Goal: Task Accomplishment & Management: Complete application form

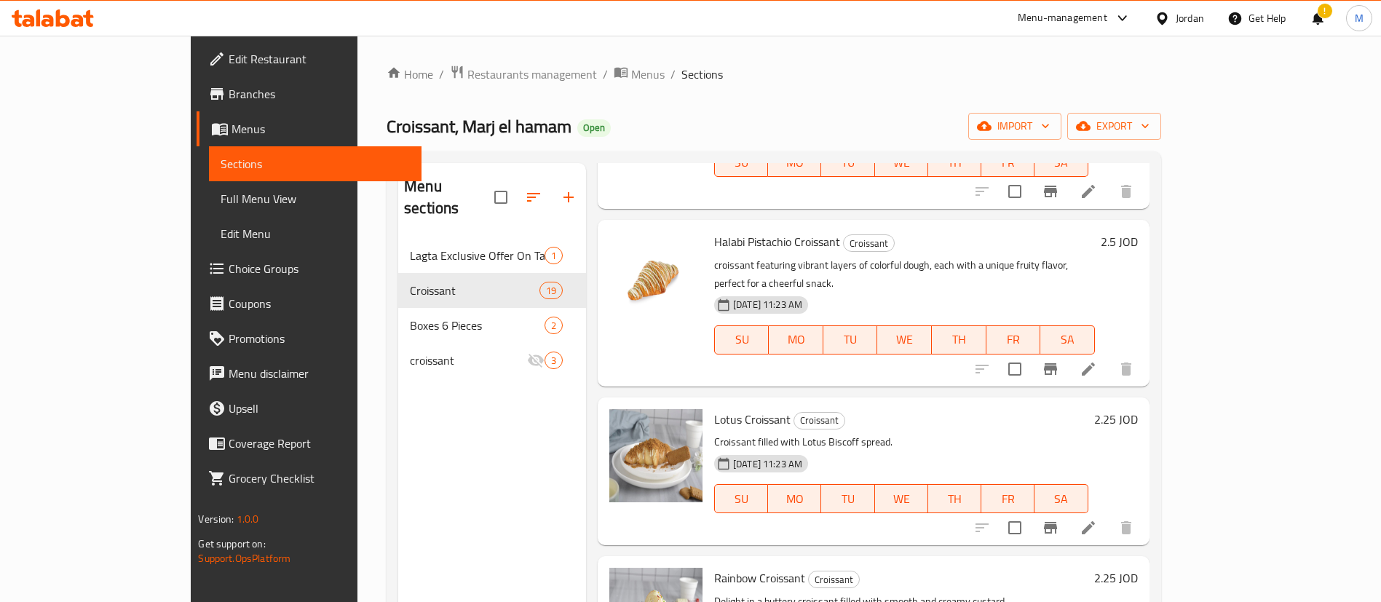
scroll to position [874, 0]
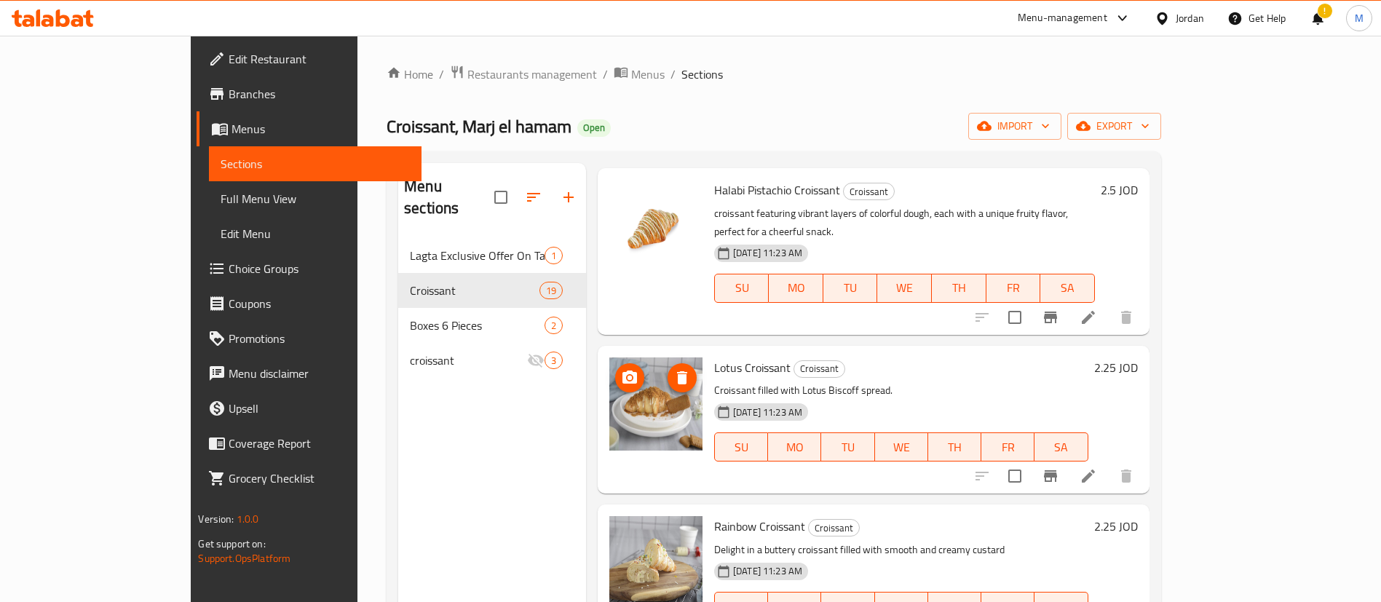
click at [673, 369] on icon "delete image" at bounding box center [681, 377] width 17 height 17
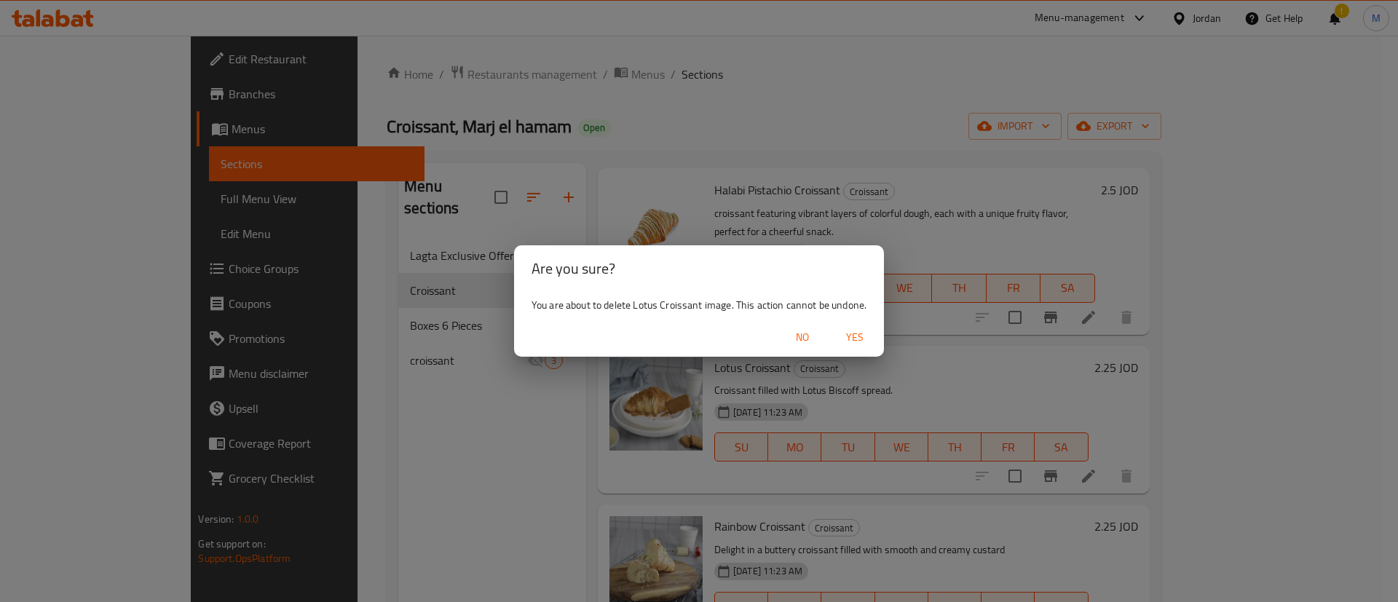
click at [848, 340] on span "Yes" at bounding box center [854, 337] width 35 height 18
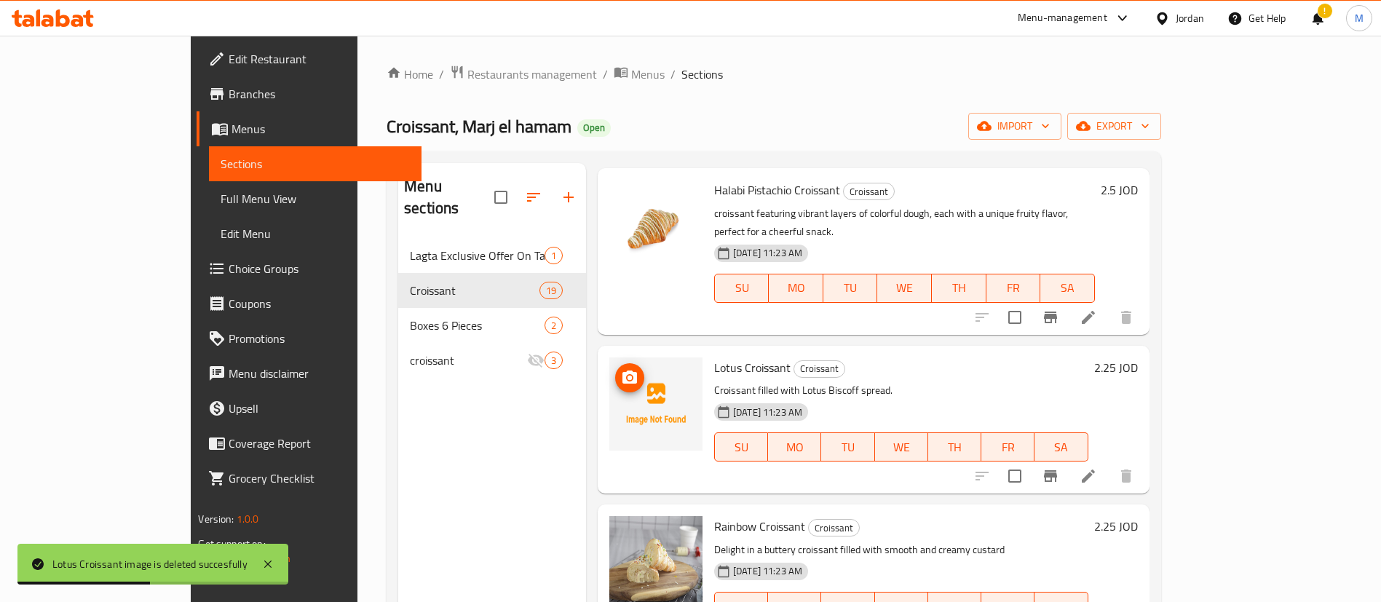
click at [622, 371] on icon "upload picture" at bounding box center [629, 377] width 15 height 13
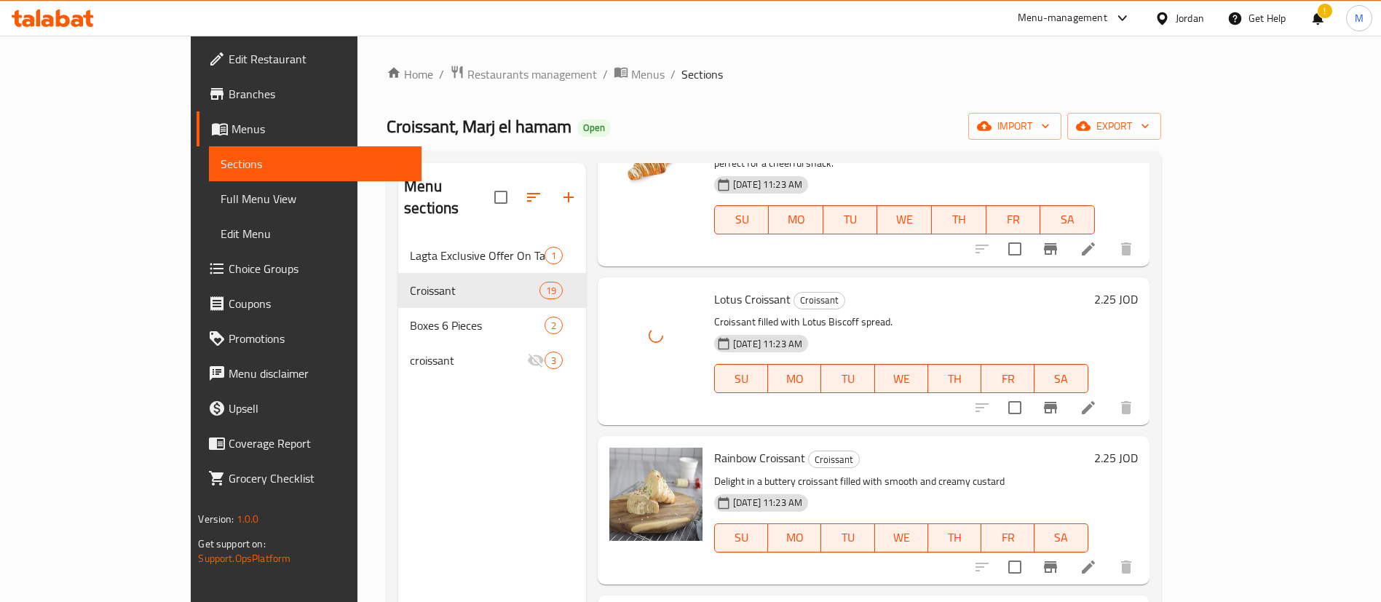
scroll to position [983, 0]
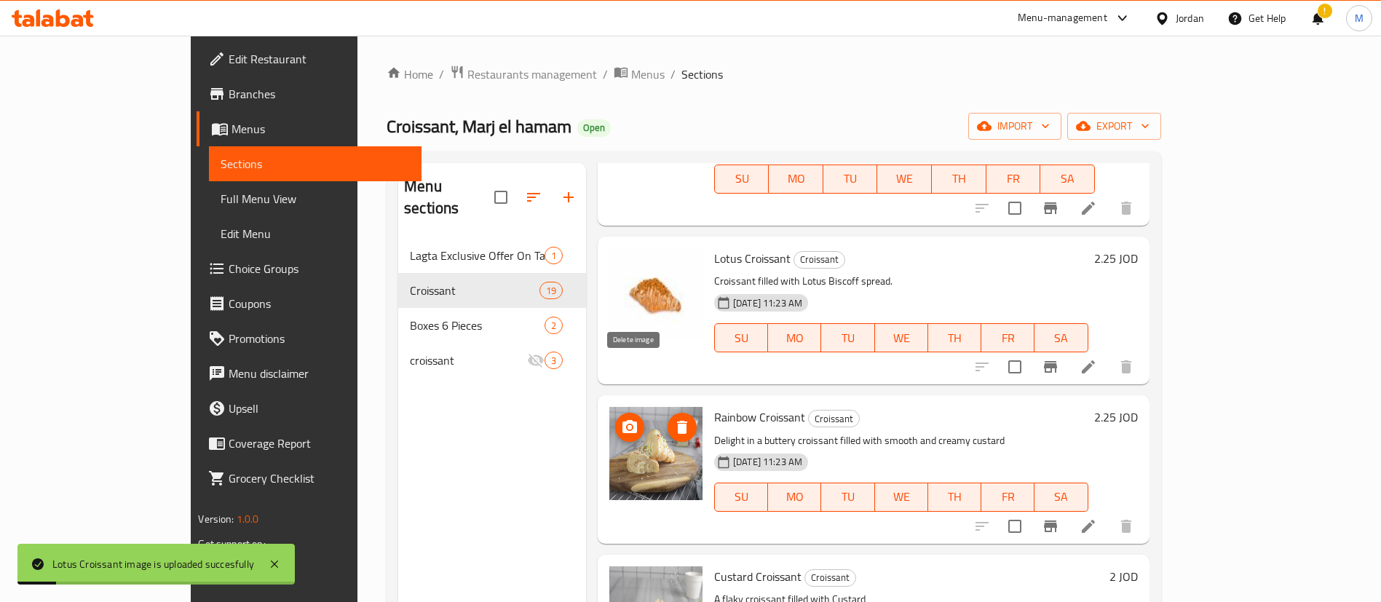
click at [677, 421] on icon "delete image" at bounding box center [682, 427] width 10 height 13
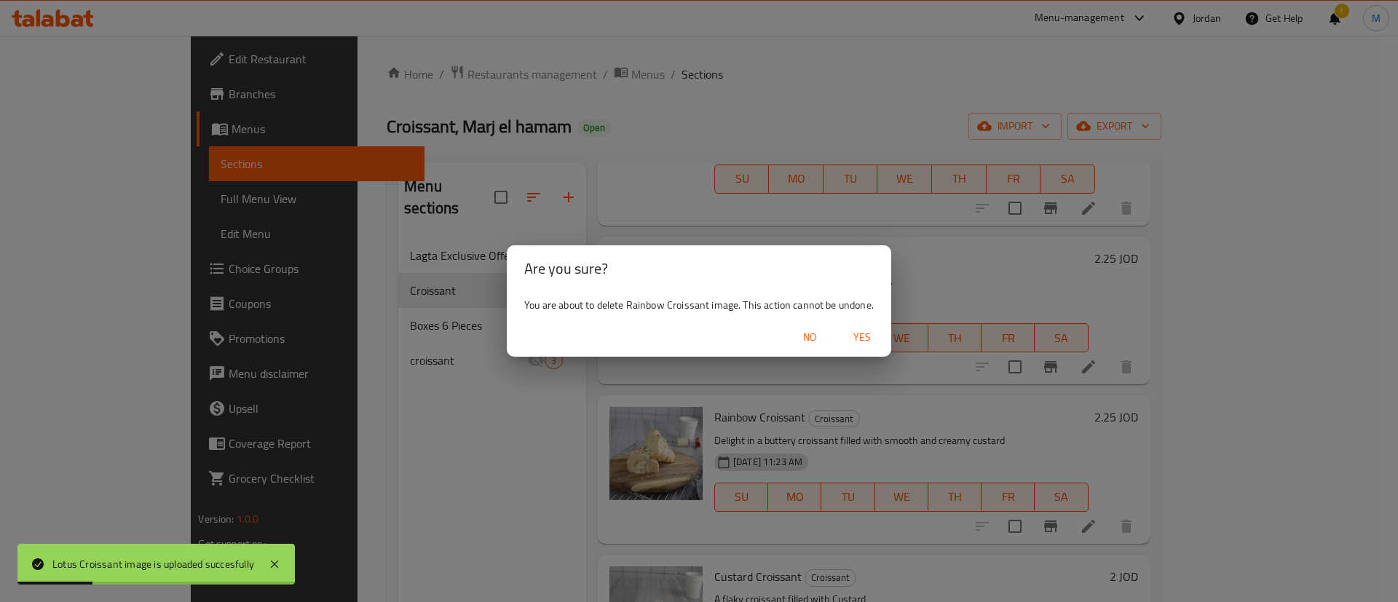
click at [865, 339] on span "Yes" at bounding box center [861, 337] width 35 height 18
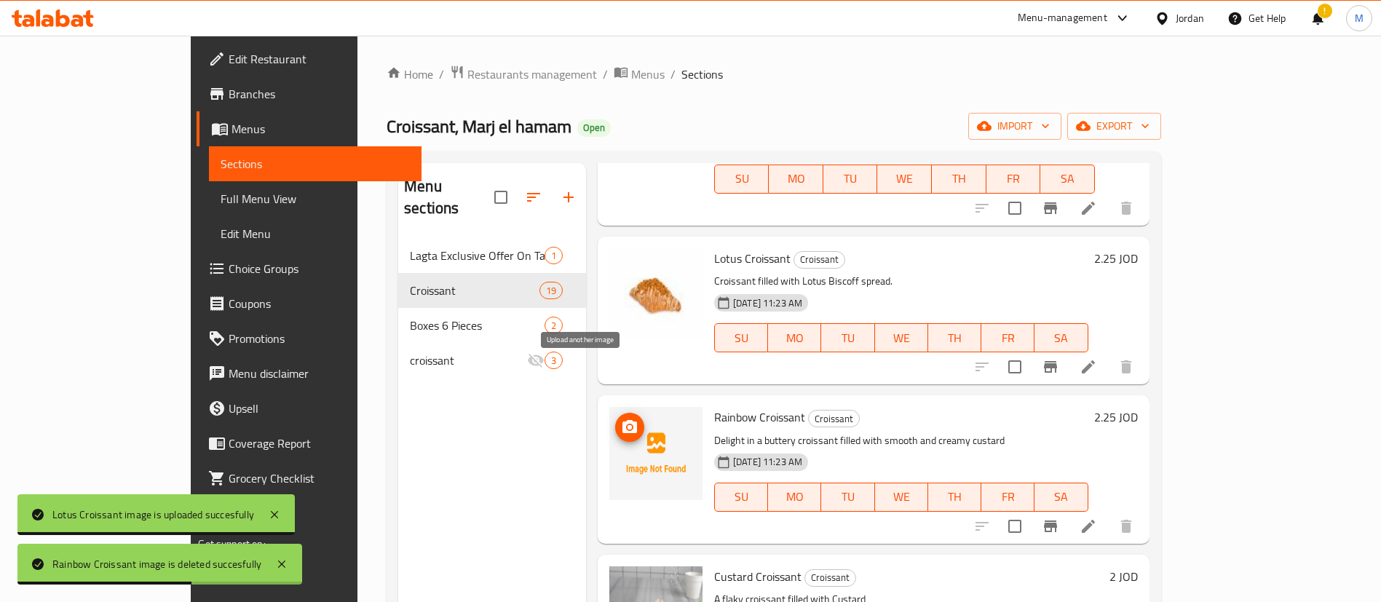
click at [621, 419] on icon "upload picture" at bounding box center [629, 427] width 17 height 17
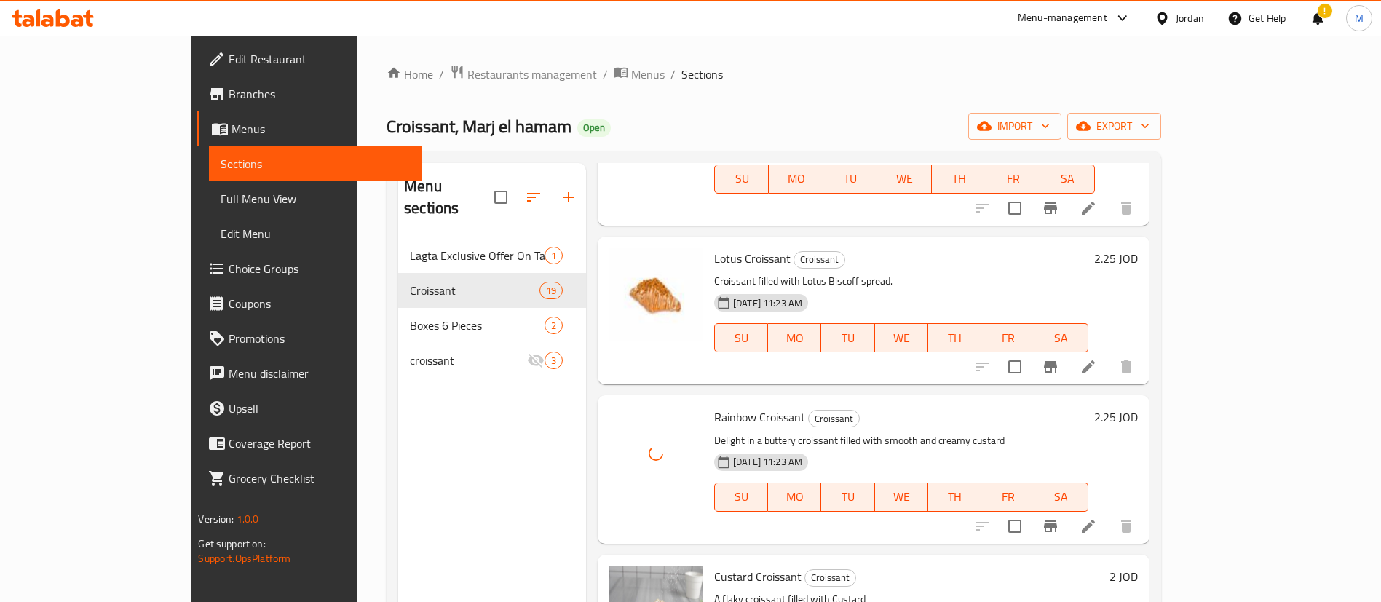
scroll to position [1092, 0]
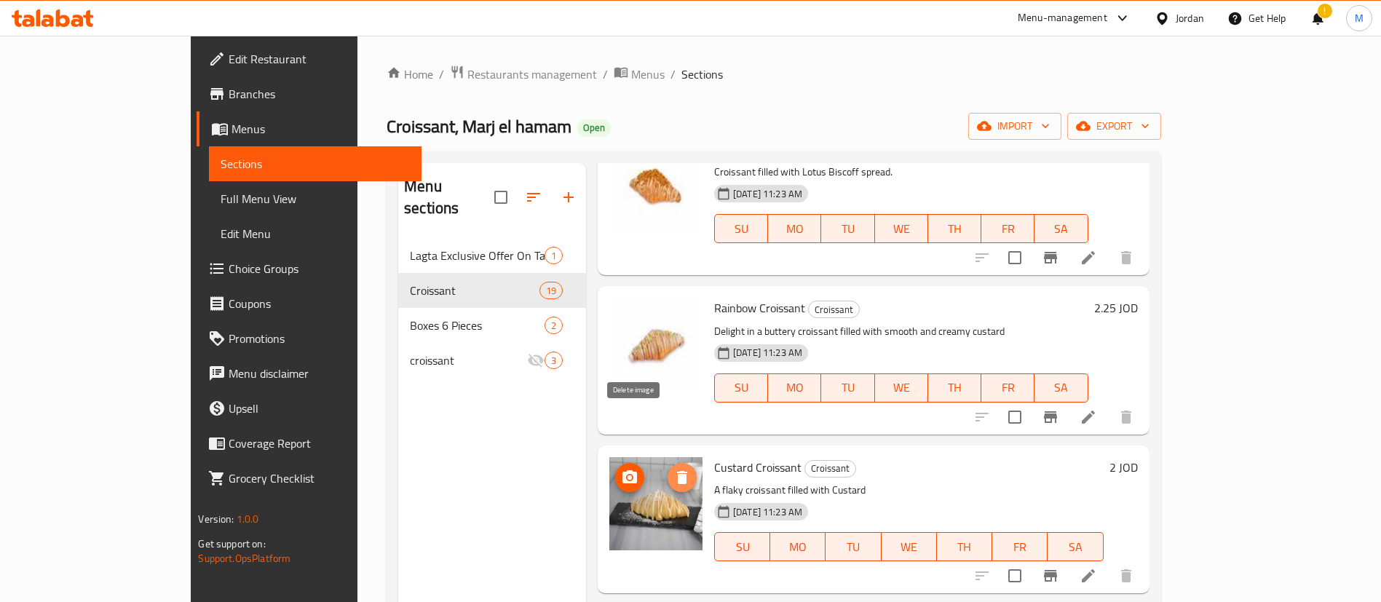
click at [668, 463] on button "delete image" at bounding box center [682, 477] width 29 height 29
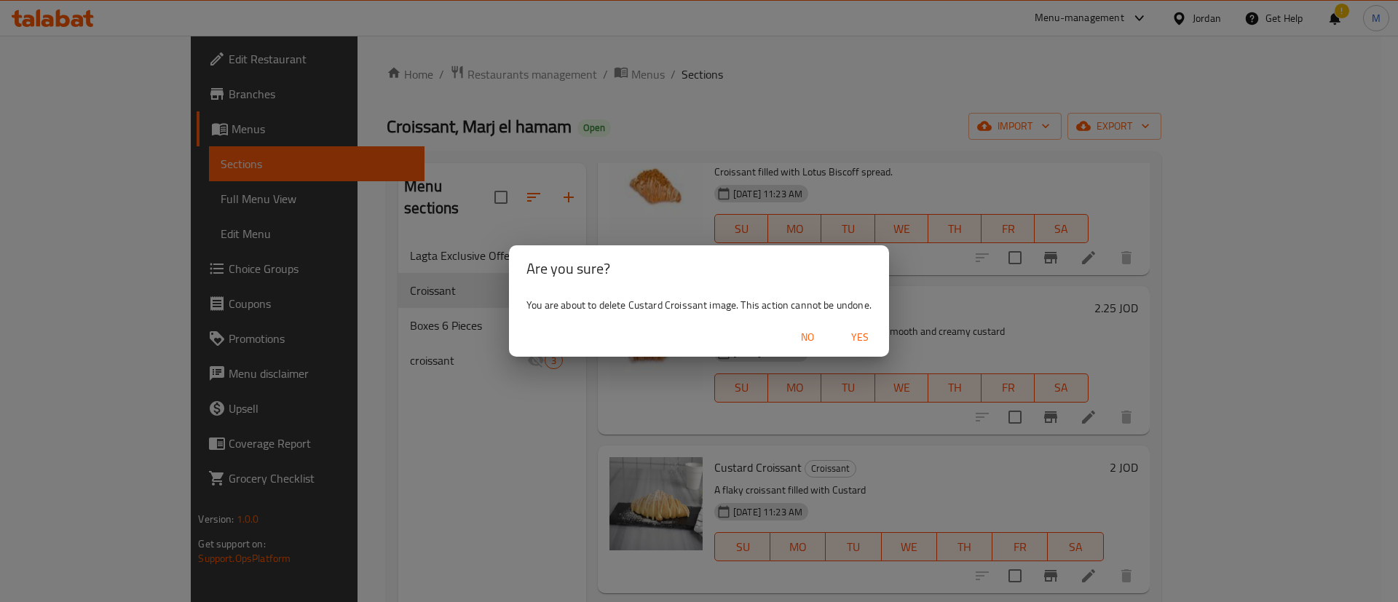
click at [852, 334] on span "Yes" at bounding box center [859, 337] width 35 height 18
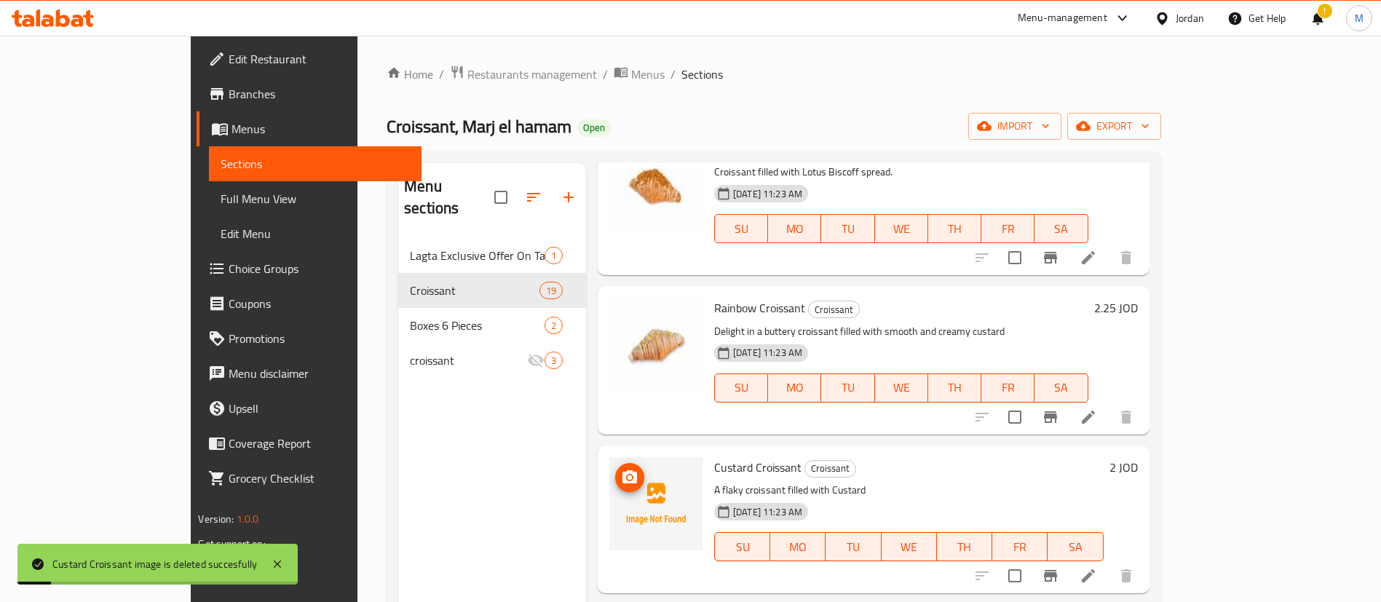
click at [628, 475] on circle "upload picture" at bounding box center [630, 477] width 4 height 4
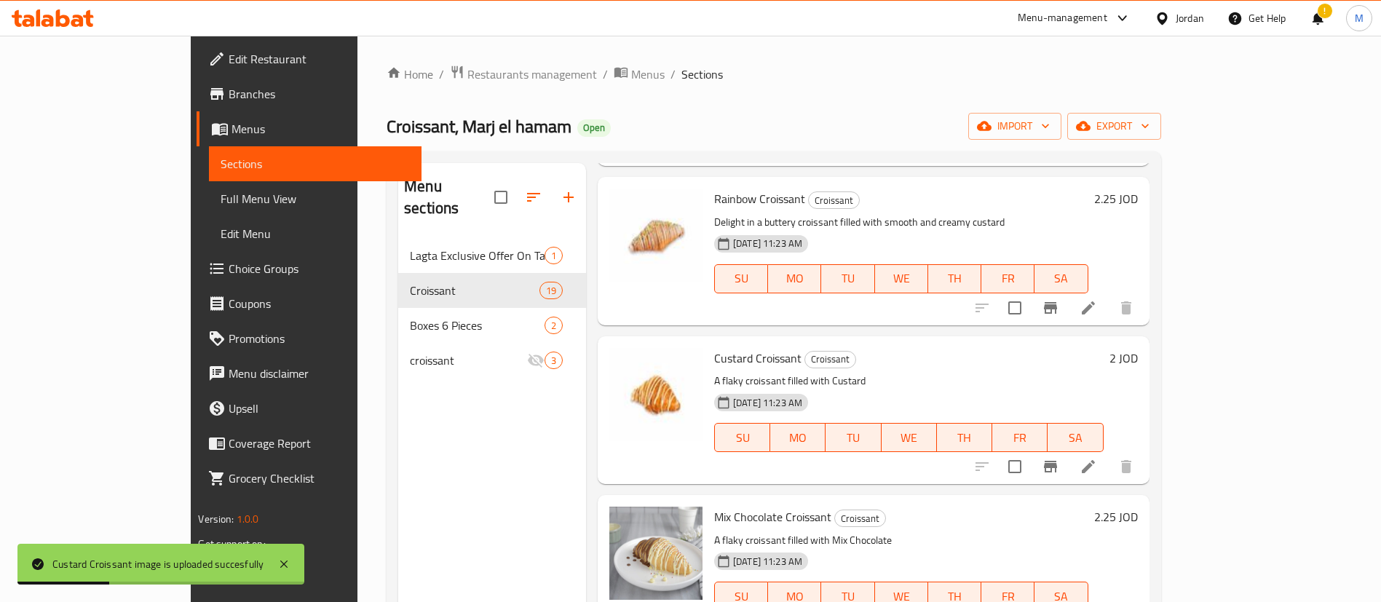
scroll to position [1310, 0]
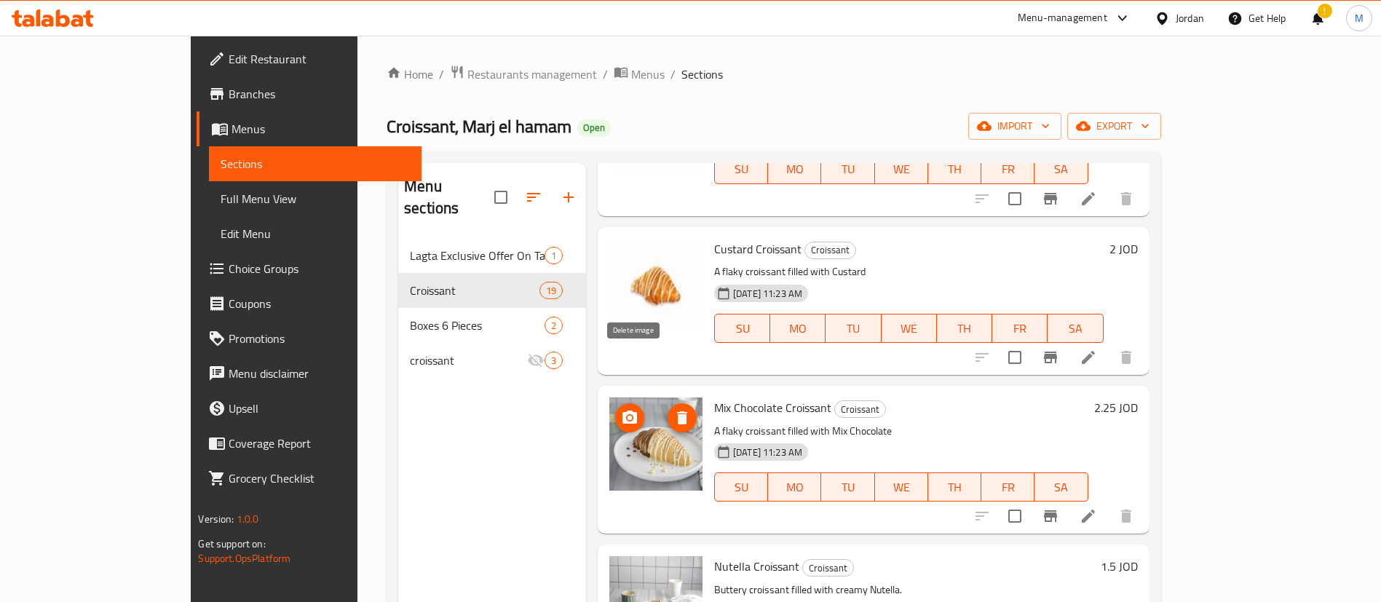
click at [673, 409] on icon "delete image" at bounding box center [681, 417] width 17 height 17
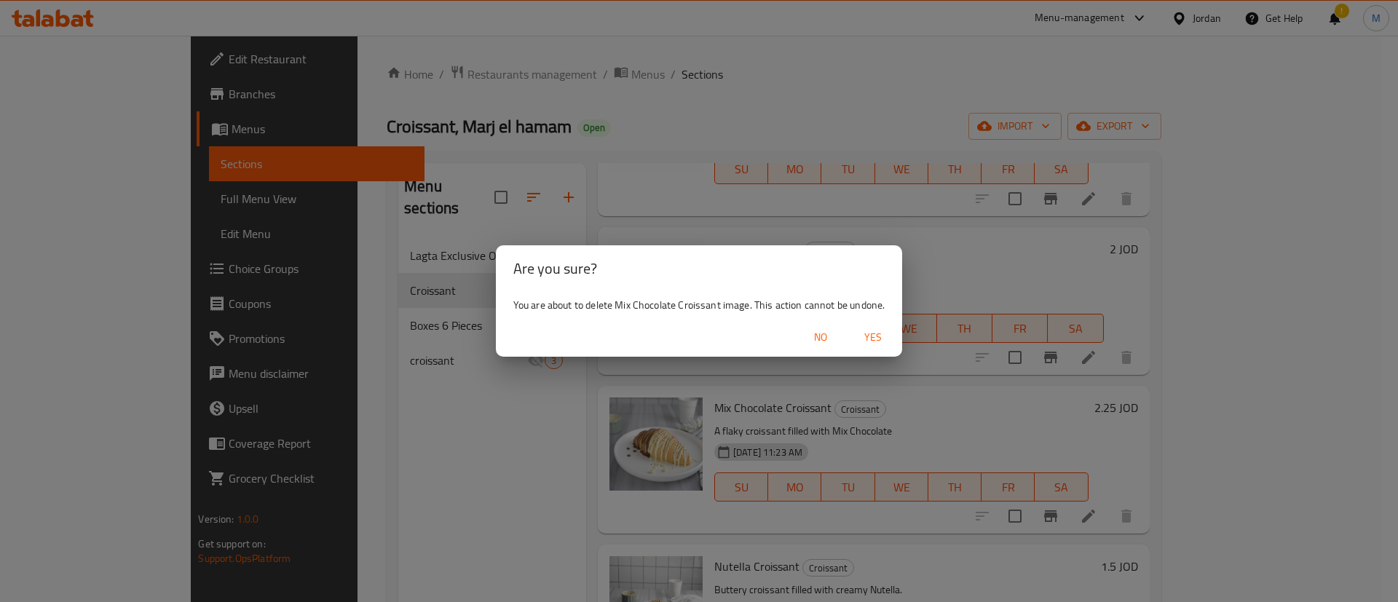
click at [867, 333] on span "Yes" at bounding box center [872, 337] width 35 height 18
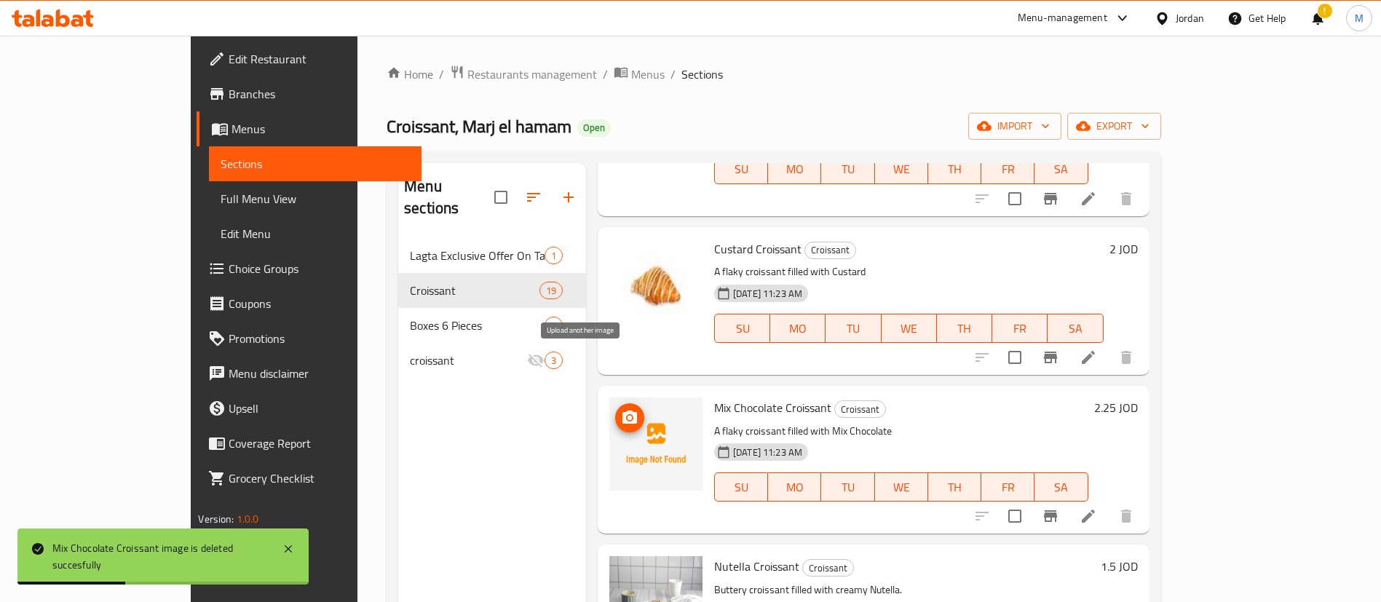
click at [622, 411] on icon "upload picture" at bounding box center [629, 417] width 15 height 13
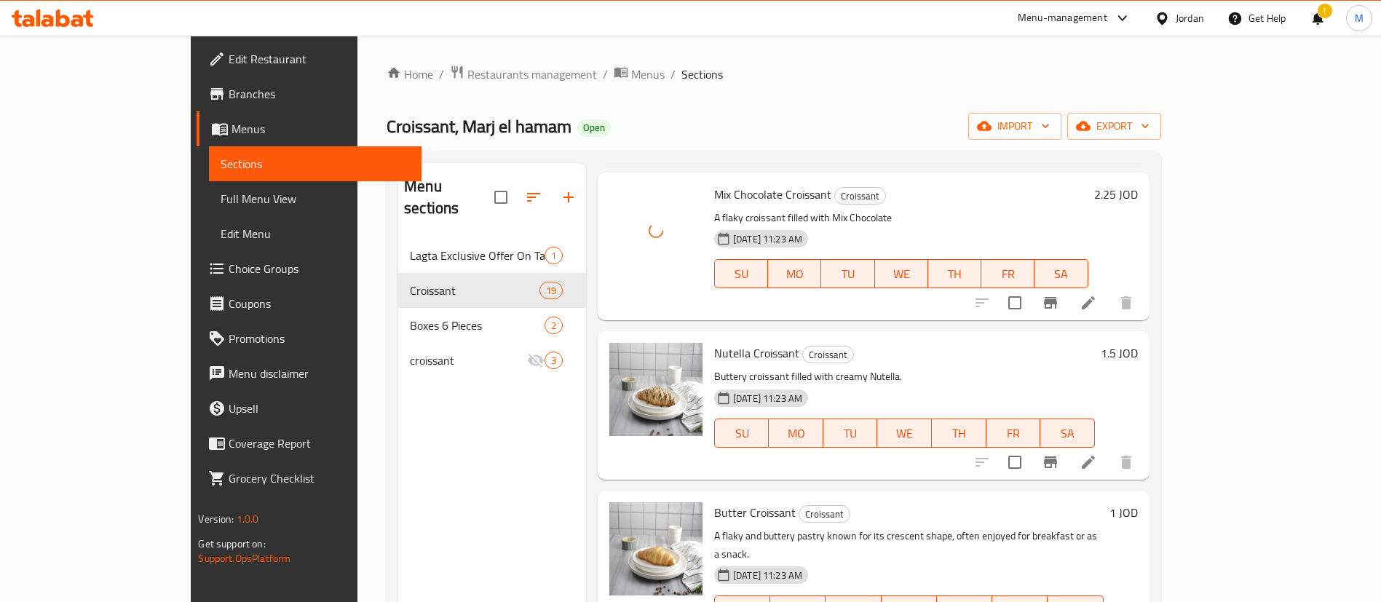
scroll to position [1529, 0]
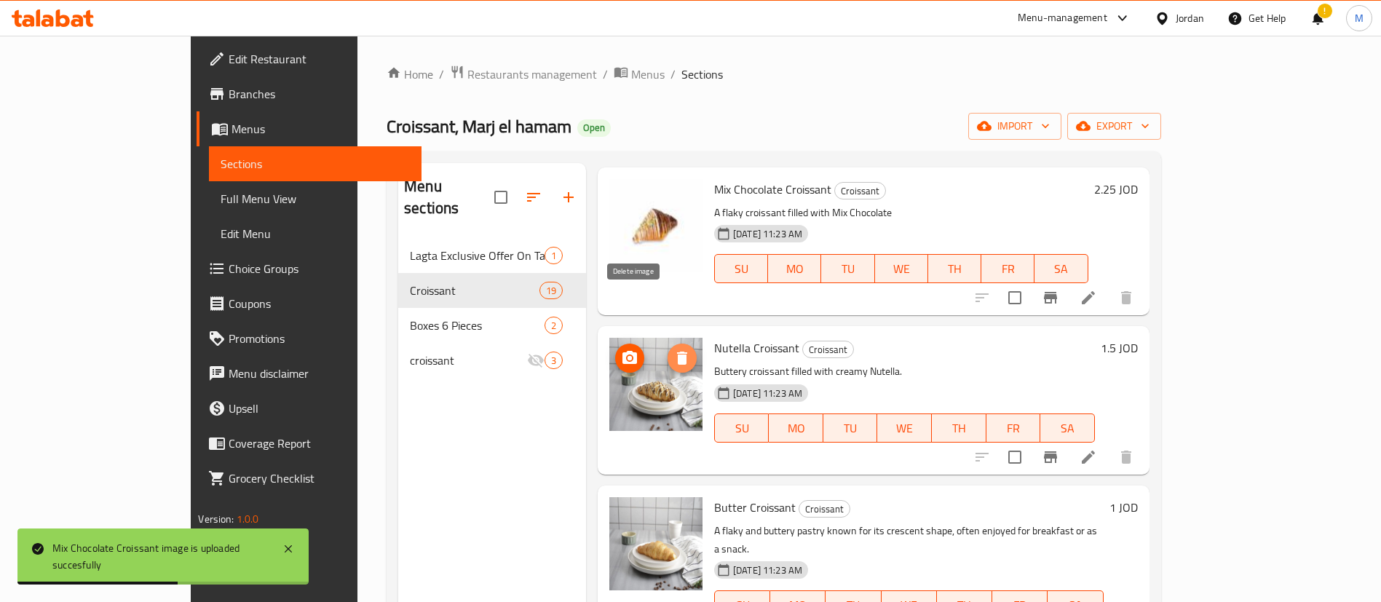
click at [668, 349] on span "delete image" at bounding box center [682, 357] width 29 height 17
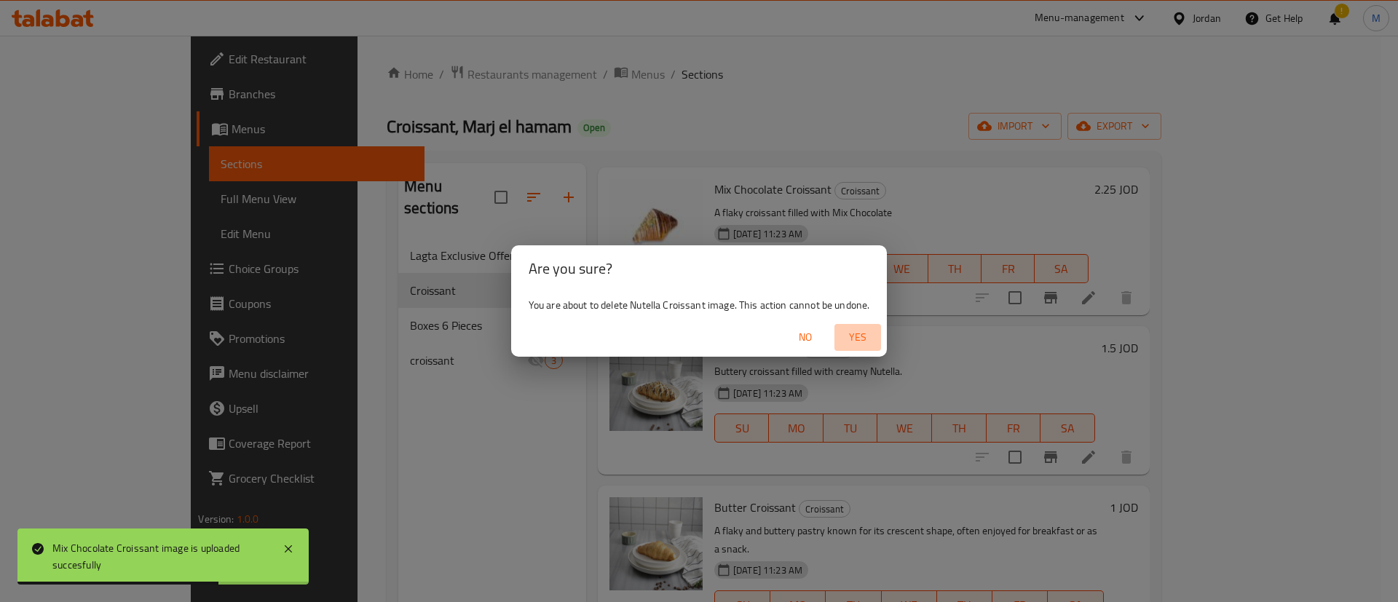
click at [866, 333] on span "Yes" at bounding box center [857, 337] width 35 height 18
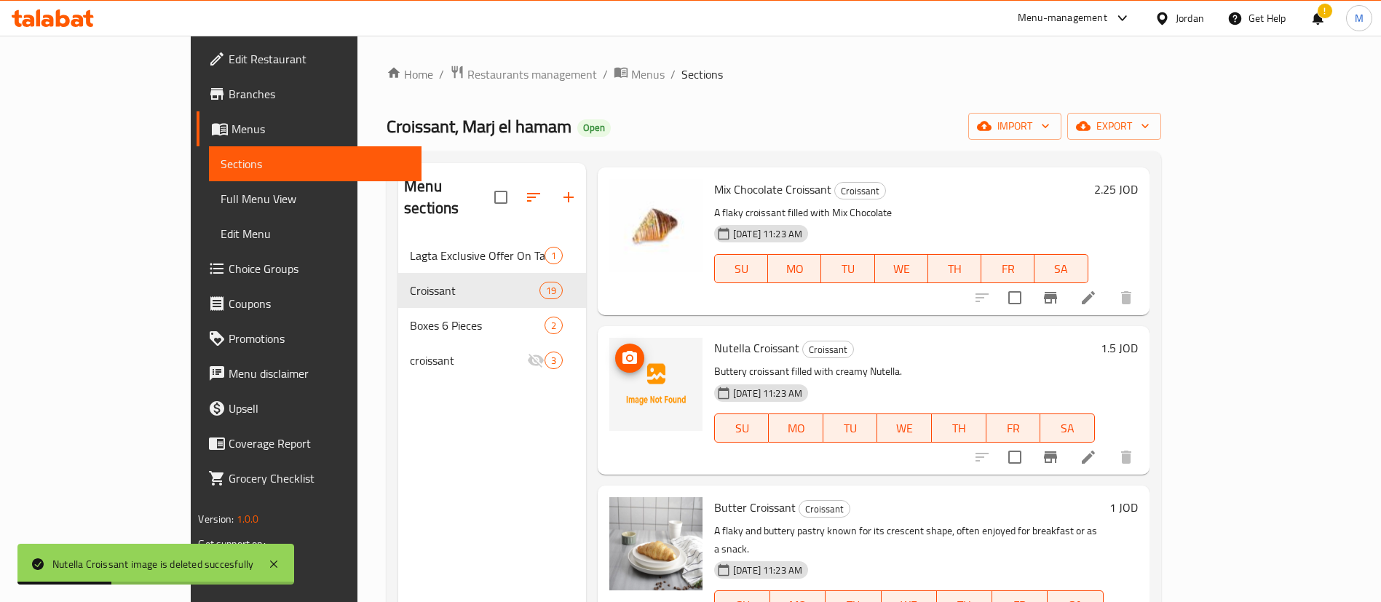
click at [621, 349] on icon "upload picture" at bounding box center [629, 357] width 17 height 17
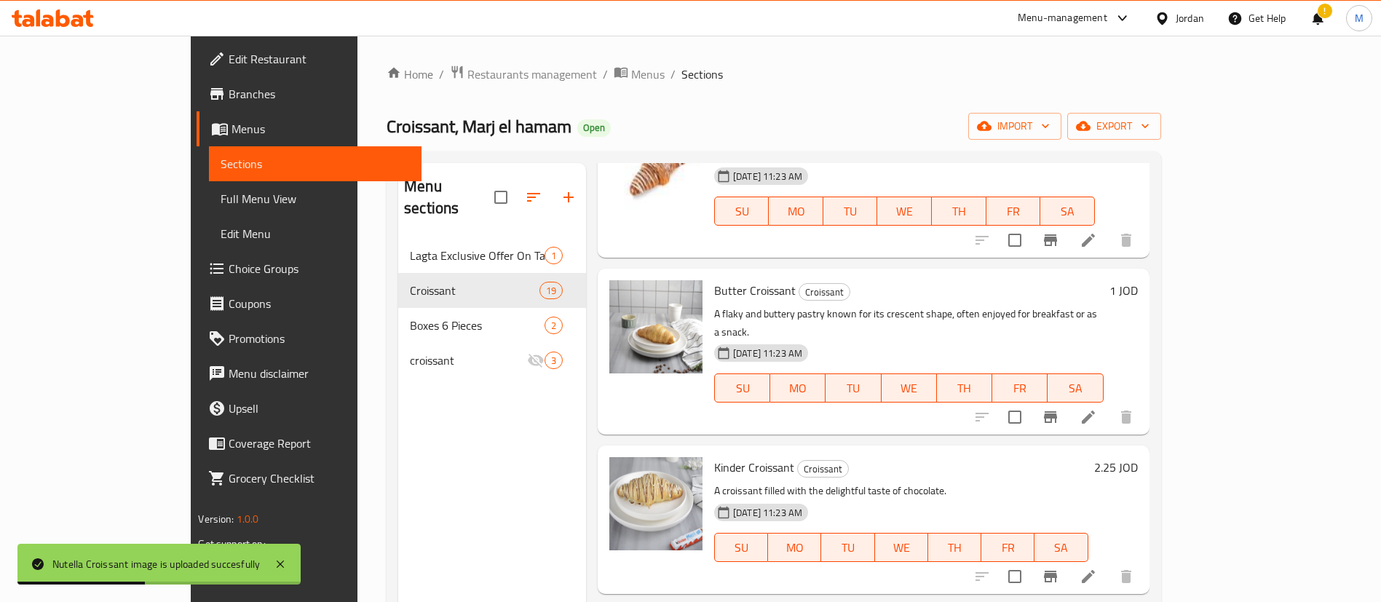
scroll to position [1747, 0]
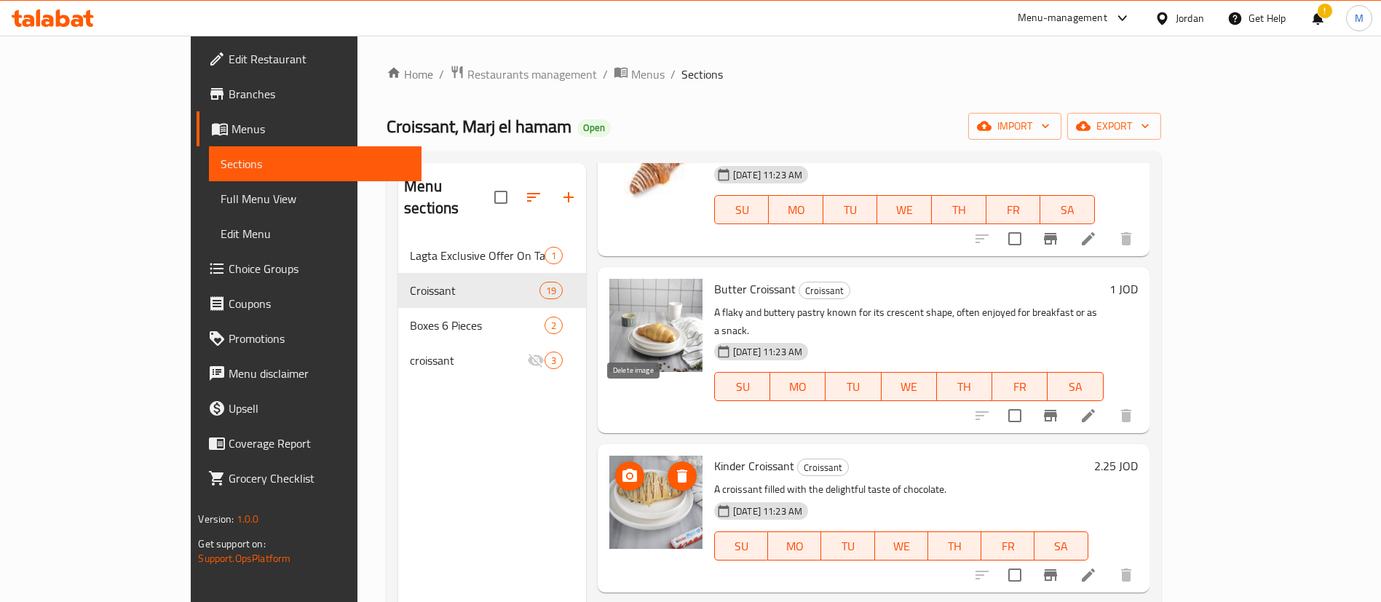
click at [673, 467] on icon "delete image" at bounding box center [681, 475] width 17 height 17
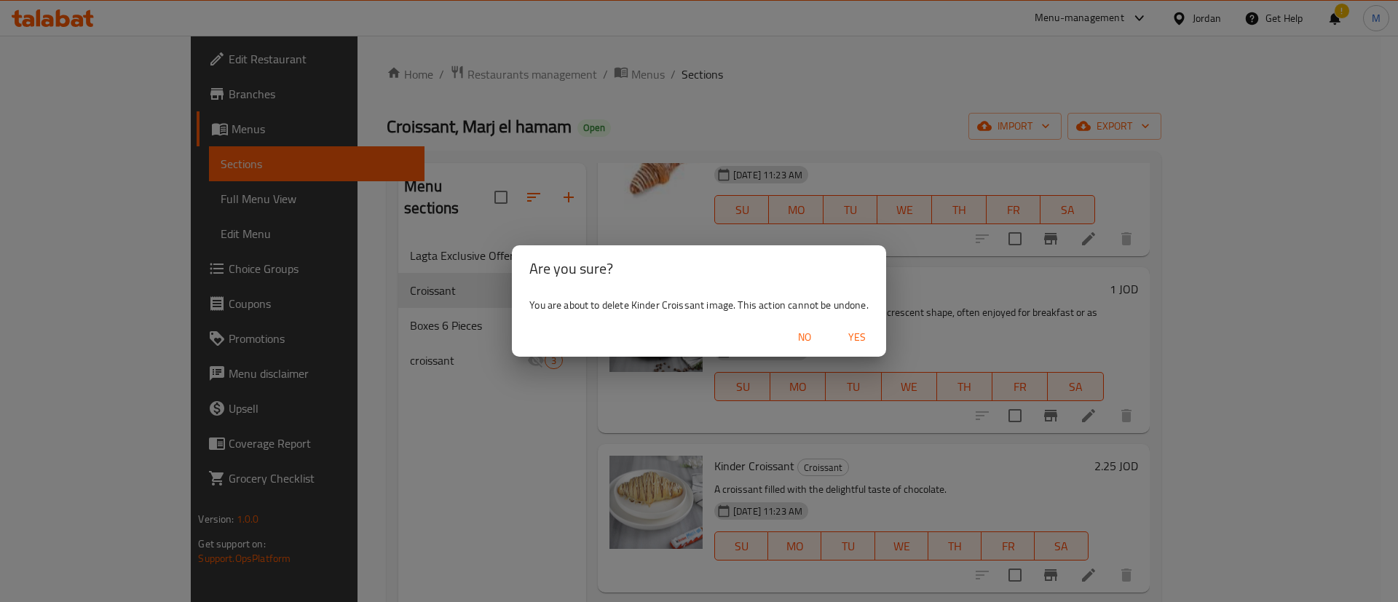
click at [845, 355] on div "No Yes" at bounding box center [699, 337] width 374 height 39
click at [852, 342] on span "Yes" at bounding box center [856, 337] width 35 height 18
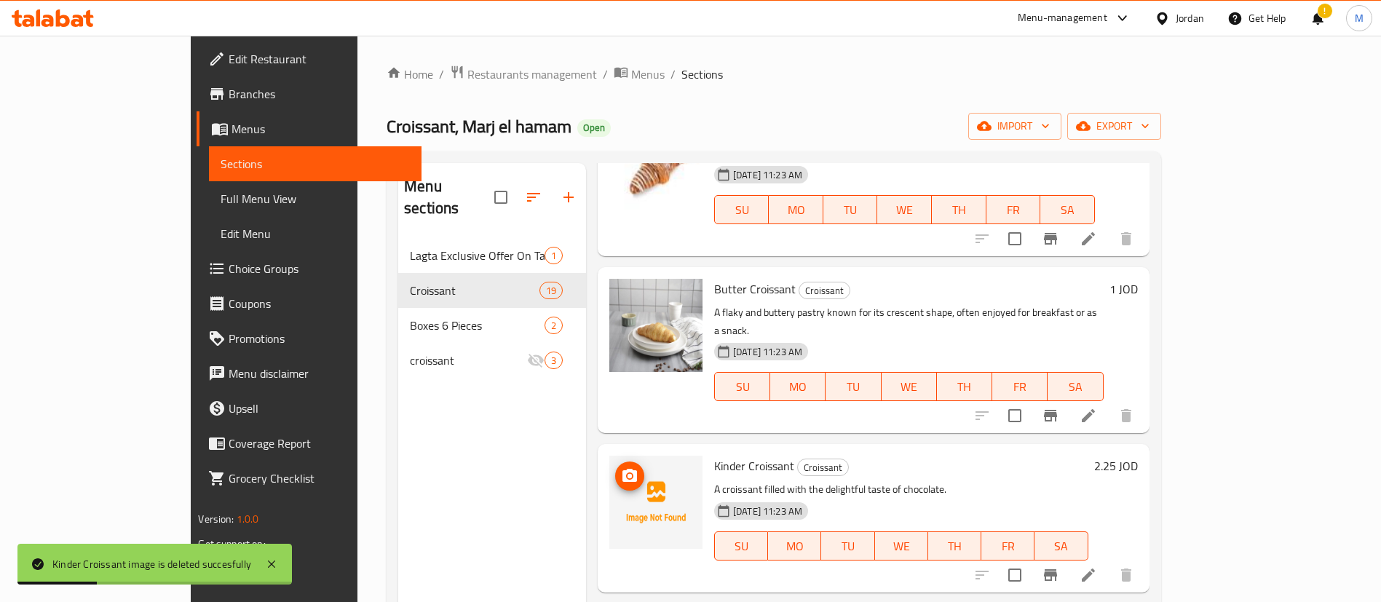
click at [621, 467] on icon "upload picture" at bounding box center [629, 475] width 17 height 17
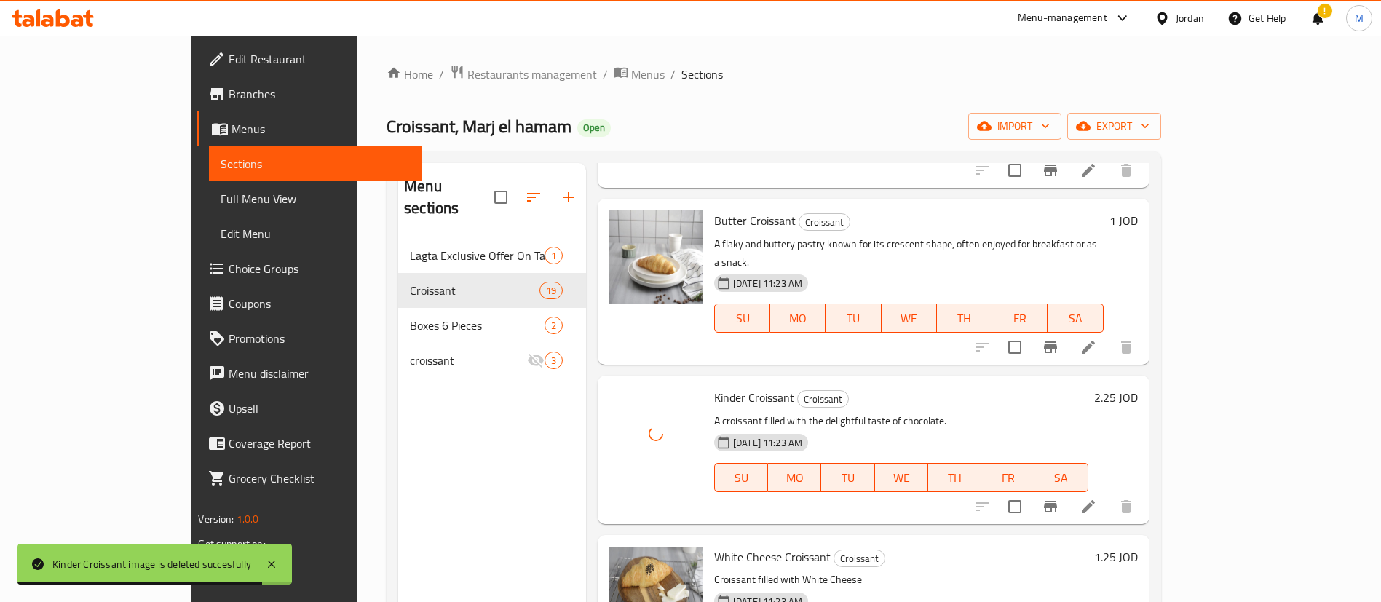
scroll to position [1856, 0]
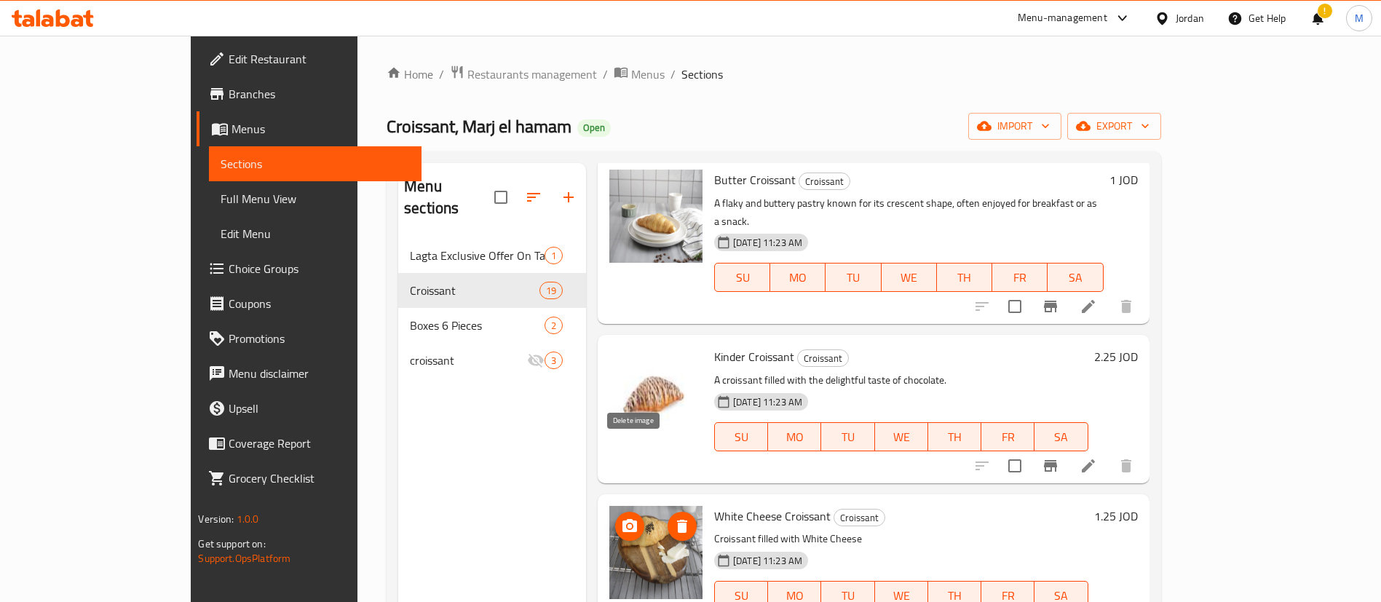
click at [677, 520] on icon "delete image" at bounding box center [682, 526] width 10 height 13
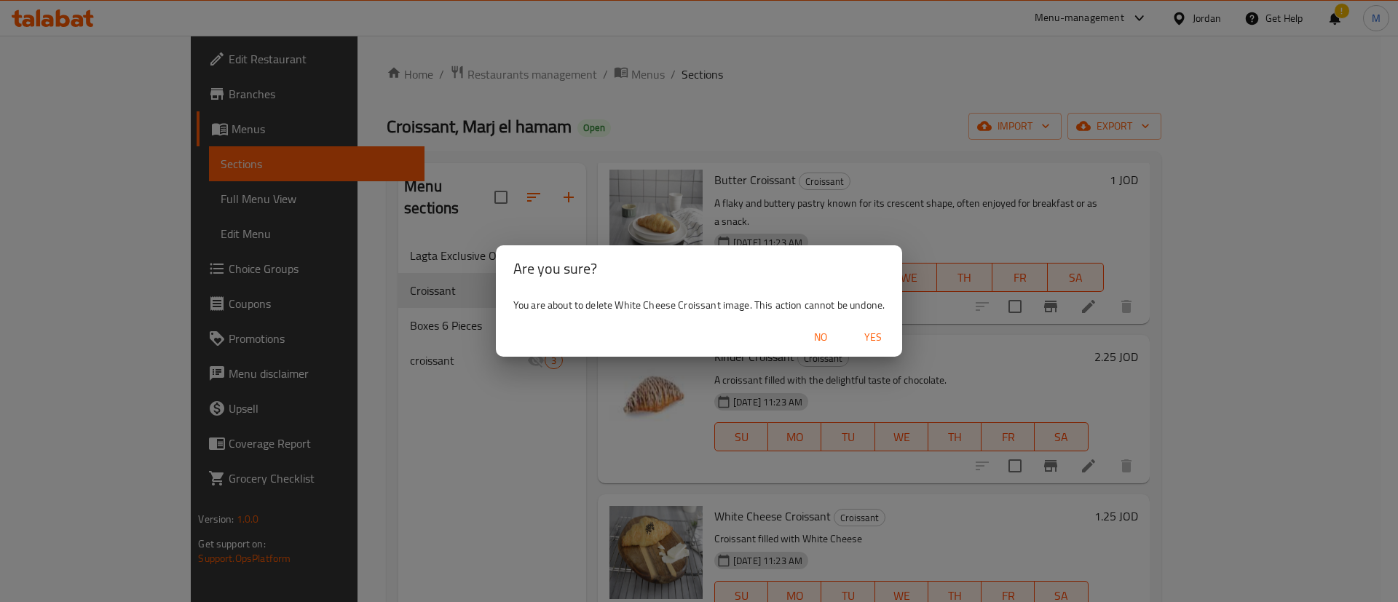
click at [875, 339] on span "Yes" at bounding box center [872, 337] width 35 height 18
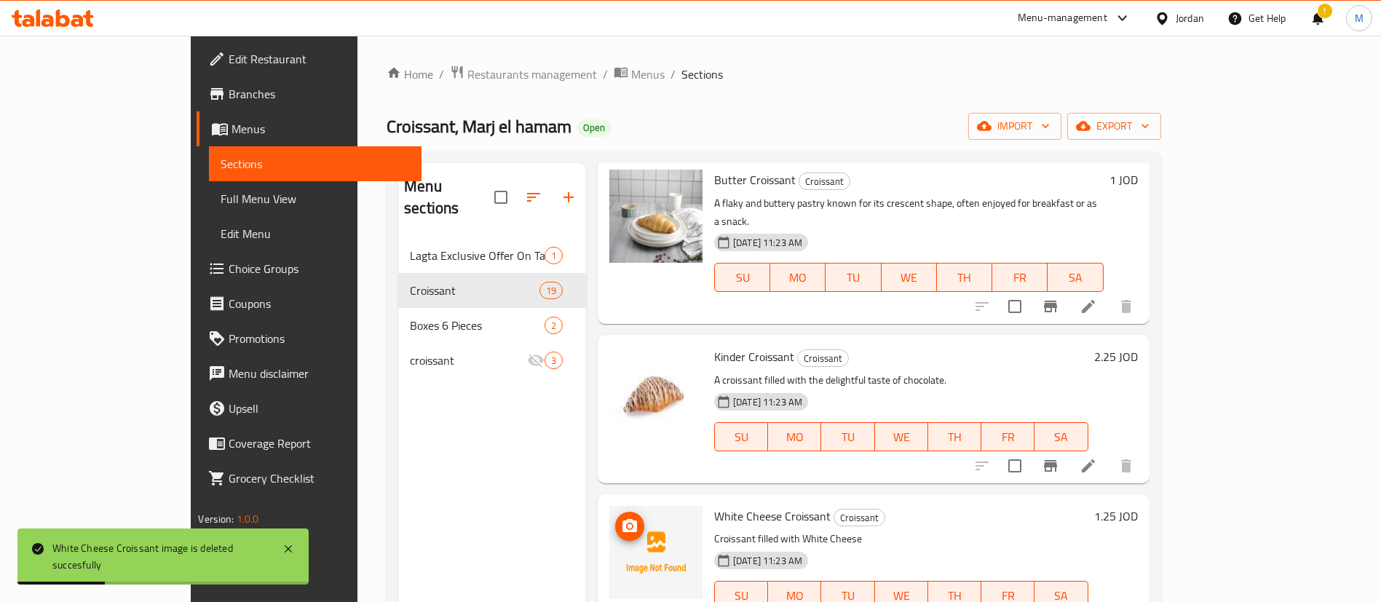
click at [609, 506] on img at bounding box center [655, 552] width 93 height 93
click at [622, 519] on icon "upload picture" at bounding box center [629, 525] width 15 height 13
click at [668, 512] on button "delete image" at bounding box center [682, 526] width 29 height 29
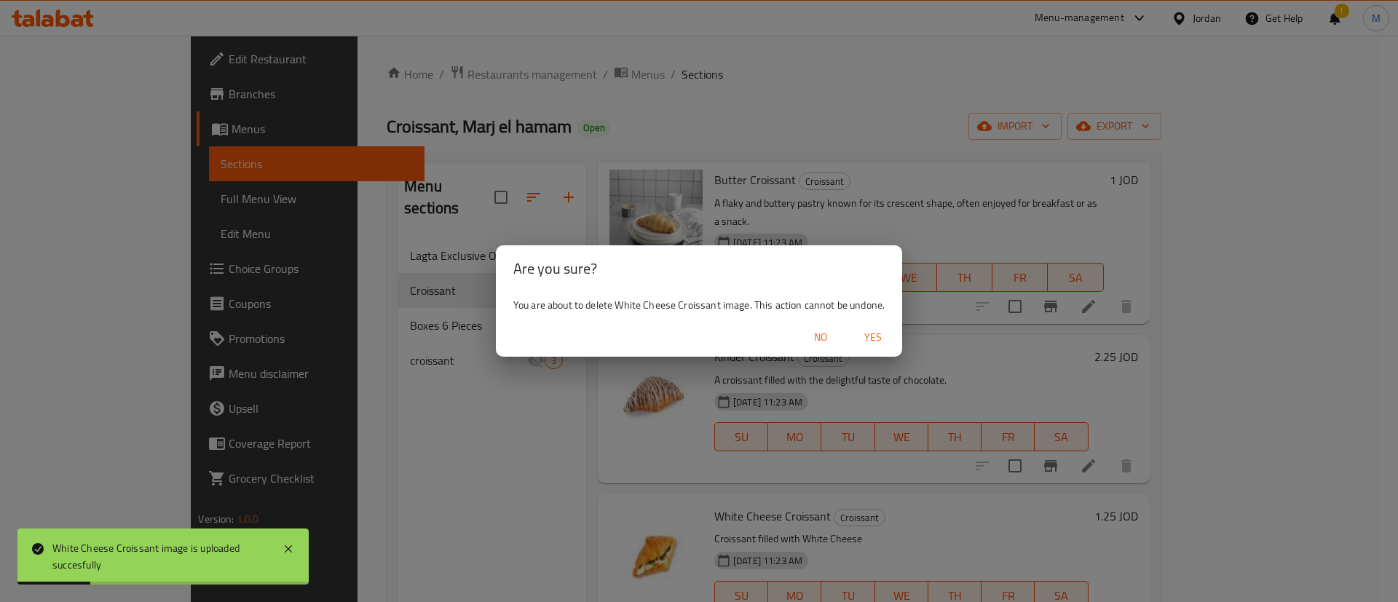
click at [868, 342] on span "Yes" at bounding box center [872, 337] width 35 height 18
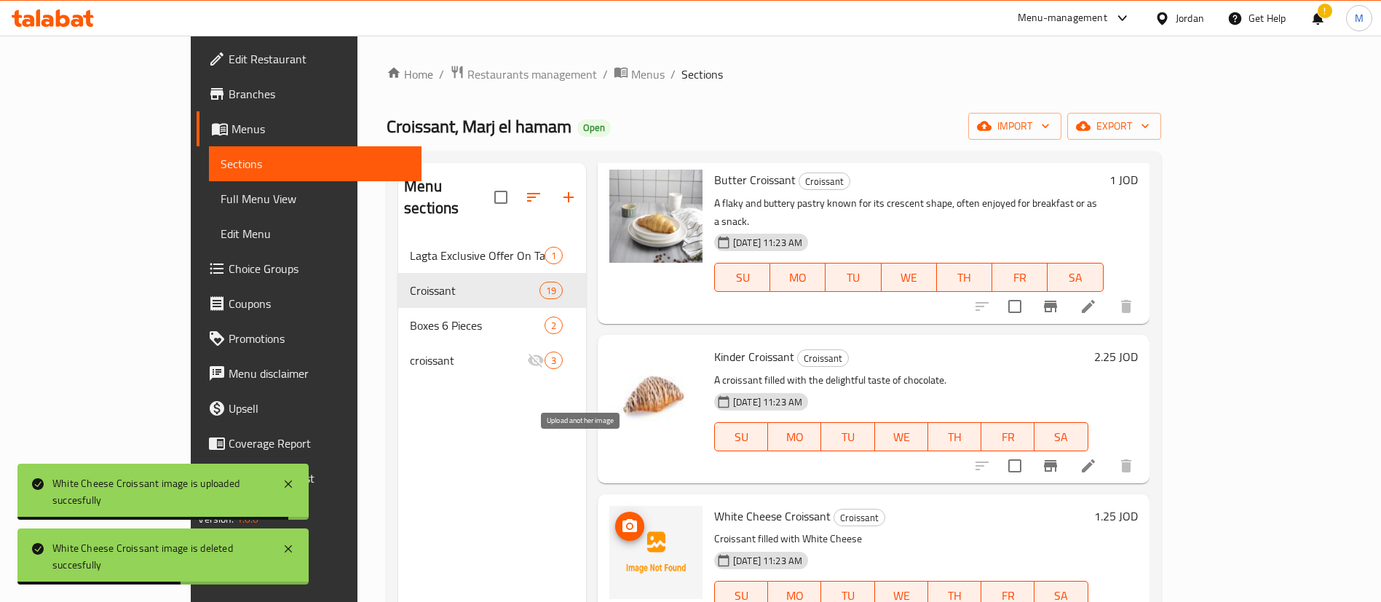
click at [622, 519] on icon "upload picture" at bounding box center [629, 525] width 15 height 13
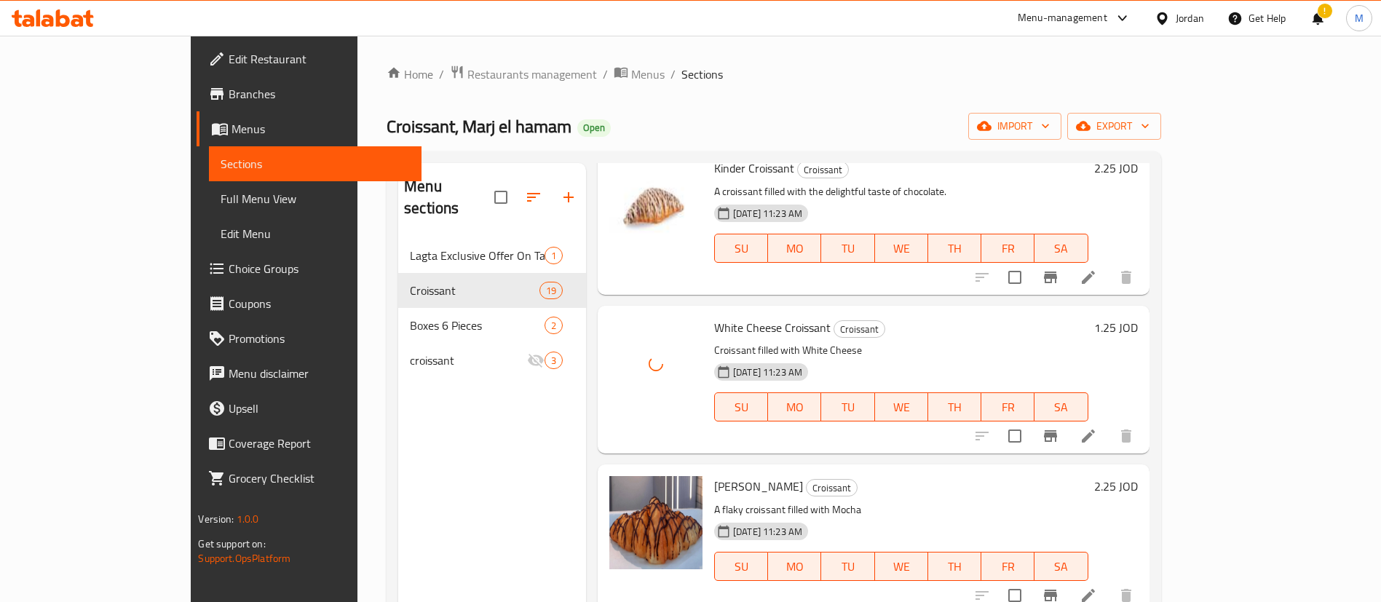
scroll to position [2075, 0]
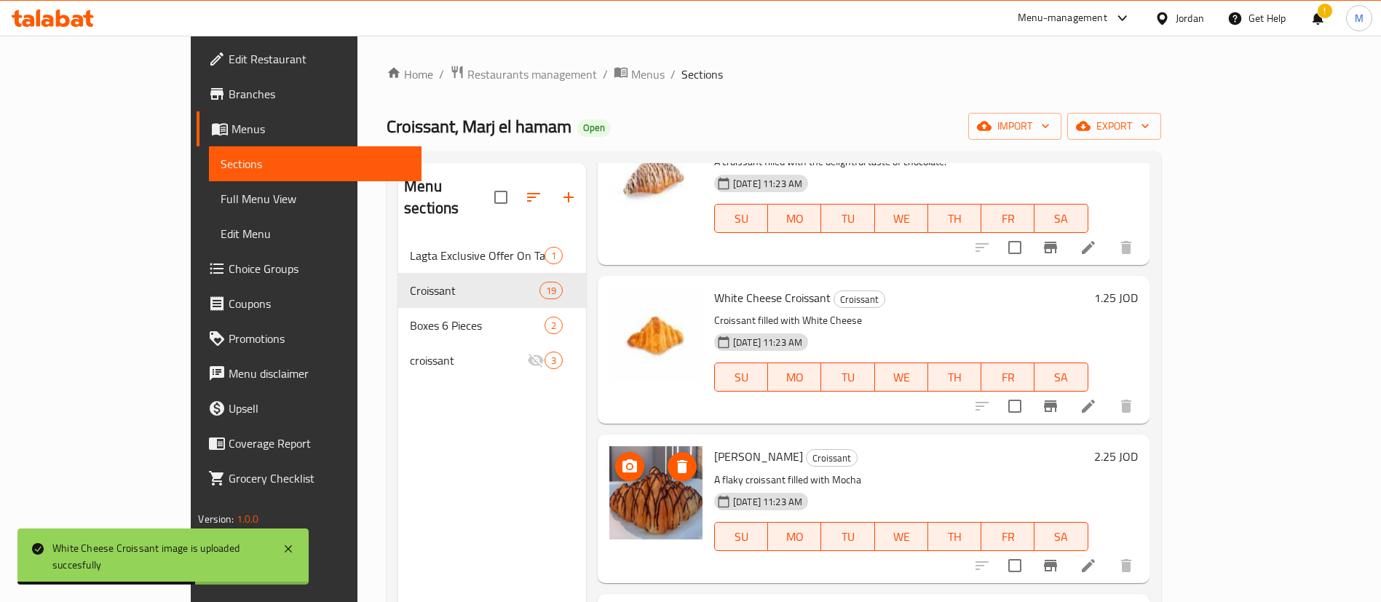
click at [668, 458] on span "delete image" at bounding box center [682, 466] width 29 height 17
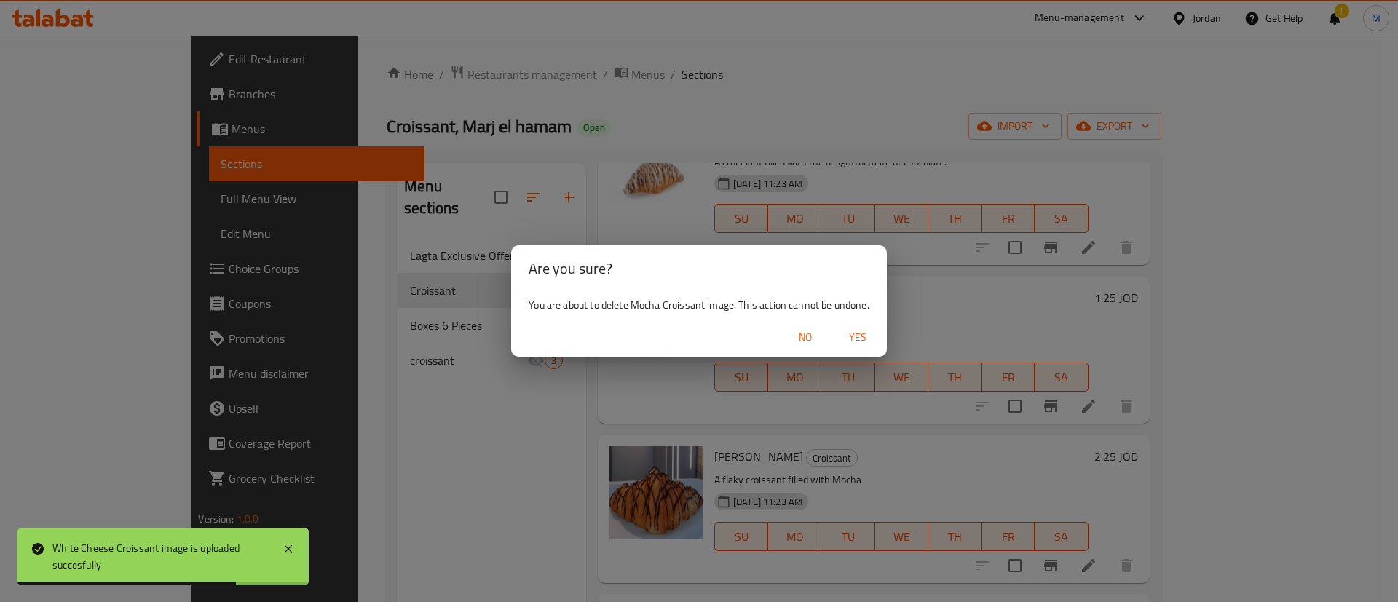
click at [853, 340] on span "Yes" at bounding box center [857, 337] width 35 height 18
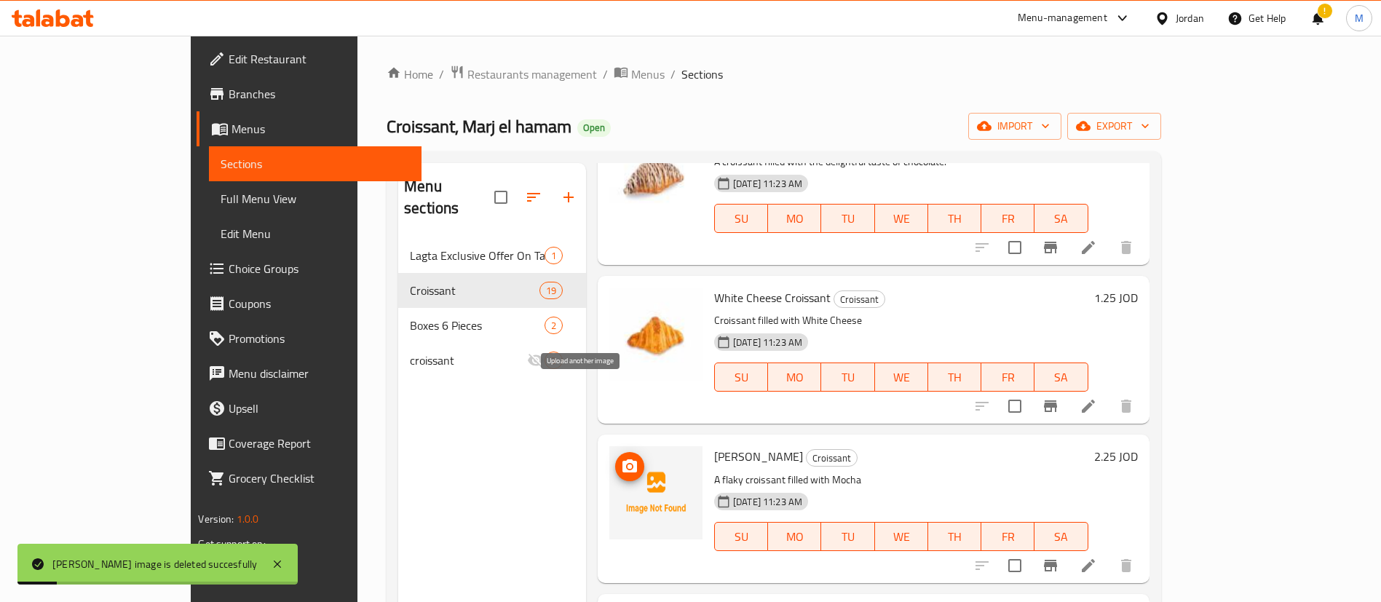
click at [621, 458] on icon "upload picture" at bounding box center [629, 466] width 17 height 17
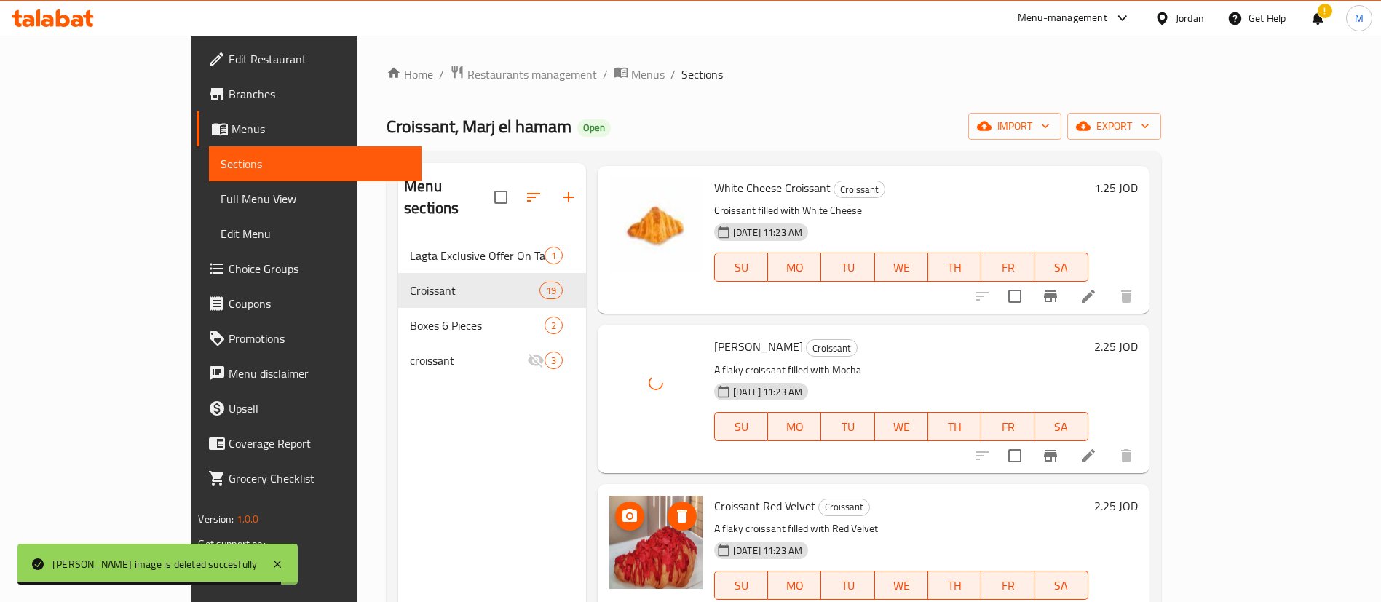
scroll to position [2293, 0]
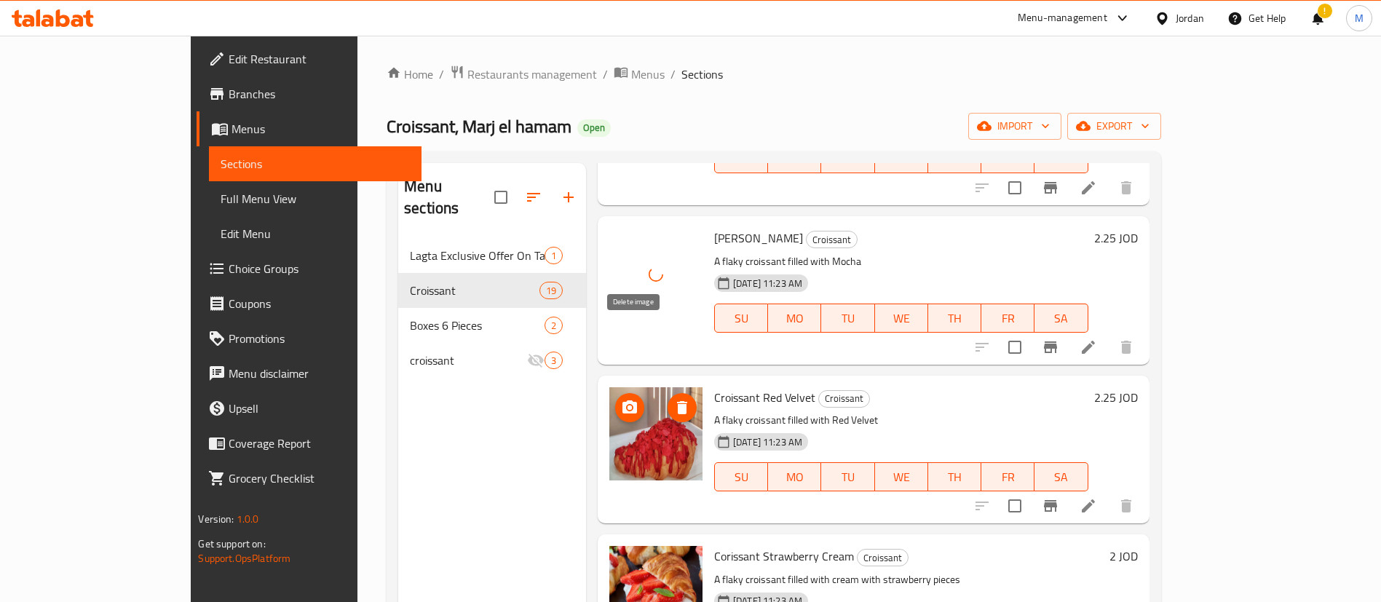
click at [673, 399] on icon "delete image" at bounding box center [681, 407] width 17 height 17
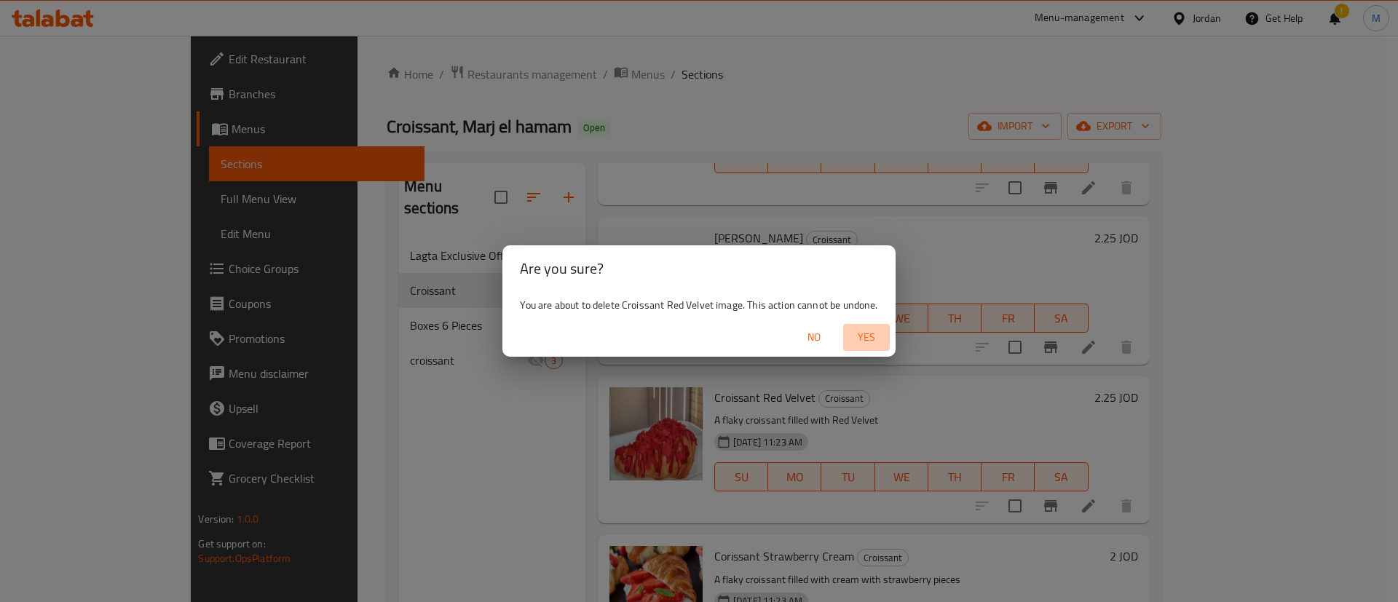
click at [861, 334] on span "Yes" at bounding box center [866, 337] width 35 height 18
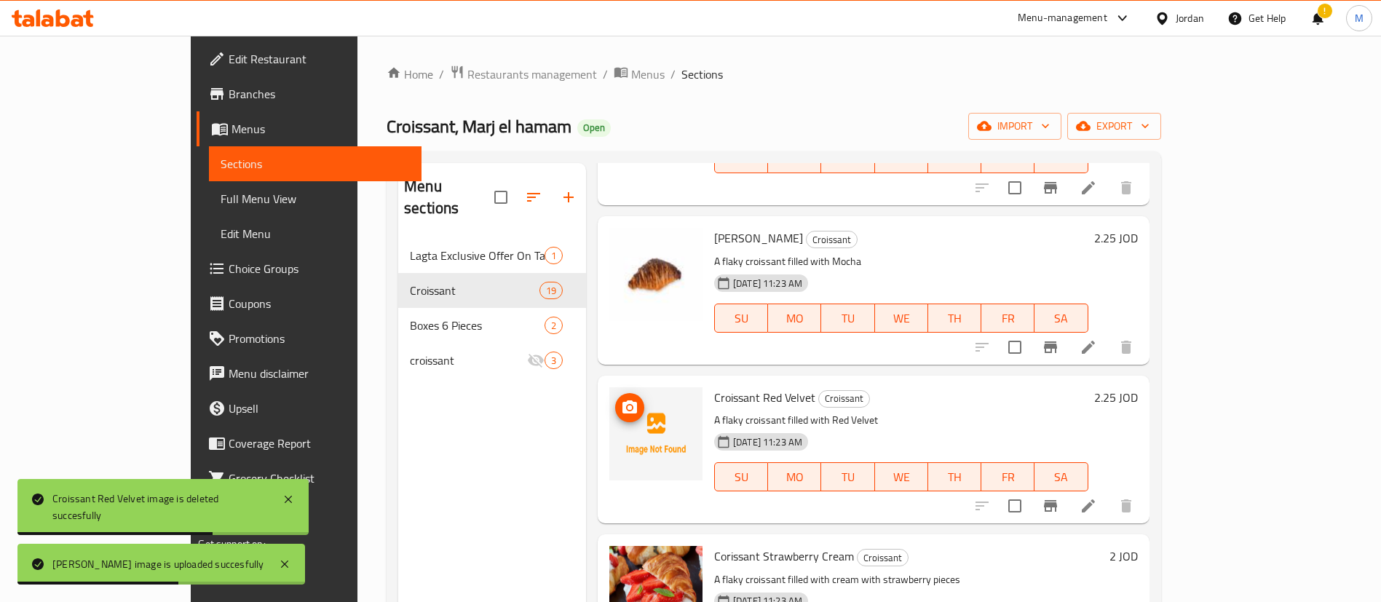
click at [621, 399] on icon "upload picture" at bounding box center [629, 407] width 17 height 17
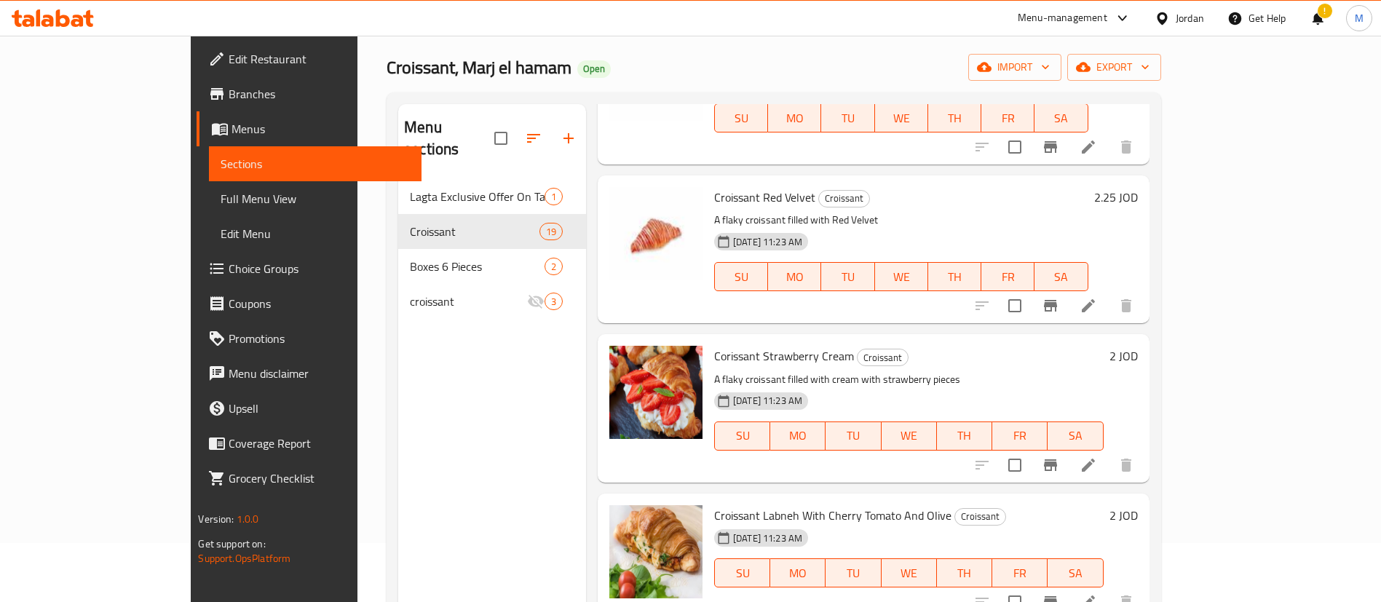
scroll to position [109, 0]
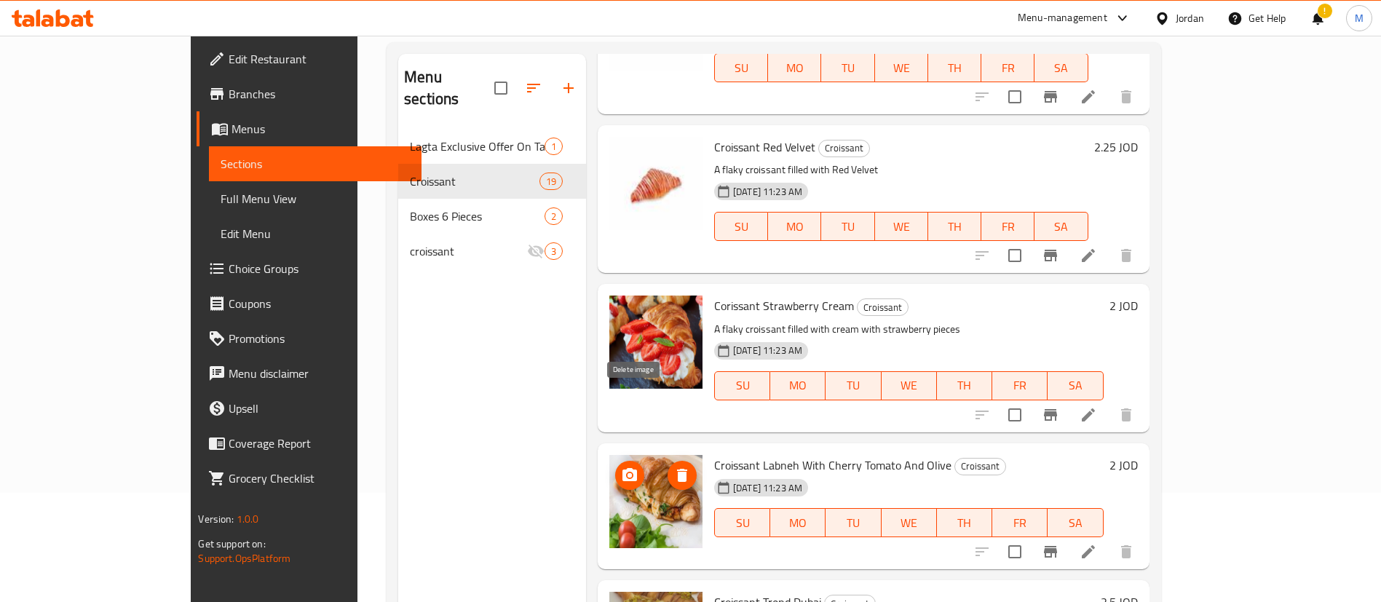
click at [673, 467] on icon "delete image" at bounding box center [681, 475] width 17 height 17
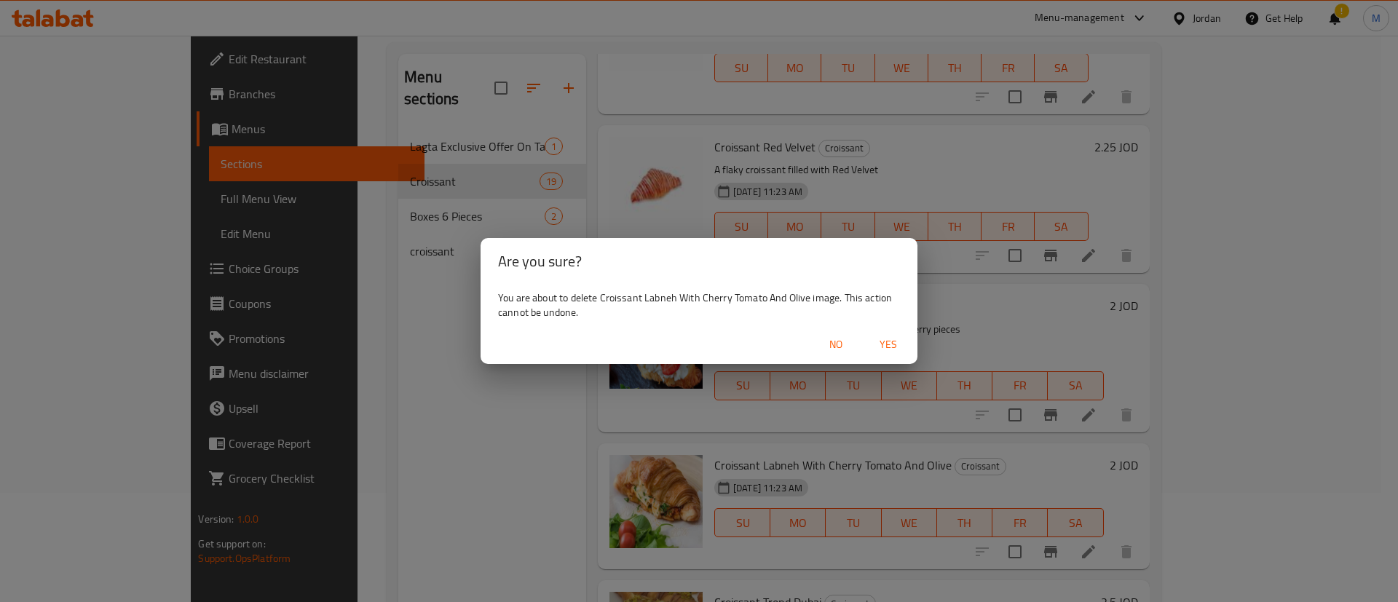
click at [885, 352] on span "Yes" at bounding box center [888, 345] width 35 height 18
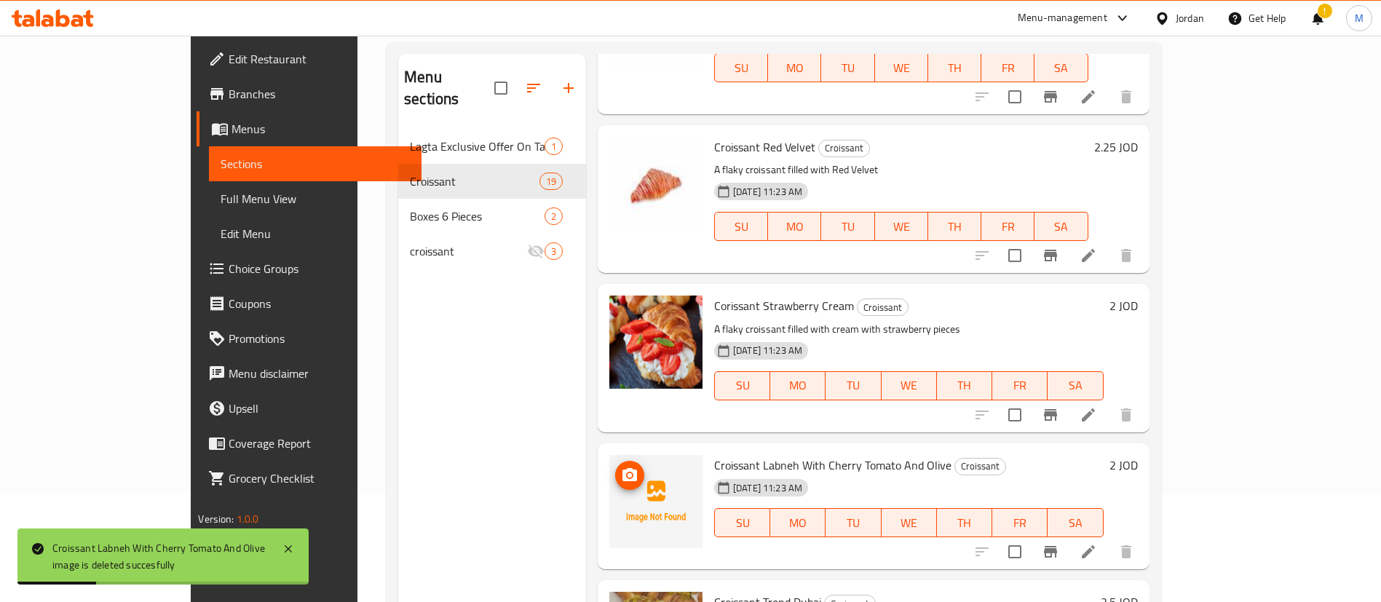
click at [621, 467] on icon "upload picture" at bounding box center [629, 475] width 17 height 17
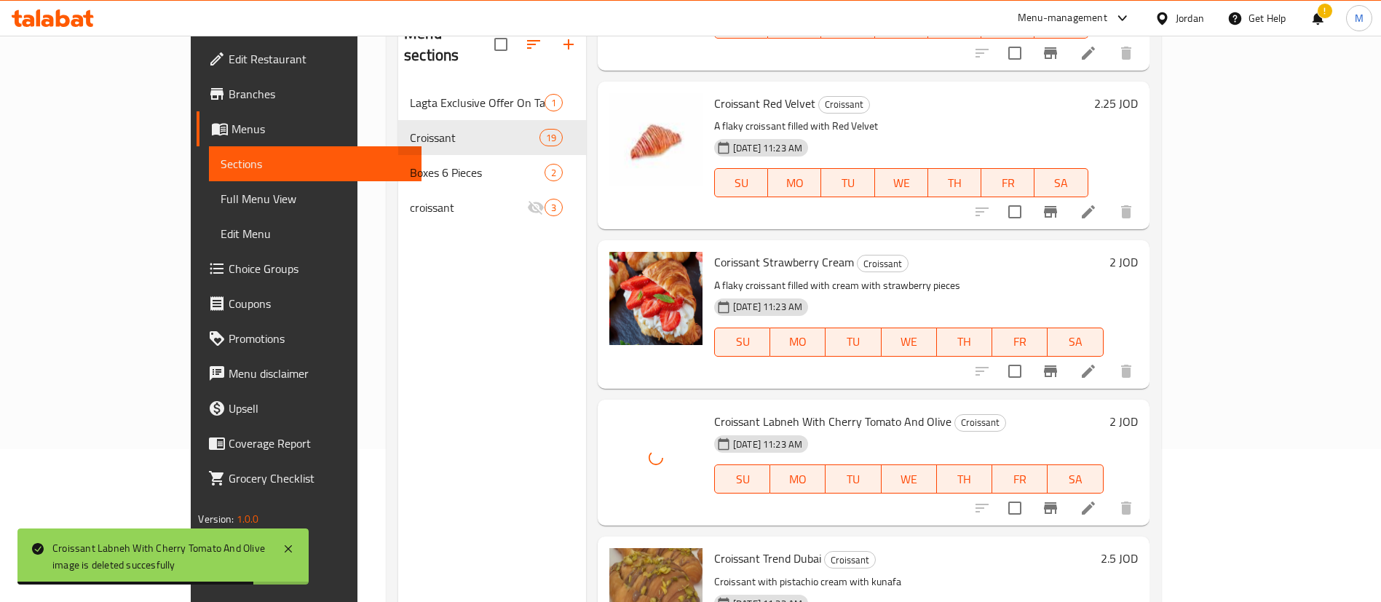
scroll to position [204, 0]
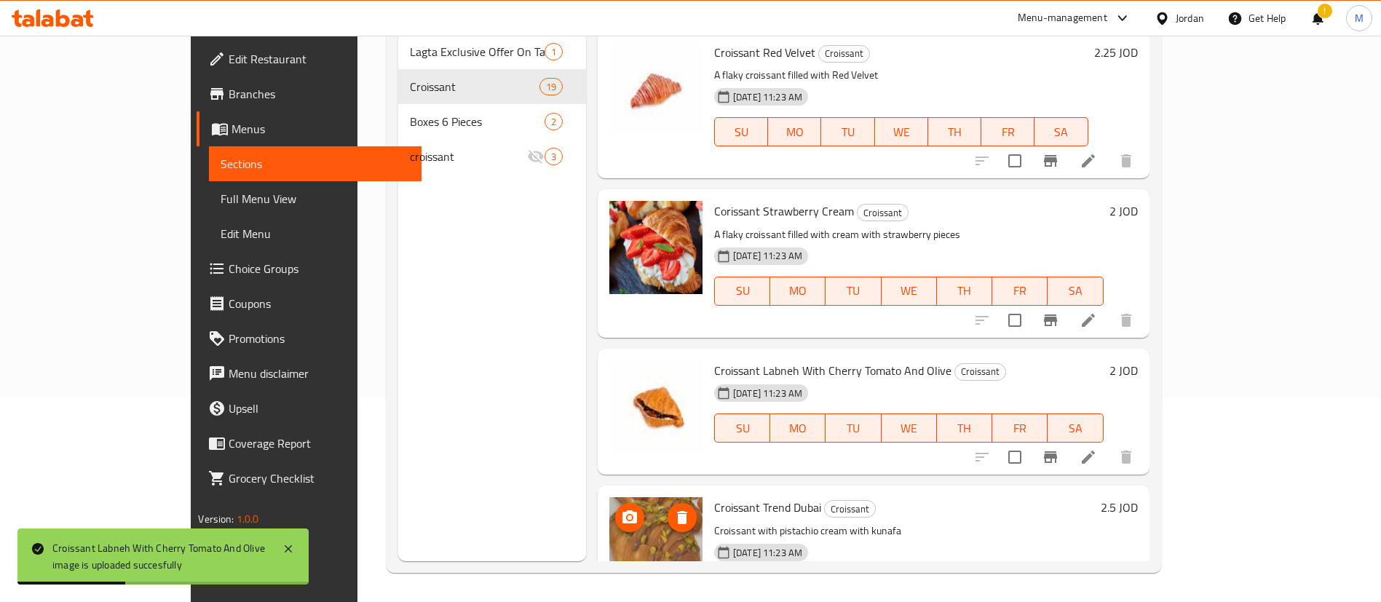
click at [668, 503] on button "delete image" at bounding box center [682, 517] width 29 height 29
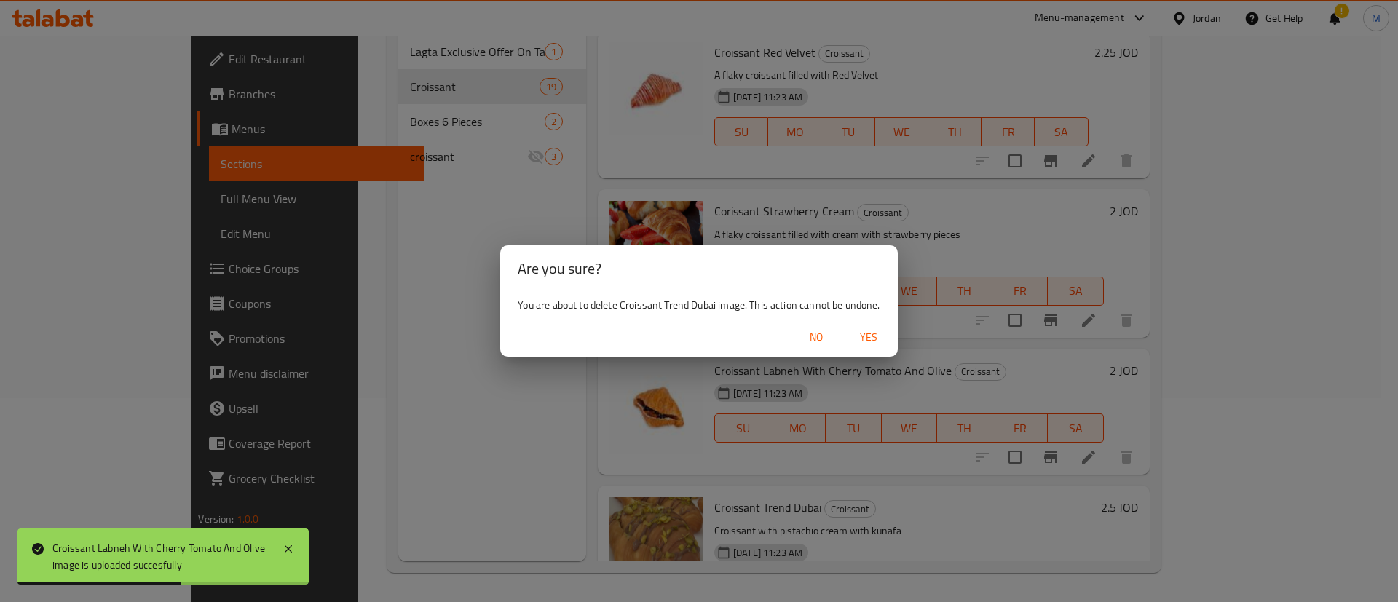
click at [872, 339] on span "Yes" at bounding box center [868, 337] width 35 height 18
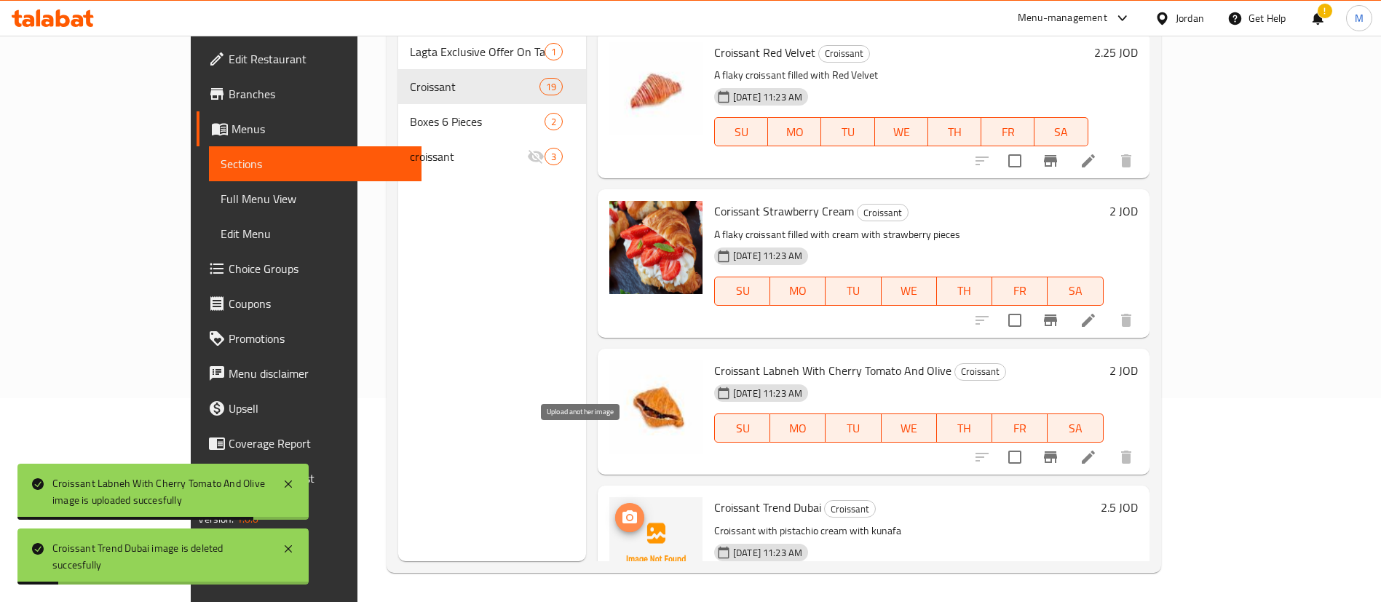
click at [622, 510] on icon "upload picture" at bounding box center [629, 516] width 15 height 13
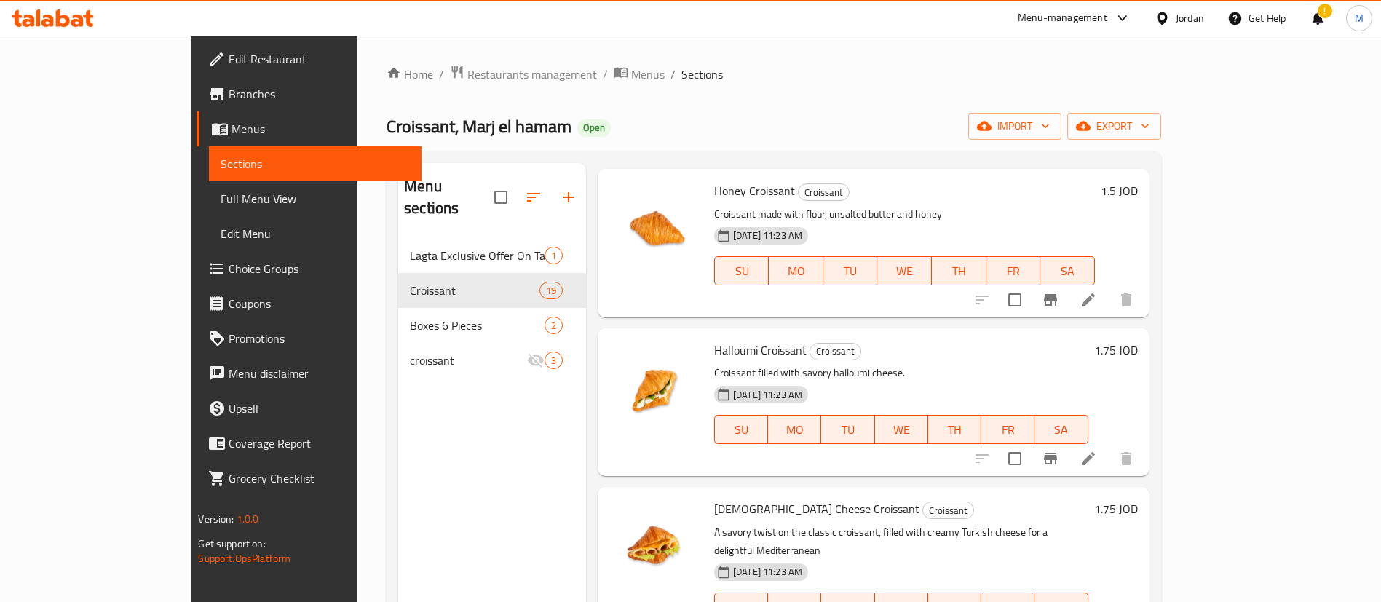
scroll to position [218, 0]
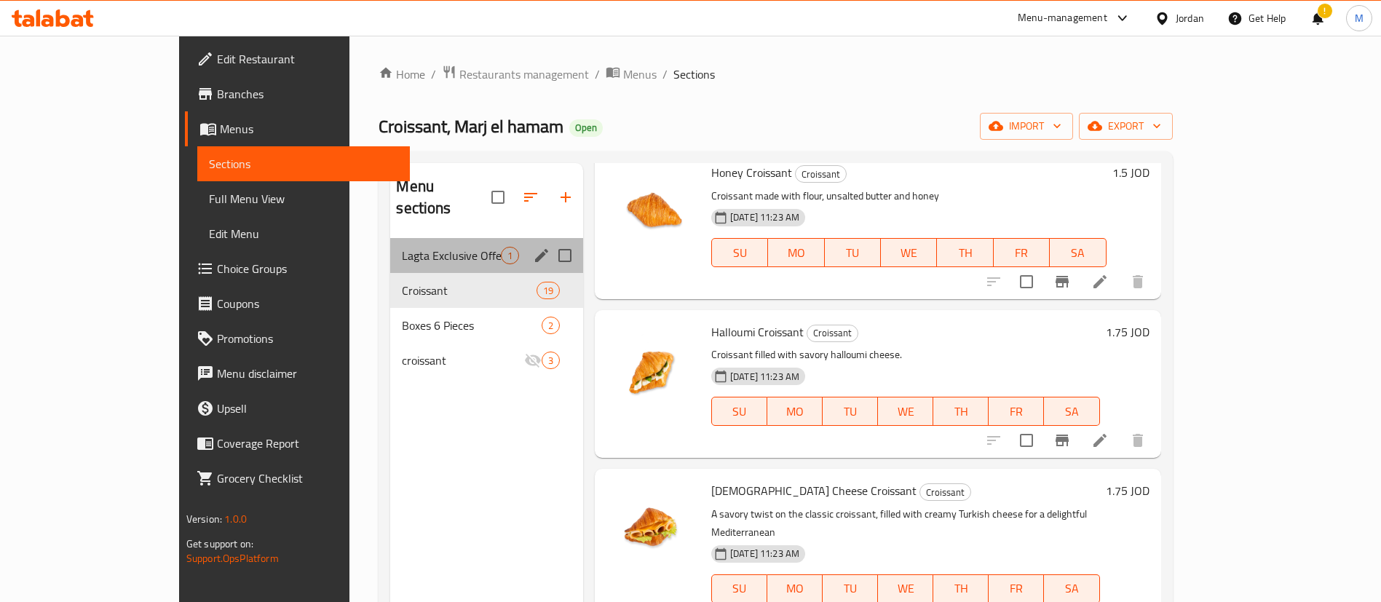
click at [390, 245] on div "Lagta Exclusive Offer On Talabat 1" at bounding box center [486, 255] width 193 height 35
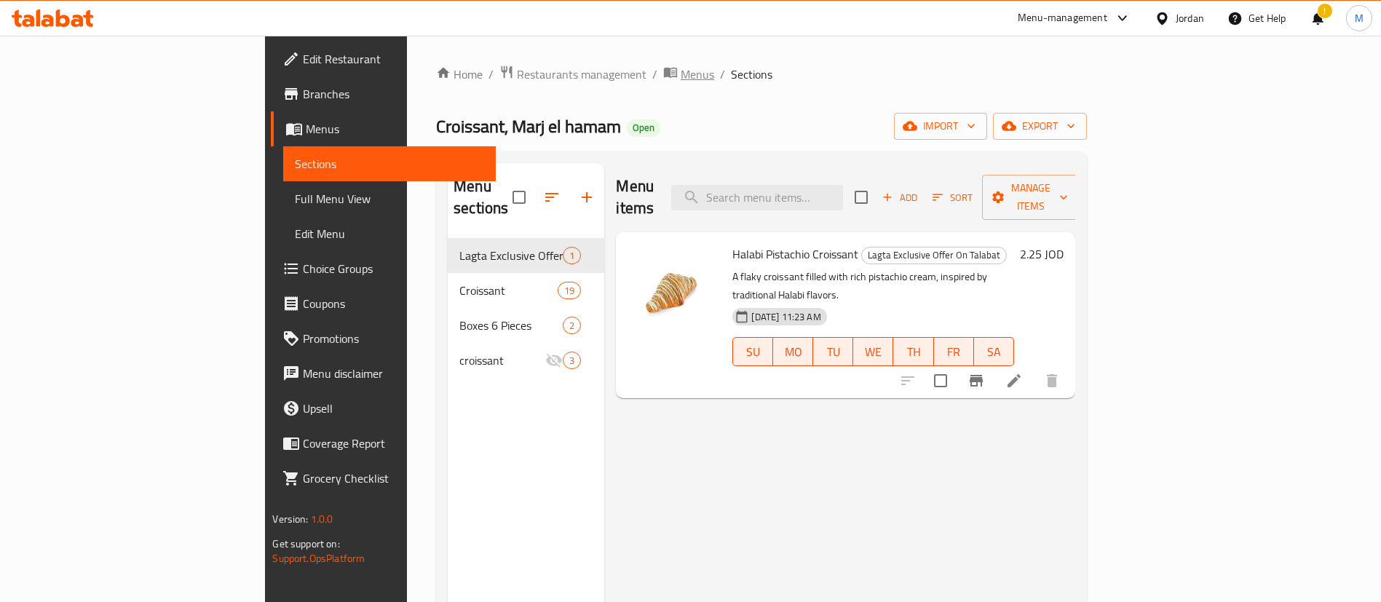
click at [681, 79] on span "Menus" at bounding box center [697, 74] width 33 height 17
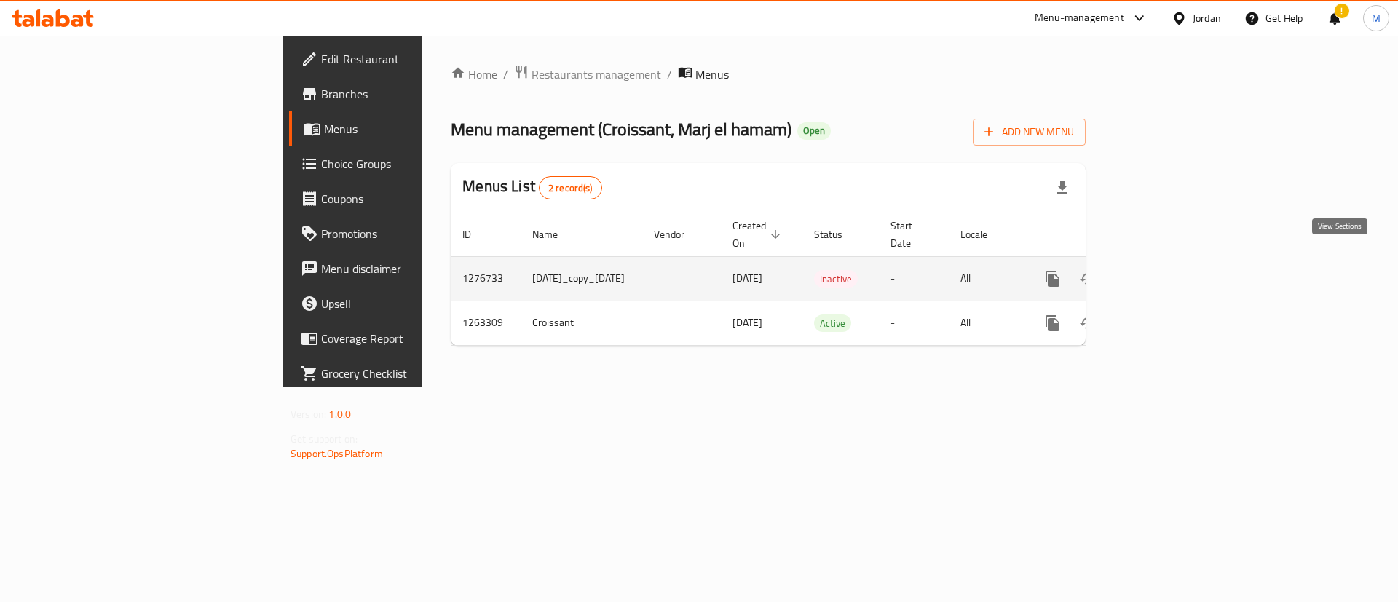
click at [1166, 270] on icon "enhanced table" at bounding box center [1157, 278] width 17 height 17
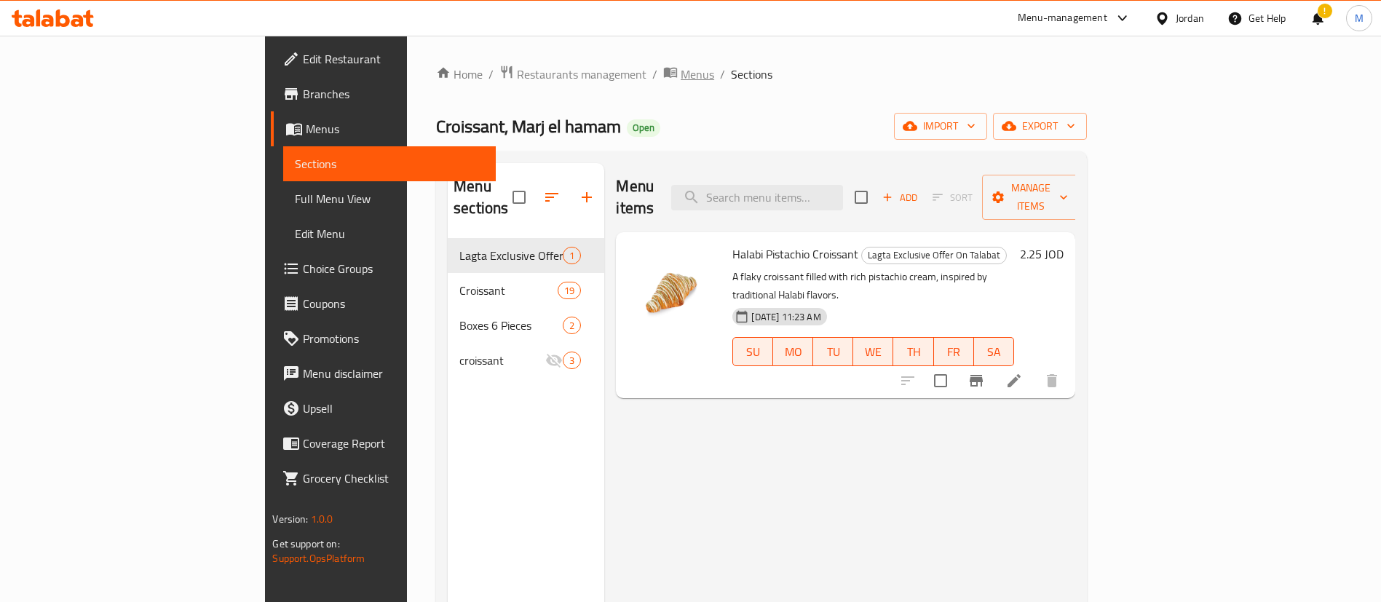
click at [681, 83] on span "Menus" at bounding box center [697, 74] width 33 height 17
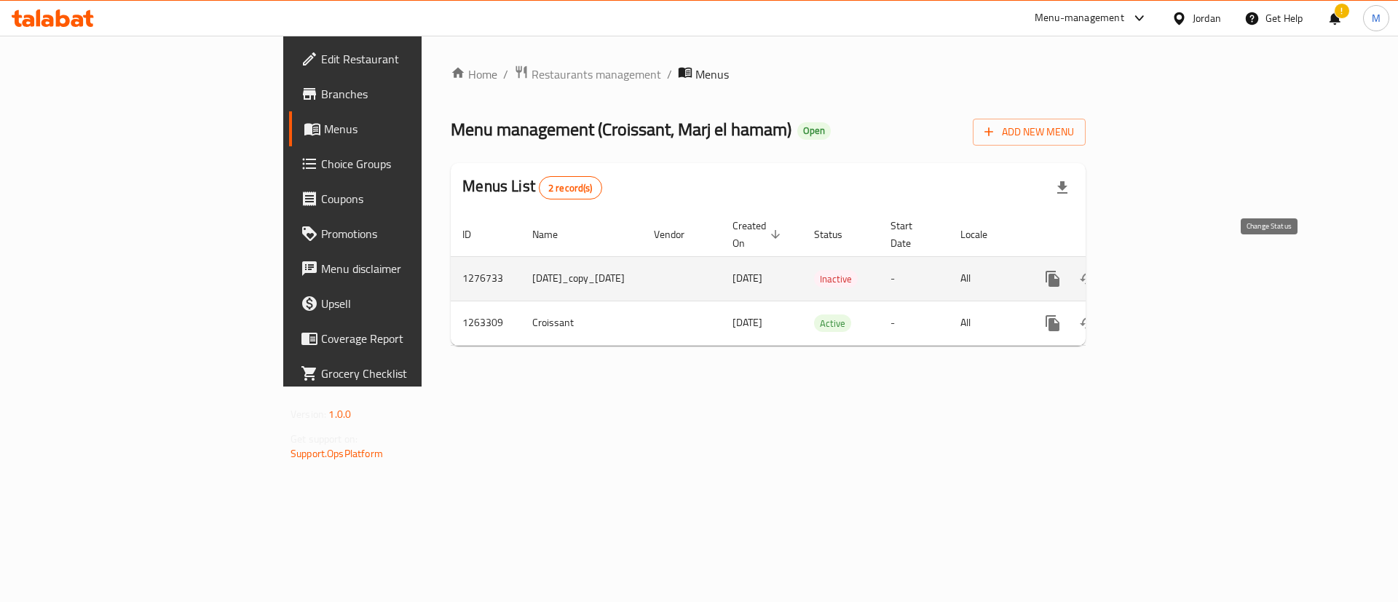
click at [1096, 270] on icon "enhanced table" at bounding box center [1087, 278] width 17 height 17
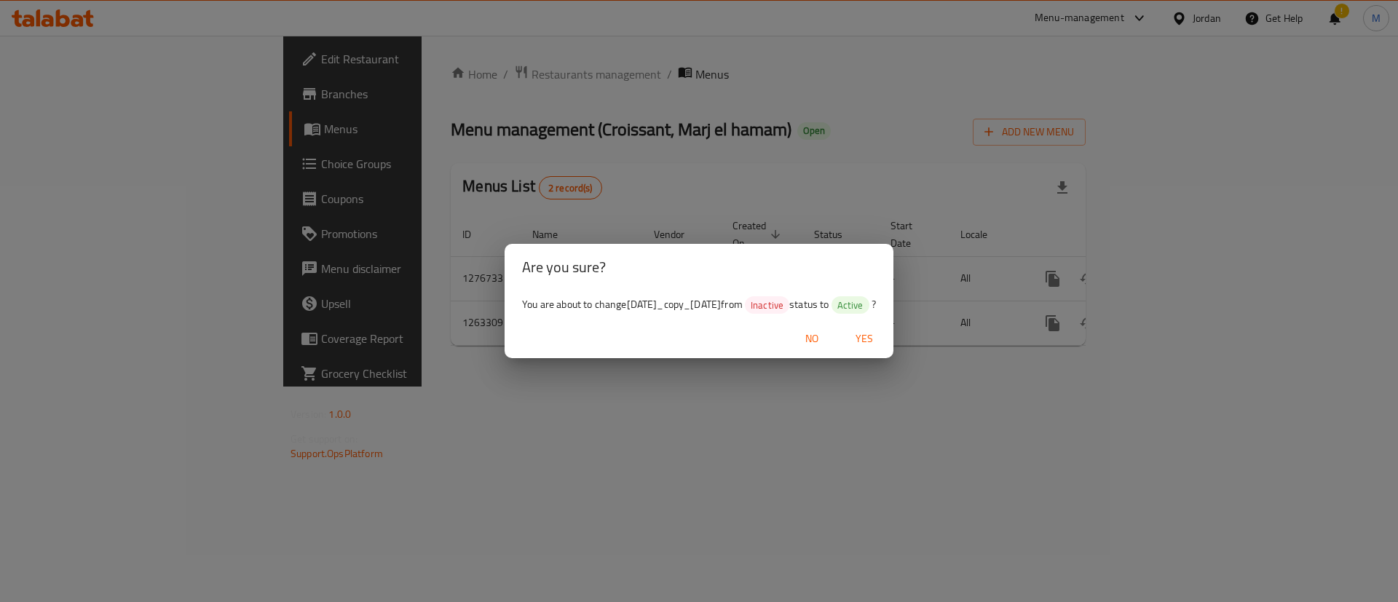
drag, startPoint x: 885, startPoint y: 345, endPoint x: 875, endPoint y: 373, distance: 29.9
click at [882, 344] on span "Yes" at bounding box center [864, 339] width 35 height 18
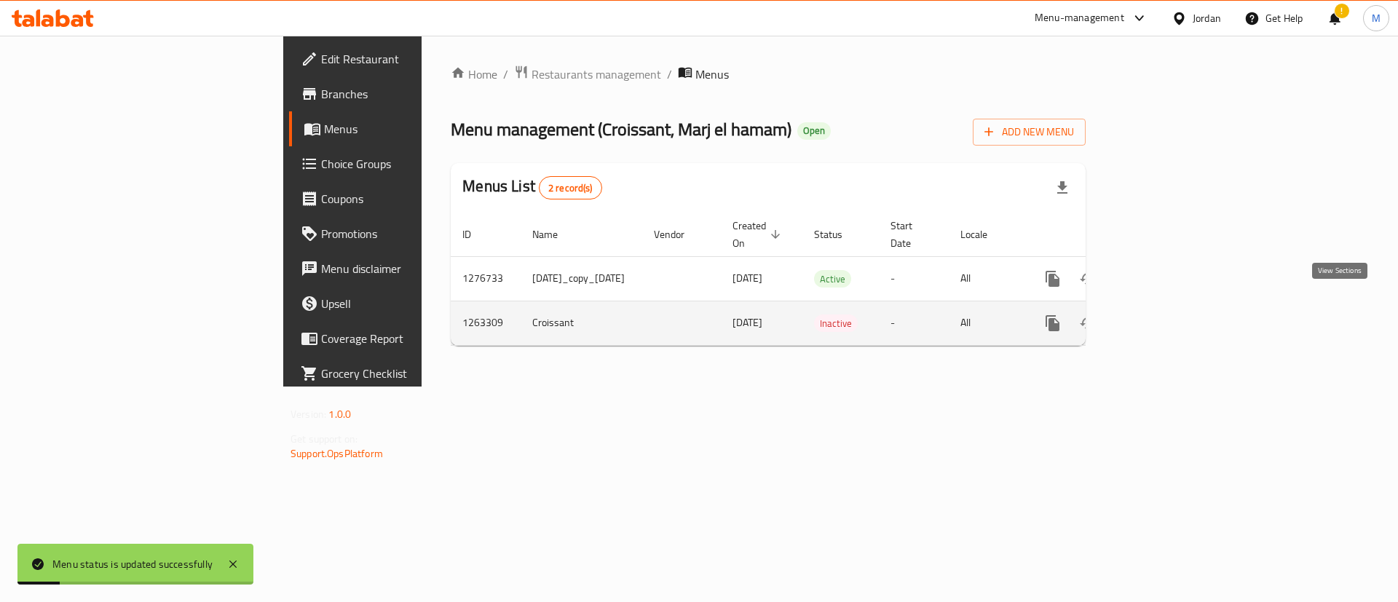
click at [1164, 317] on icon "enhanced table" at bounding box center [1157, 323] width 13 height 13
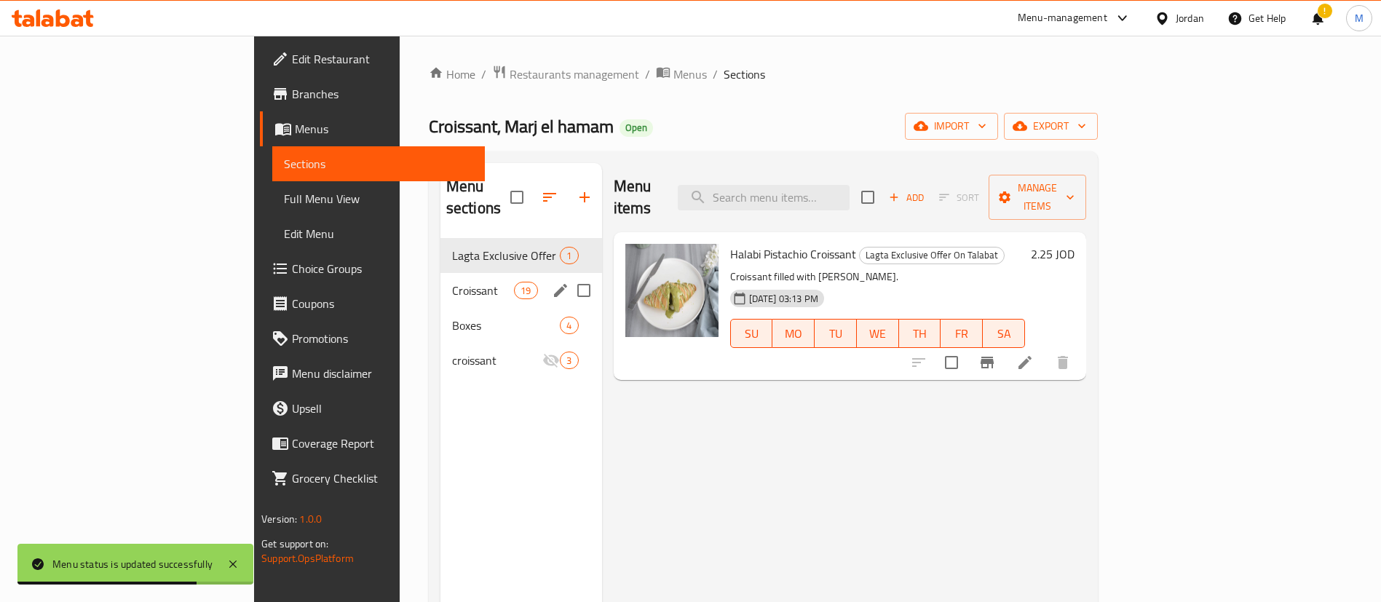
click at [452, 282] on span "Croissant" at bounding box center [483, 290] width 62 height 17
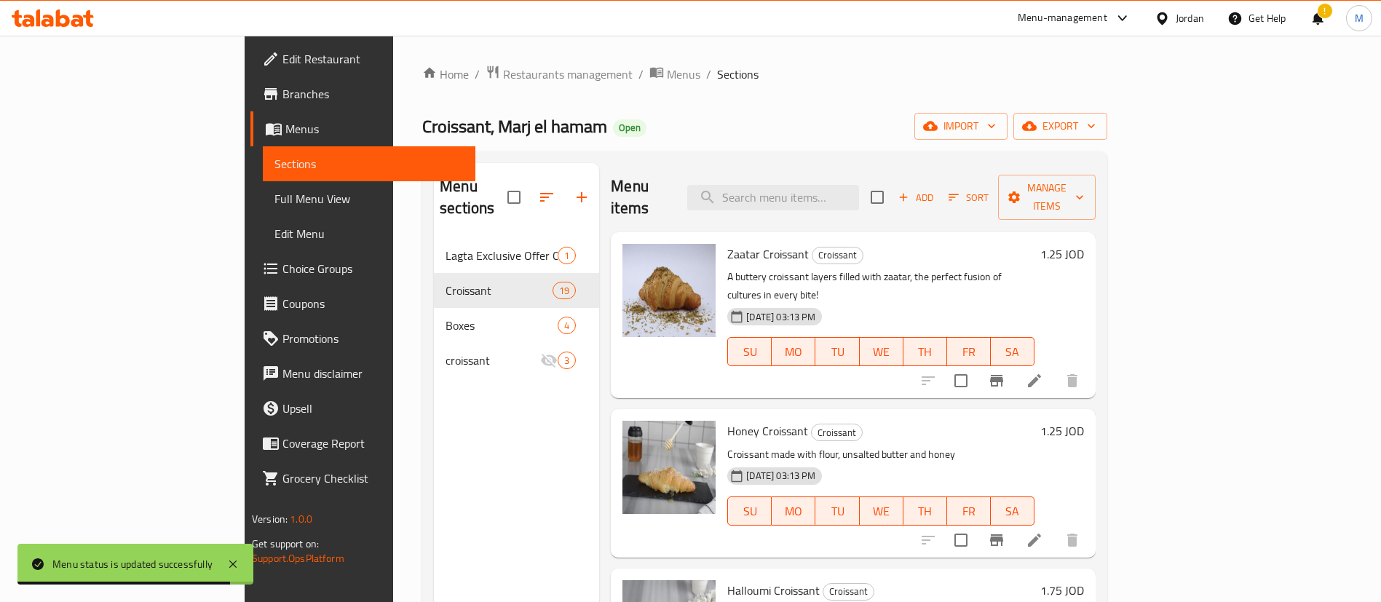
click at [434, 238] on div "Lagta Exclusive Offer On Talabat 1" at bounding box center [516, 255] width 165 height 35
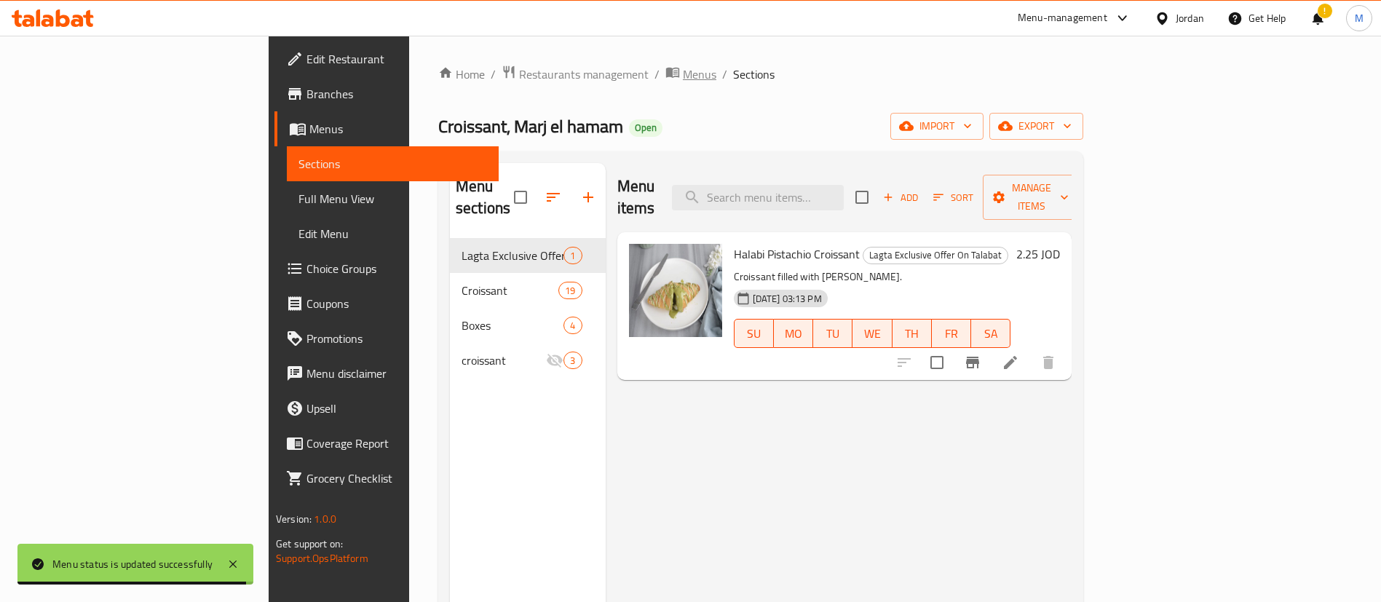
click at [683, 77] on span "Menus" at bounding box center [699, 74] width 33 height 17
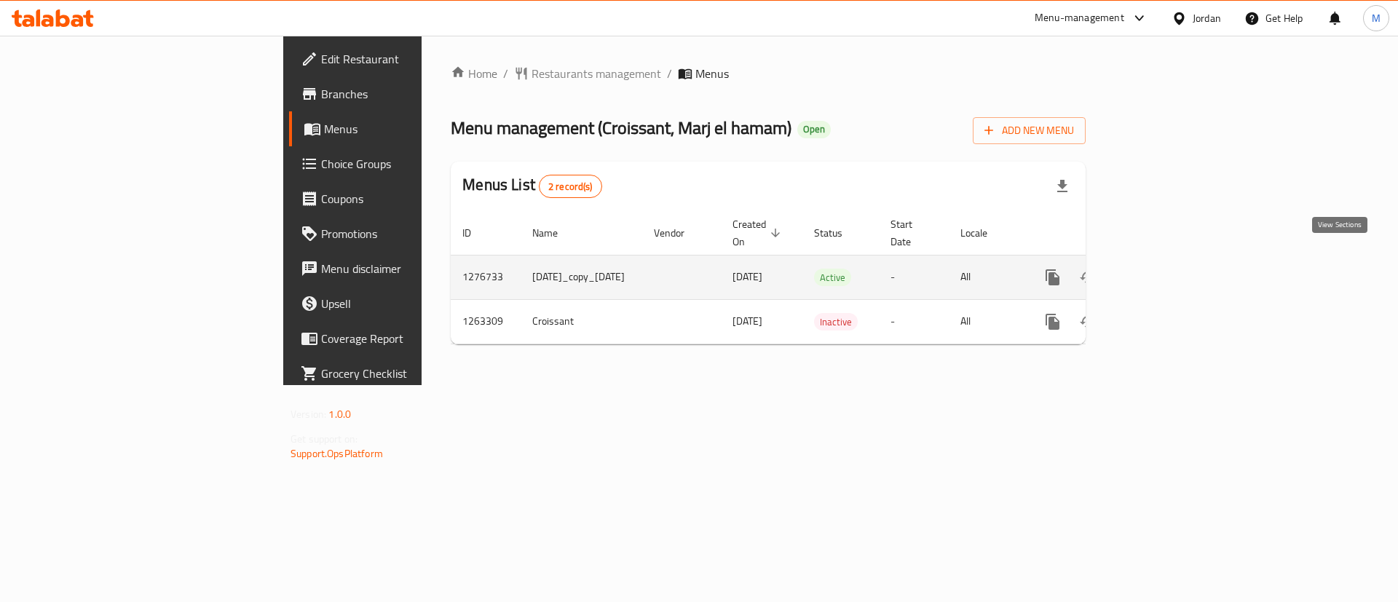
click at [1164, 271] on icon "enhanced table" at bounding box center [1157, 277] width 13 height 13
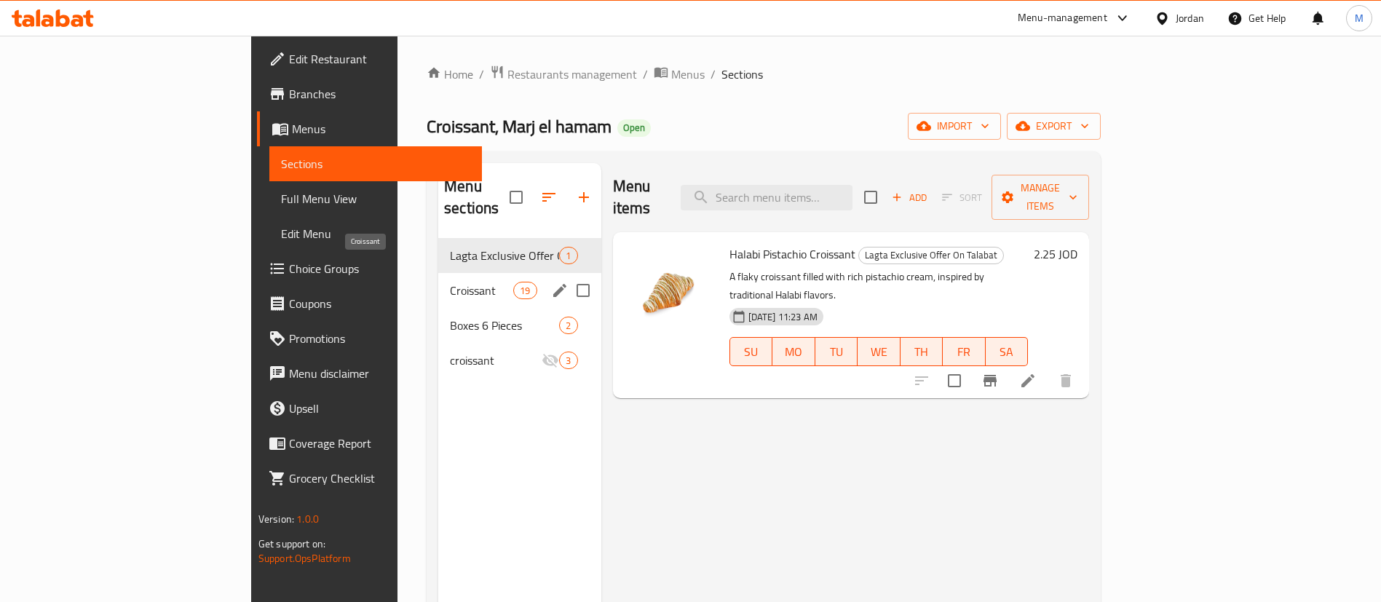
click at [450, 282] on span "Croissant" at bounding box center [481, 290] width 63 height 17
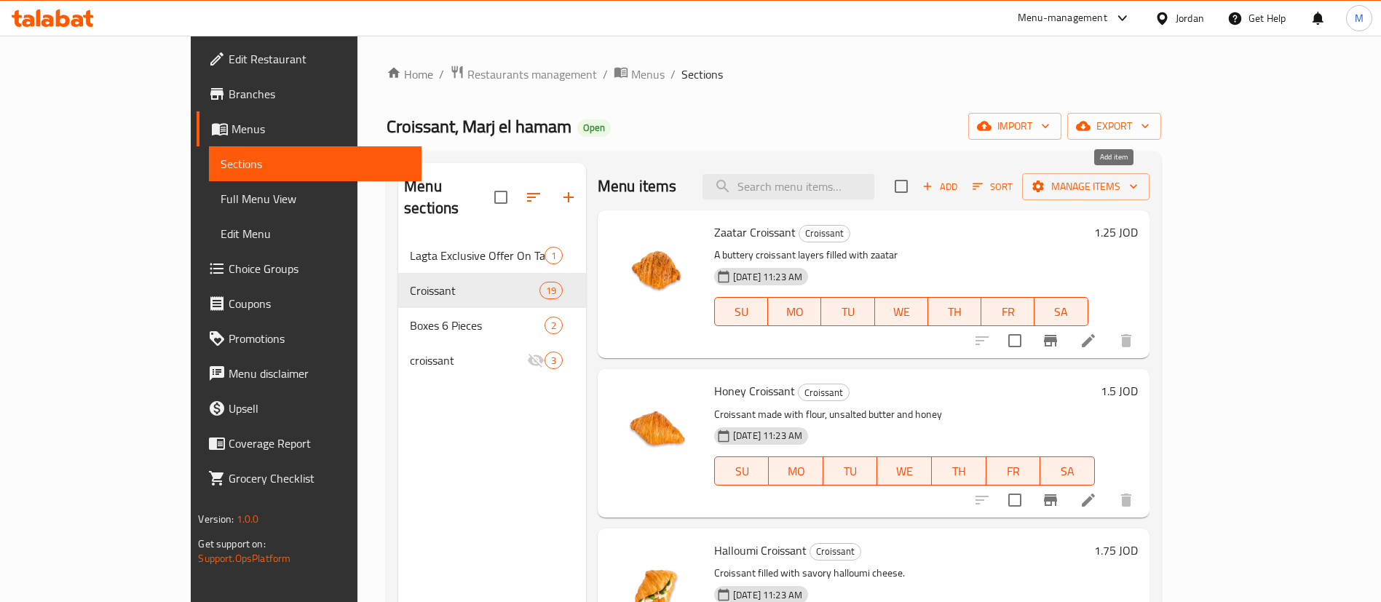
click at [959, 194] on span "Add" at bounding box center [939, 186] width 39 height 17
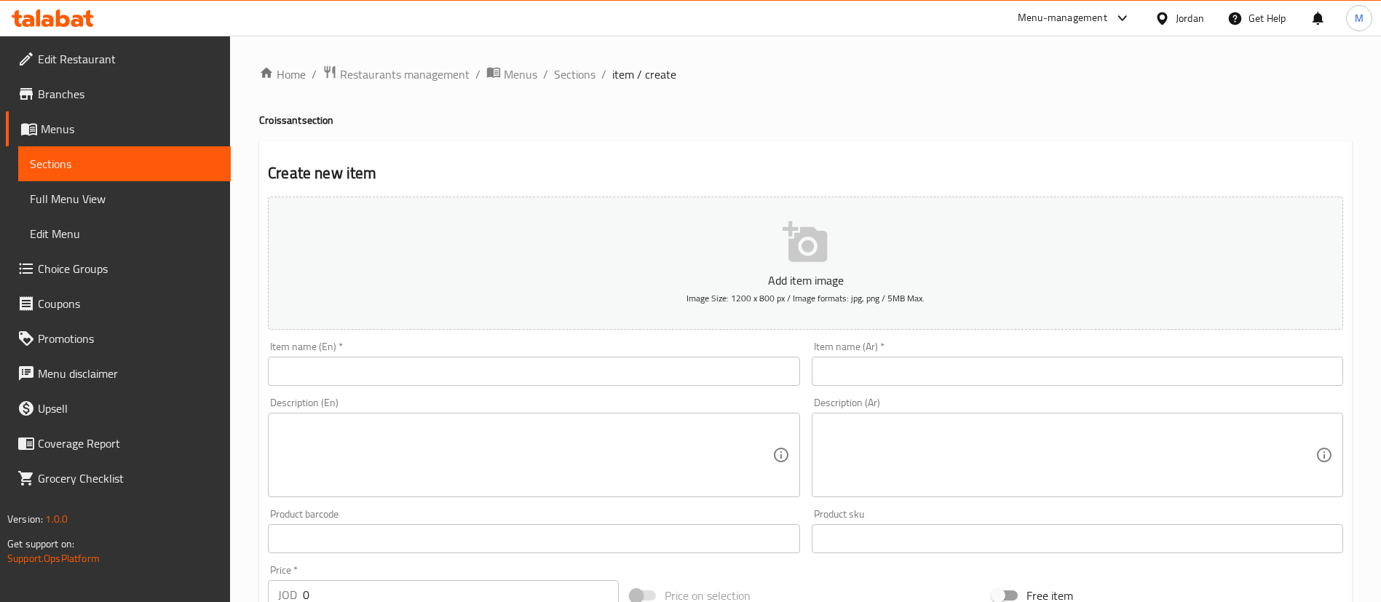
click at [604, 375] on input "text" at bounding box center [533, 371] width 531 height 29
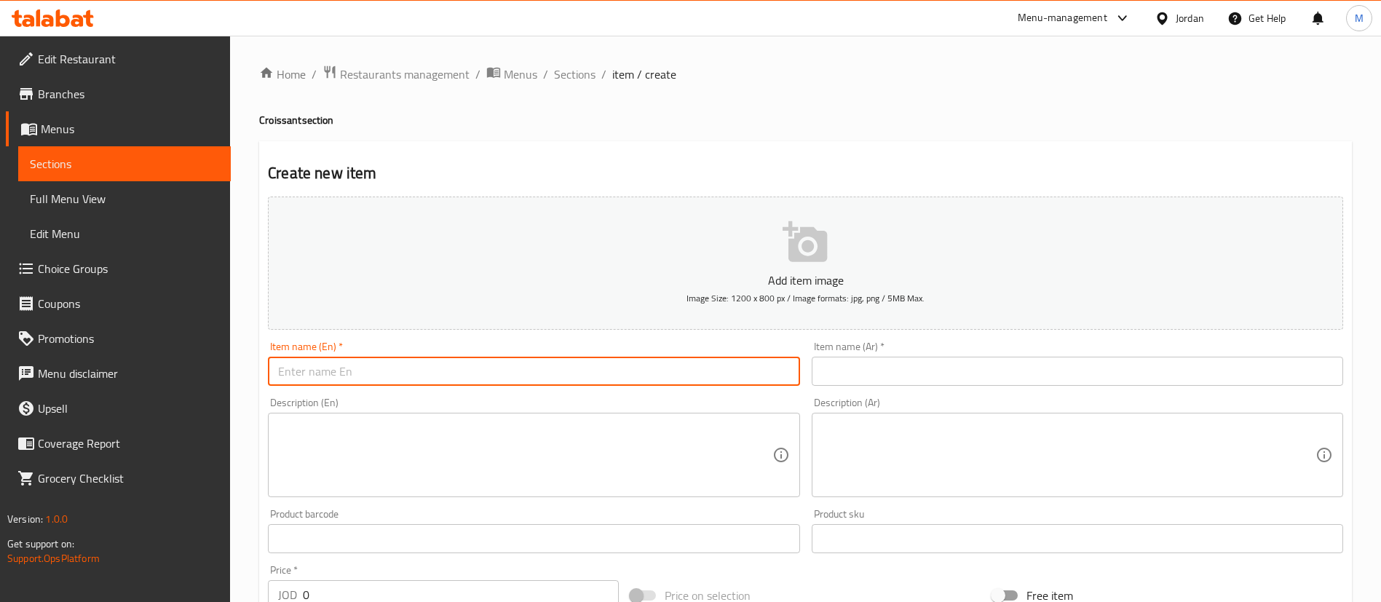
paste input "Salted caramel"
type input "Salted caramel"
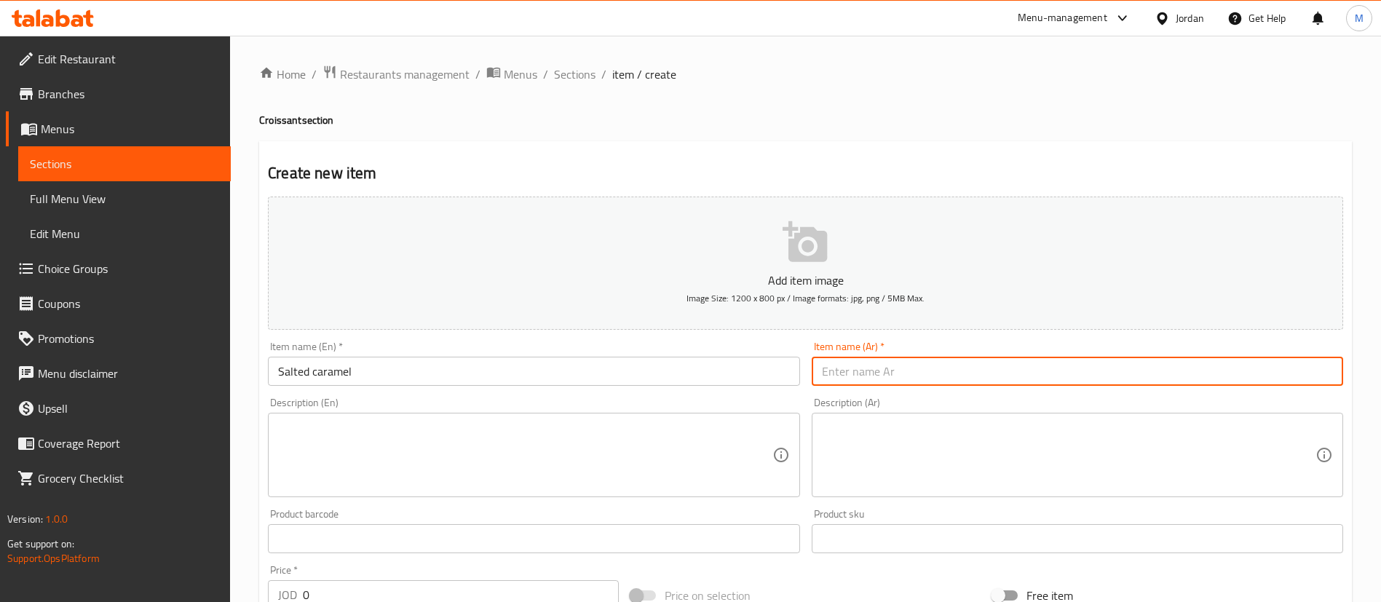
click at [915, 372] on input "text" at bounding box center [1077, 371] width 531 height 29
paste input "كراميل مملح"
type input "كراميل مملح"
click at [670, 460] on textarea at bounding box center [525, 455] width 494 height 69
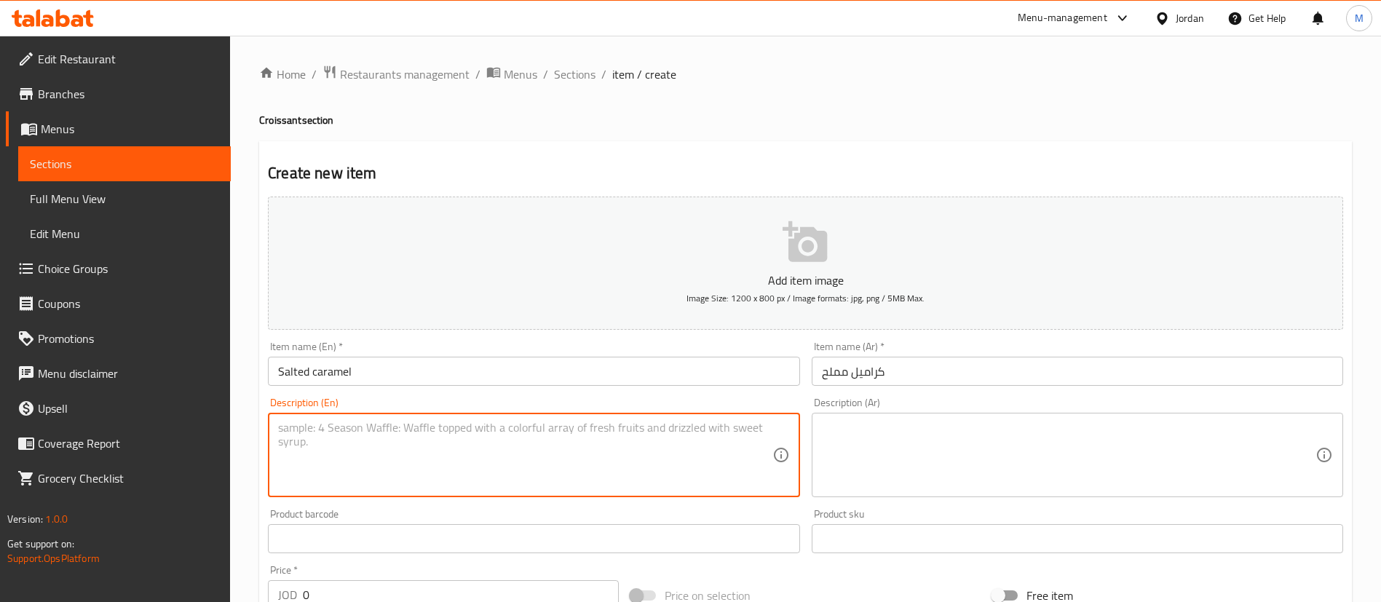
paste textarea "Croissant filled with salted caramel sauce"
type textarea "Croissant filled with salted caramel sauce"
click at [1024, 432] on textarea at bounding box center [1069, 455] width 494 height 69
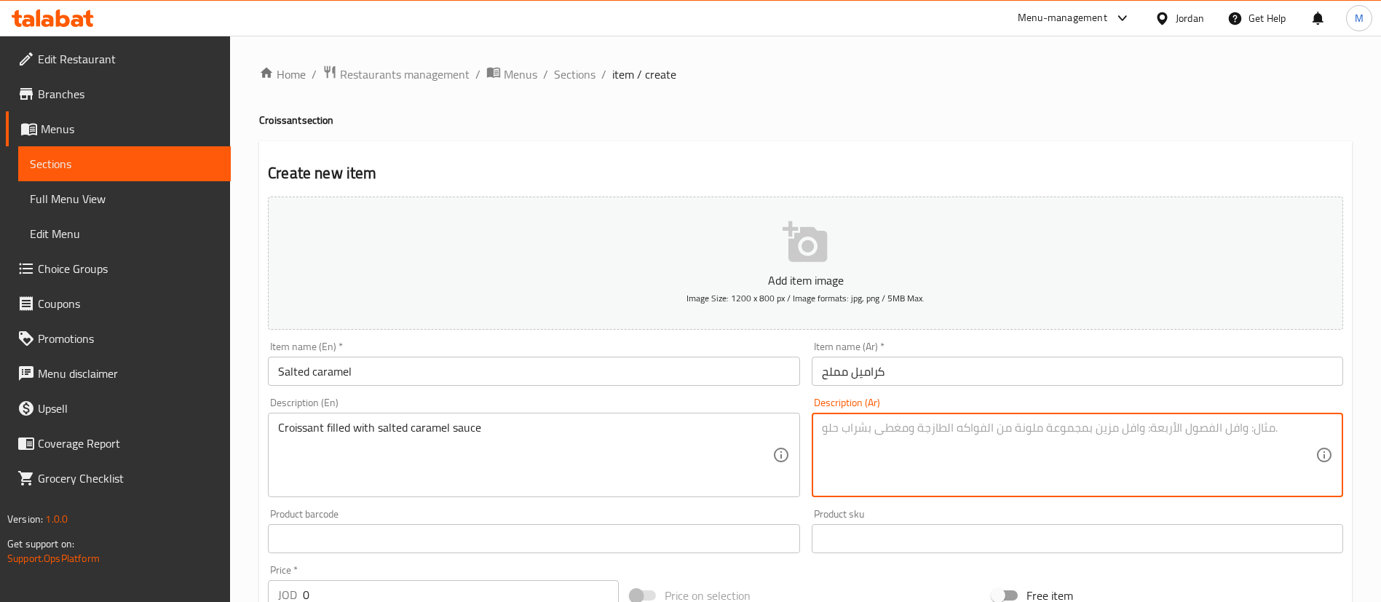
paste textarea "كرواسون محشو بصلصة الكراميل المملحة"
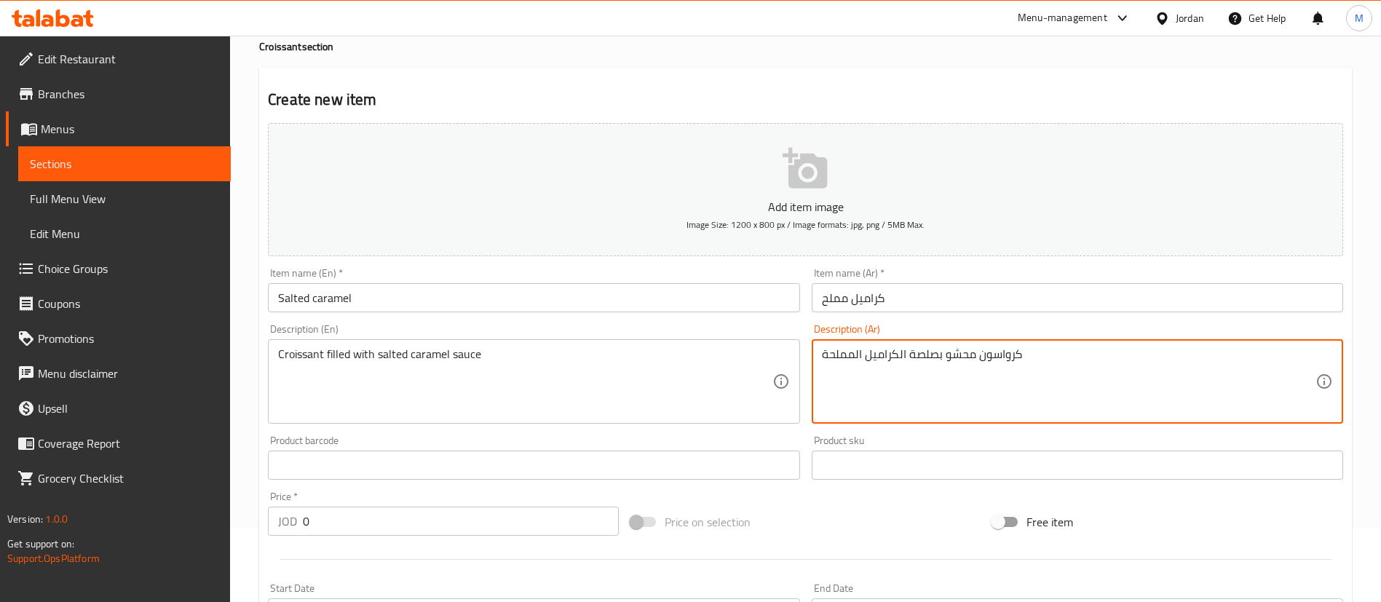
scroll to position [109, 0]
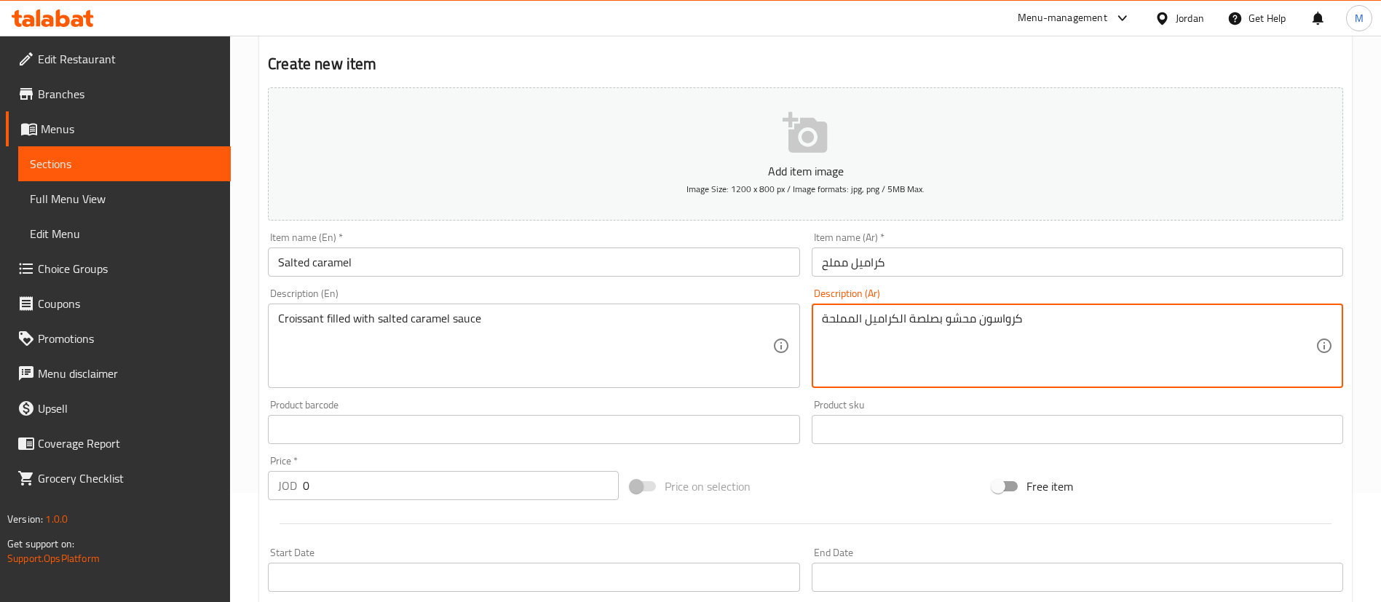
type textarea "كرواسون محشو بصلصة الكراميل المملحة"
click at [389, 490] on input "0" at bounding box center [461, 485] width 316 height 29
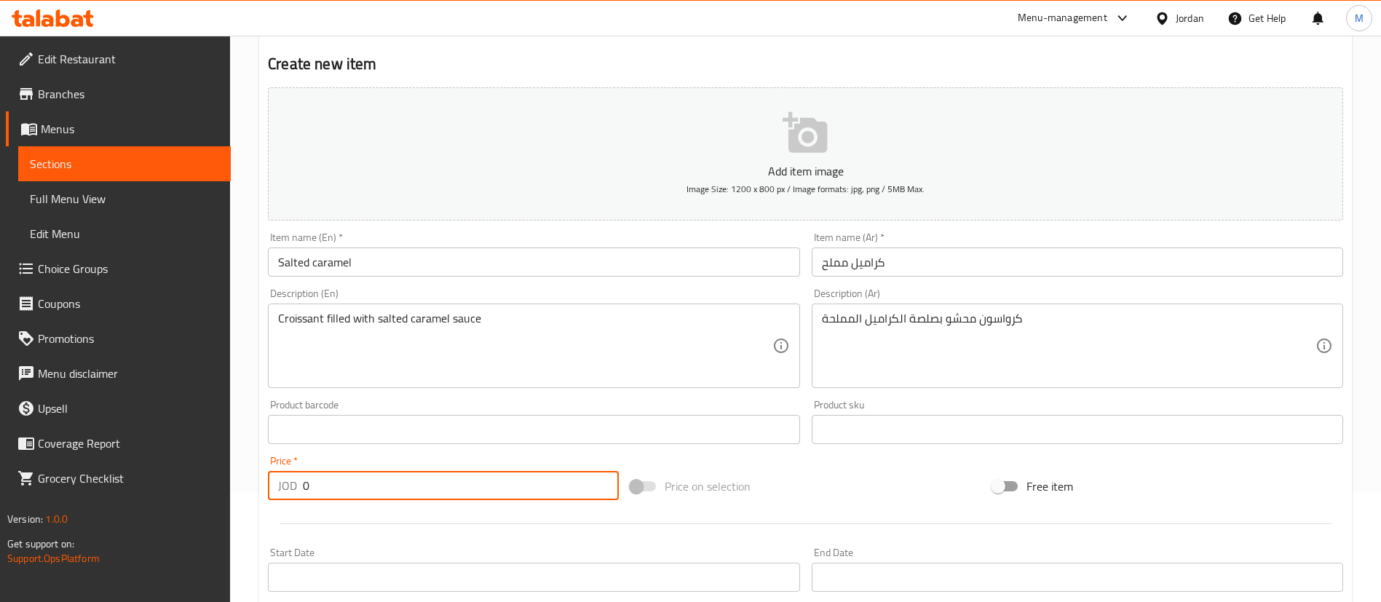
click at [389, 491] on input "0" at bounding box center [461, 485] width 316 height 29
type input "2.5"
click at [422, 525] on div at bounding box center [805, 524] width 1087 height 36
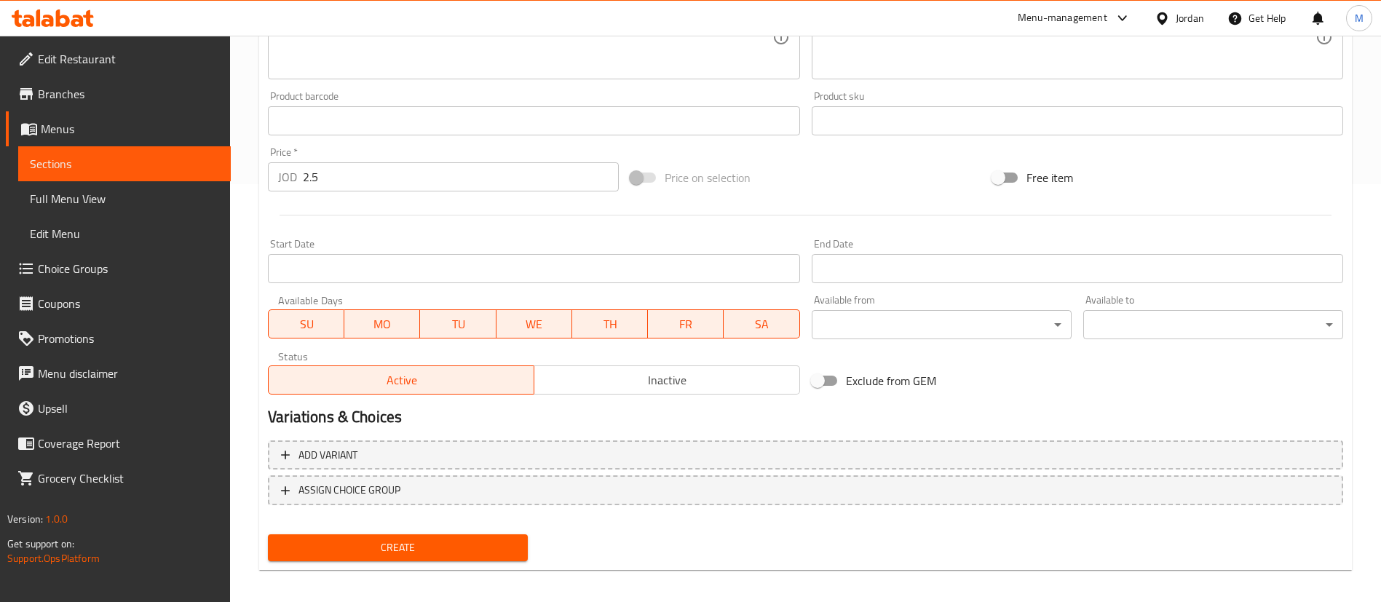
scroll to position [427, 0]
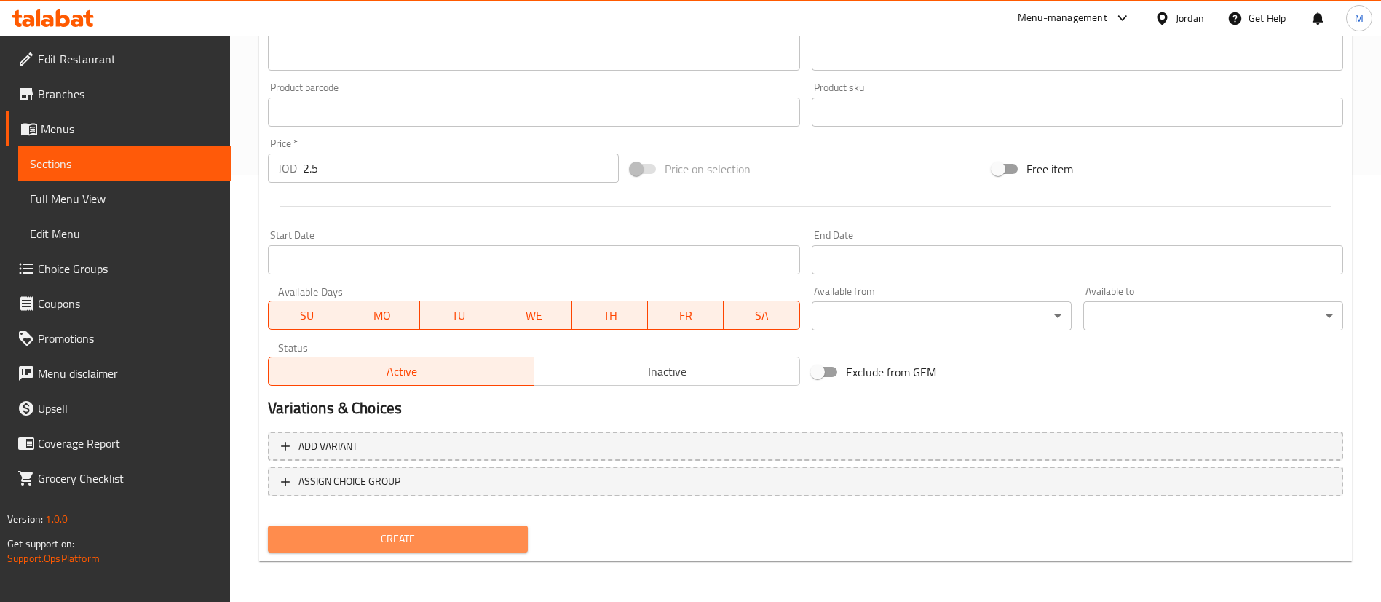
click at [468, 535] on span "Create" at bounding box center [398, 539] width 237 height 18
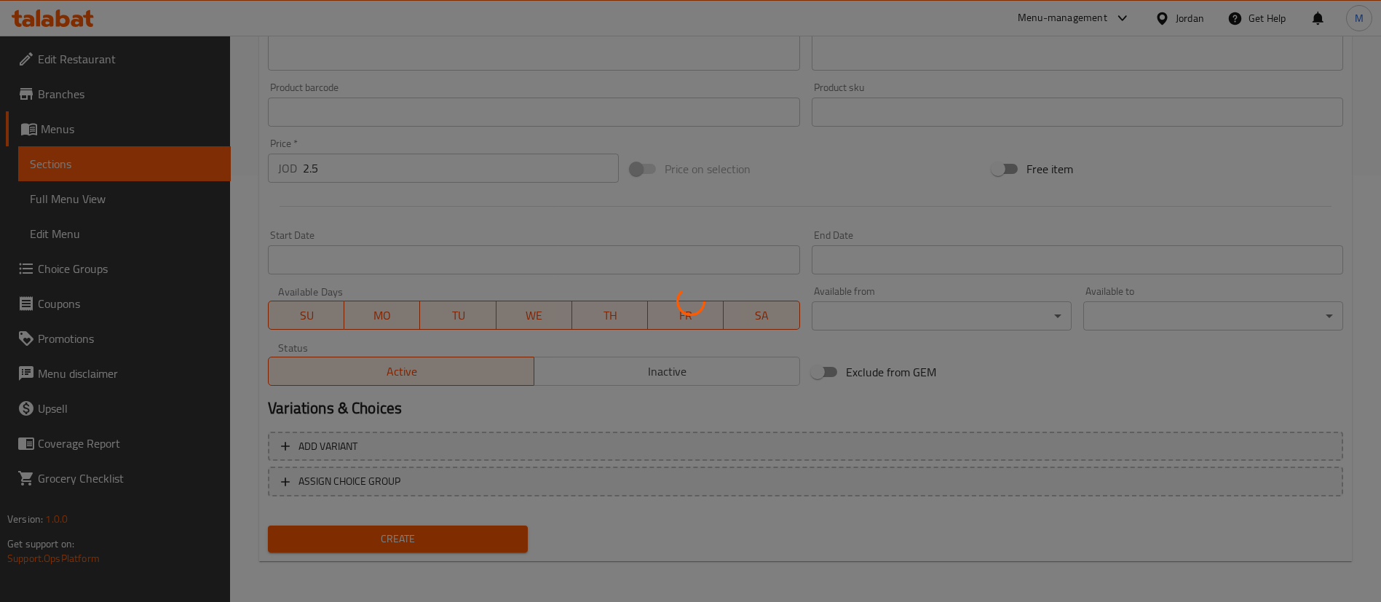
scroll to position [0, 0]
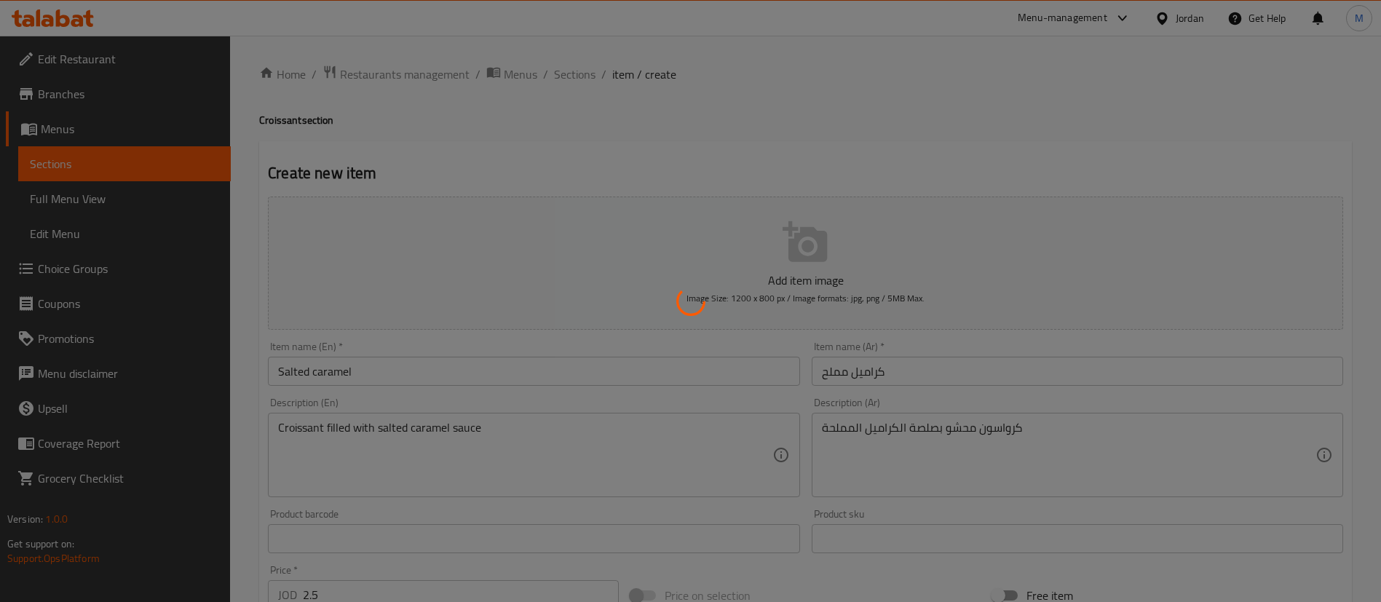
type input "0"
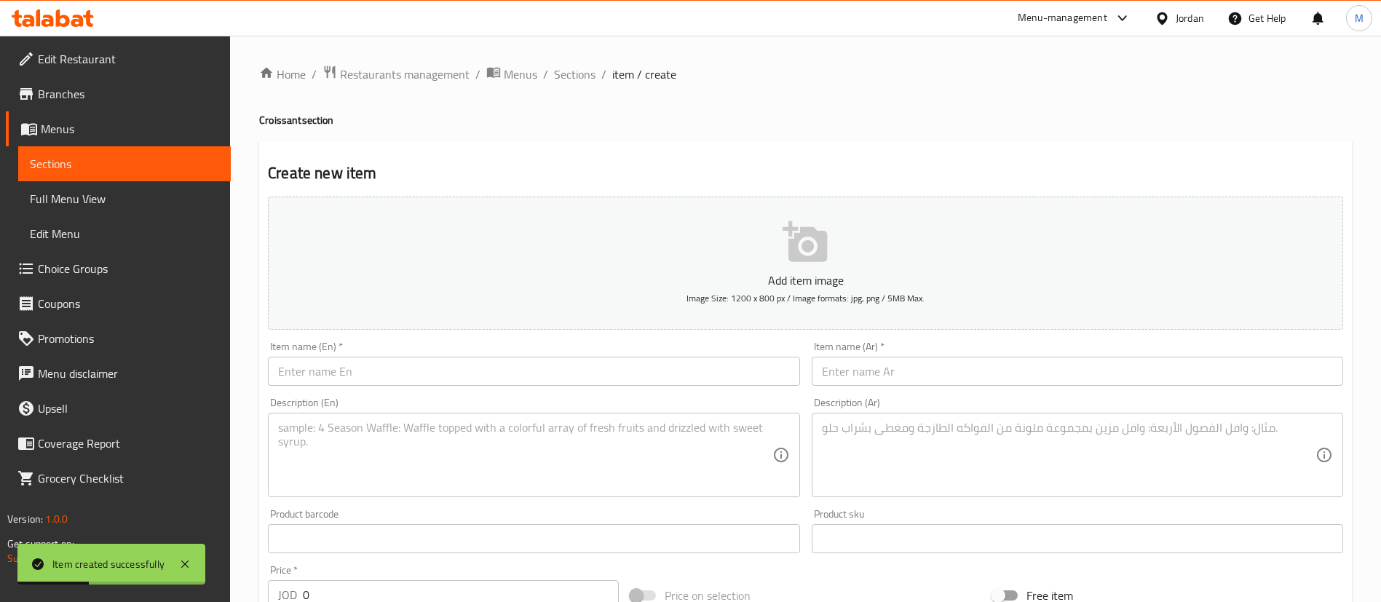
click at [707, 365] on input "text" at bounding box center [533, 371] width 531 height 29
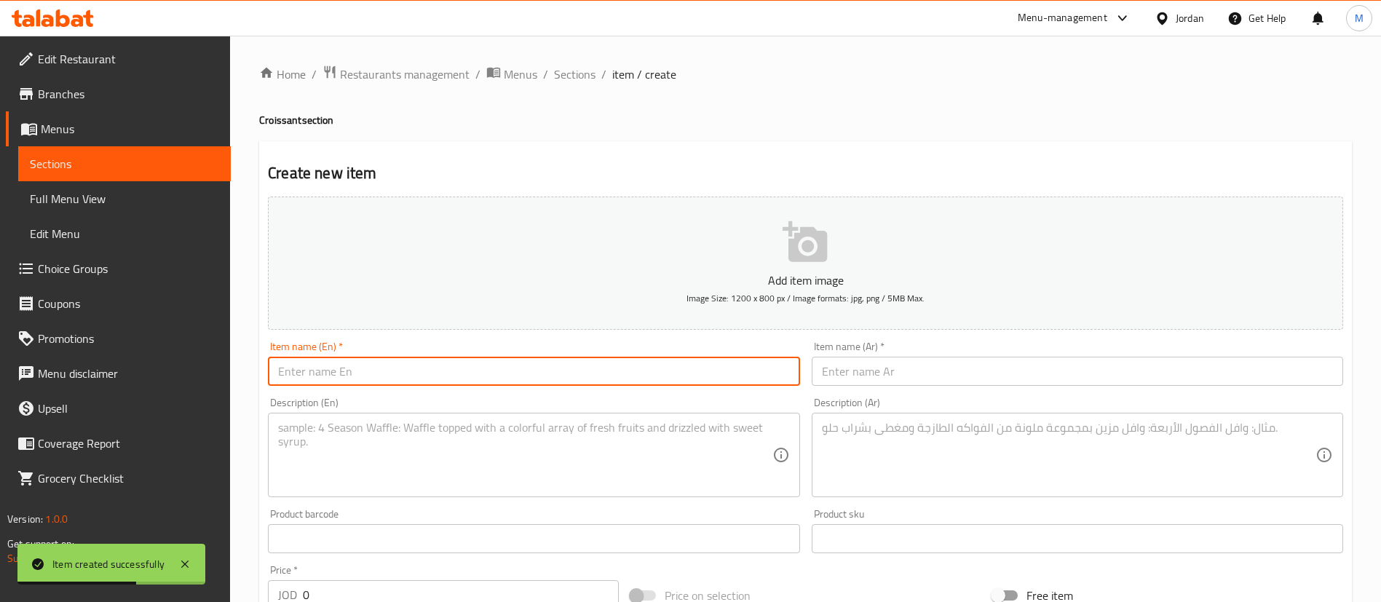
paste input "Cheesecake croissant"
type input "Cheesecake croissant"
click at [602, 456] on textarea at bounding box center [525, 455] width 494 height 69
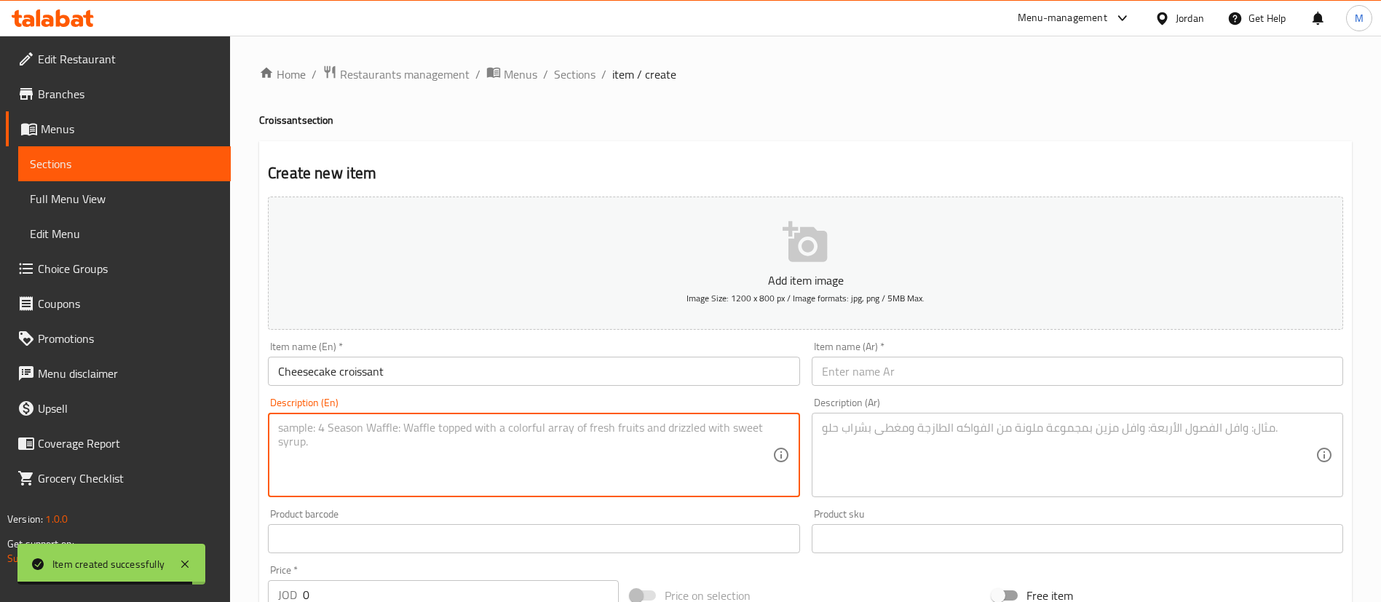
paste textarea "Croissant filled cheesecake sauce"
type textarea "Croissant filled cheesecake sauce"
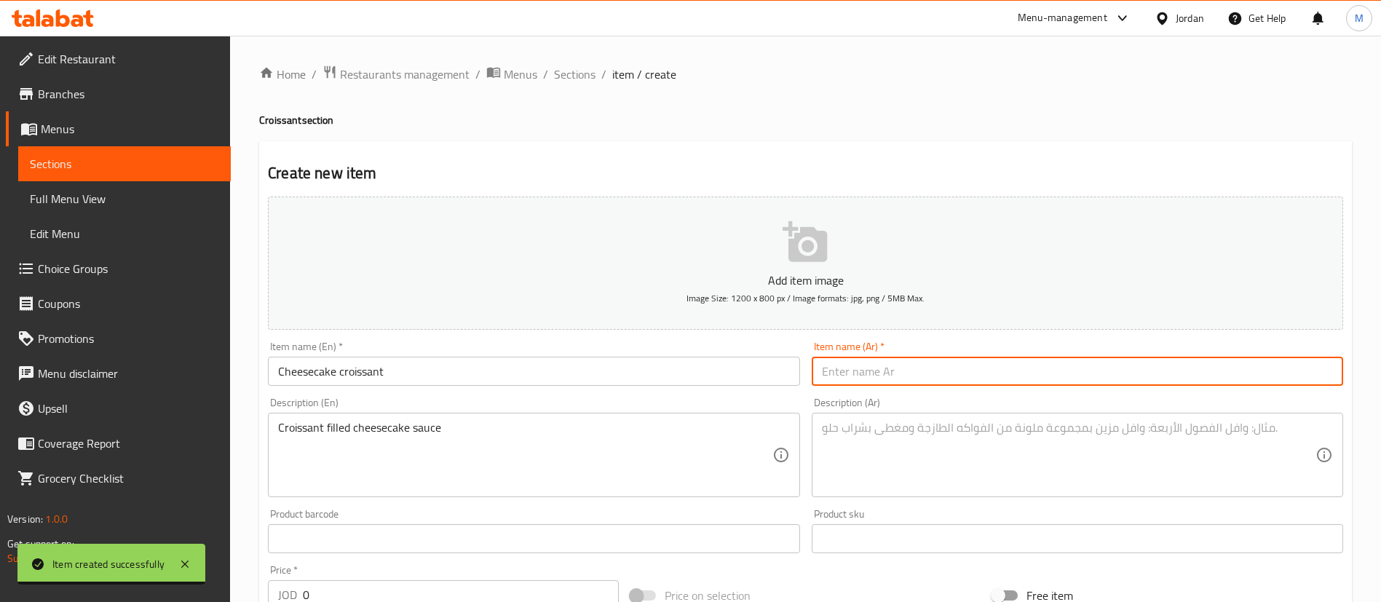
click at [886, 368] on input "text" at bounding box center [1077, 371] width 531 height 29
paste input "تشيز كيك كروسان"
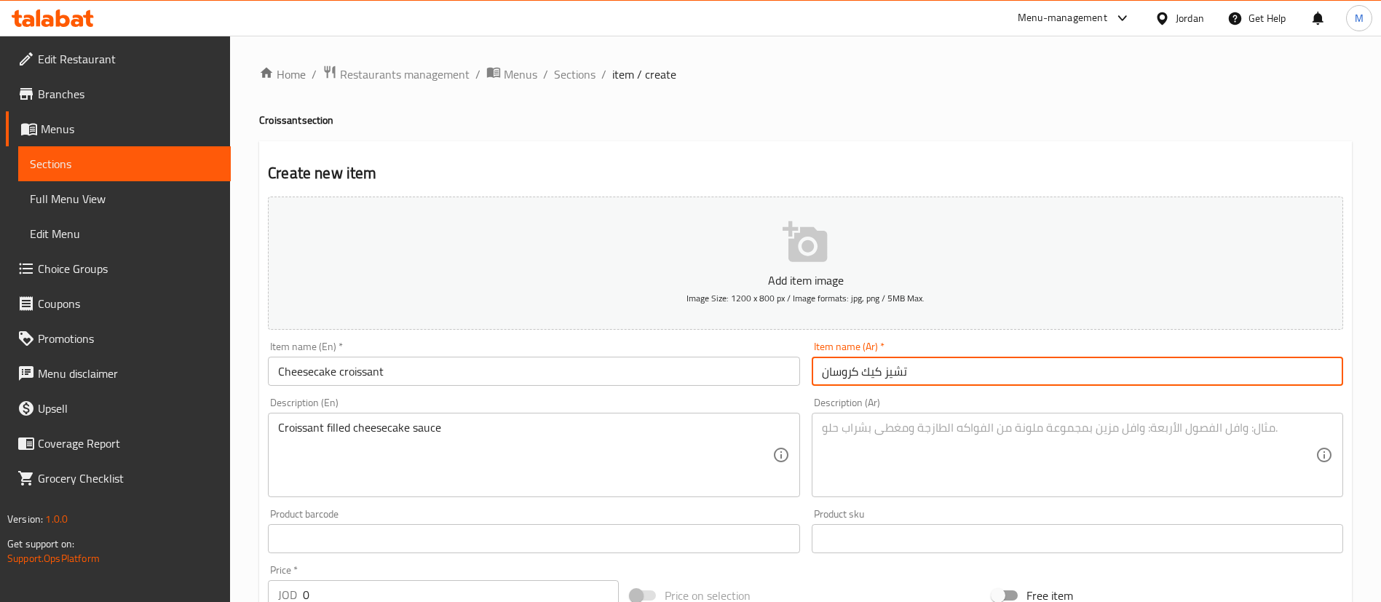
type input "تشيز كيك كروسان"
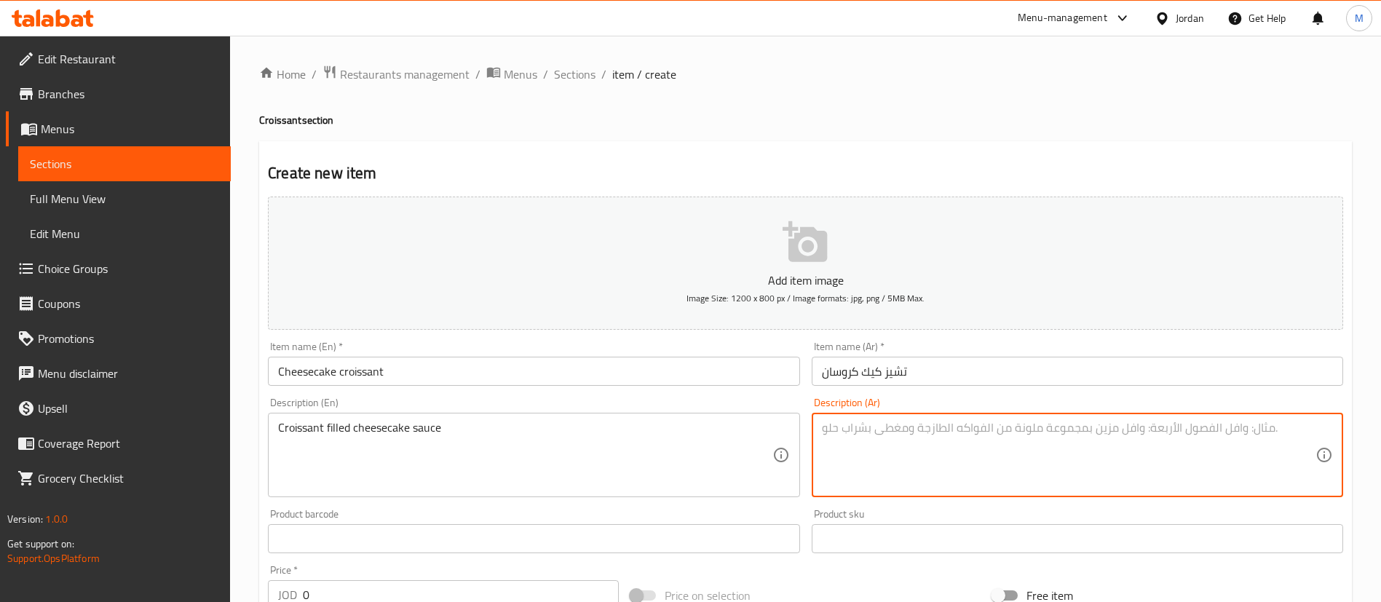
click at [860, 427] on textarea at bounding box center [1069, 455] width 494 height 69
paste textarea "صلصة تشيز كيك محشوة بالكرواسون"
type textarea "صلصة تشيز كيك محشوة بالكرواسون"
click at [616, 146] on div "Create new item Add item image Image Size: 1200 x 800 px / Image formats: jpg, …" at bounding box center [805, 564] width 1093 height 847
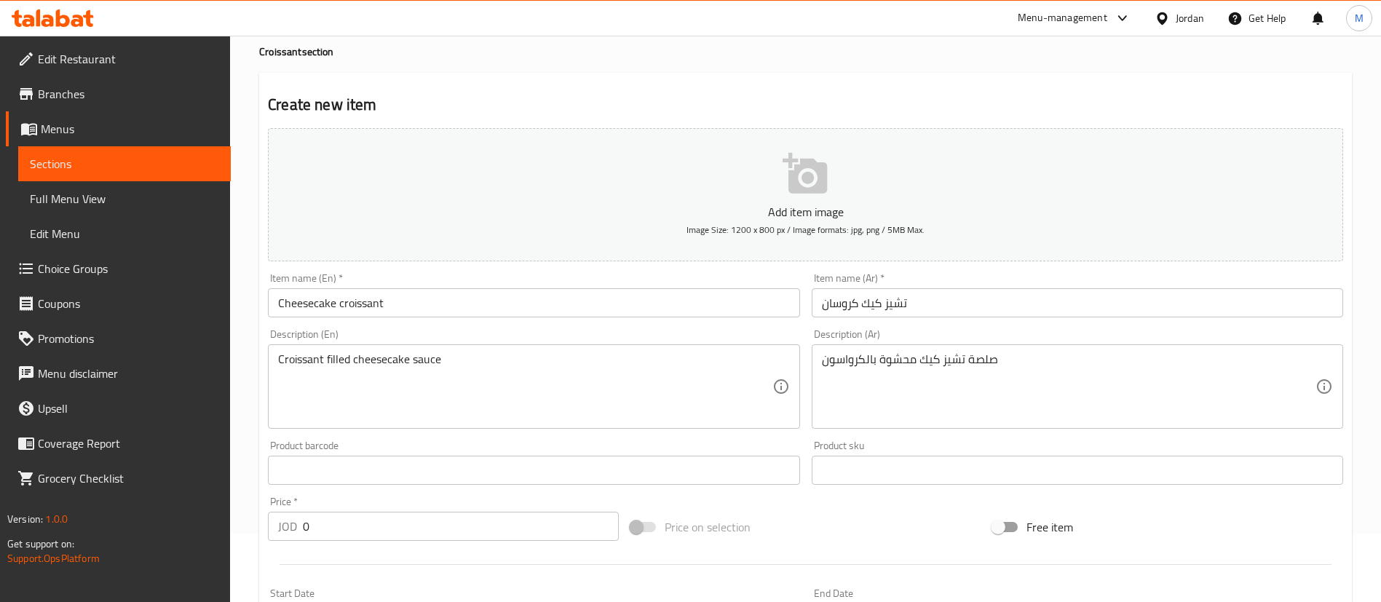
scroll to position [109, 0]
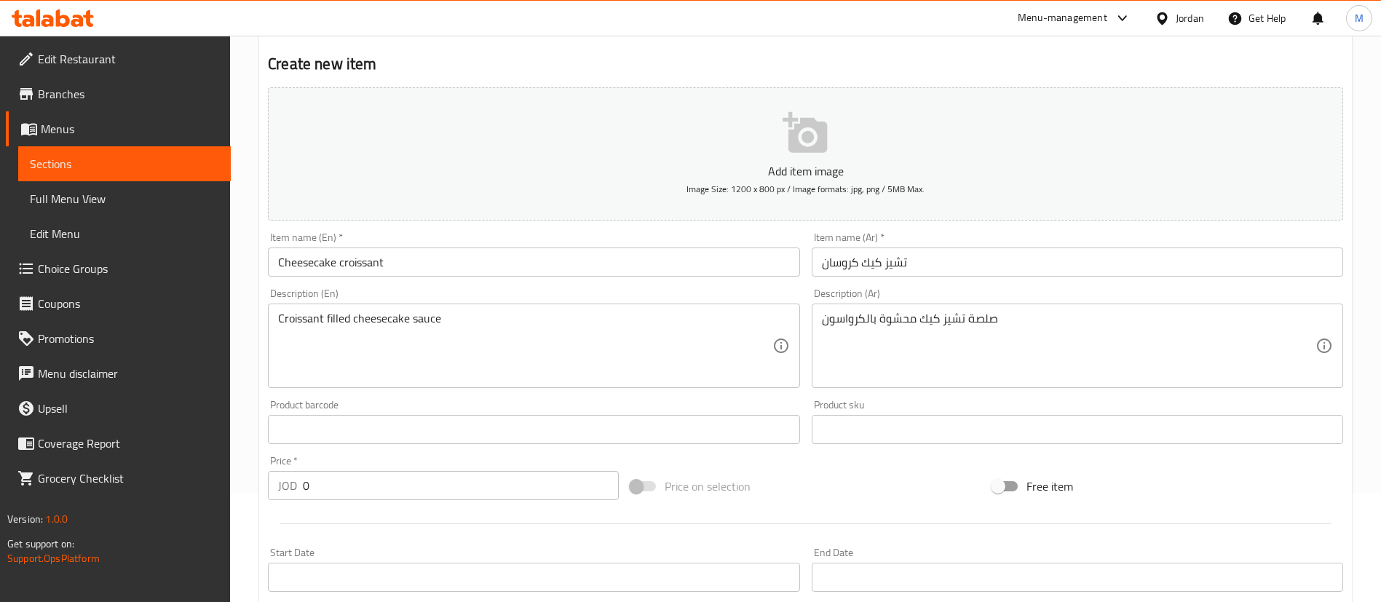
click at [440, 488] on input "0" at bounding box center [461, 485] width 316 height 29
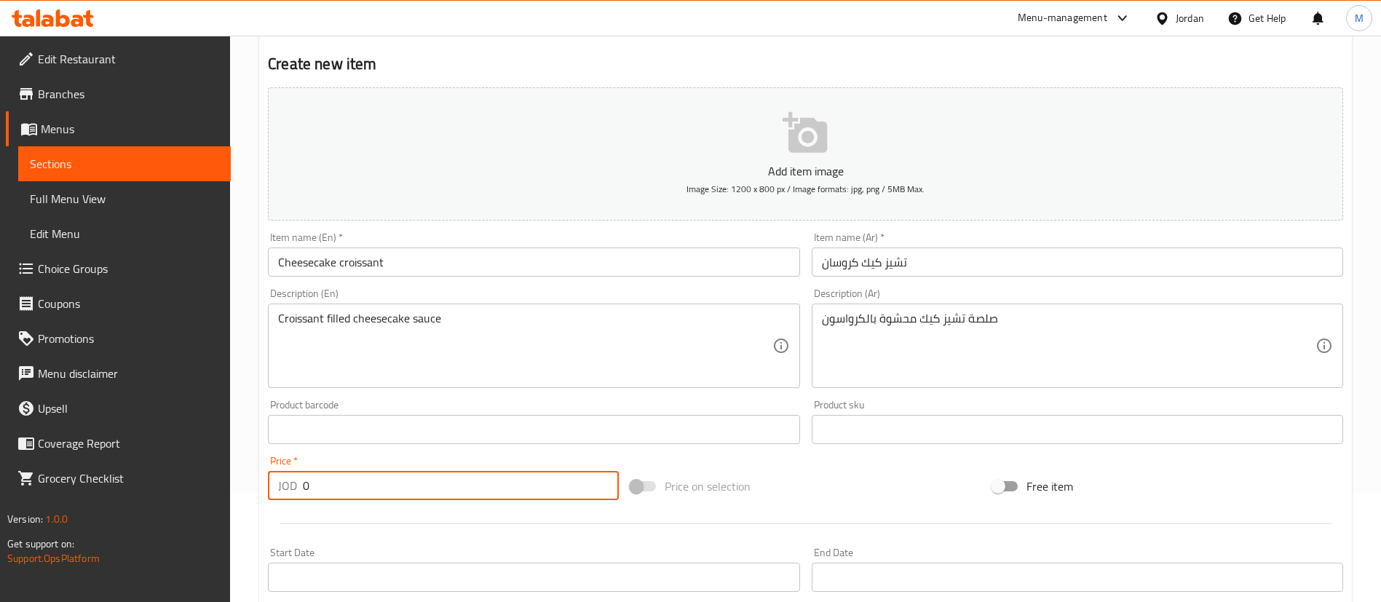
click at [440, 488] on input "0" at bounding box center [461, 485] width 316 height 29
type input "2.5"
click at [460, 532] on div at bounding box center [805, 524] width 1087 height 36
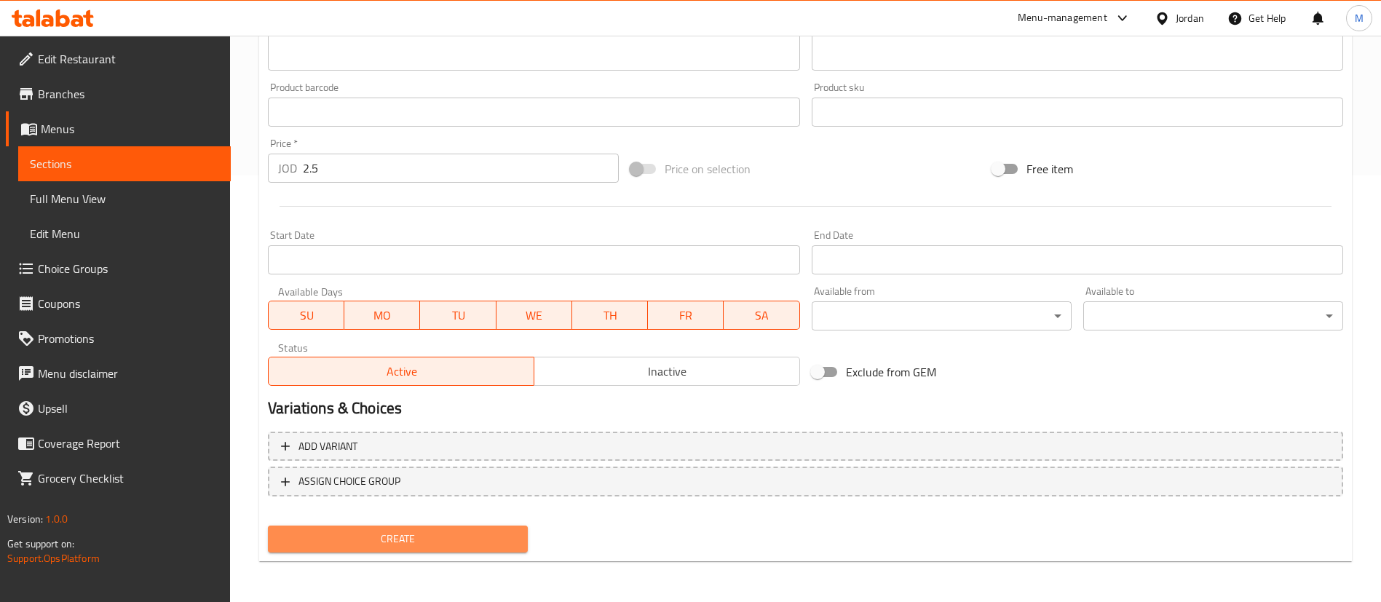
click at [476, 535] on span "Create" at bounding box center [398, 539] width 237 height 18
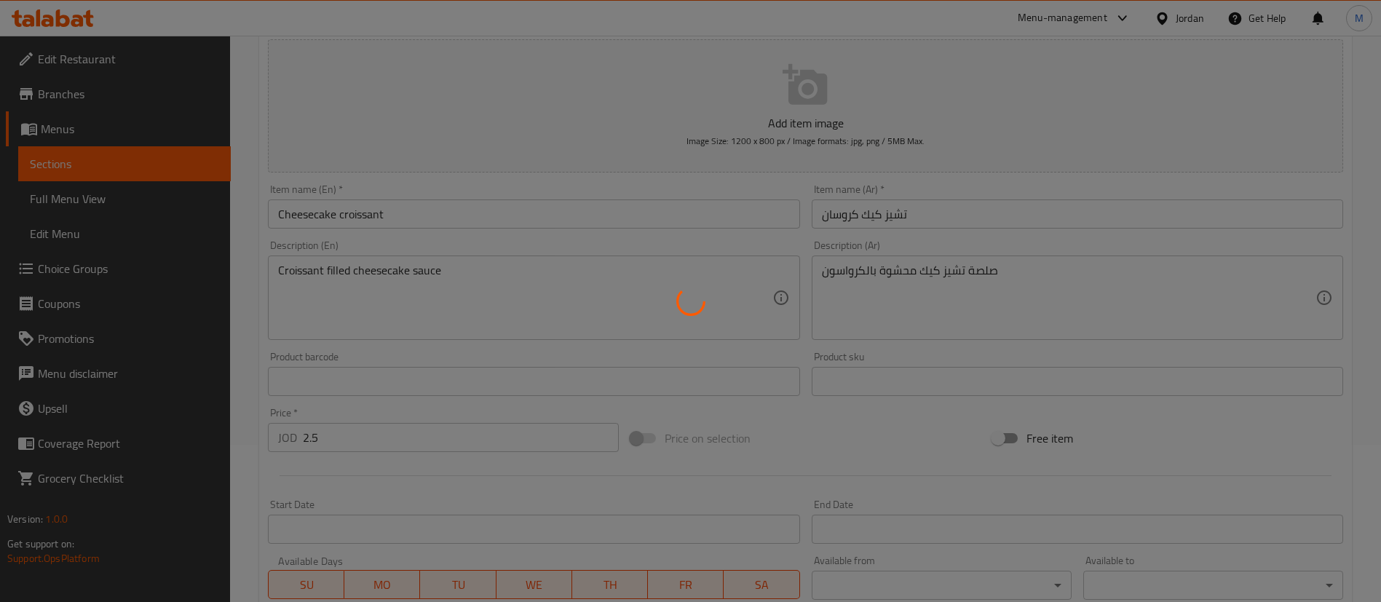
scroll to position [99, 0]
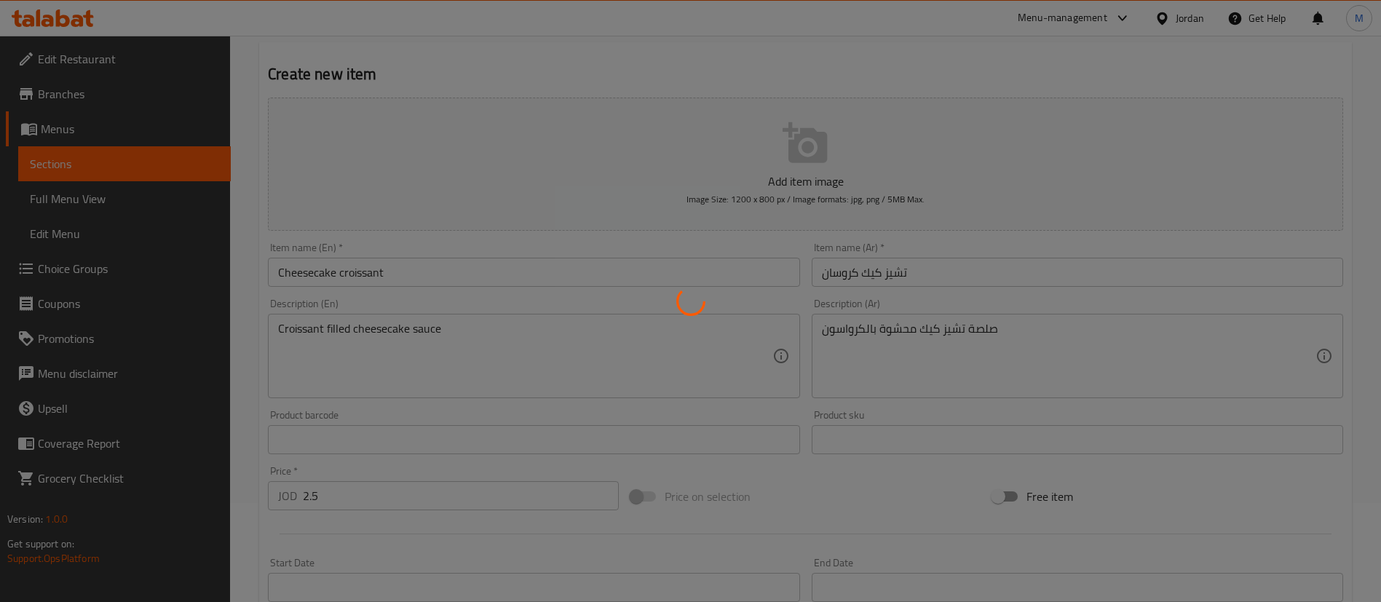
type input "0"
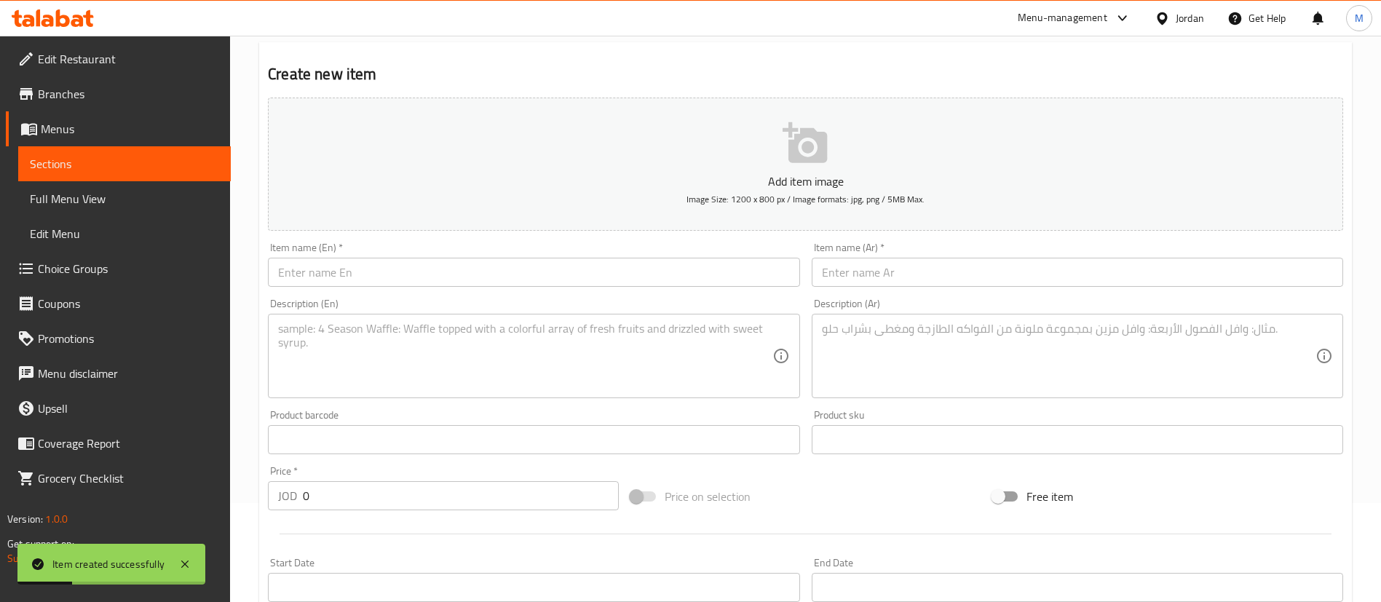
click at [580, 276] on input "text" at bounding box center [533, 272] width 531 height 29
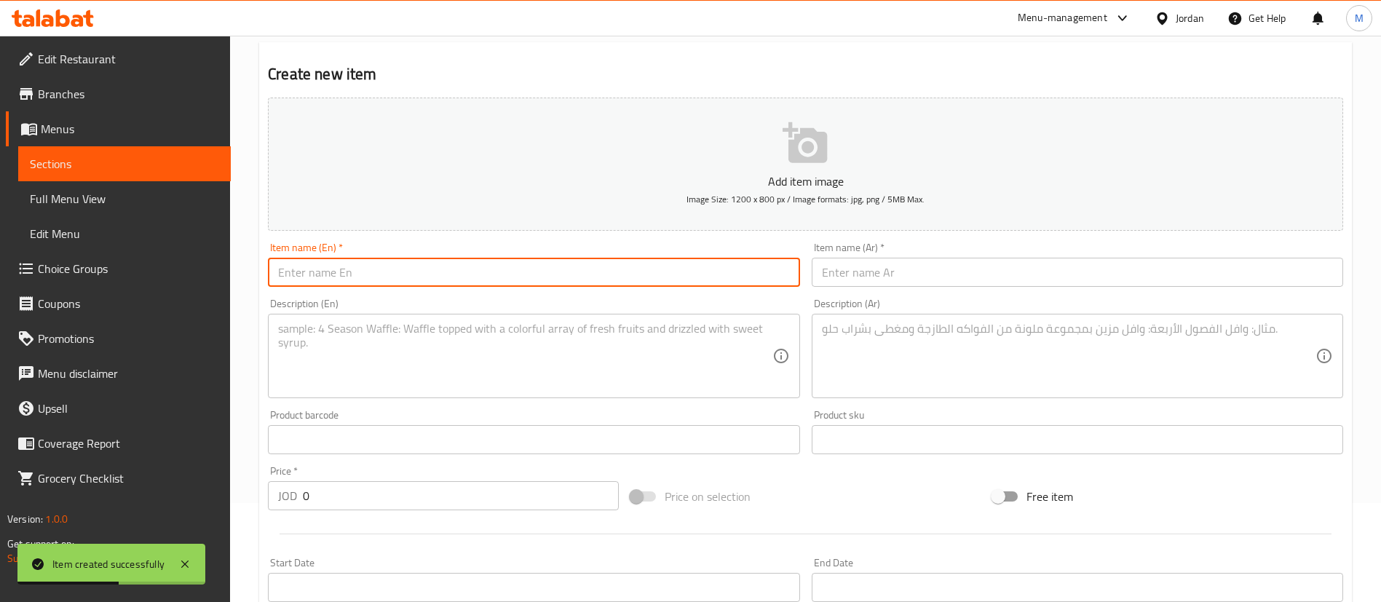
paste input "Mango croissant"
type input "Mango croissant"
click at [622, 362] on textarea at bounding box center [525, 356] width 494 height 69
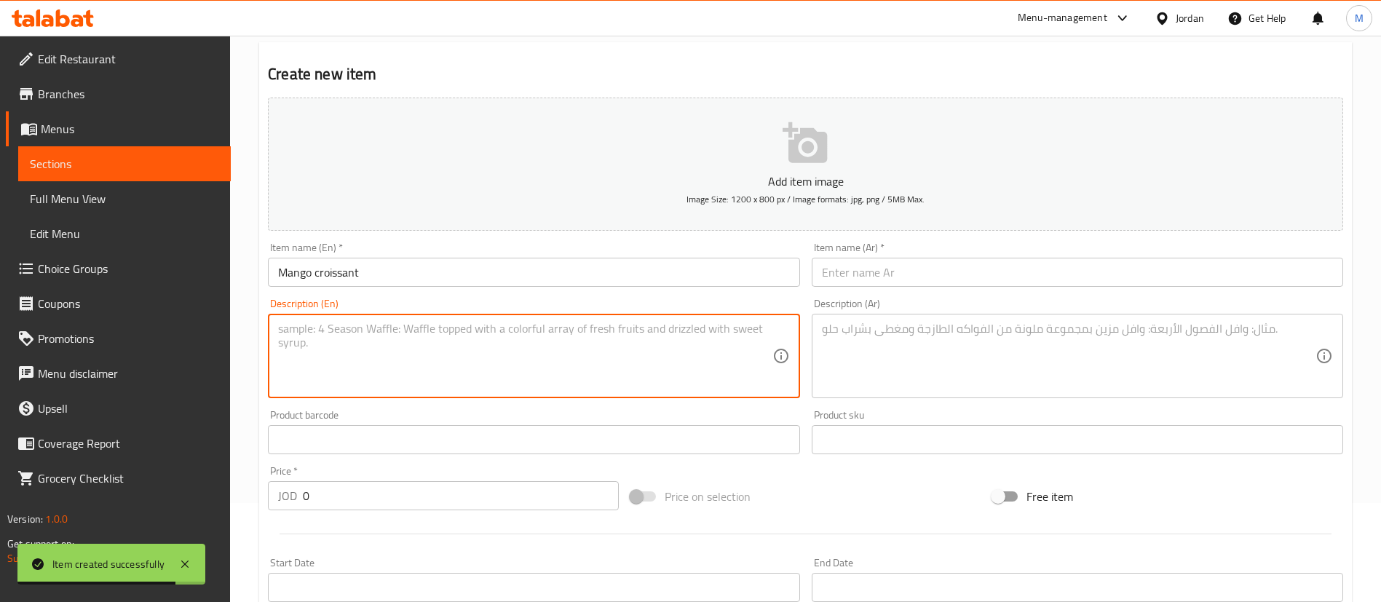
paste textarea "Croissant filled with mango sauce"
type textarea "Croissant filled with mango sauce"
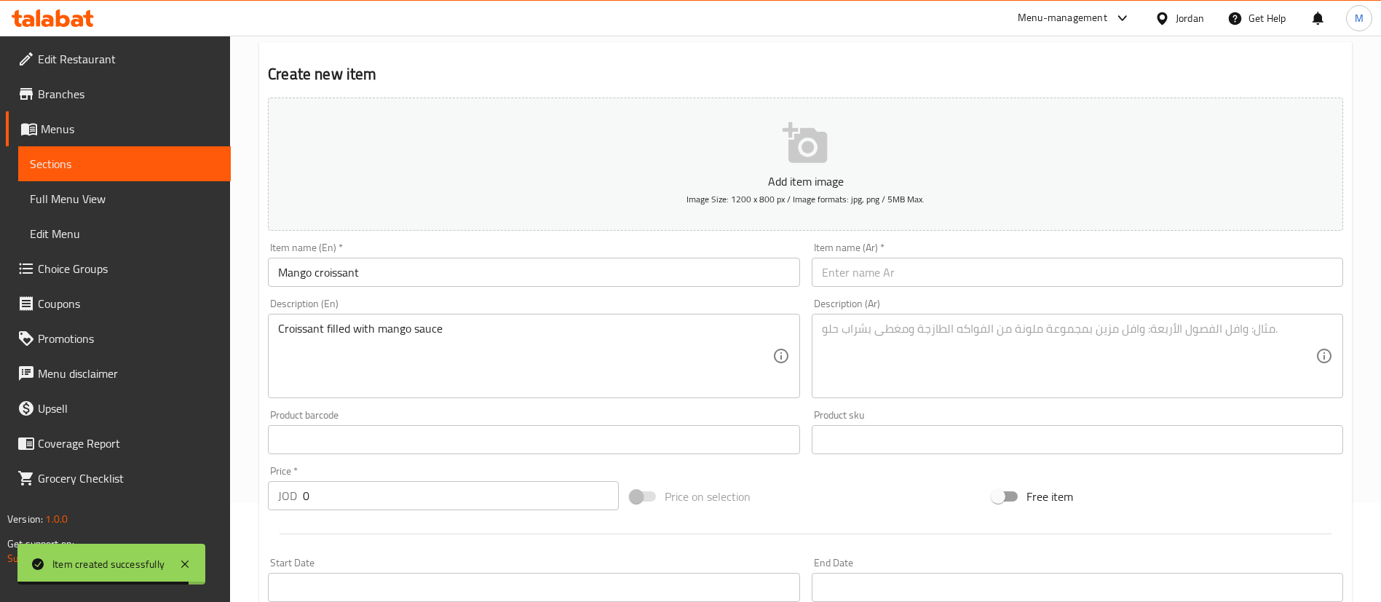
click at [865, 290] on div "Item name (Ar)   * Item name (Ar) *" at bounding box center [1077, 265] width 543 height 56
drag, startPoint x: 866, startPoint y: 268, endPoint x: 857, endPoint y: 246, distance: 23.5
click at [866, 268] on input "text" at bounding box center [1077, 272] width 531 height 29
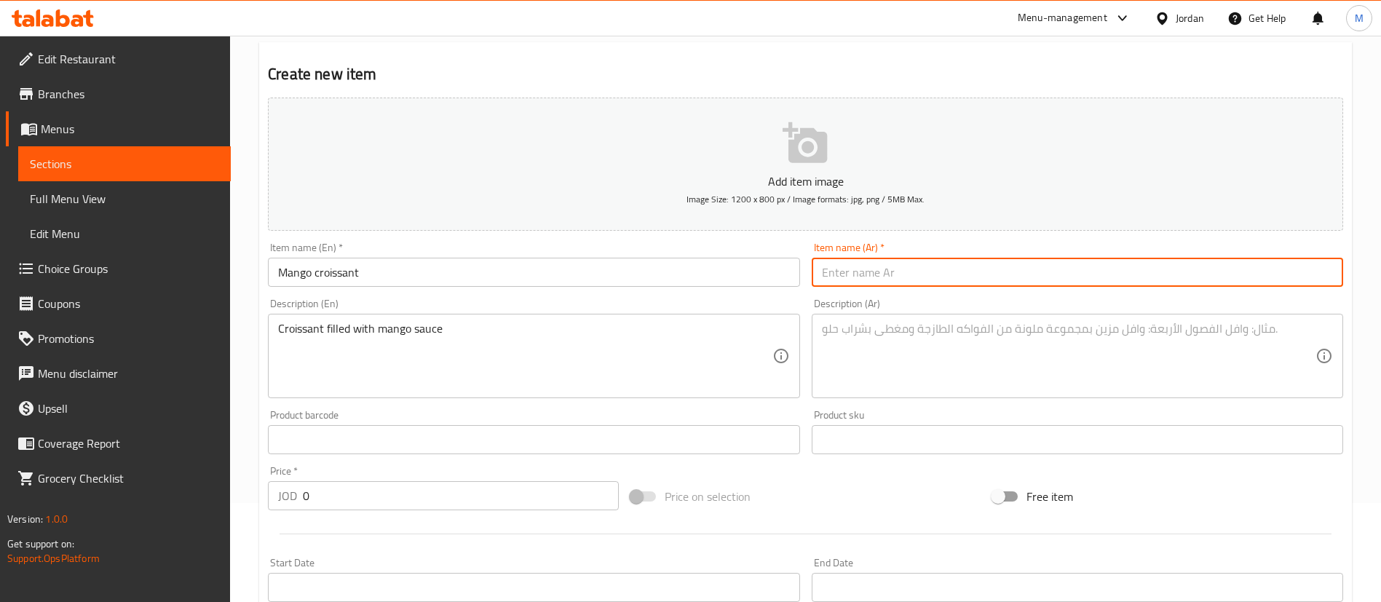
paste input "كروسان مانجا"
type input "كروسان مانجا"
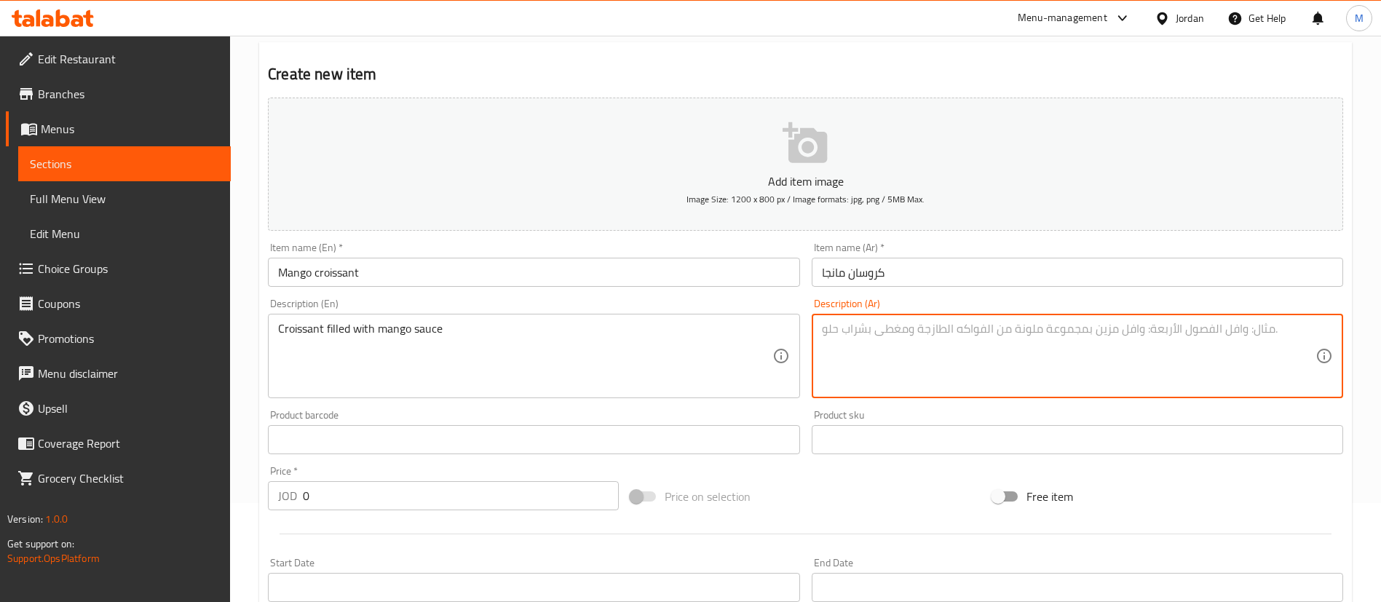
click at [1028, 353] on textarea at bounding box center [1069, 356] width 494 height 69
paste textarea "كرواسون محشو بصلصة المانجو"
type textarea "كرواسون محشو بصلصة المانجو"
click at [465, 499] on input "0" at bounding box center [461, 495] width 316 height 29
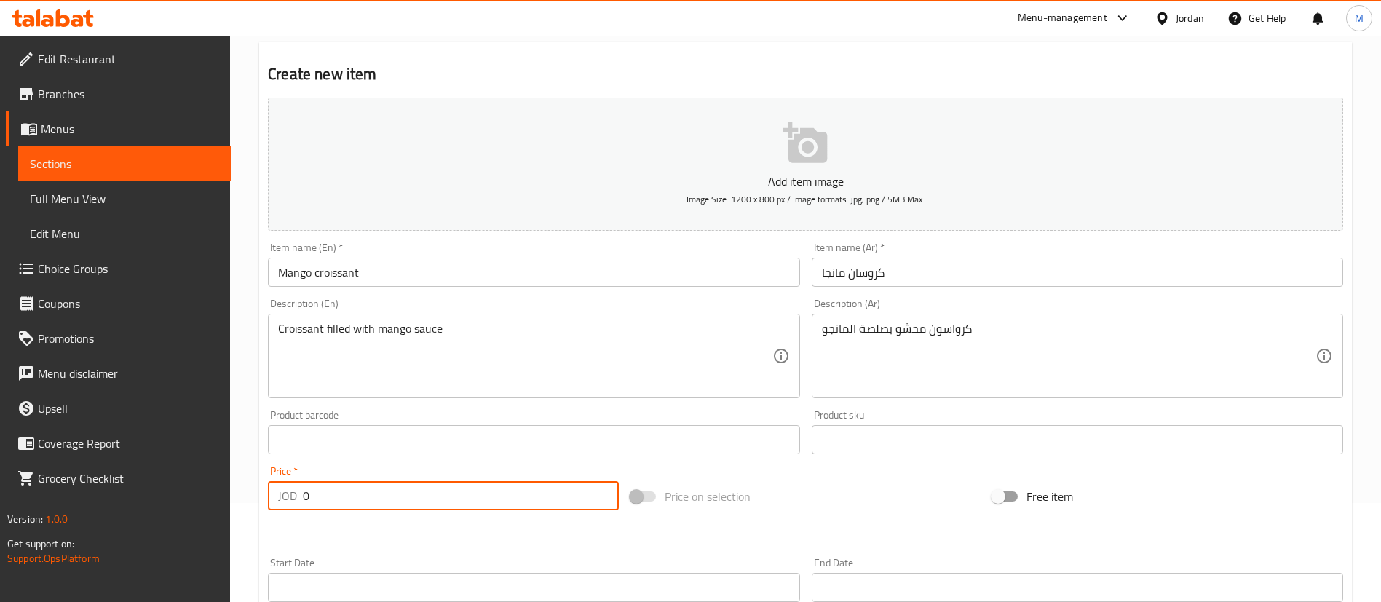
click at [465, 499] on input "0" at bounding box center [461, 495] width 316 height 29
type input "2.5"
click at [470, 526] on div at bounding box center [805, 534] width 1087 height 36
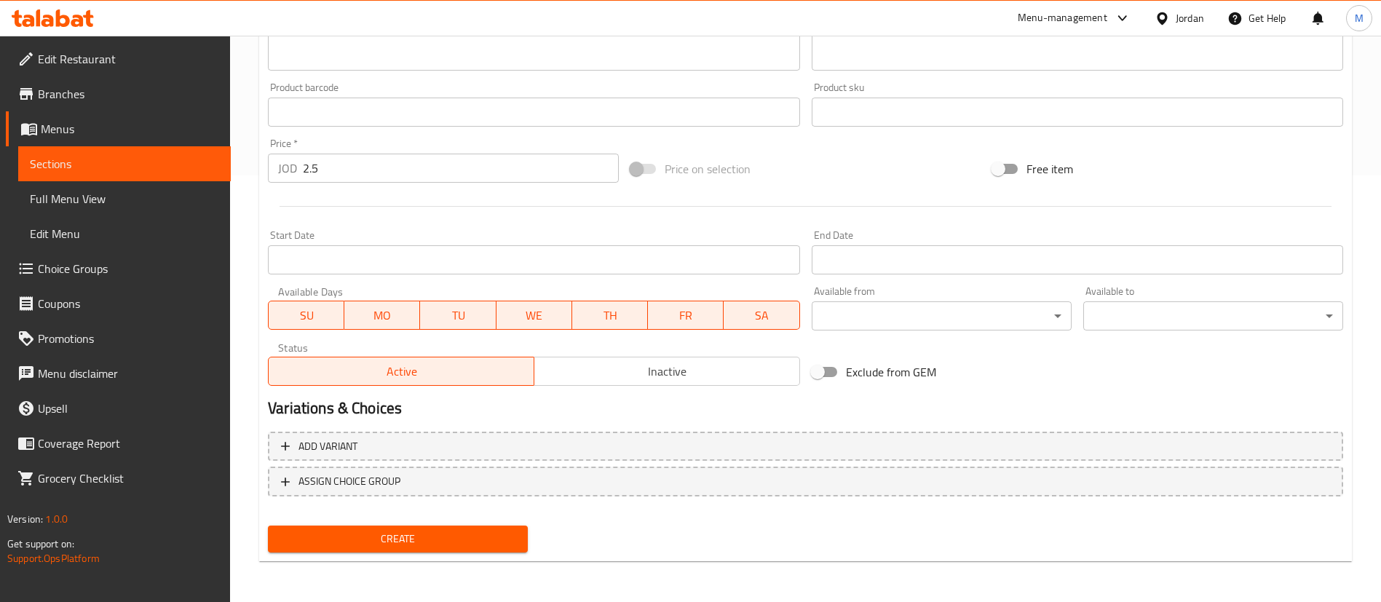
click at [475, 537] on span "Create" at bounding box center [398, 539] width 237 height 18
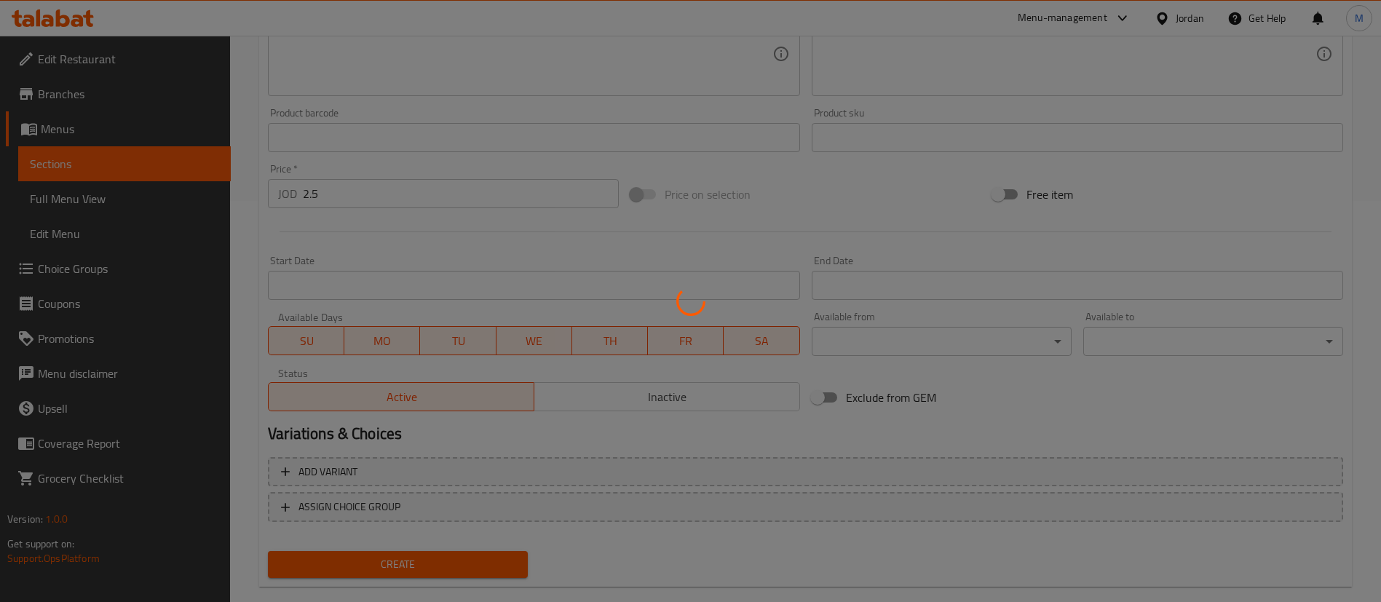
scroll to position [0, 0]
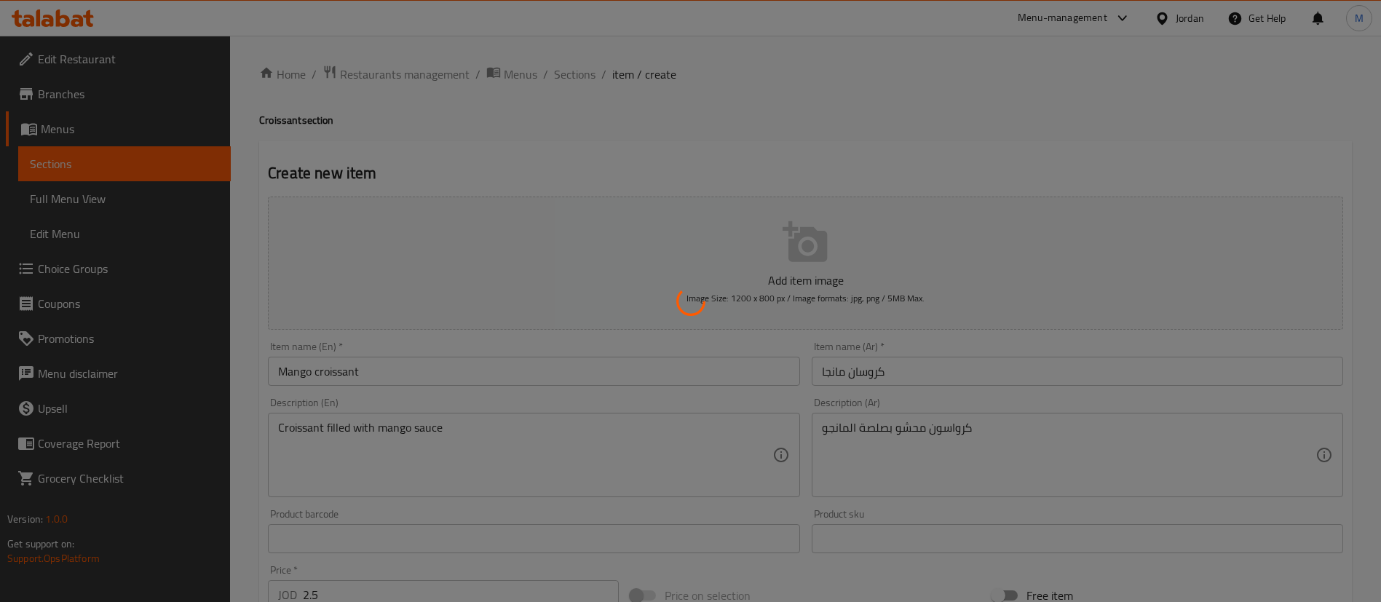
type input "0"
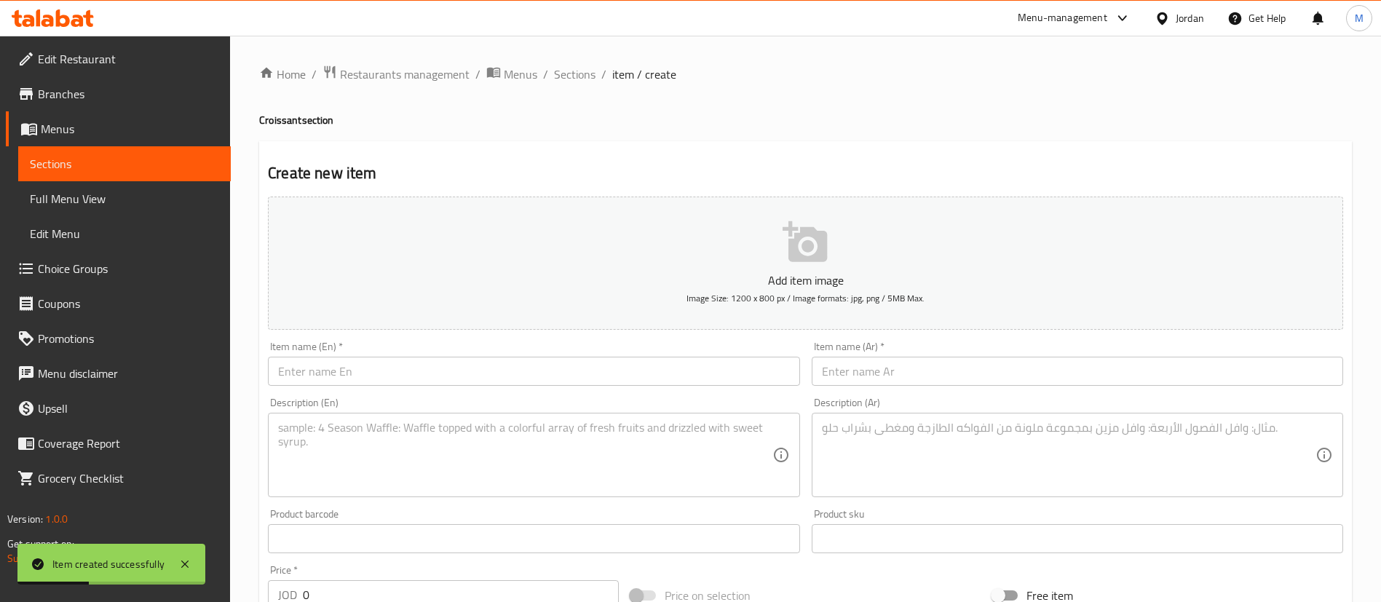
click at [587, 376] on input "text" at bounding box center [533, 371] width 531 height 29
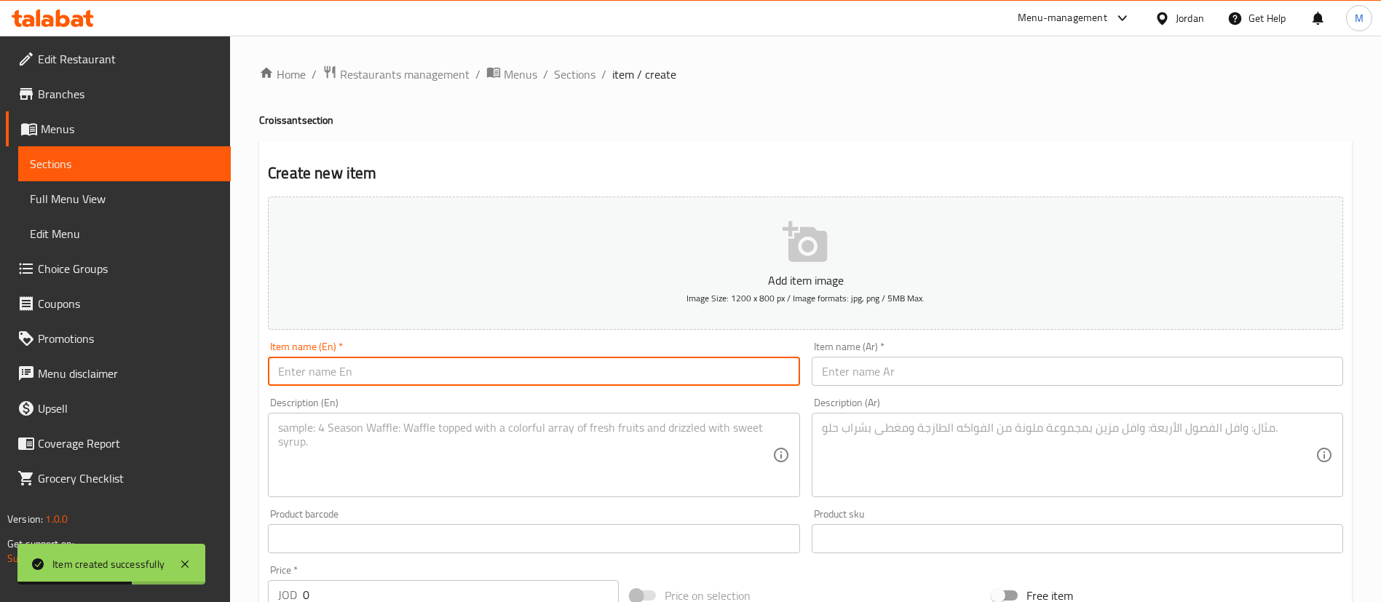
paste input "Cream with honey croissant"
type input "Cream with honey croissant"
click at [440, 437] on textarea at bounding box center [525, 455] width 494 height 69
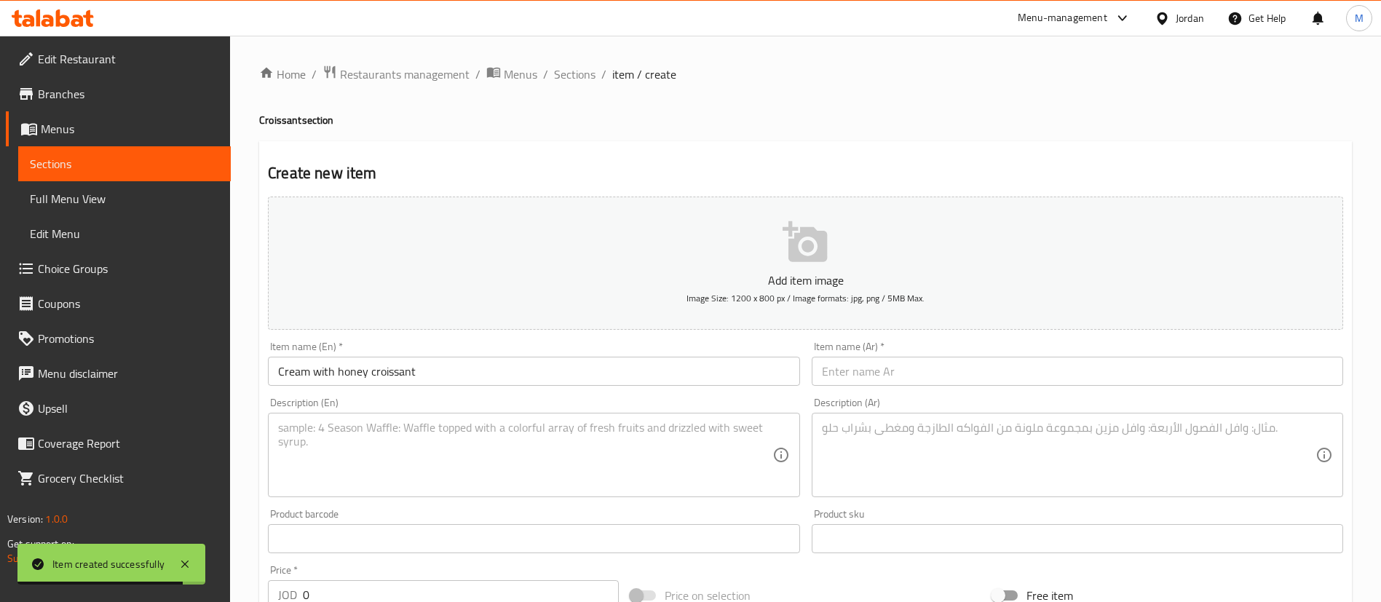
click at [312, 443] on textarea at bounding box center [525, 455] width 494 height 69
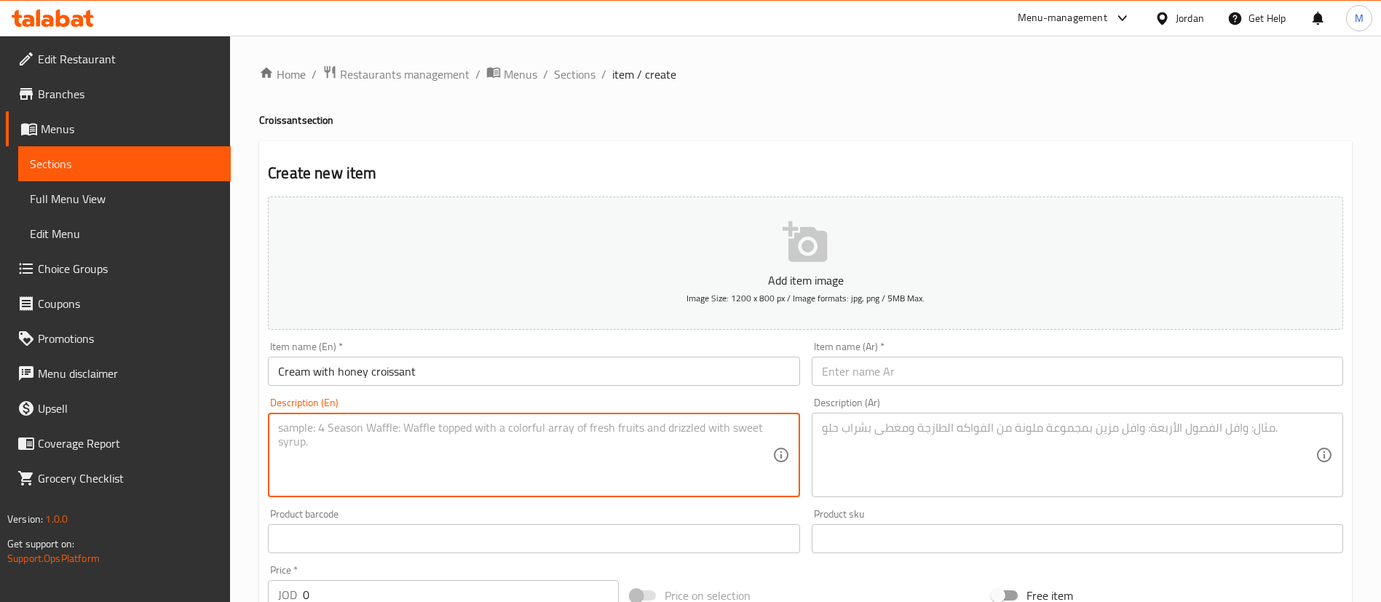
paste textarea "Croissants filled with cream and honey"
type textarea "Croissants filled with cream and honey"
click at [968, 366] on input "text" at bounding box center [1077, 371] width 531 height 29
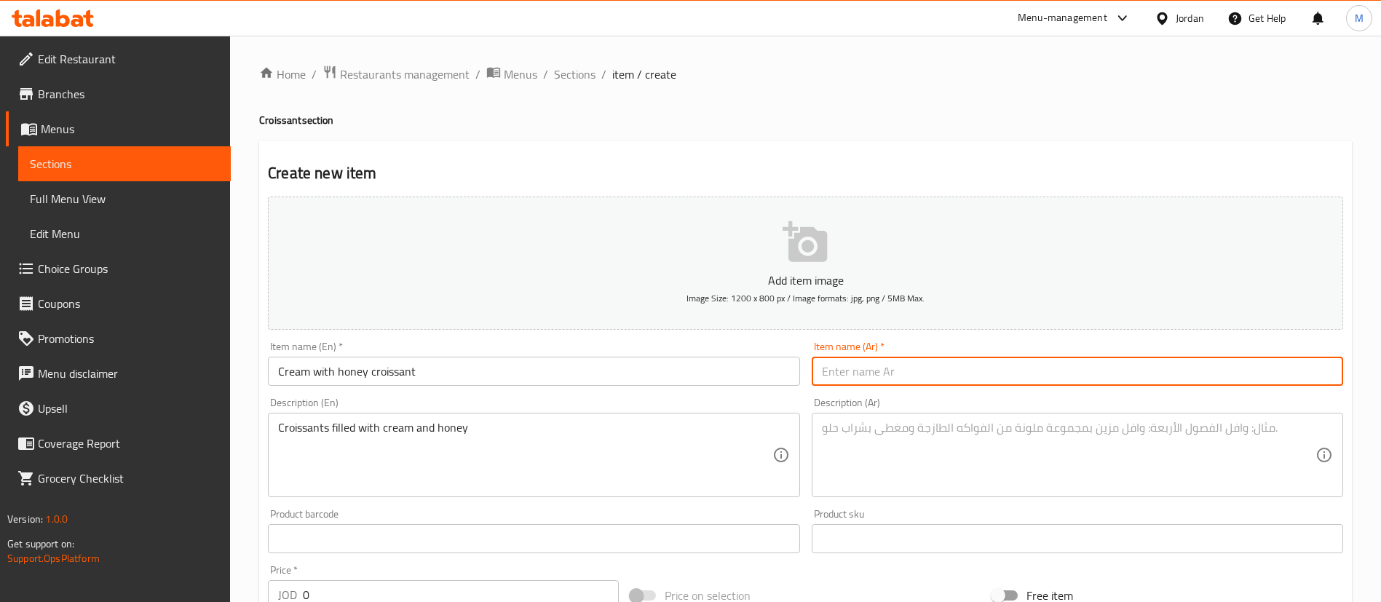
paste input "كروسان قشطة و عسل"
type input "كروسان قشطة و عسل"
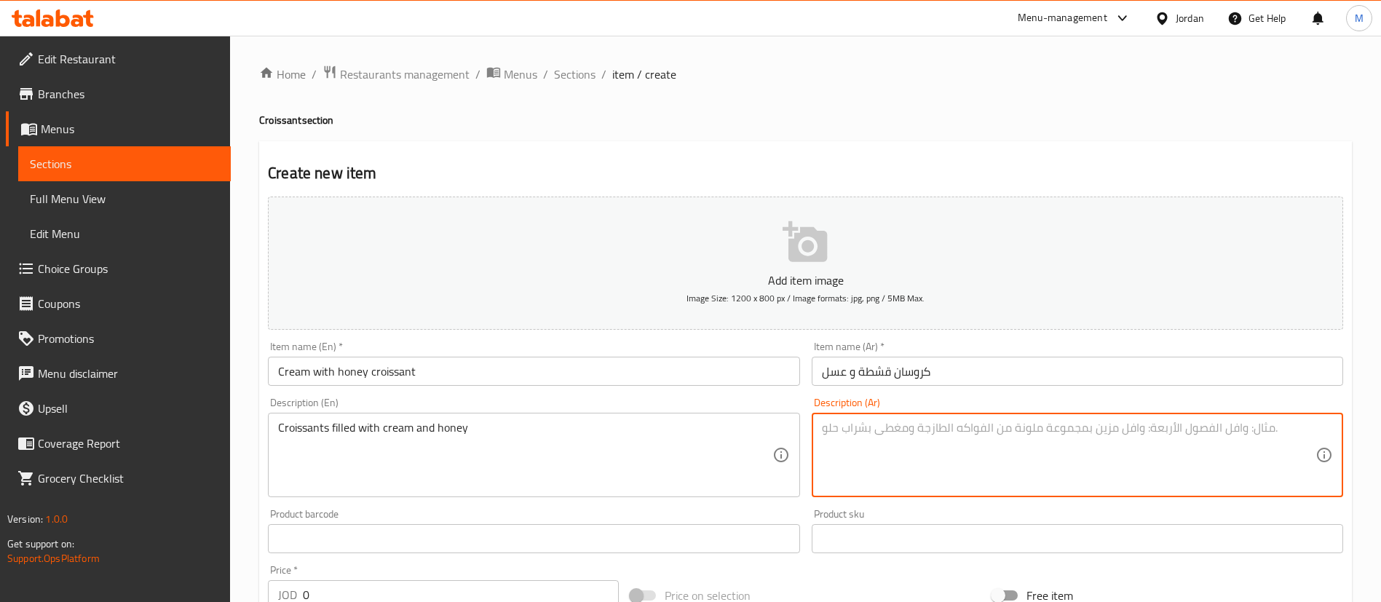
click at [990, 449] on textarea at bounding box center [1069, 455] width 494 height 69
paste textarea "كرواسون محشو بالكريمة والعسل"
type textarea "كرواسون محشو بالكريمة والعسل"
click at [726, 149] on div "Create new item Add item image Image Size: 1200 x 800 px / Image formats: jpg, …" at bounding box center [805, 564] width 1093 height 847
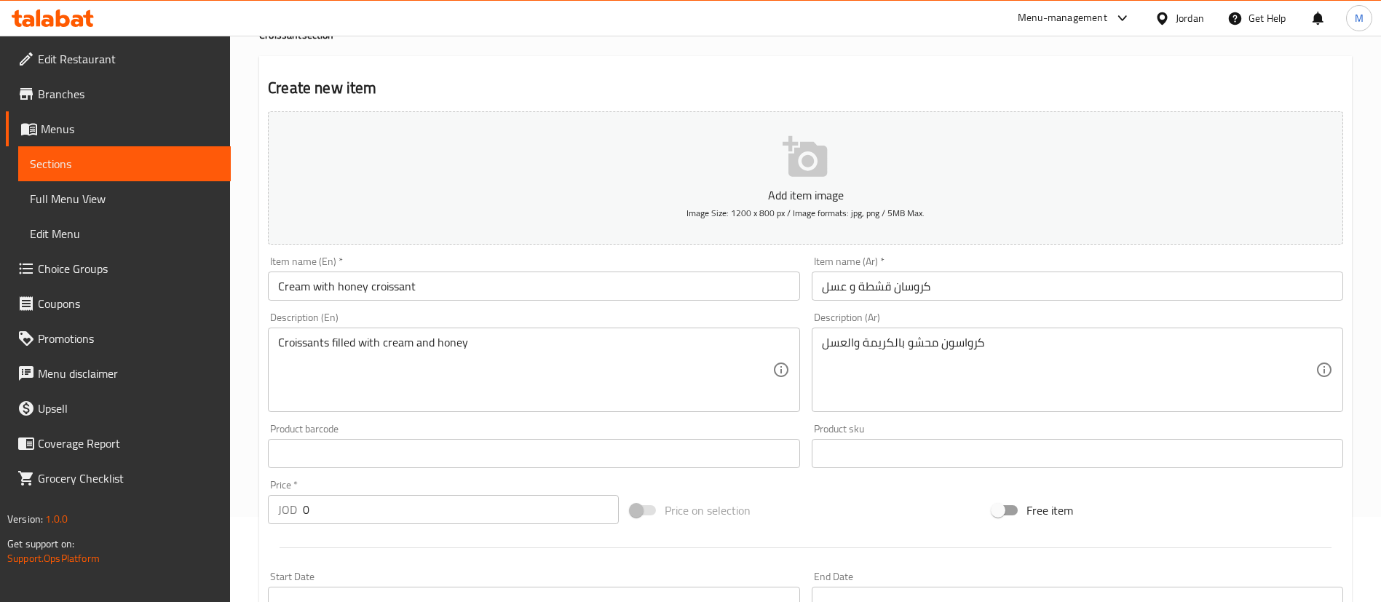
scroll to position [328, 0]
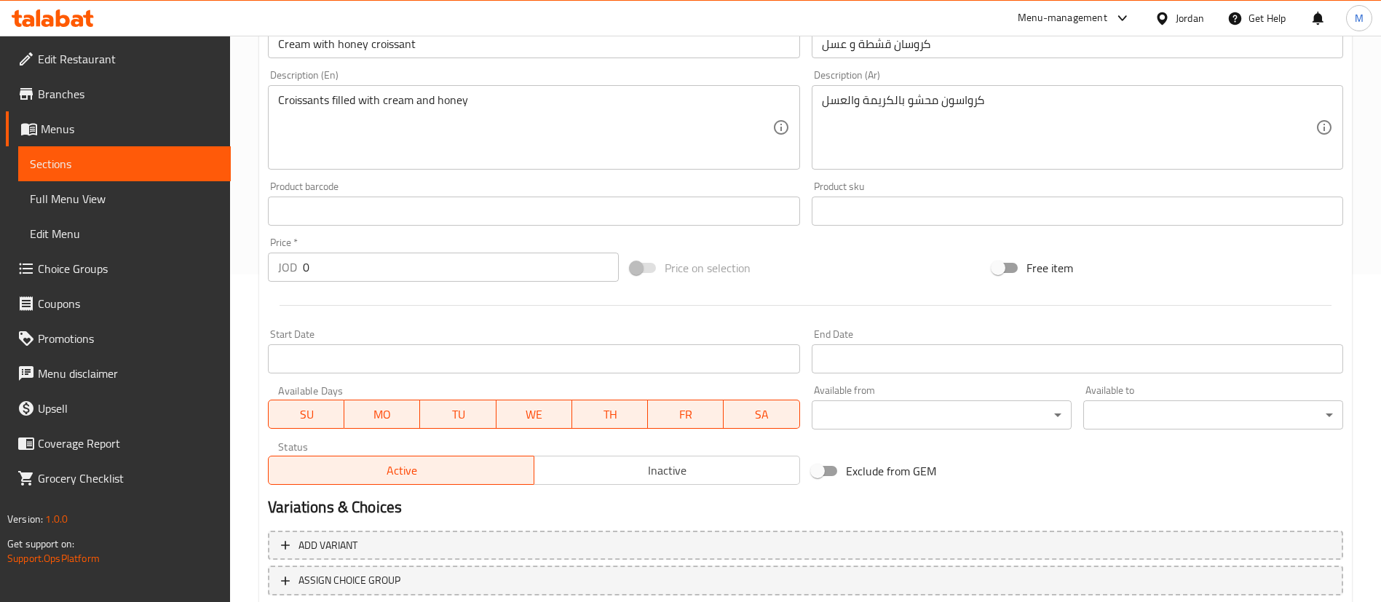
click at [432, 274] on input "0" at bounding box center [461, 267] width 316 height 29
type input "2.5"
click at [466, 323] on div "Start Date Start Date" at bounding box center [533, 351] width 543 height 56
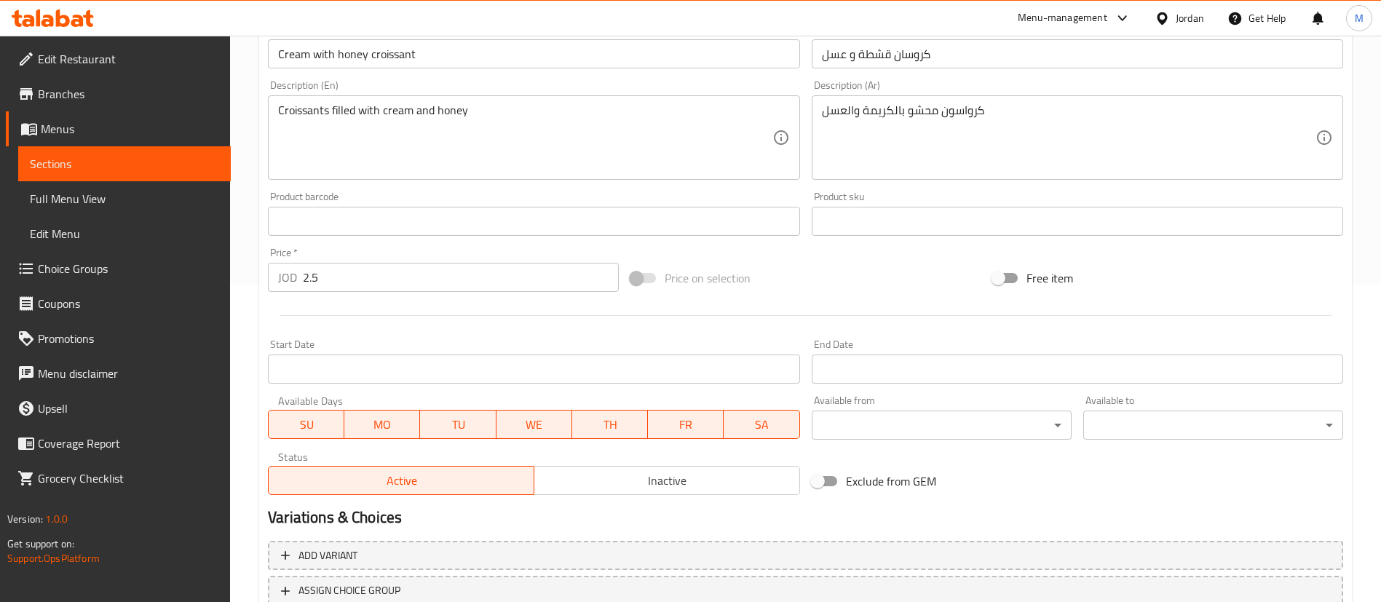
scroll to position [427, 0]
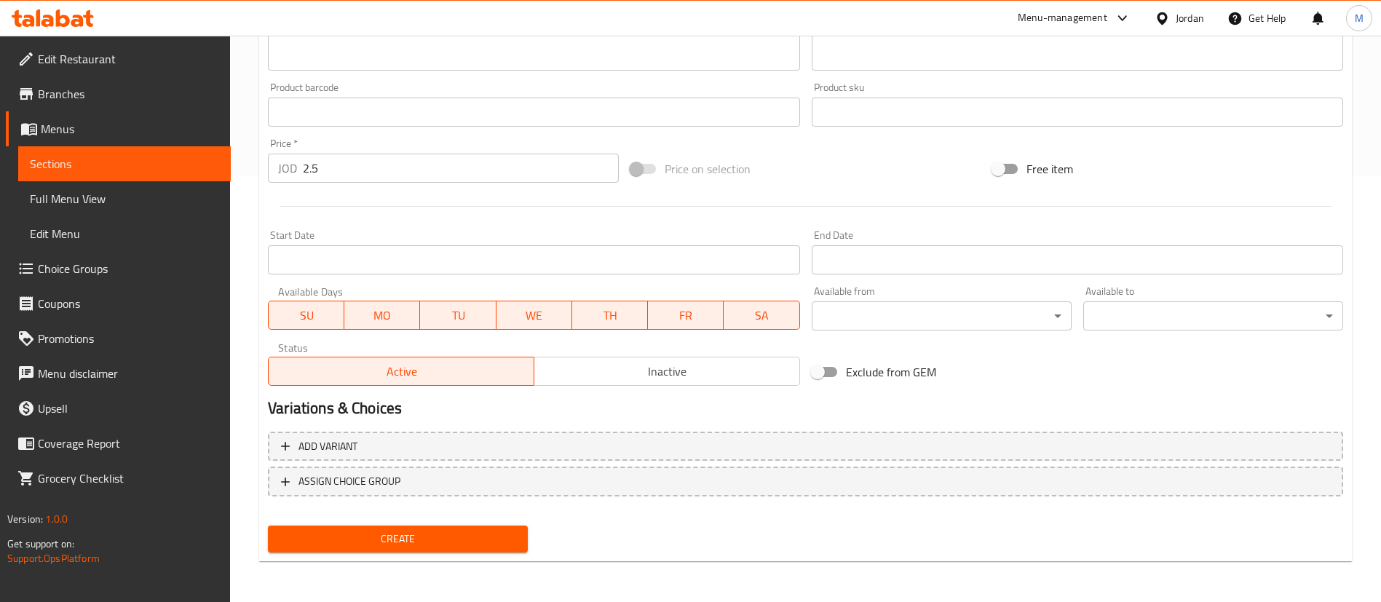
click at [484, 535] on span "Create" at bounding box center [398, 539] width 237 height 18
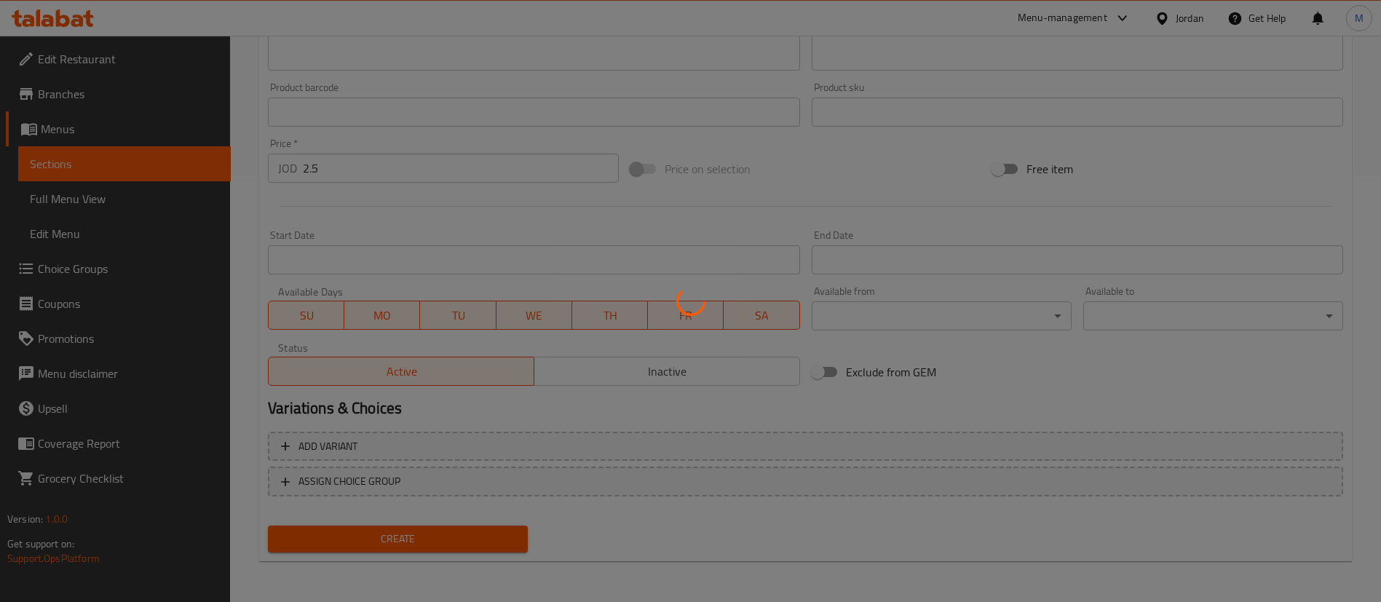
scroll to position [0, 0]
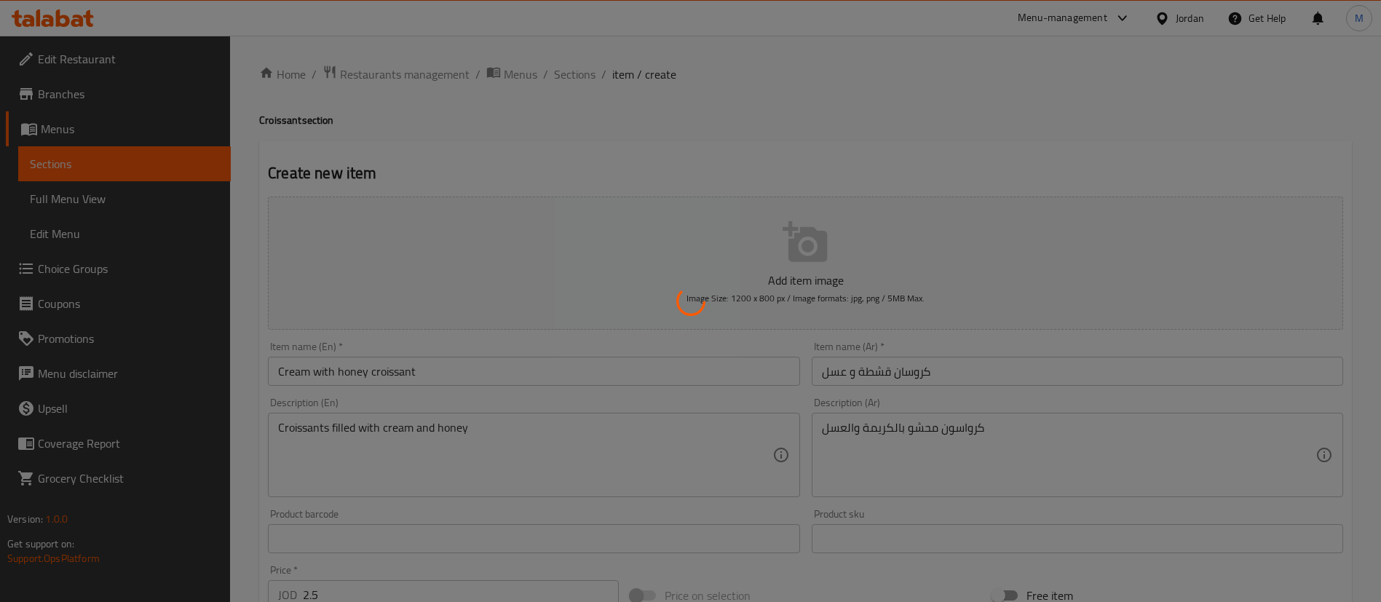
type input "0"
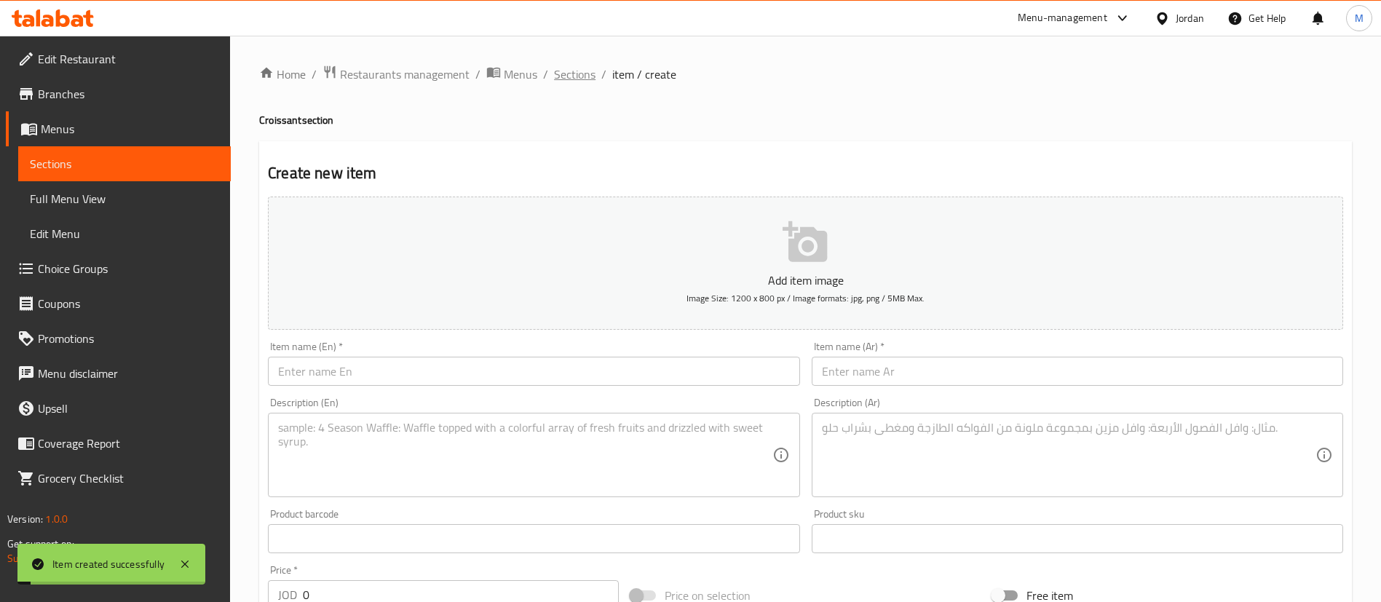
click at [571, 78] on span "Sections" at bounding box center [574, 74] width 41 height 17
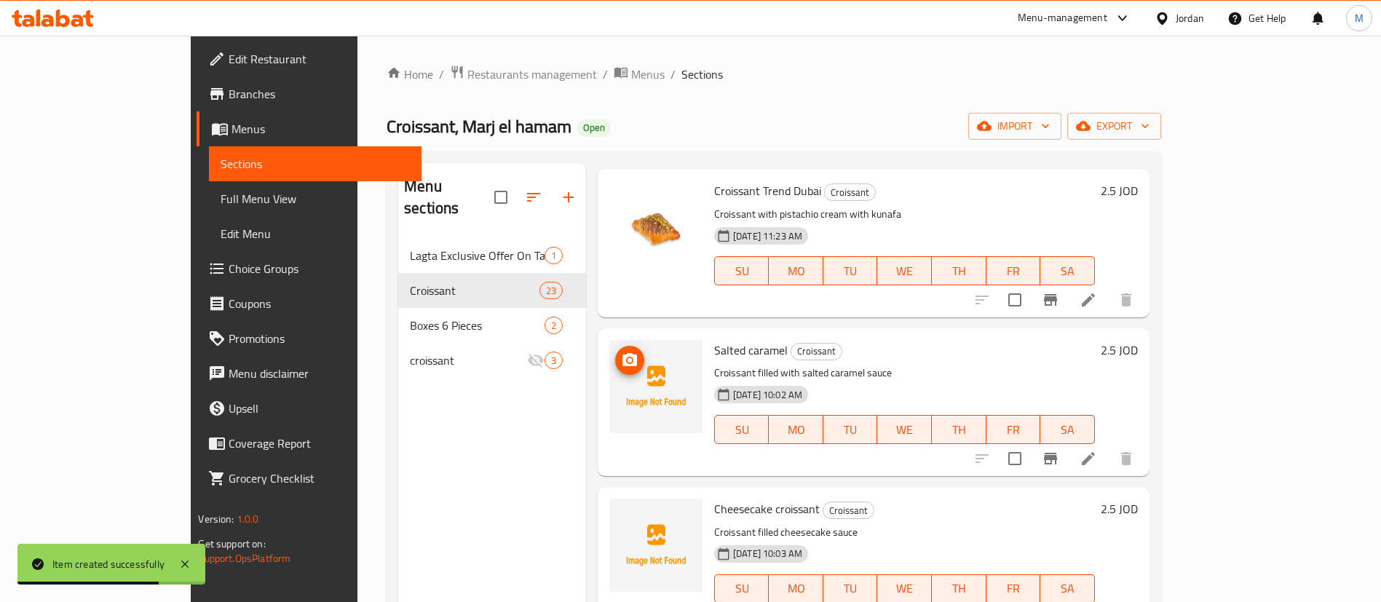
scroll to position [2948, 0]
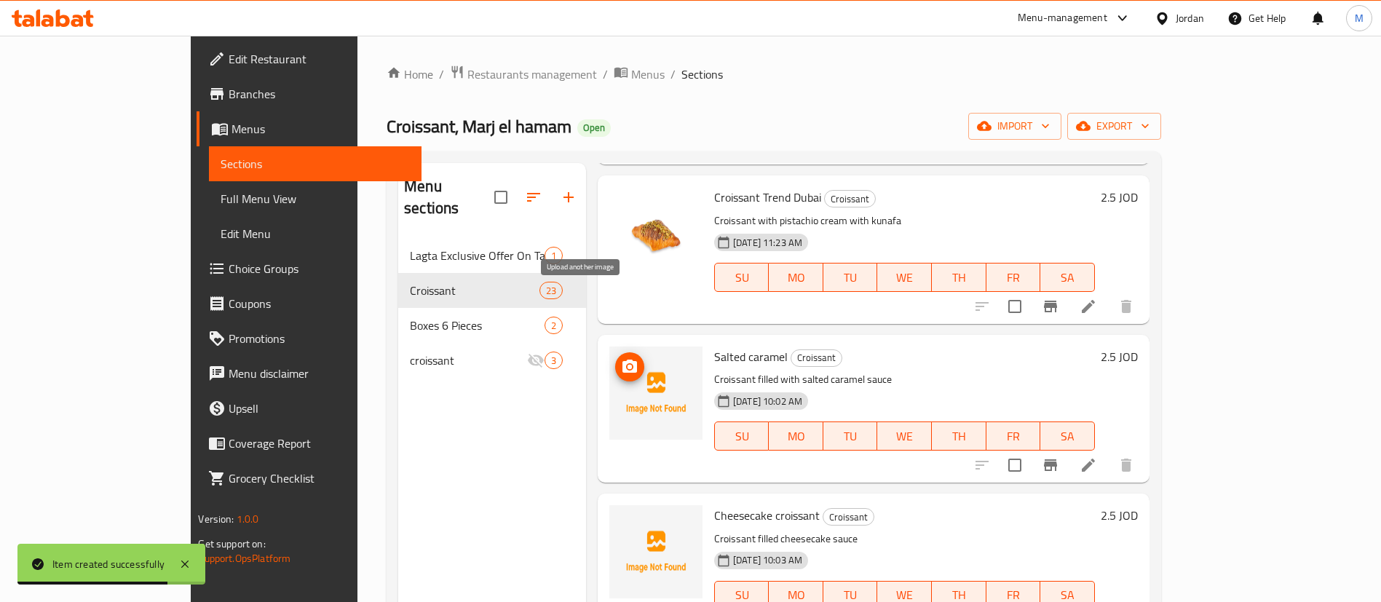
click at [622, 360] on icon "upload picture" at bounding box center [629, 366] width 15 height 13
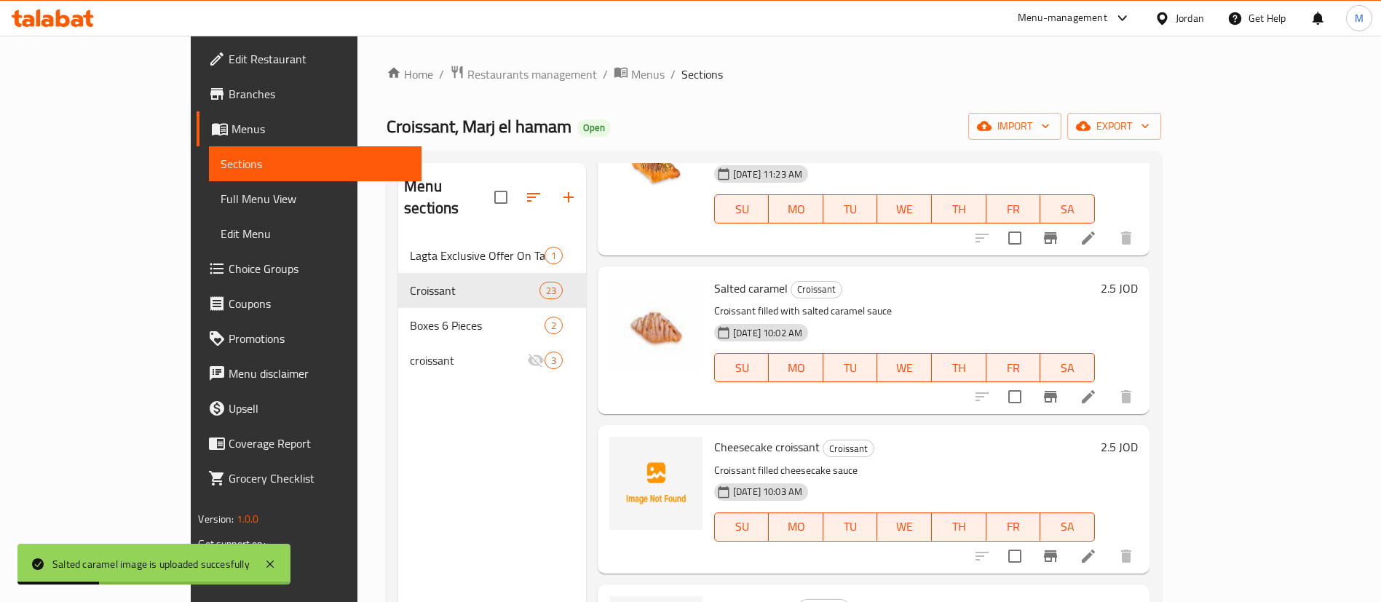
scroll to position [3058, 0]
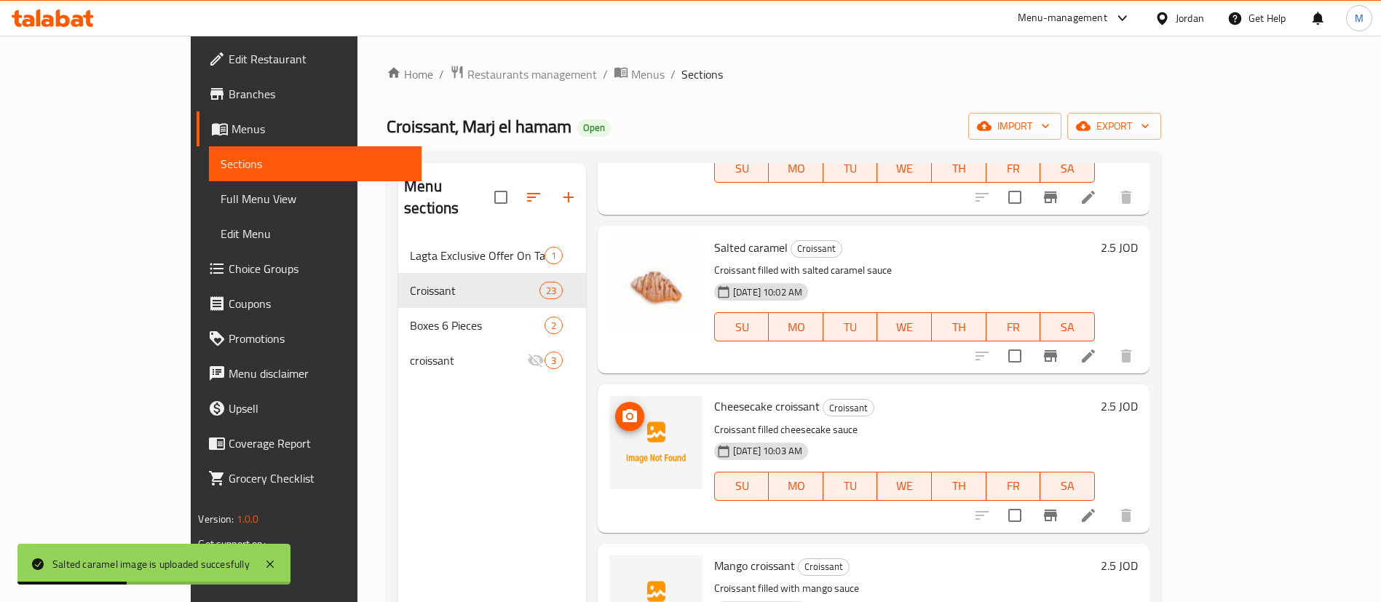
click at [615, 402] on button "upload picture" at bounding box center [629, 416] width 29 height 29
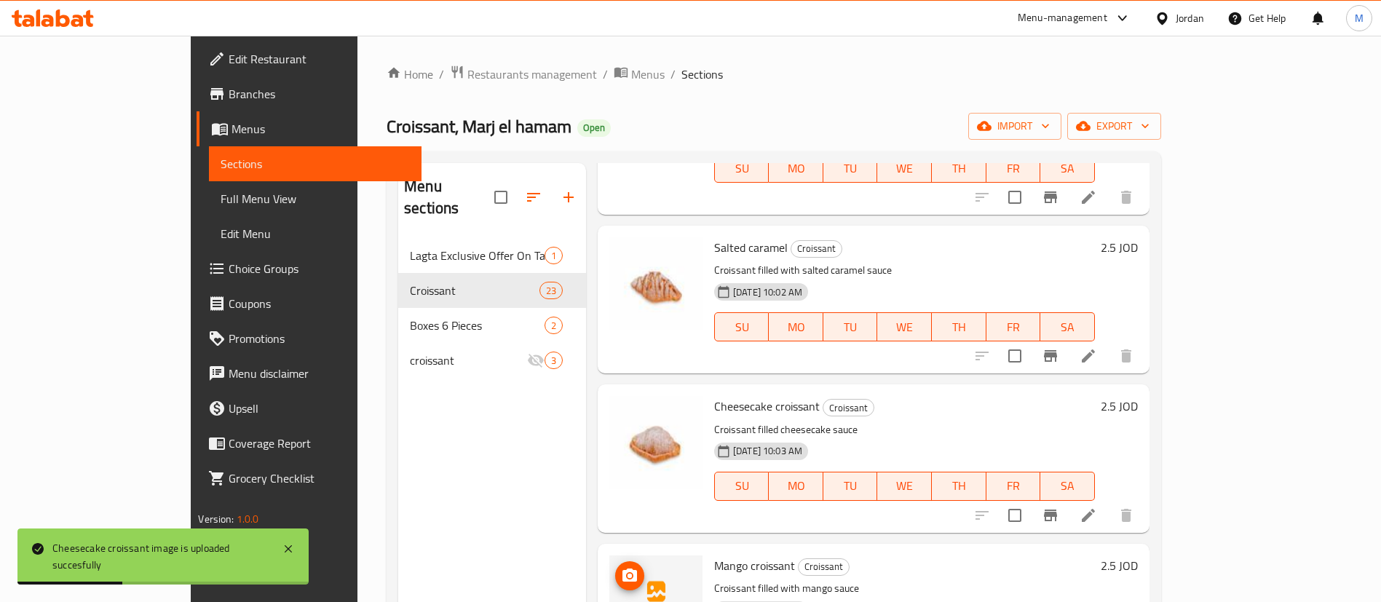
click at [609, 555] on img at bounding box center [655, 601] width 93 height 93
click at [615, 561] on button "upload picture" at bounding box center [629, 575] width 29 height 29
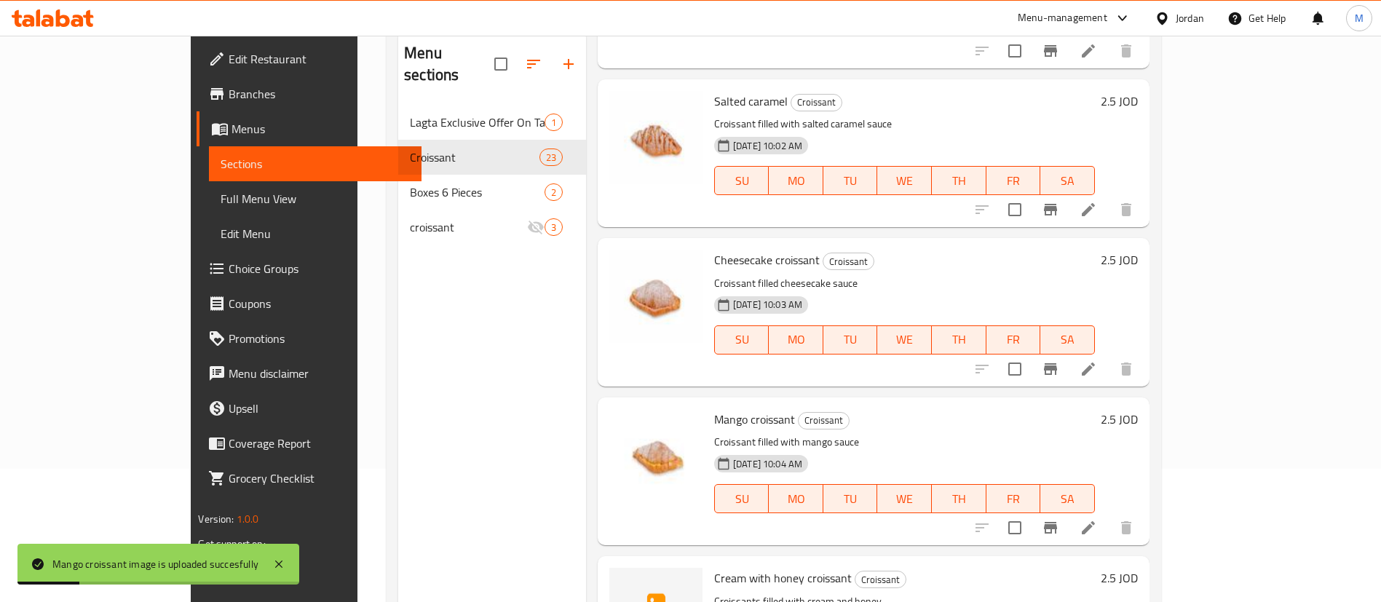
scroll to position [204, 0]
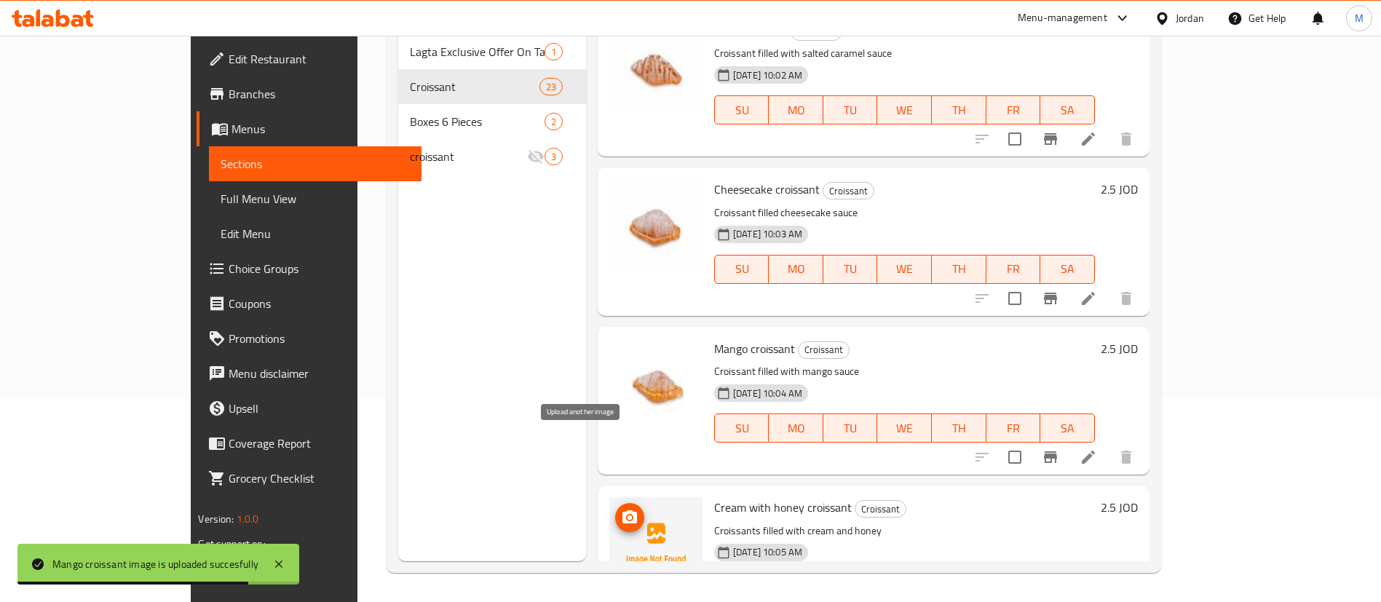
click at [622, 510] on icon "upload picture" at bounding box center [629, 516] width 15 height 13
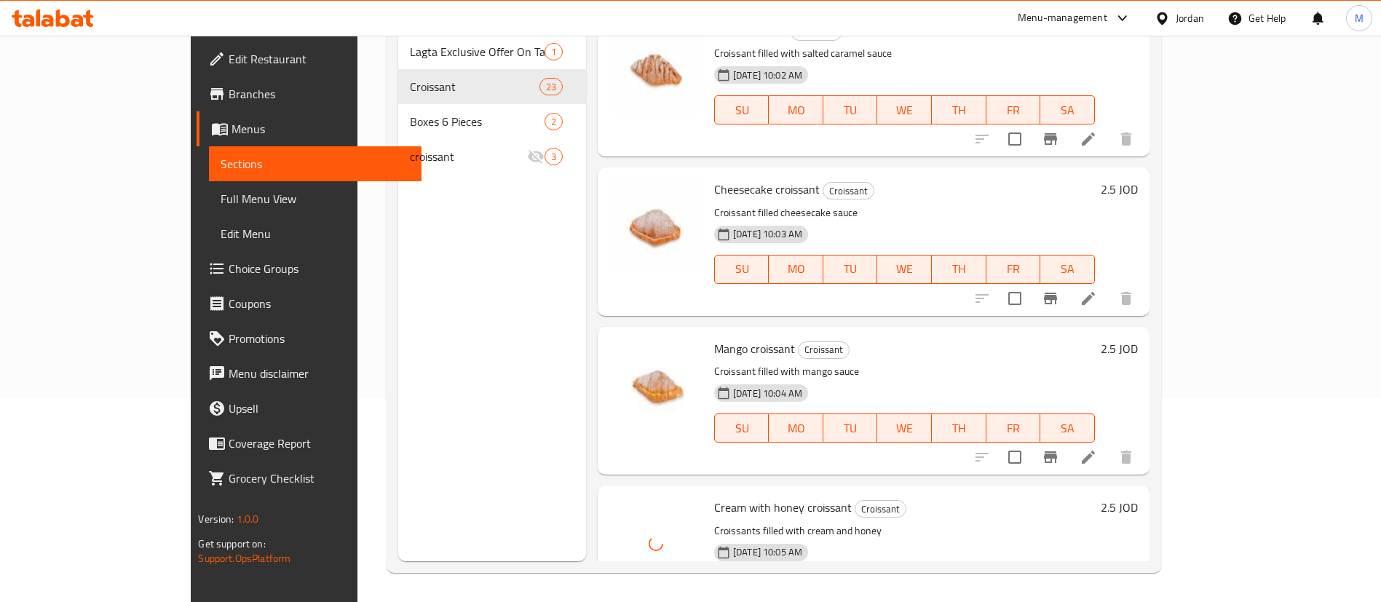
scroll to position [0, 0]
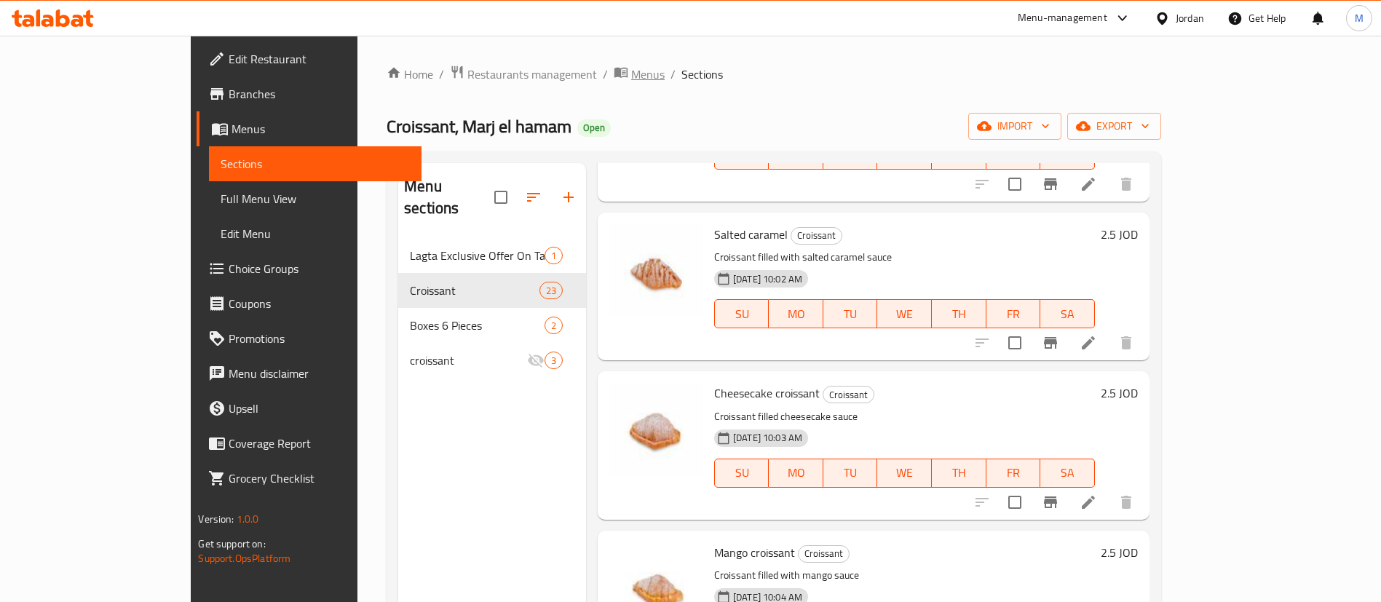
click at [631, 79] on span "Menus" at bounding box center [647, 74] width 33 height 17
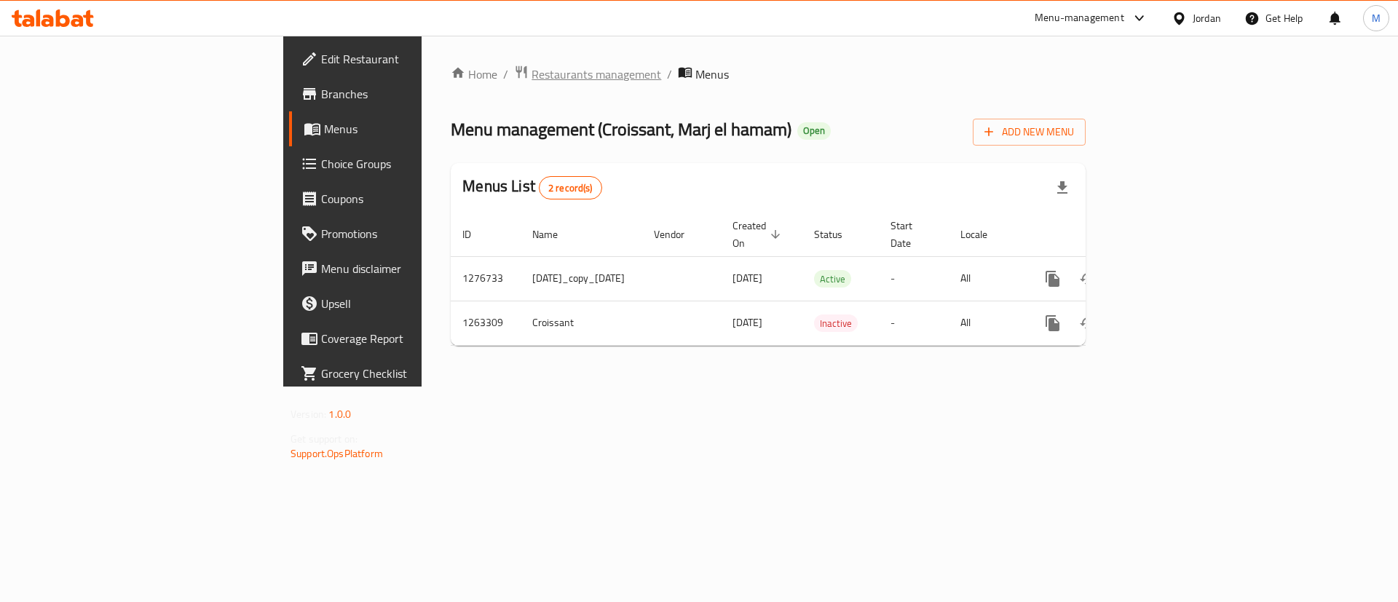
click at [531, 77] on span "Restaurants management" at bounding box center [596, 74] width 130 height 17
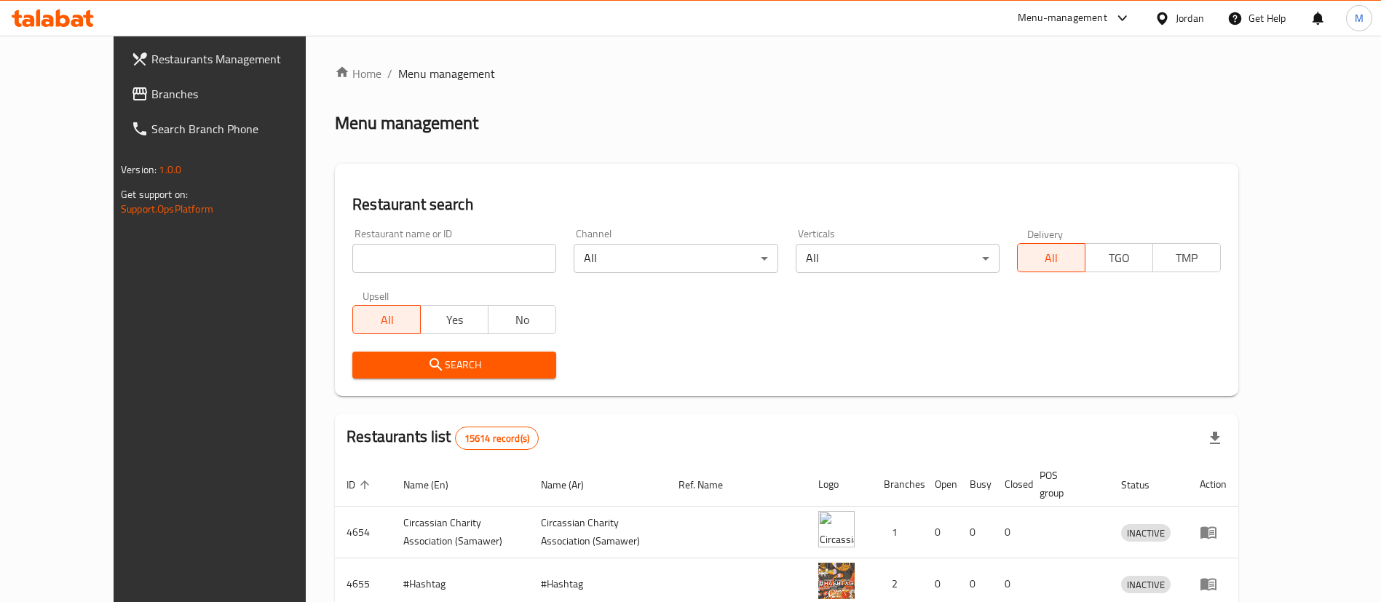
click at [414, 261] on input "search" at bounding box center [454, 258] width 204 height 29
type input "Azul pastry"
click at [477, 376] on button "Search" at bounding box center [454, 365] width 204 height 27
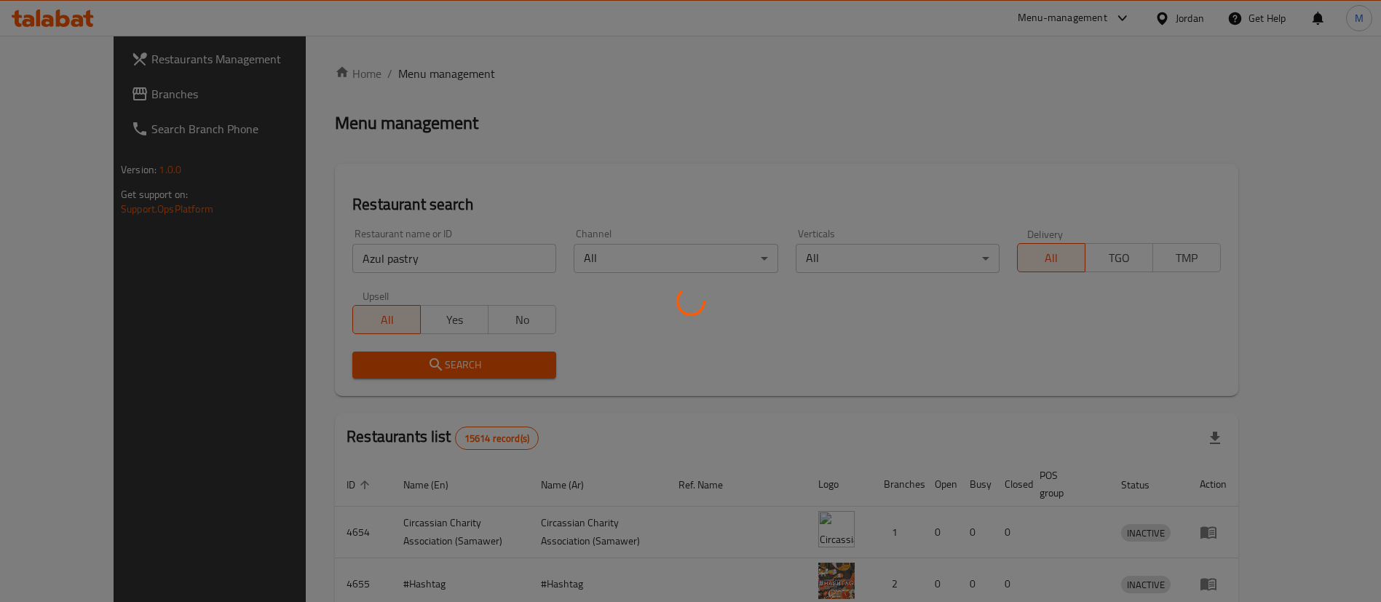
click at [477, 376] on div at bounding box center [690, 301] width 1381 height 602
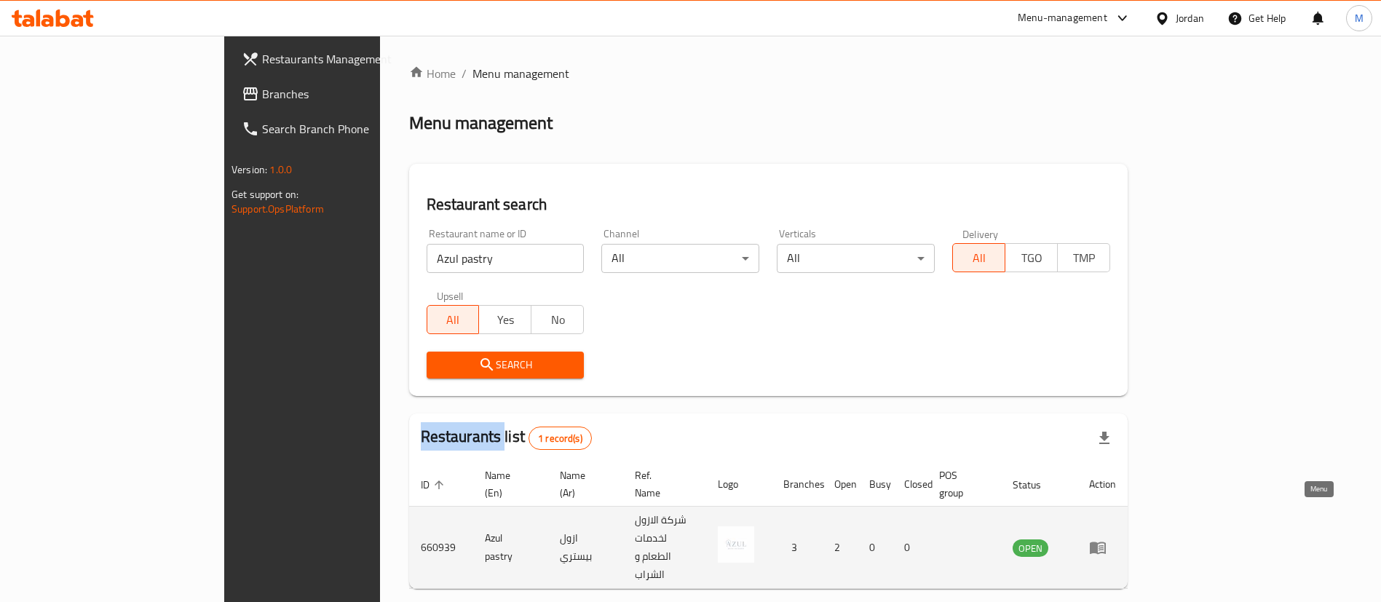
click at [1106, 542] on icon "enhanced table" at bounding box center [1098, 548] width 16 height 12
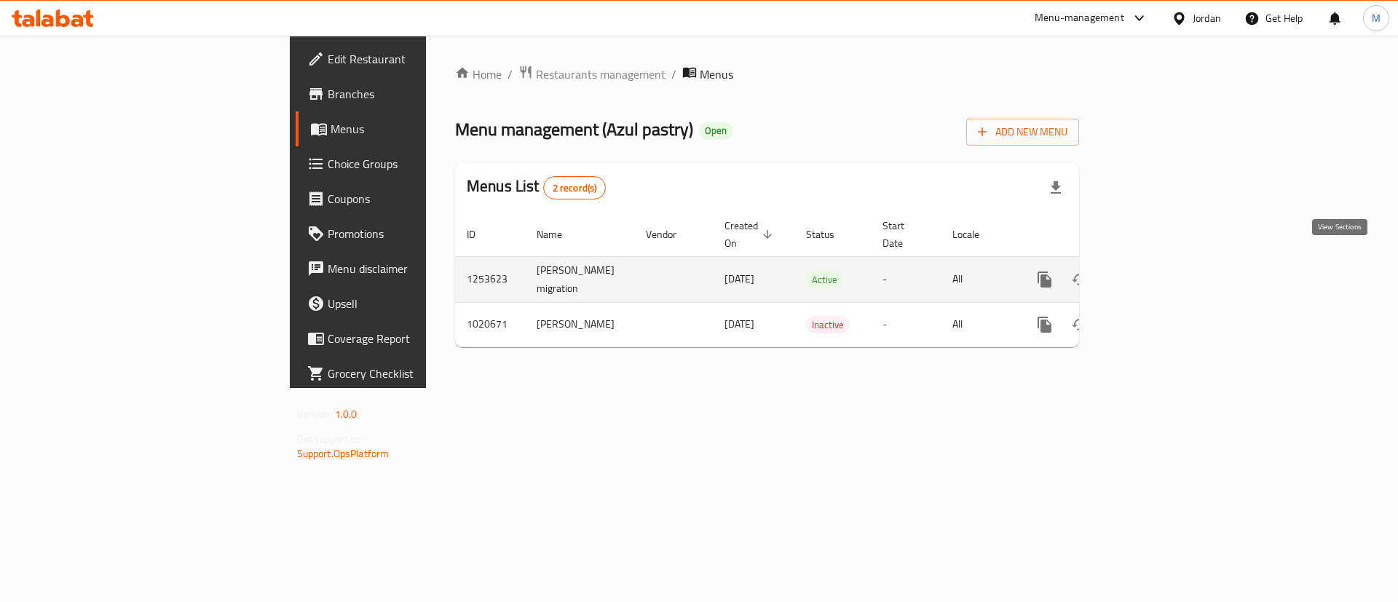
click at [1167, 262] on link "enhanced table" at bounding box center [1149, 279] width 35 height 35
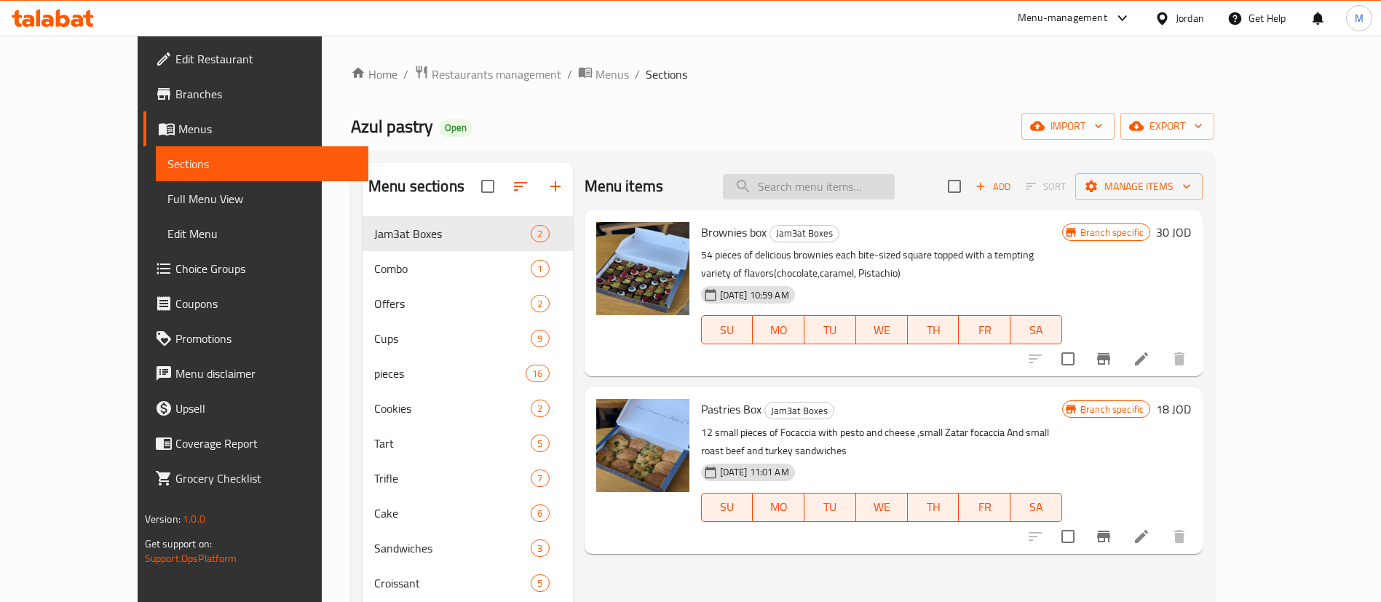
click at [842, 178] on input "search" at bounding box center [809, 186] width 172 height 25
paste input "Blueberry cheesecake cookie"
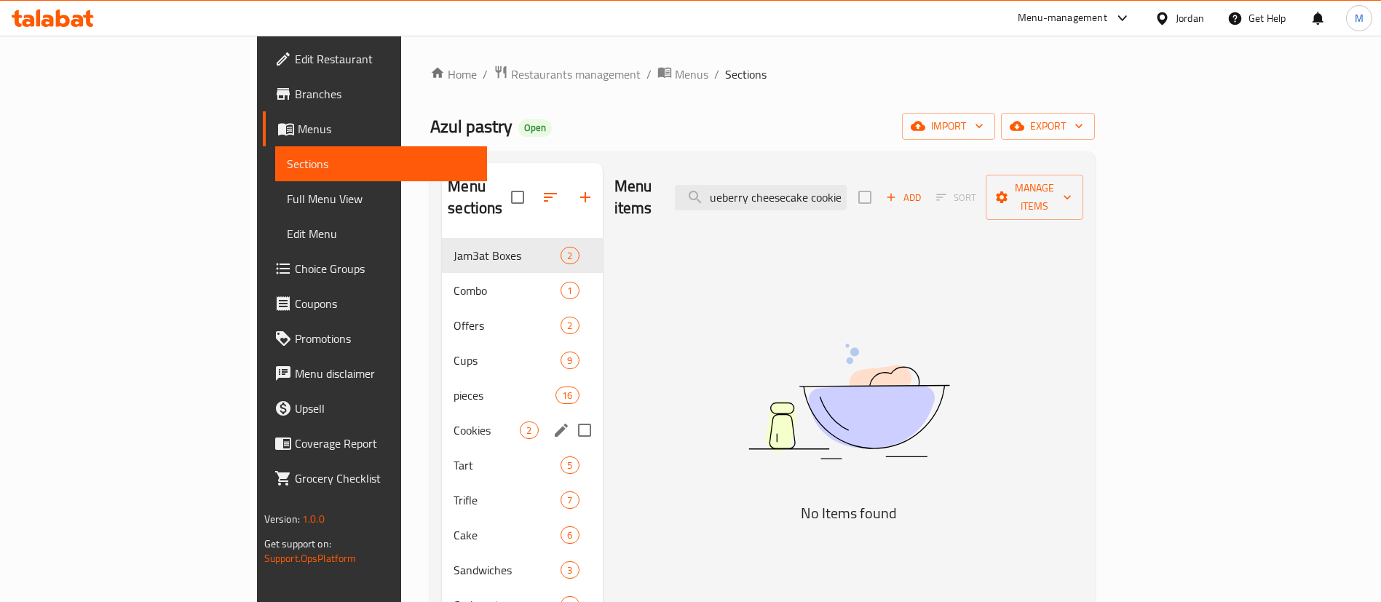
type input "Blueberry cheesecake cookie"
click at [442, 413] on div "Cookies 2" at bounding box center [522, 430] width 160 height 35
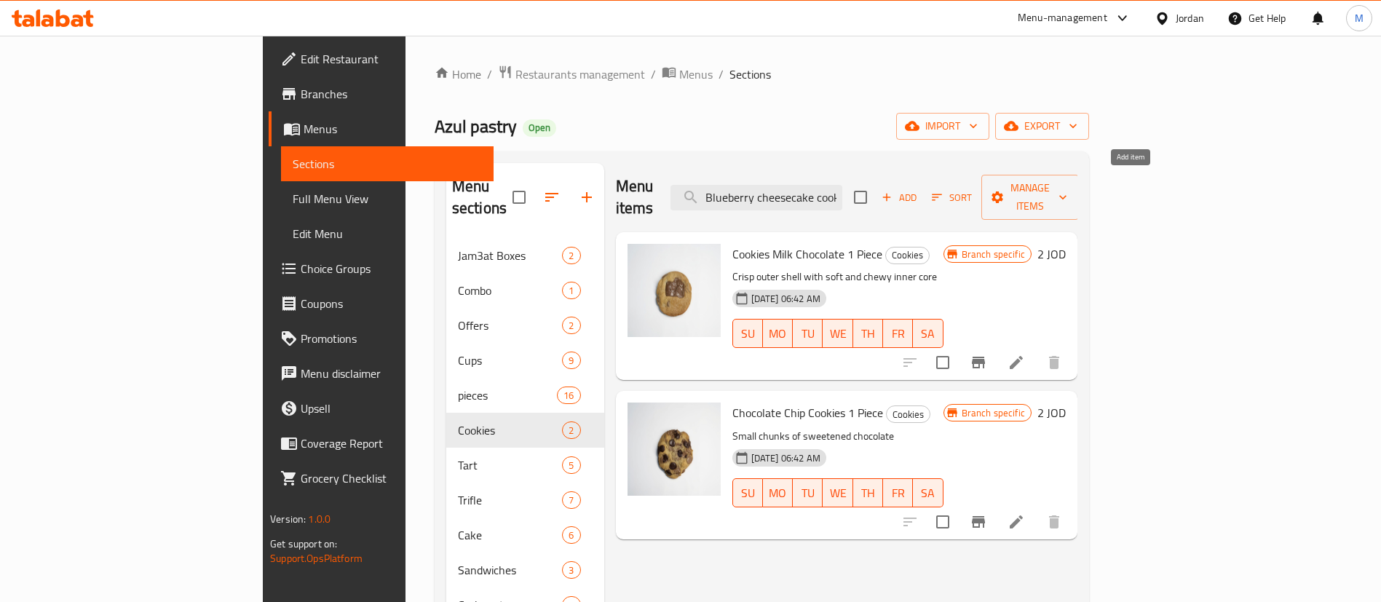
click at [919, 189] on span "Add" at bounding box center [898, 197] width 39 height 17
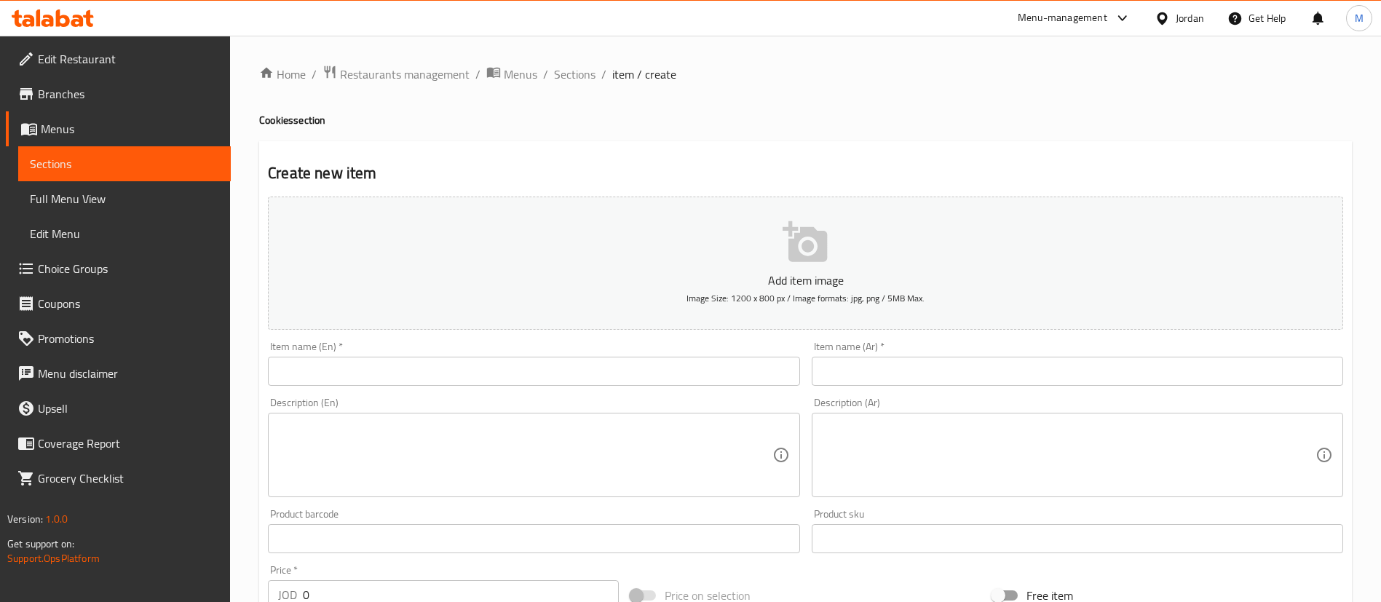
click at [627, 368] on input "text" at bounding box center [533, 371] width 531 height 29
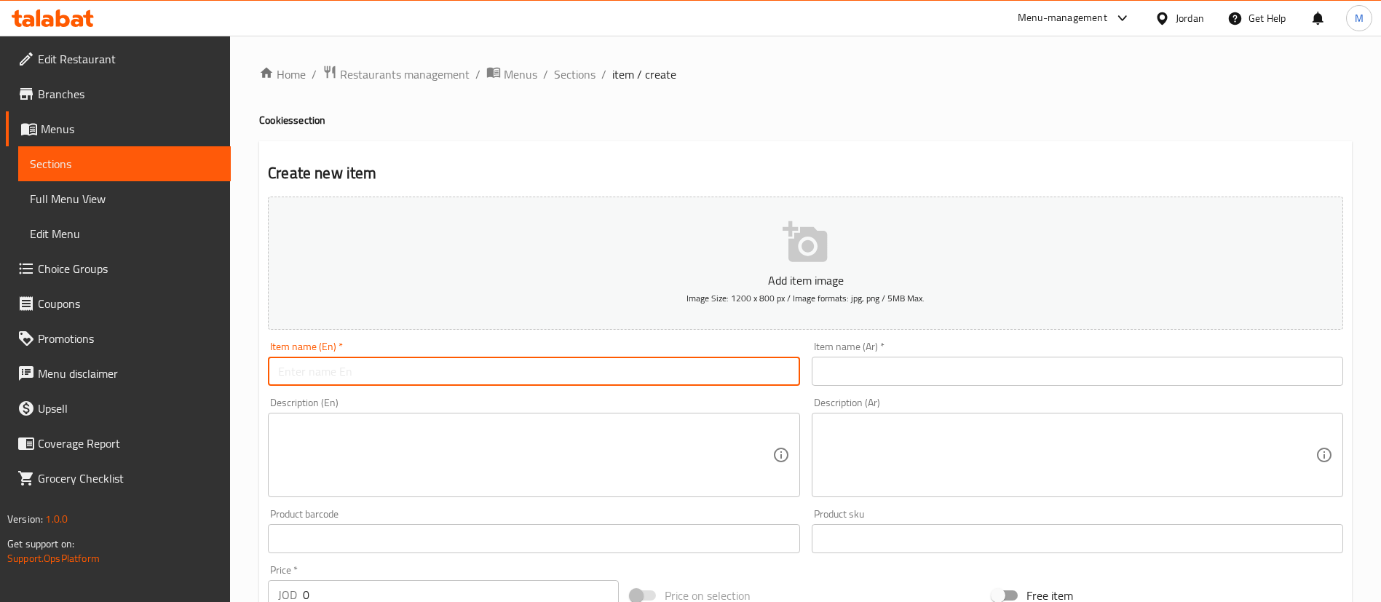
paste input "Blueberry cheesecake cookie"
click at [626, 367] on input "Blueberry cheesecake cookieBlueberry cheesecake cookie" at bounding box center [533, 371] width 531 height 29
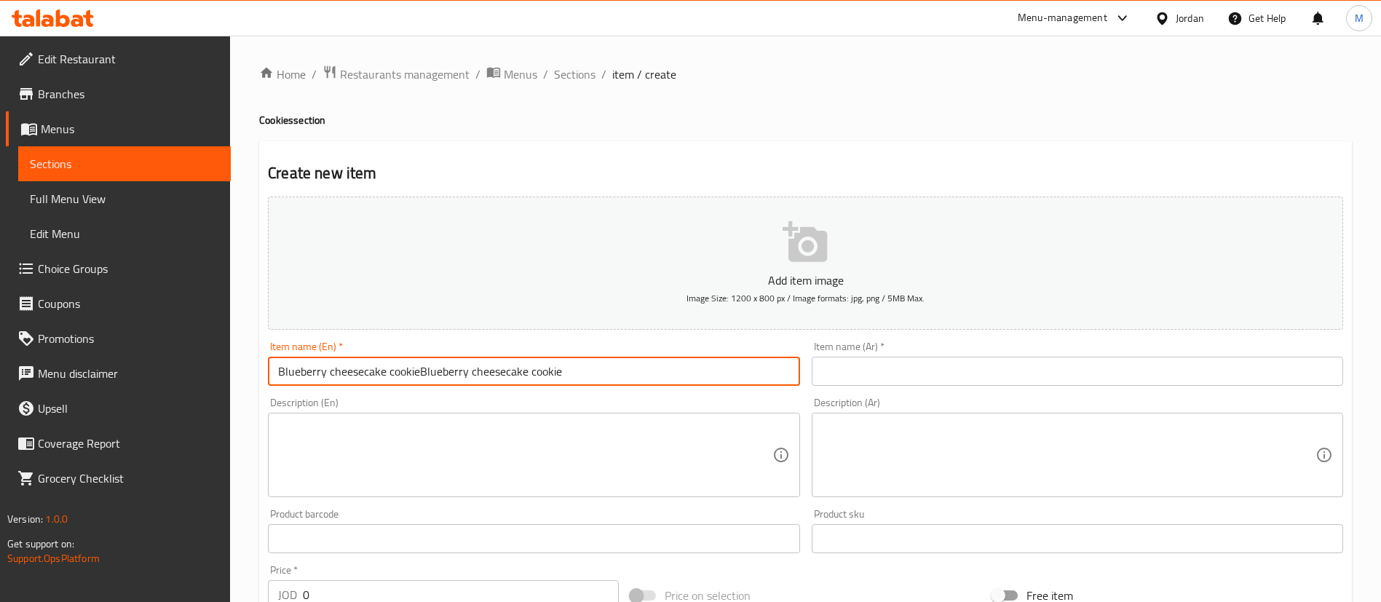
paste input "text"
type input "Blueberry cheesecake cookie"
click at [606, 440] on textarea at bounding box center [525, 455] width 494 height 69
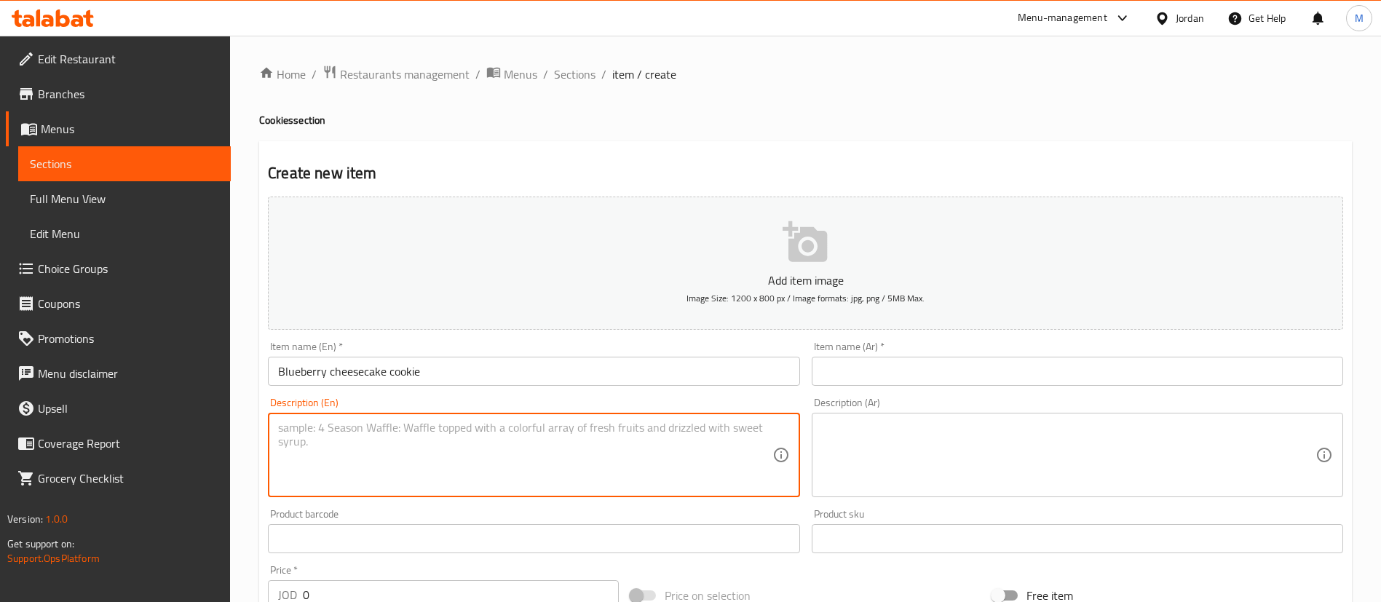
click at [599, 443] on textarea at bounding box center [525, 455] width 494 height 69
paste textarea "Cheesecake blueberry filling with biscuit and blueberries on top"
type textarea "Cheesecake blueberry filling with biscuit and blueberries on top"
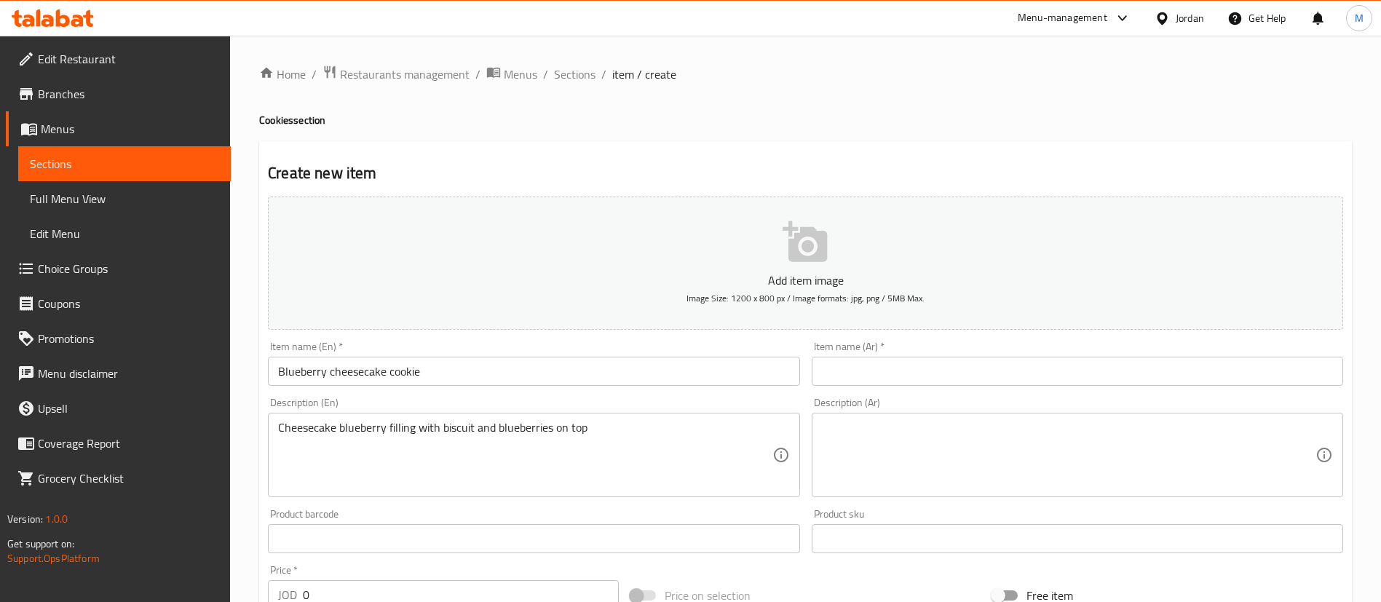
click at [301, 559] on div "Price   * JOD 0 Price *" at bounding box center [443, 587] width 363 height 56
click at [338, 585] on input "0" at bounding box center [461, 594] width 316 height 29
type input "2.5"
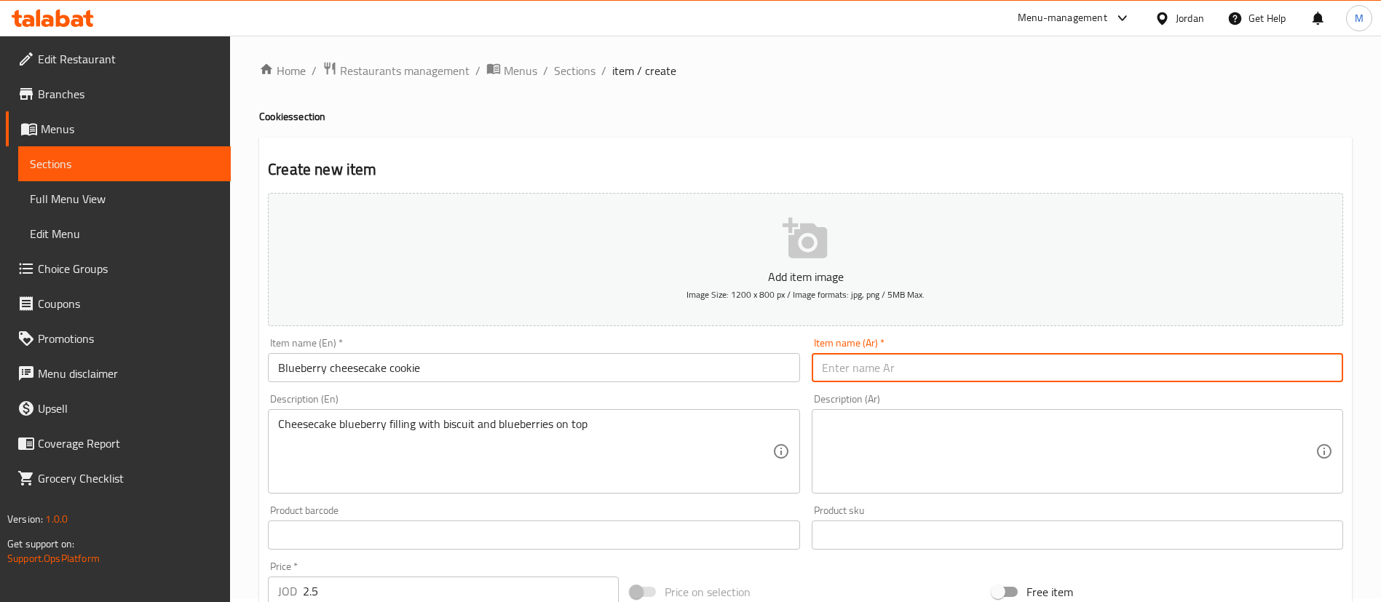
click at [954, 376] on input "text" at bounding box center [1077, 367] width 531 height 29
paste input "تشيز كيك بالتوت الأزرق"
type input "تشيز كيك بالتوت الأزرق"
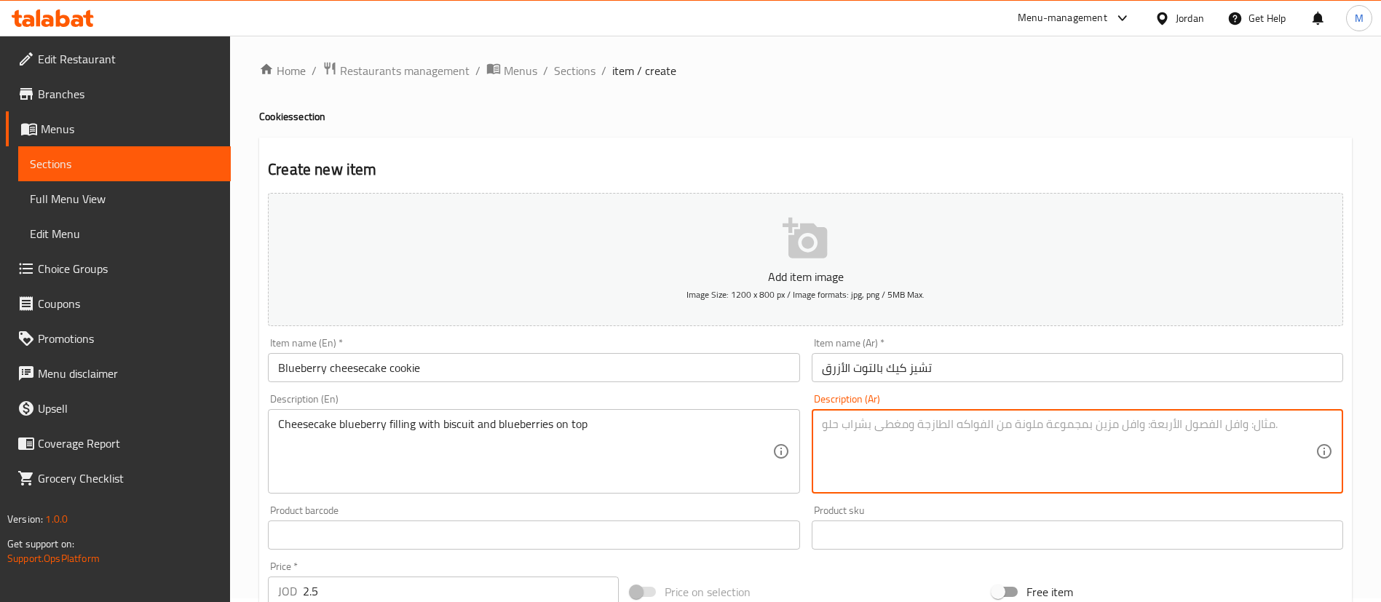
click at [924, 447] on textarea at bounding box center [1069, 451] width 494 height 69
paste textarea "تشيز كيك بحشوة التوت الأزرق، يعلوه البسكويت والتوت الأزرق"
type textarea "تشيز كيك بحشوة التوت الأزرق، يعلوه البسكويت والتوت الأزرق"
click at [981, 361] on input "تشيز كيك بالتوت الأزرق" at bounding box center [1077, 367] width 531 height 29
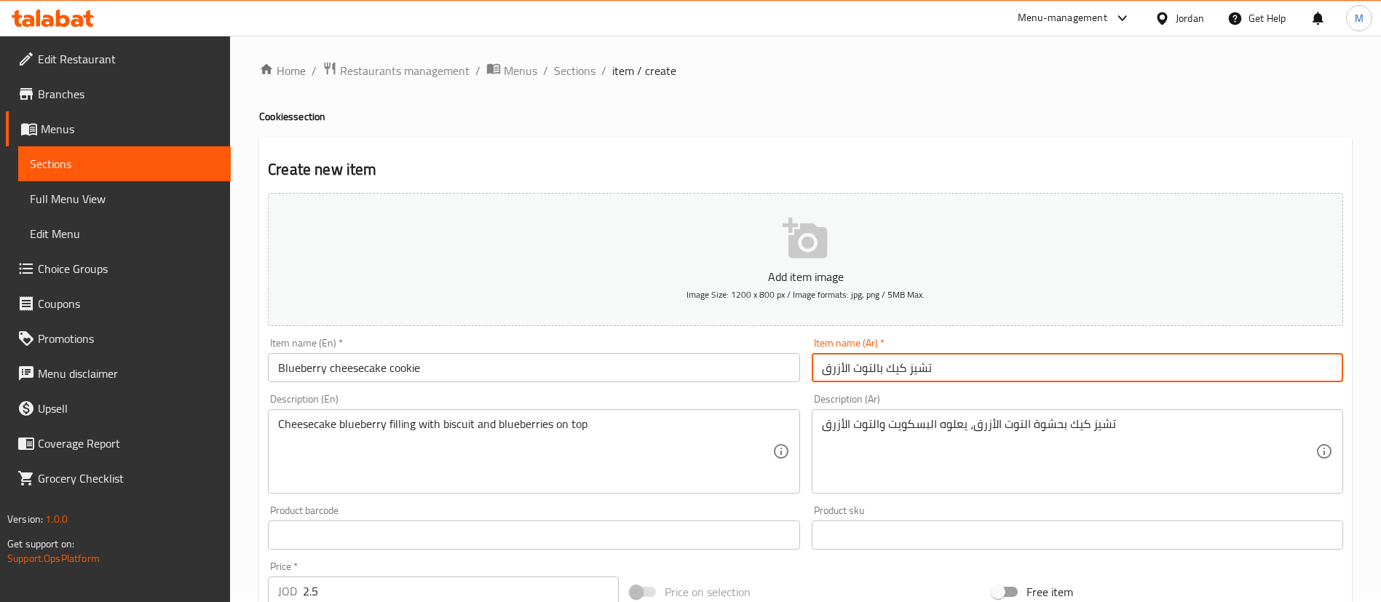
click at [821, 373] on input "تشيز كيك بالتوت الأزرق" at bounding box center [1077, 367] width 531 height 29
type input "كوكيز تشيز كيك بالتوت الأزرق"
click at [822, 141] on div "Create new item Add item image Image Size: 1200 x 800 px / Image formats: jpg, …" at bounding box center [805, 561] width 1093 height 847
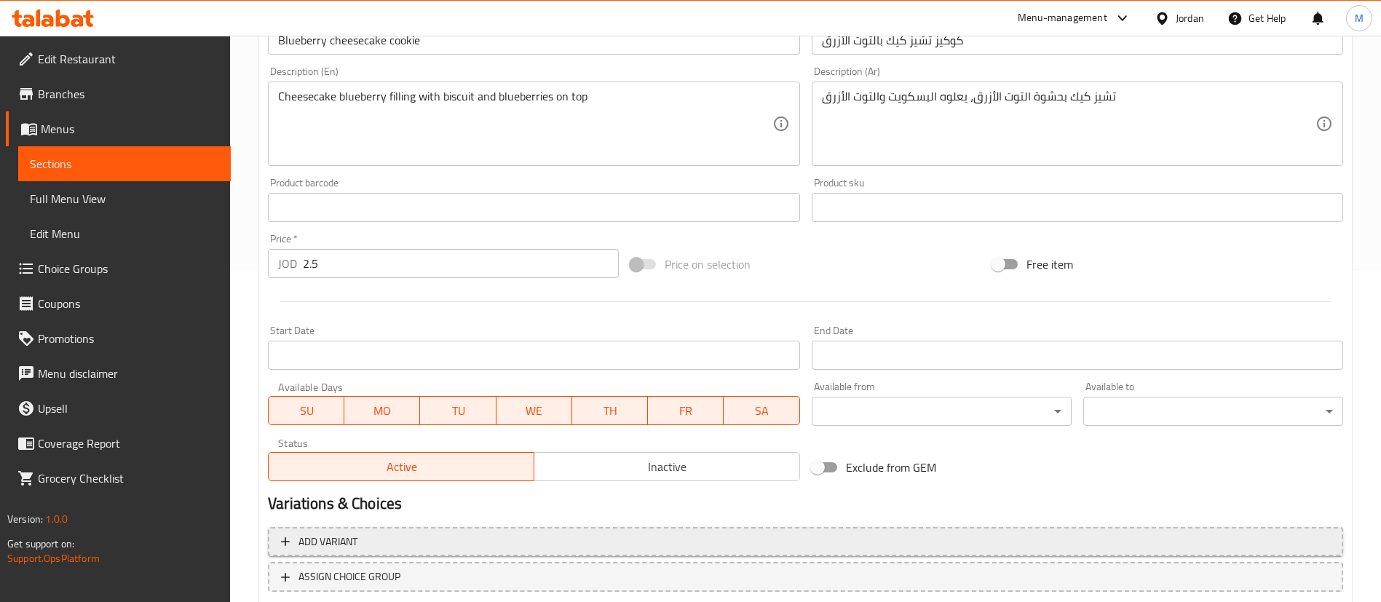
scroll to position [427, 0]
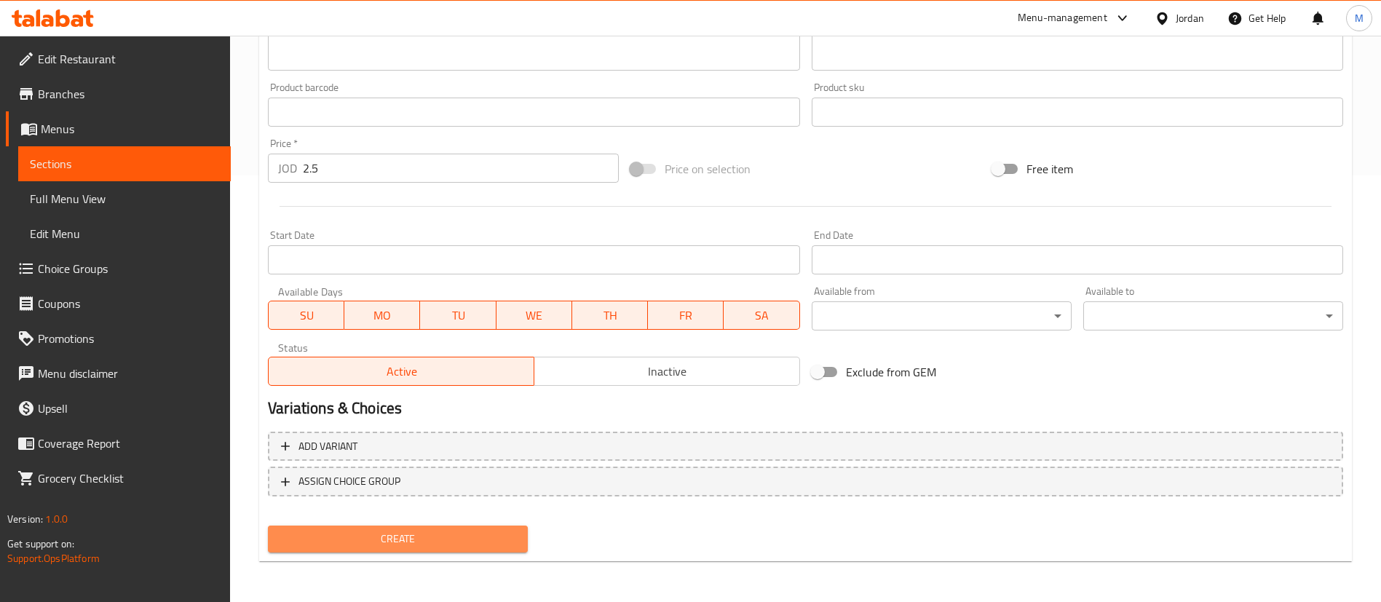
click at [473, 543] on span "Create" at bounding box center [398, 539] width 237 height 18
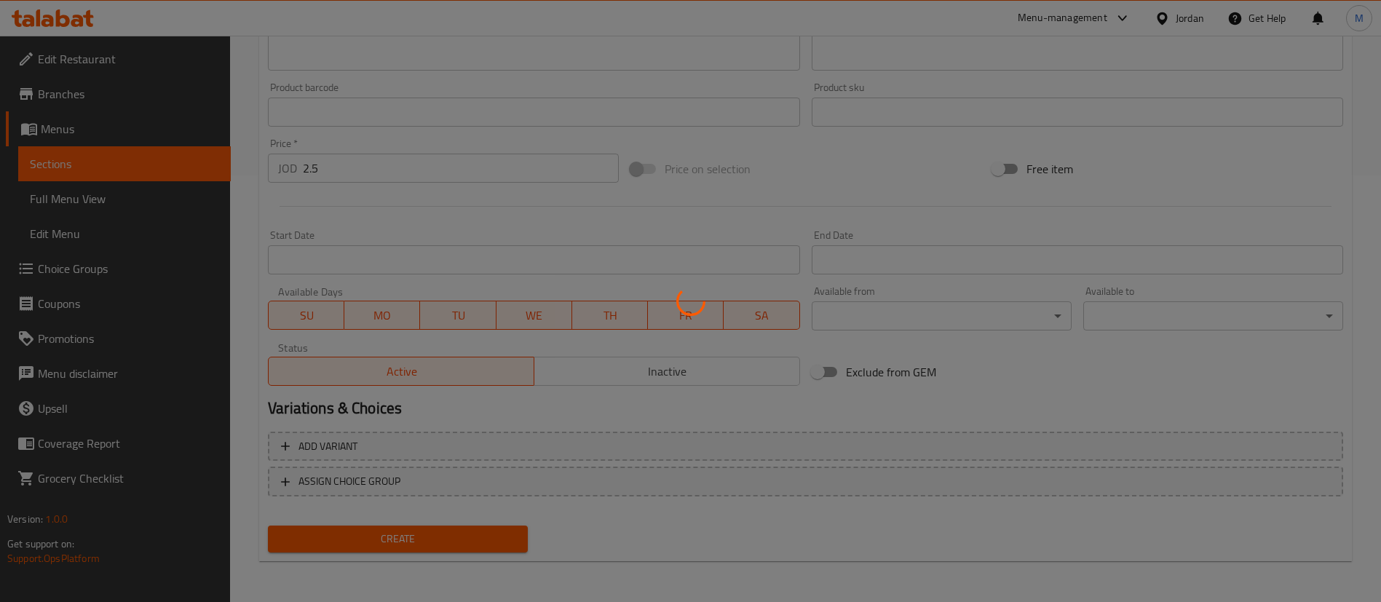
type input "0"
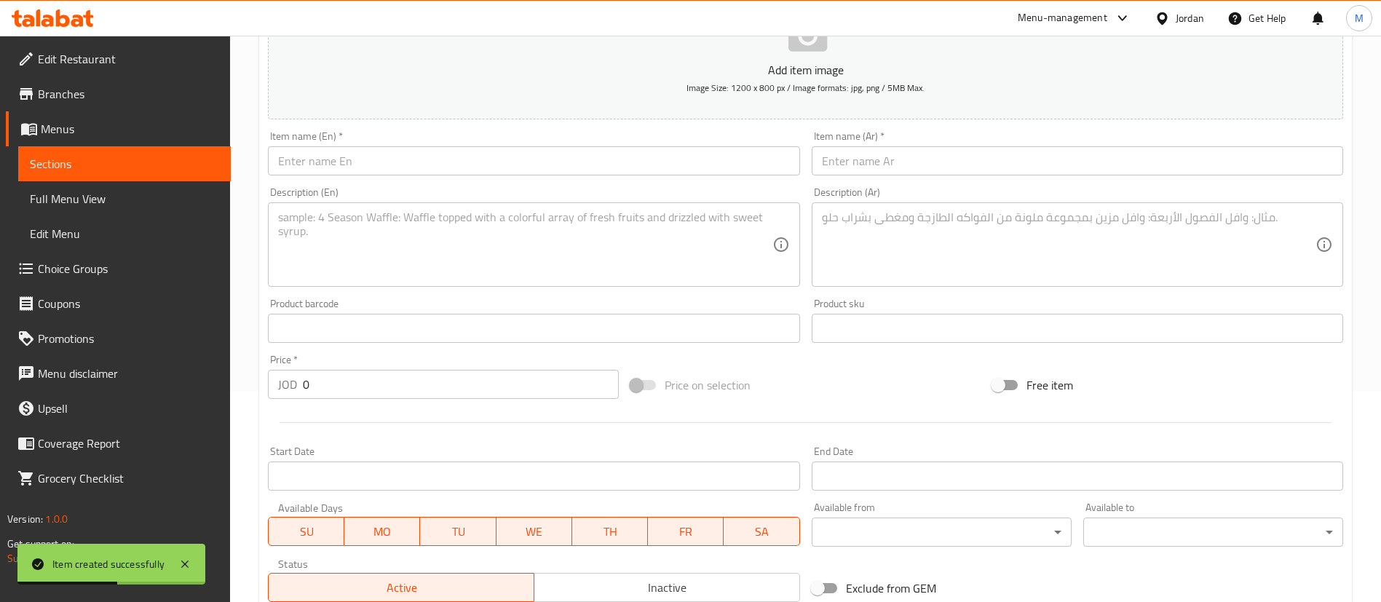
scroll to position [208, 0]
click at [459, 172] on input "text" at bounding box center [533, 163] width 531 height 29
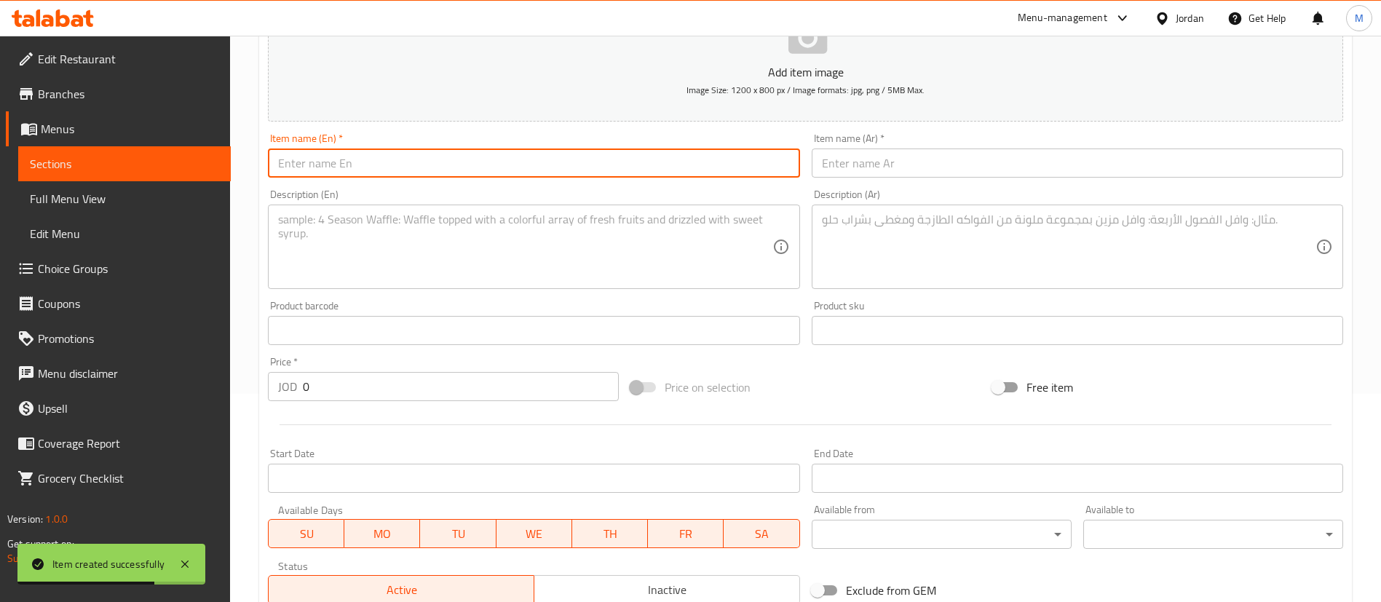
paste input "strawberry cheesecake cookie"
type input "strawberry cheesecake cookie"
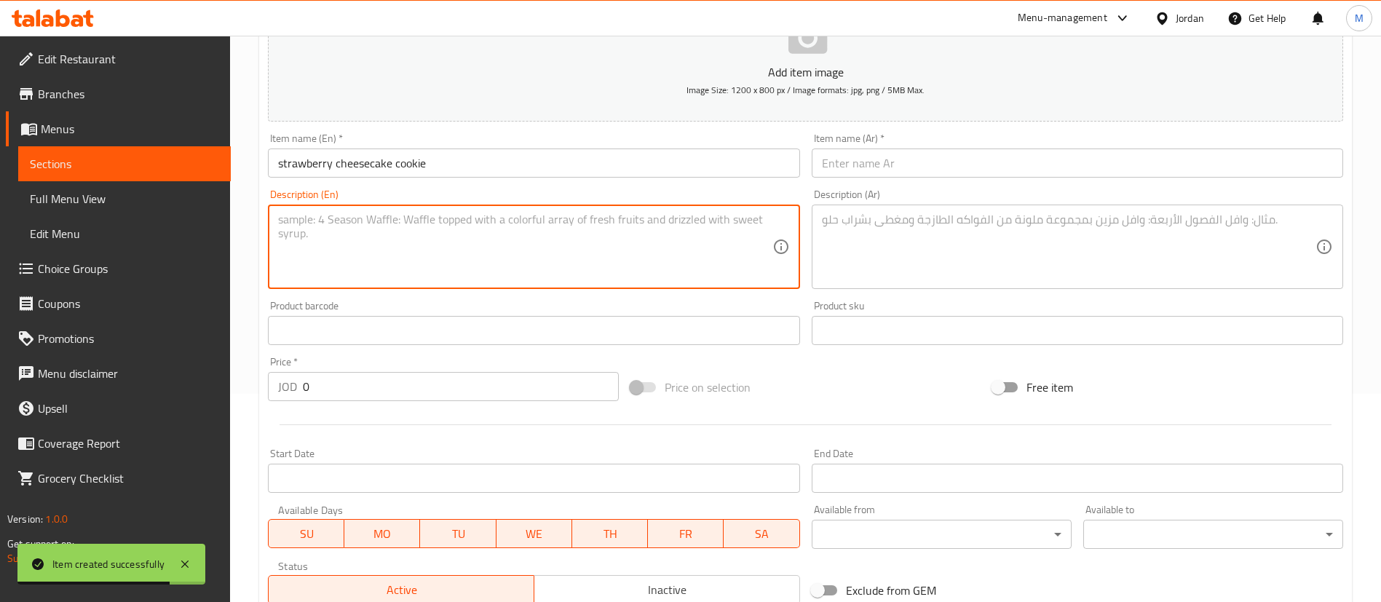
click at [403, 253] on textarea at bounding box center [525, 247] width 494 height 69
paste textarea "Cheesecake strawberry filling with biscuit and strawberries on top"
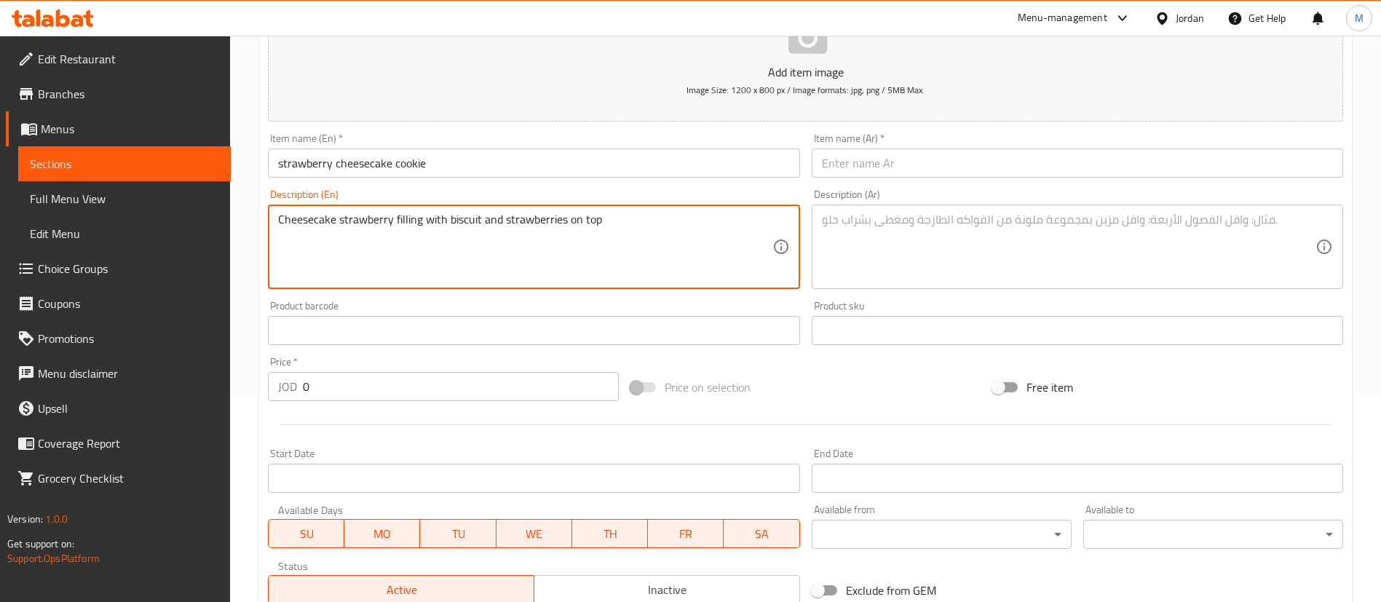
type textarea "Cheesecake strawberry filling with biscuit and strawberries on top"
click at [923, 174] on input "text" at bounding box center [1077, 163] width 531 height 29
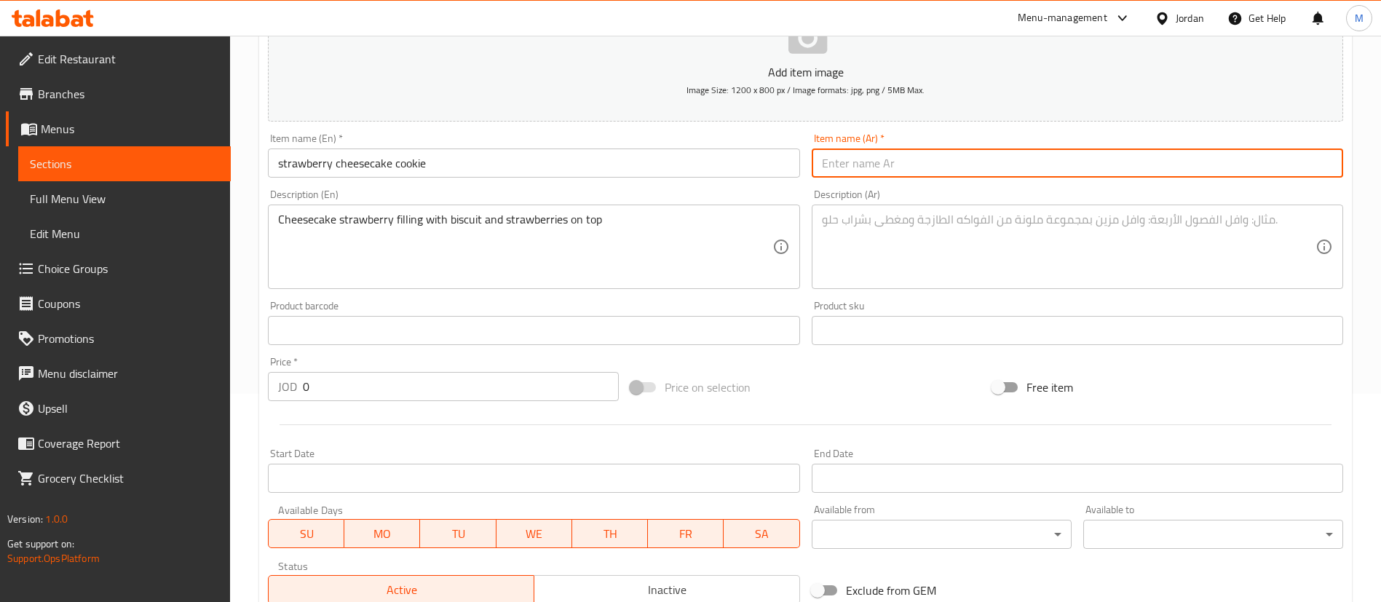
paste input "تشيز كيك الفراولة"
type input "تشيز كيك الفراولة"
click at [918, 216] on textarea at bounding box center [1069, 247] width 494 height 69
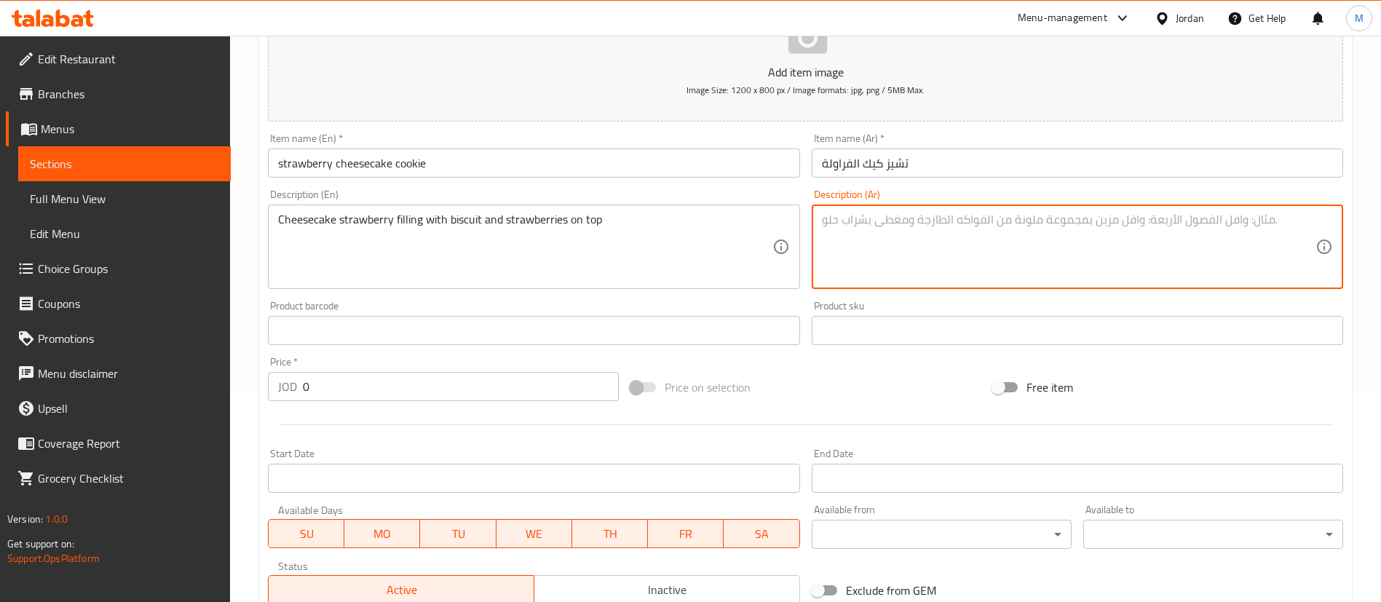
paste textarea "تشيز كيك الفراولة مع البسكويت والفراولة"
type textarea "تشيز كيك الفراولة مع البسكويت والفراولة"
click at [459, 383] on input "0" at bounding box center [461, 386] width 316 height 29
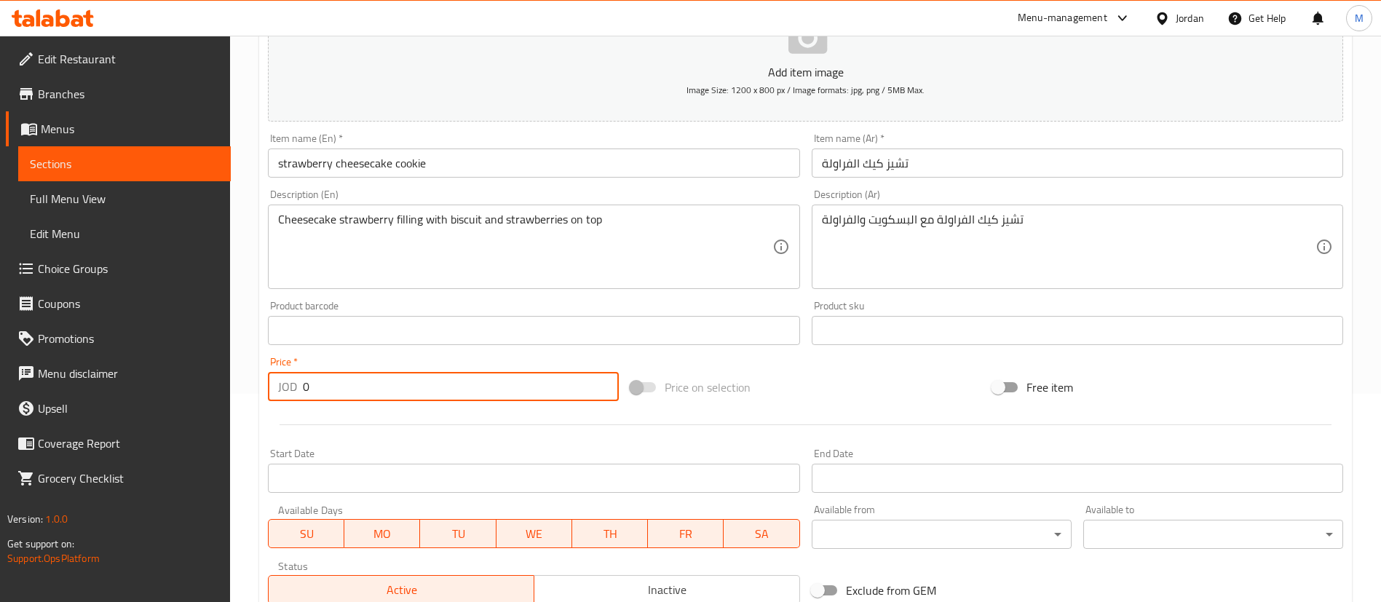
click at [459, 383] on input "0" at bounding box center [461, 386] width 316 height 29
click at [458, 383] on input "0" at bounding box center [461, 386] width 316 height 29
type input "2.5"
click at [821, 159] on input "تشيز كيك الفراولة" at bounding box center [1077, 163] width 531 height 29
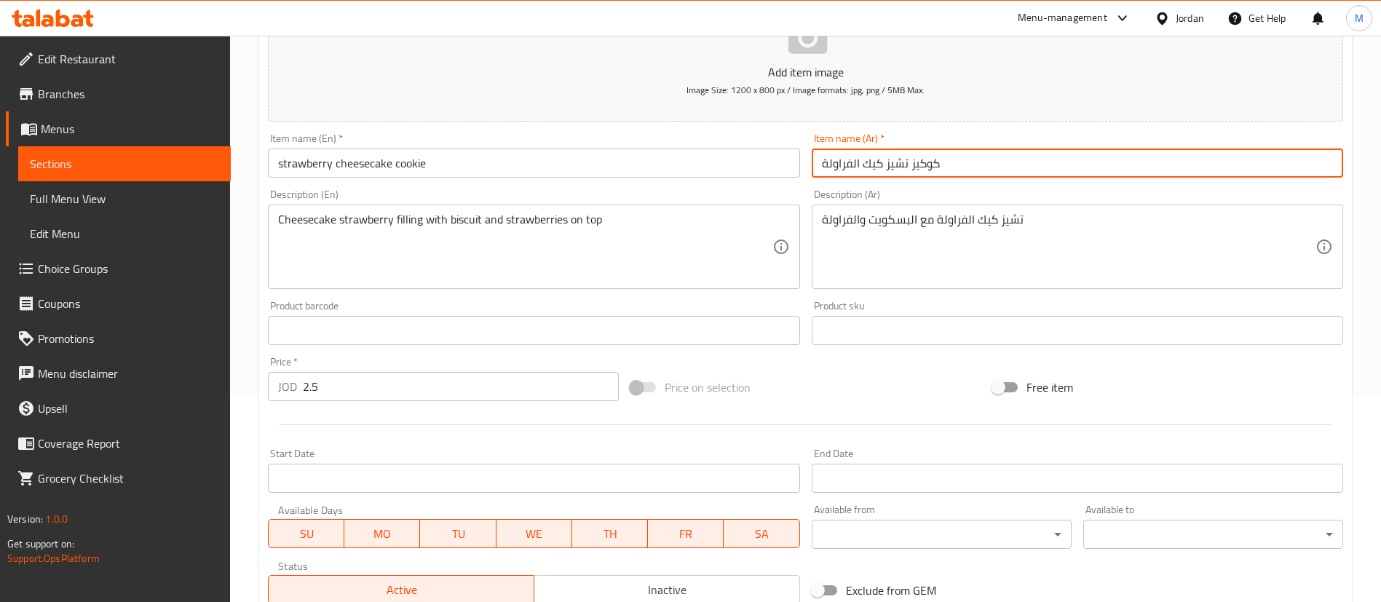
type input "كوكيز تشيز كيك الفراولة"
click at [765, 135] on div "Item name (En)   * strawberry cheesecake cookie Item name (En) *" at bounding box center [533, 155] width 531 height 44
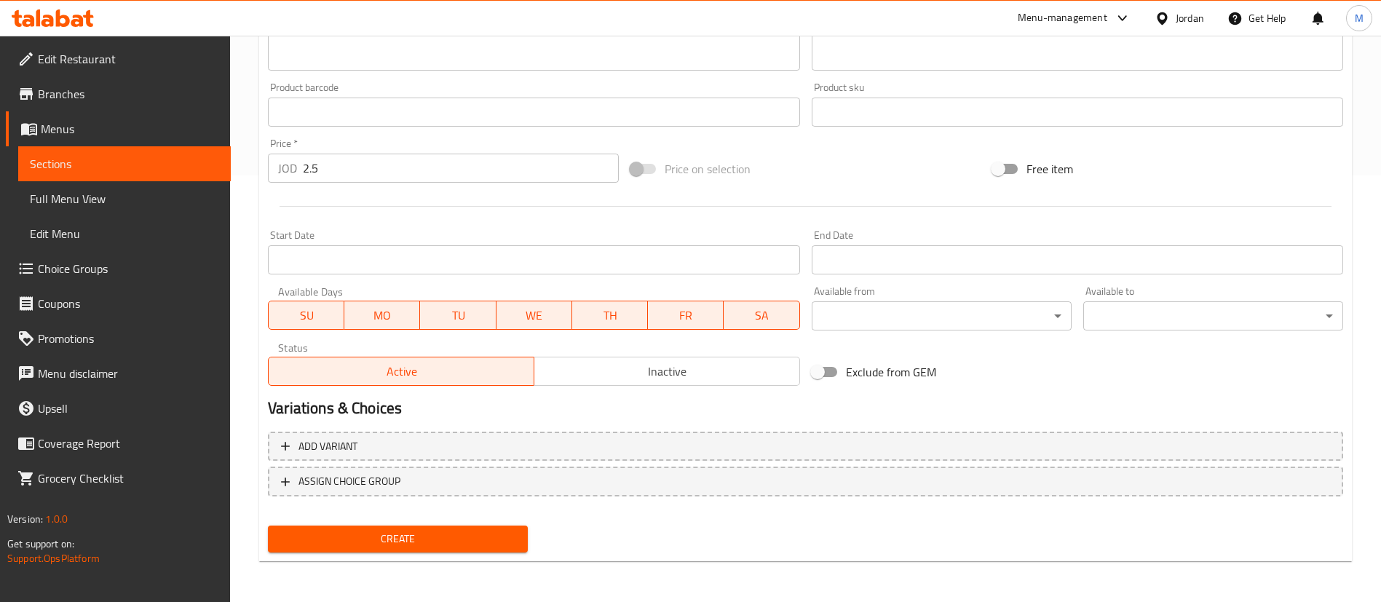
click at [501, 535] on span "Create" at bounding box center [398, 539] width 237 height 18
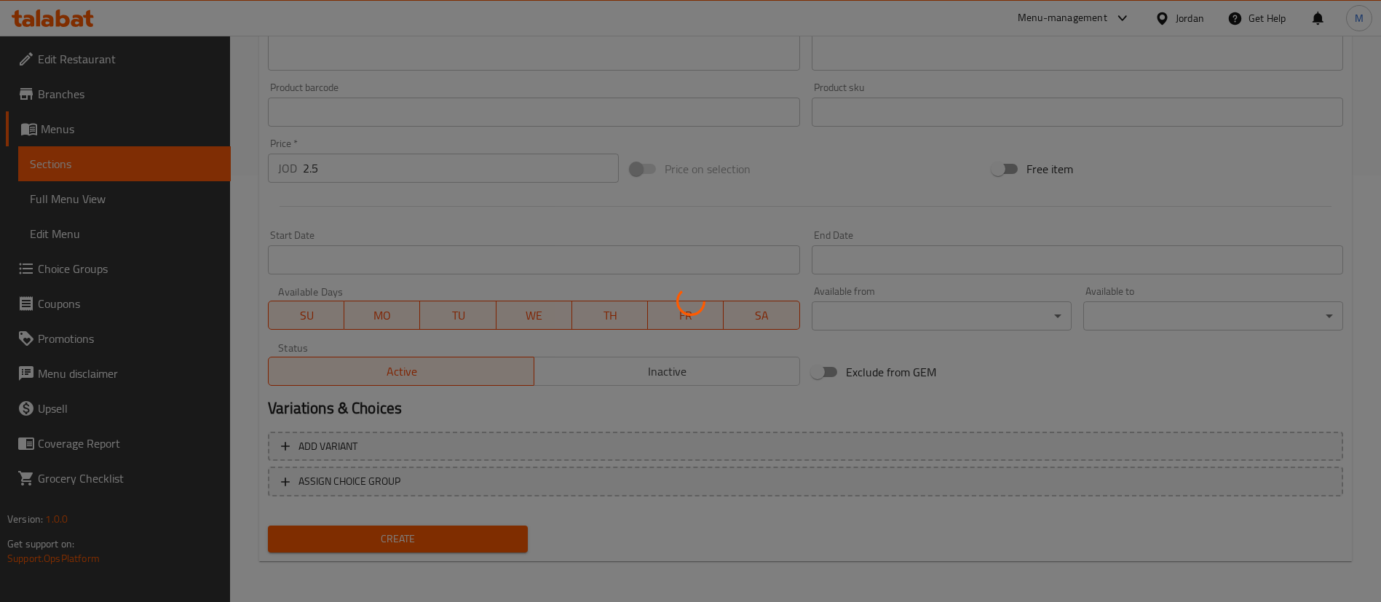
scroll to position [109, 0]
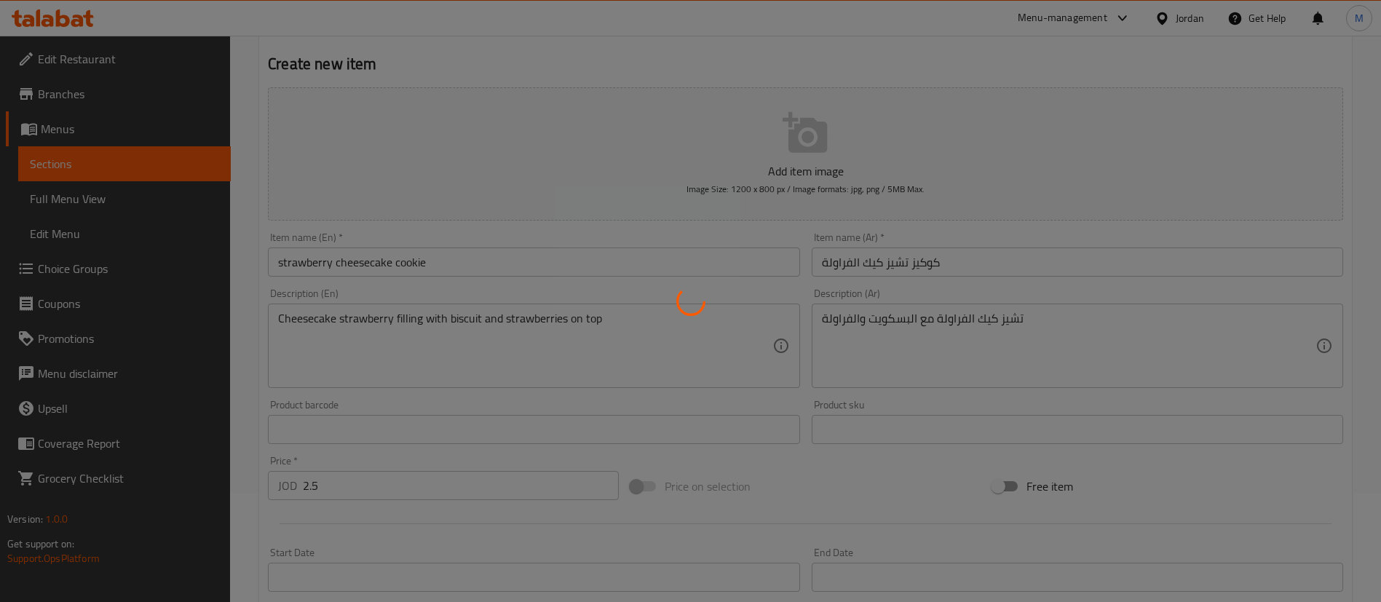
type input "0"
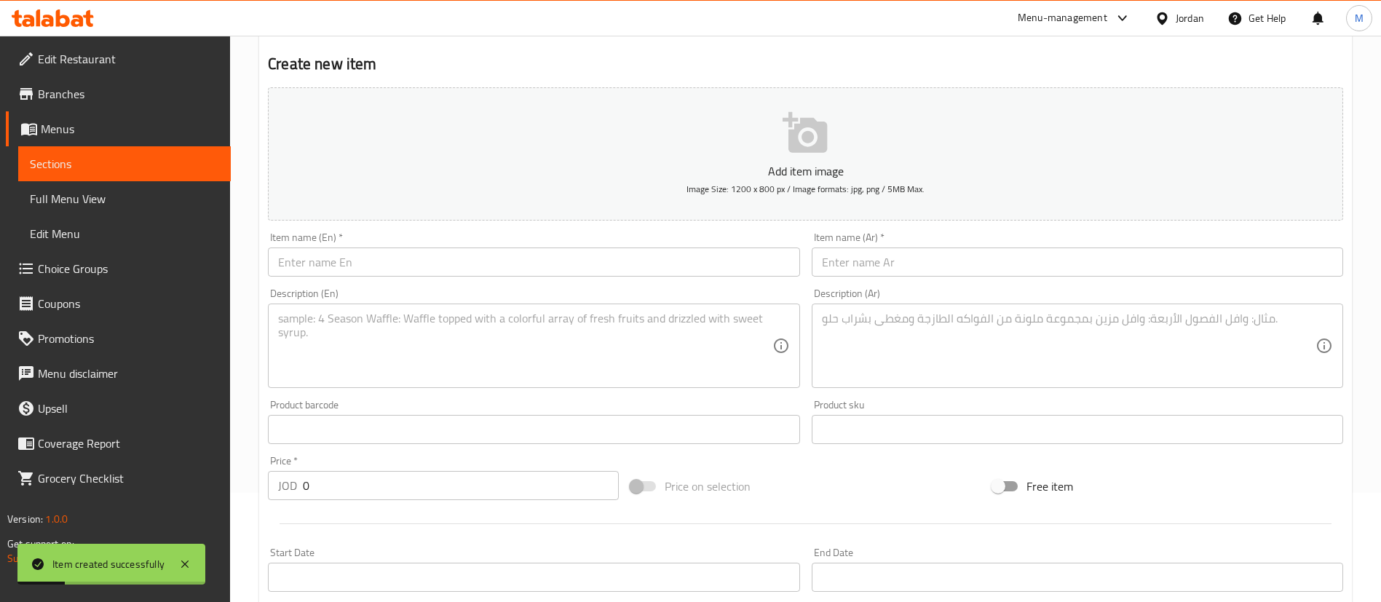
click at [587, 251] on input "text" at bounding box center [533, 262] width 531 height 29
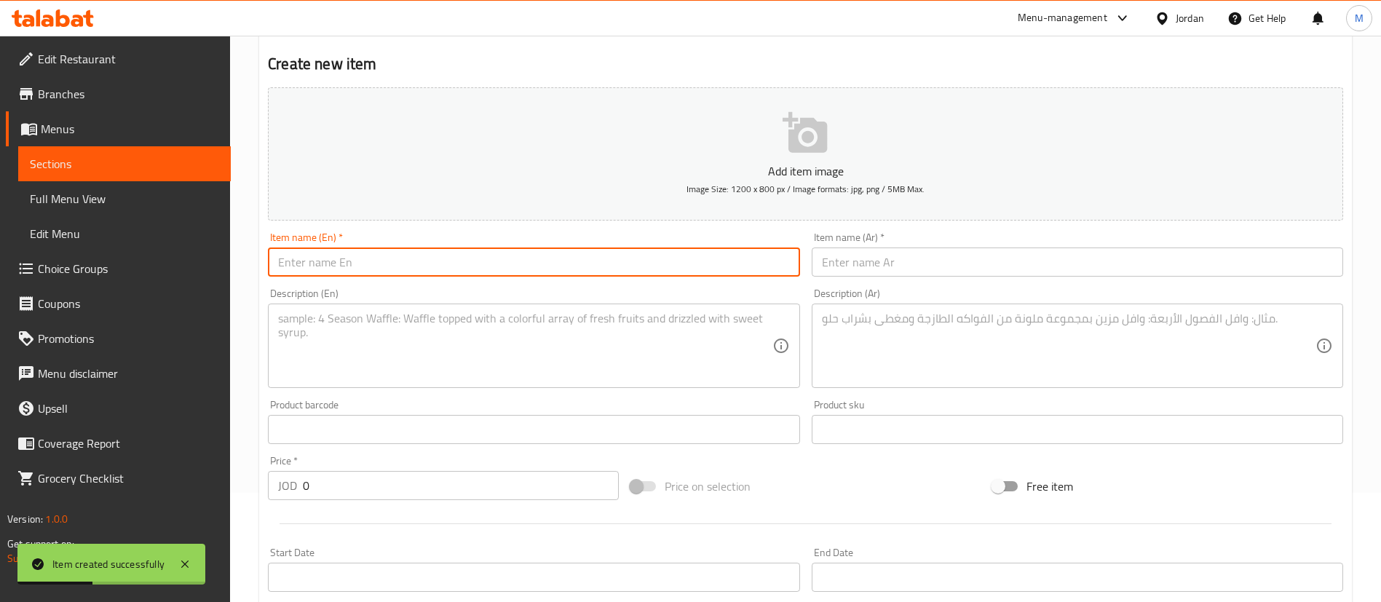
paste input "Pecan toffee cookie"
type input "Pecan toffee cookie"
click at [509, 346] on textarea at bounding box center [525, 346] width 494 height 69
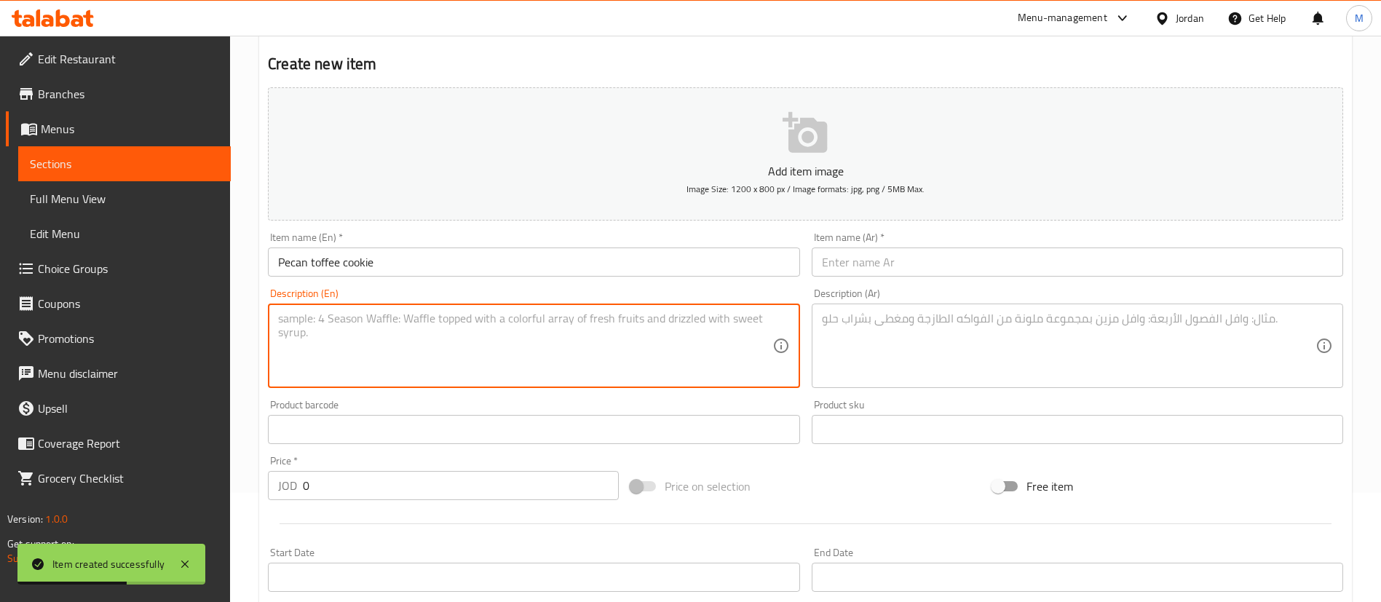
paste textarea "Toffee filling with pecan pieces and pinch of sea salt on top"
type textarea "Toffee filling with pecan pieces and pinch of sea salt on top"
click at [427, 487] on input "0" at bounding box center [461, 485] width 316 height 29
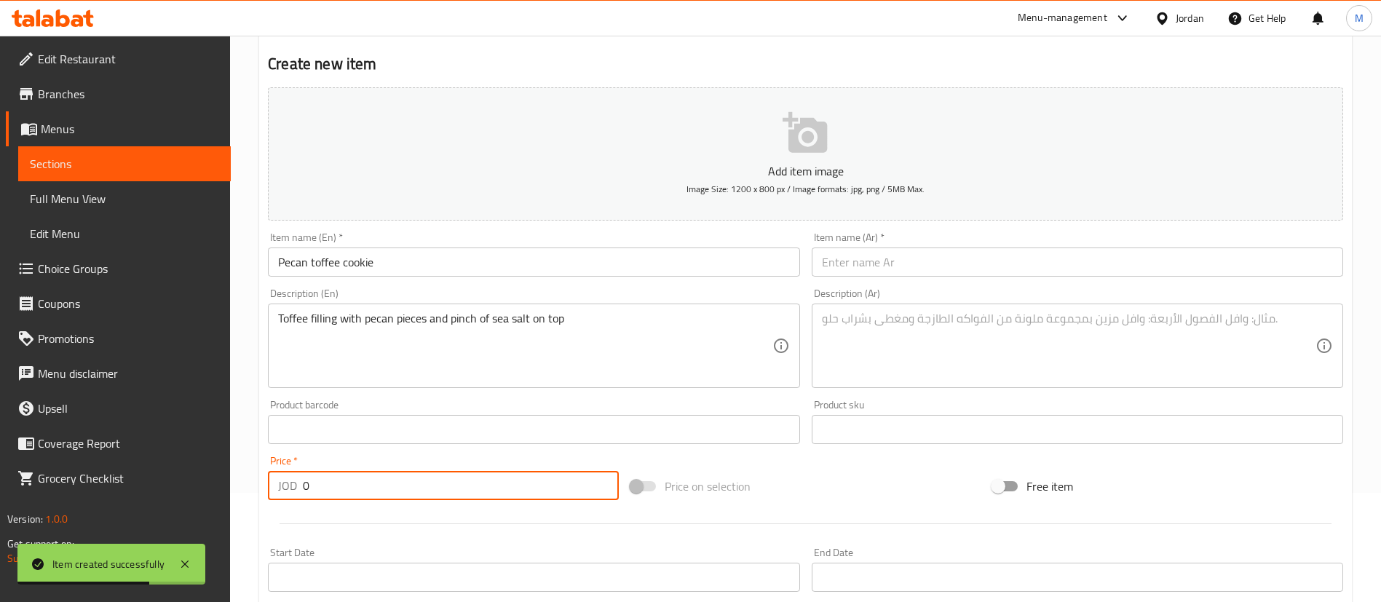
click at [427, 487] on input "0" at bounding box center [461, 485] width 316 height 29
type input "2.5"
click at [939, 250] on input "text" at bounding box center [1077, 262] width 531 height 29
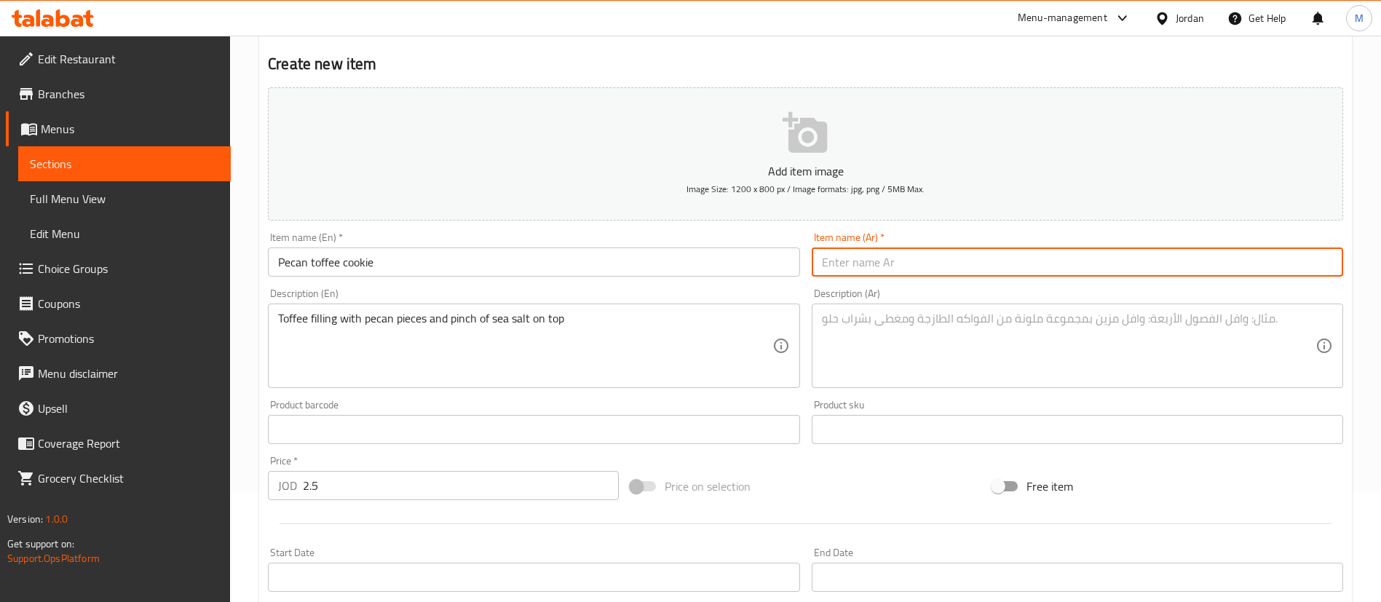
paste input "كوكيز توفي البقان"
type input "كوكيز توفي البقان"
click at [927, 331] on textarea at bounding box center [1069, 346] width 494 height 69
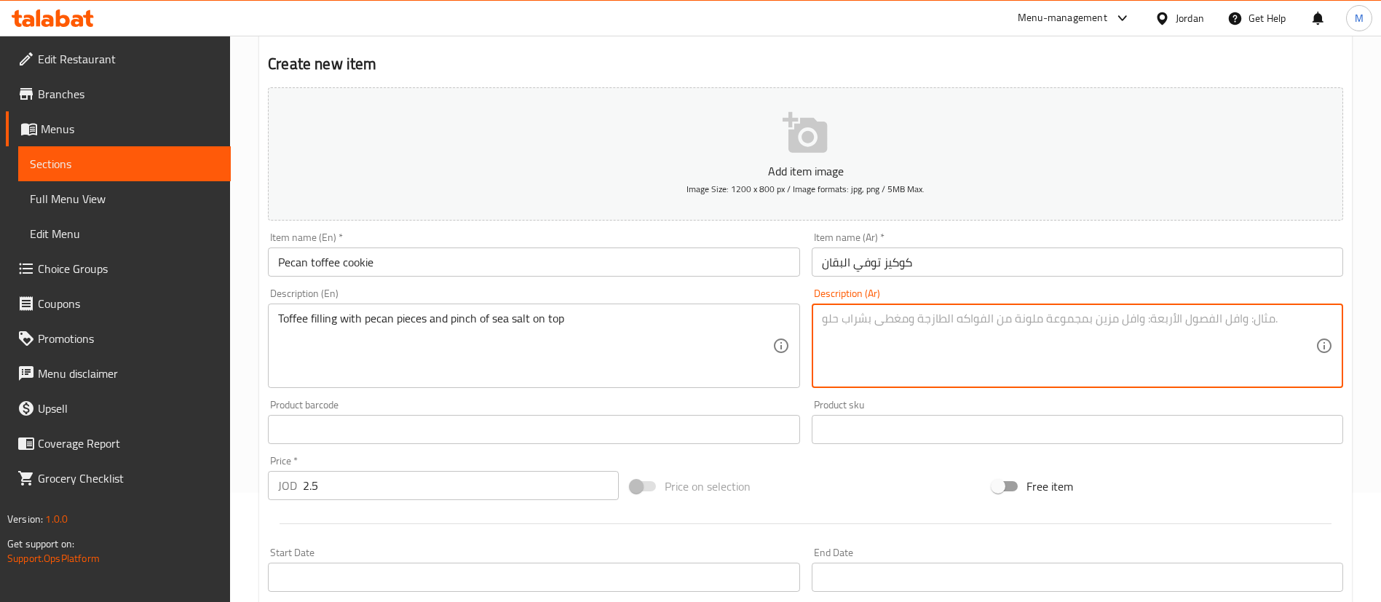
paste textarea "حشوة توفي مع قطع البقان ورشة ملح البحر في الأعلى"
type textarea "حشوة توفي مع قطع البقان ورشة ملح البحر في الأعلى"
click at [685, 453] on div "Add item image Image Size: 1200 x 800 px / Image formats: jpg, png / 5MB Max. I…" at bounding box center [805, 396] width 1087 height 628
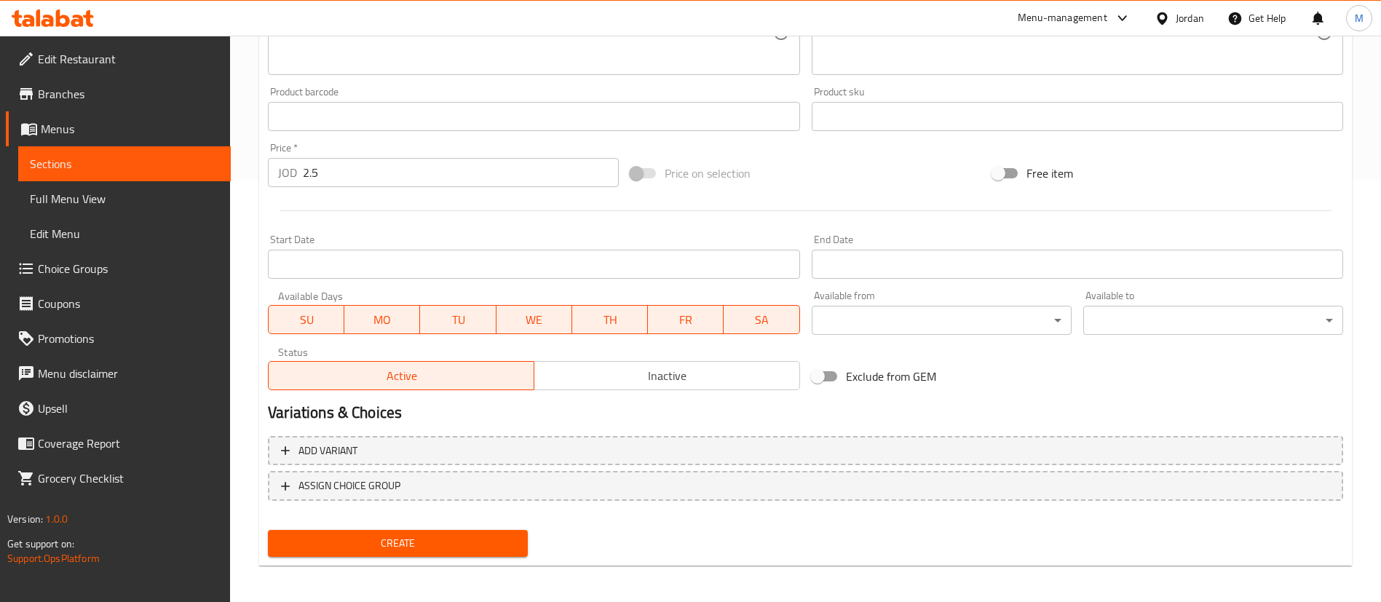
scroll to position [427, 0]
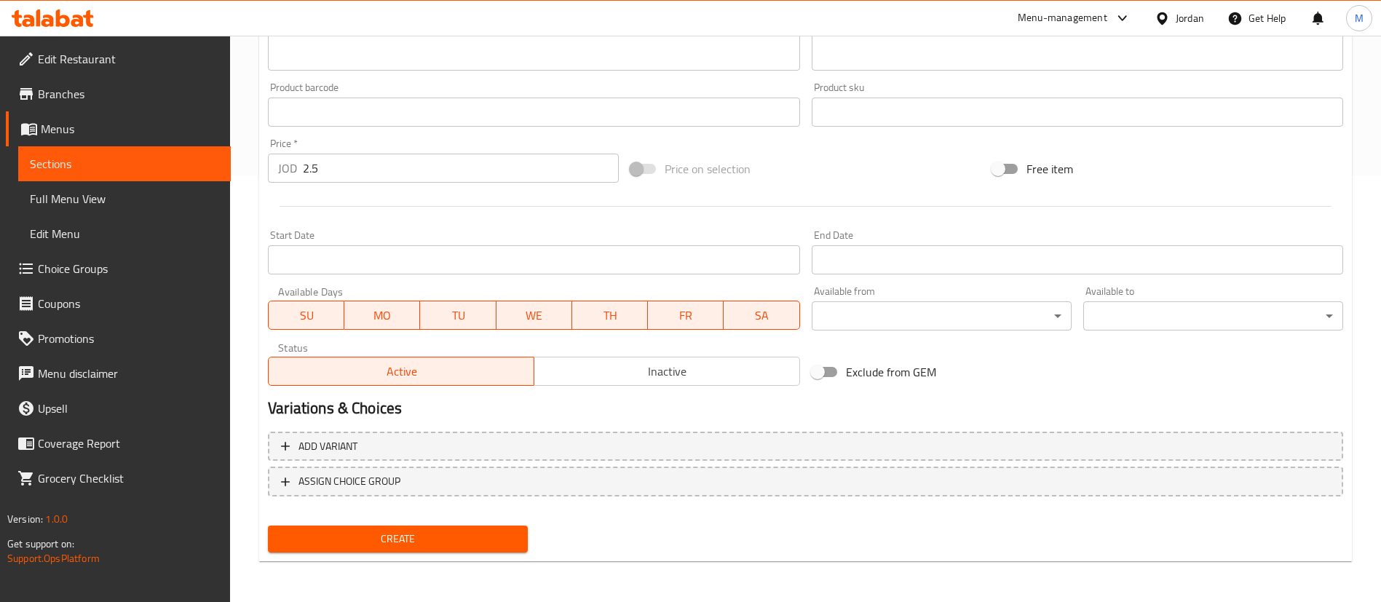
click at [462, 539] on span "Create" at bounding box center [398, 539] width 237 height 18
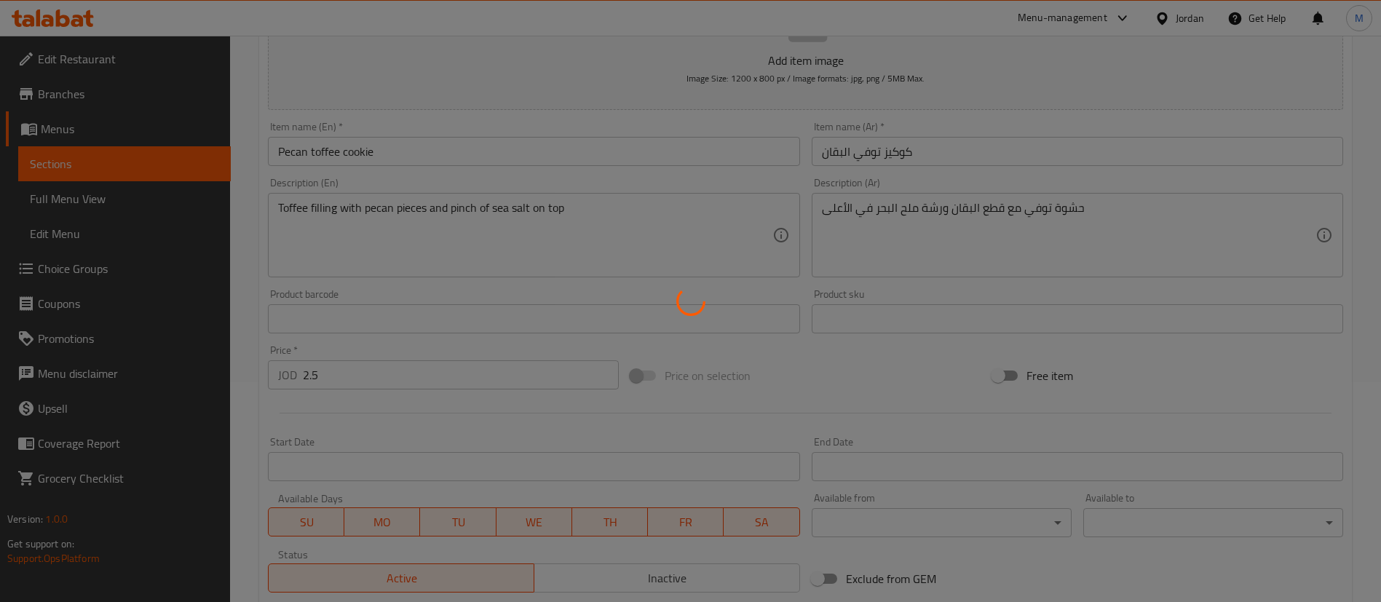
scroll to position [0, 0]
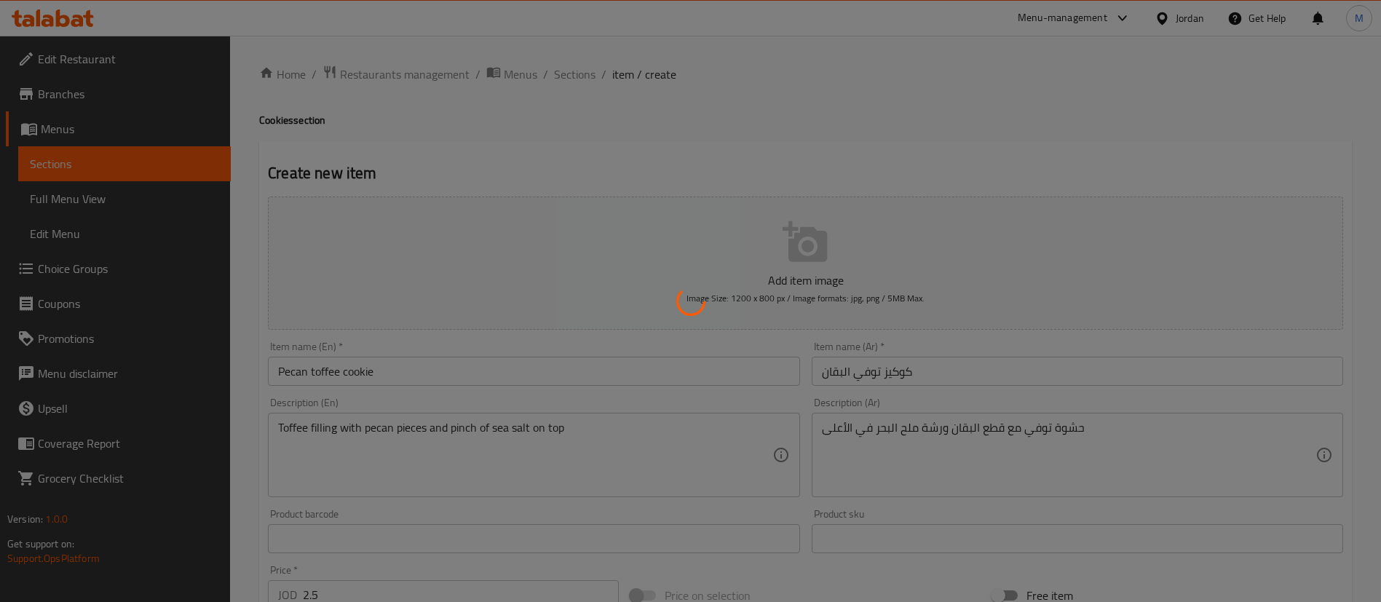
type input "0"
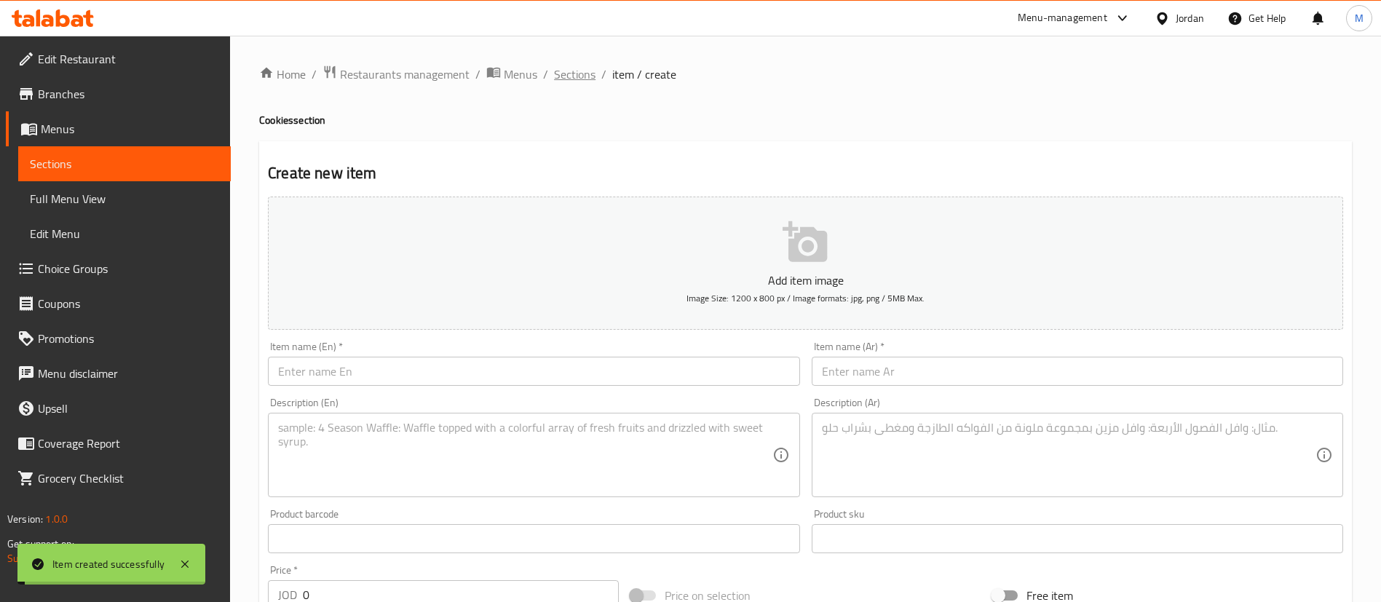
click at [570, 71] on span "Sections" at bounding box center [574, 74] width 41 height 17
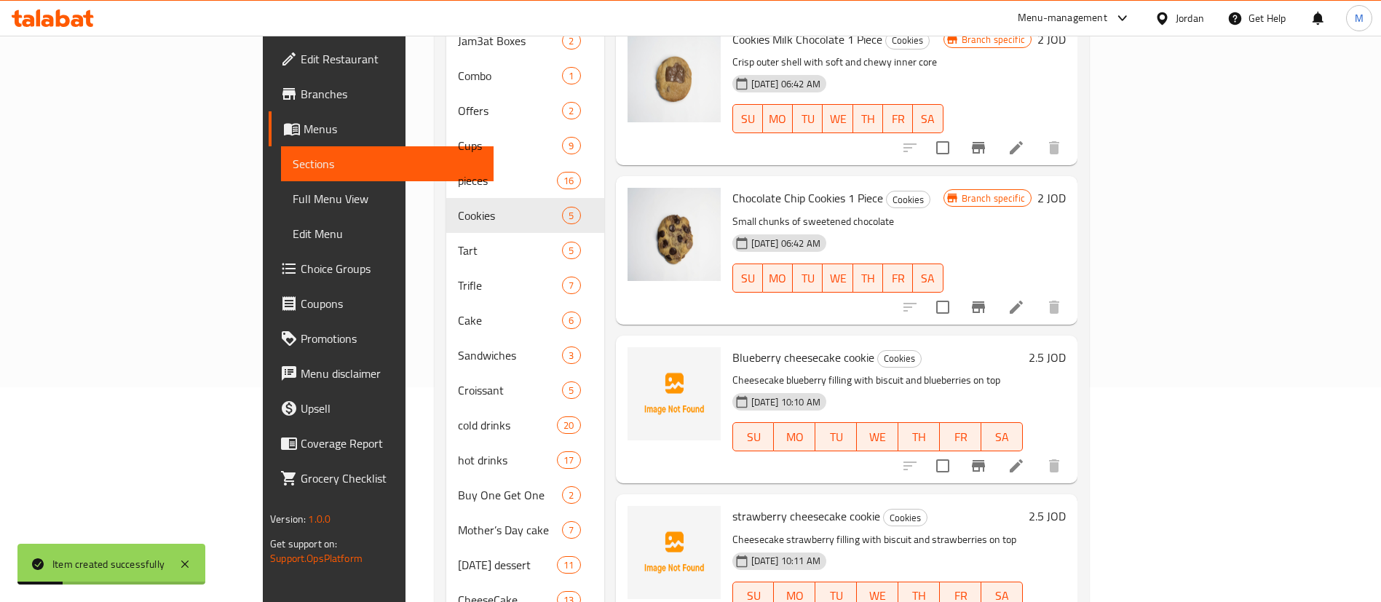
scroll to position [218, 0]
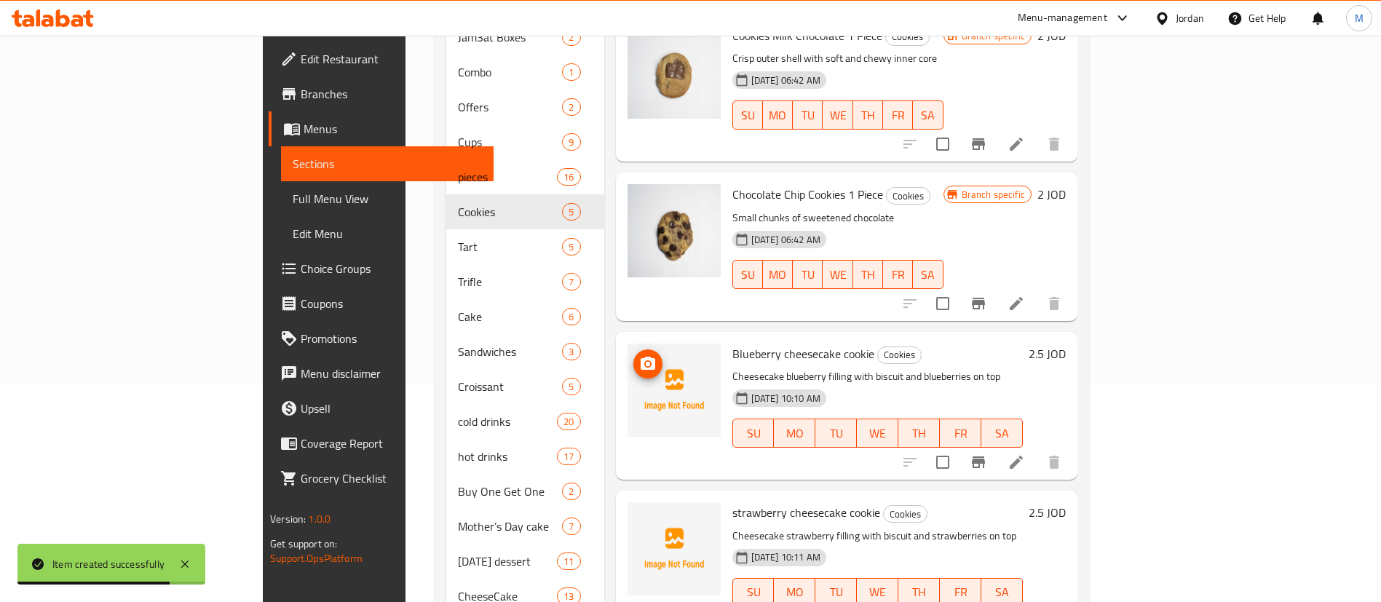
click at [641, 357] on icon "upload picture" at bounding box center [648, 363] width 15 height 13
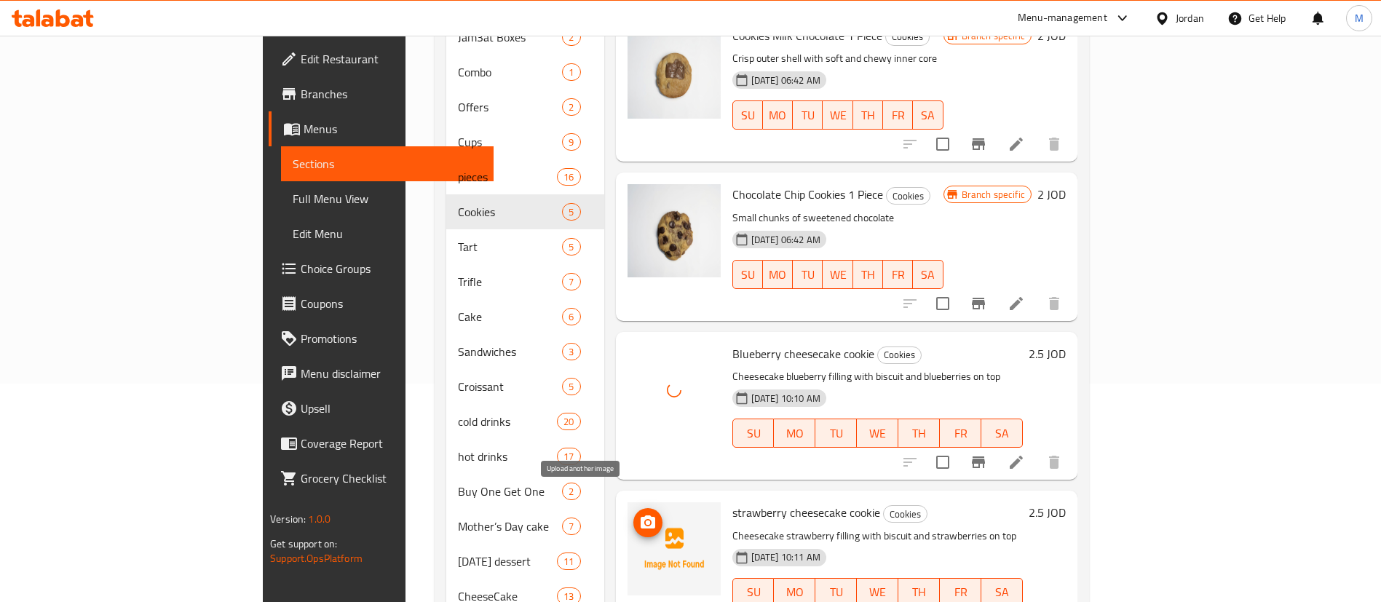
click at [641, 515] on icon "upload picture" at bounding box center [648, 521] width 15 height 13
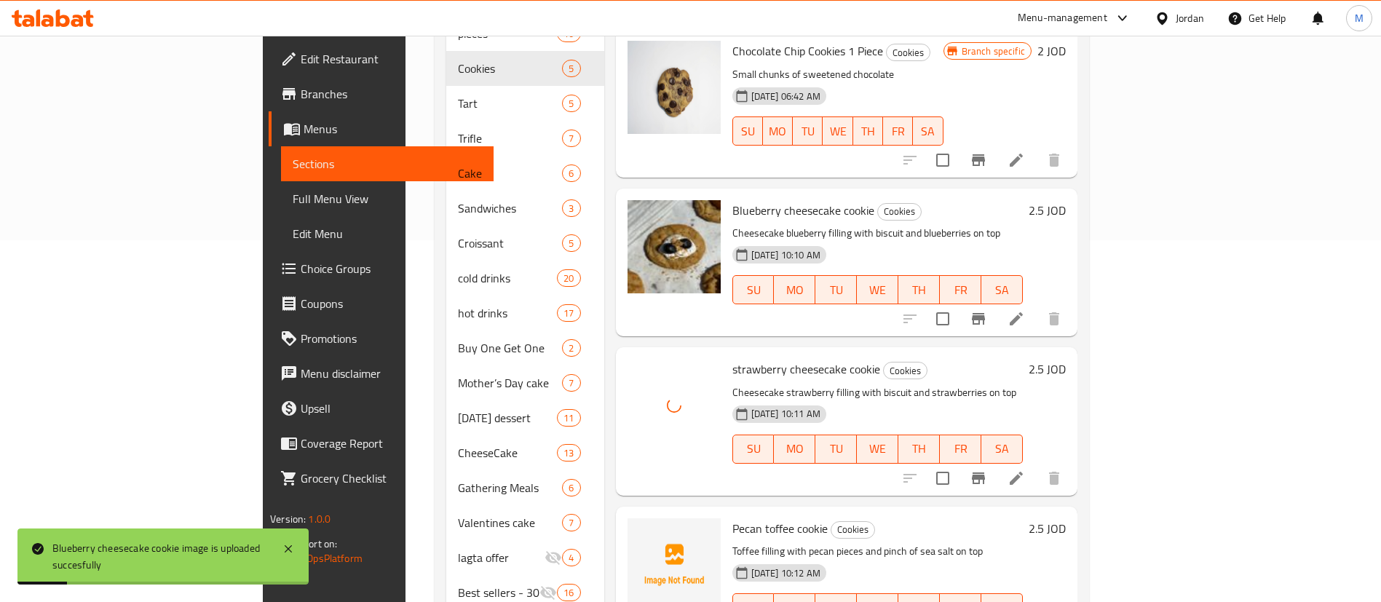
scroll to position [464, 0]
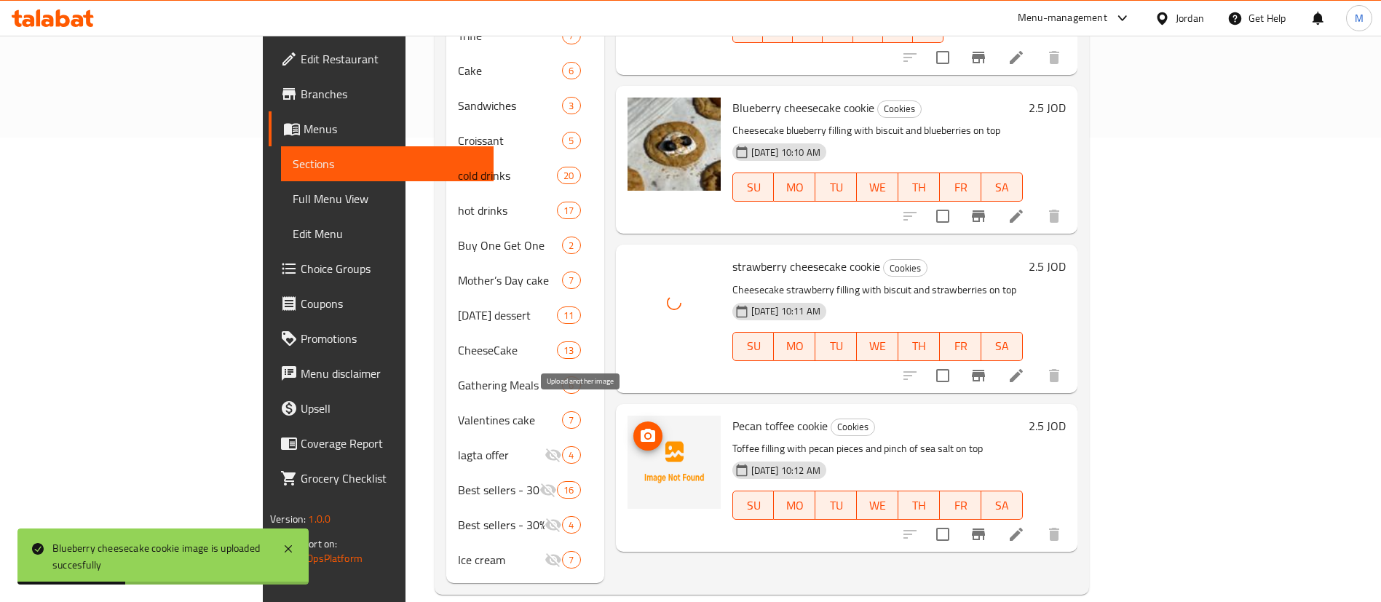
click at [639, 427] on icon "upload picture" at bounding box center [647, 435] width 17 height 17
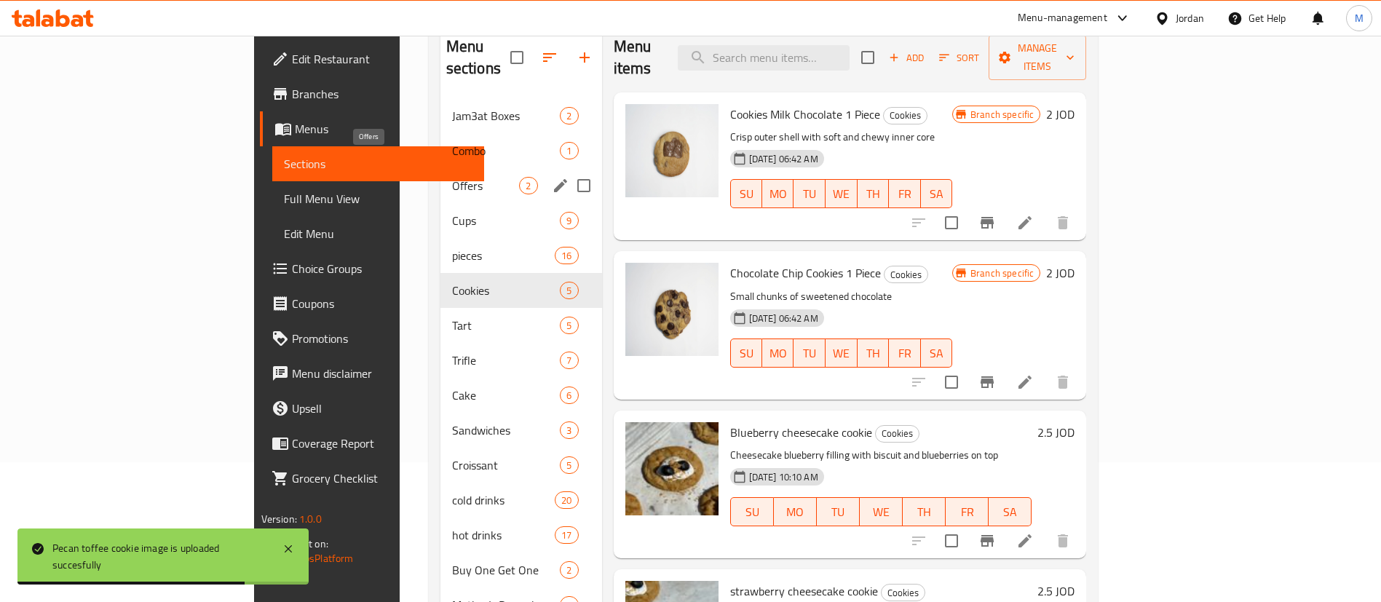
scroll to position [137, 0]
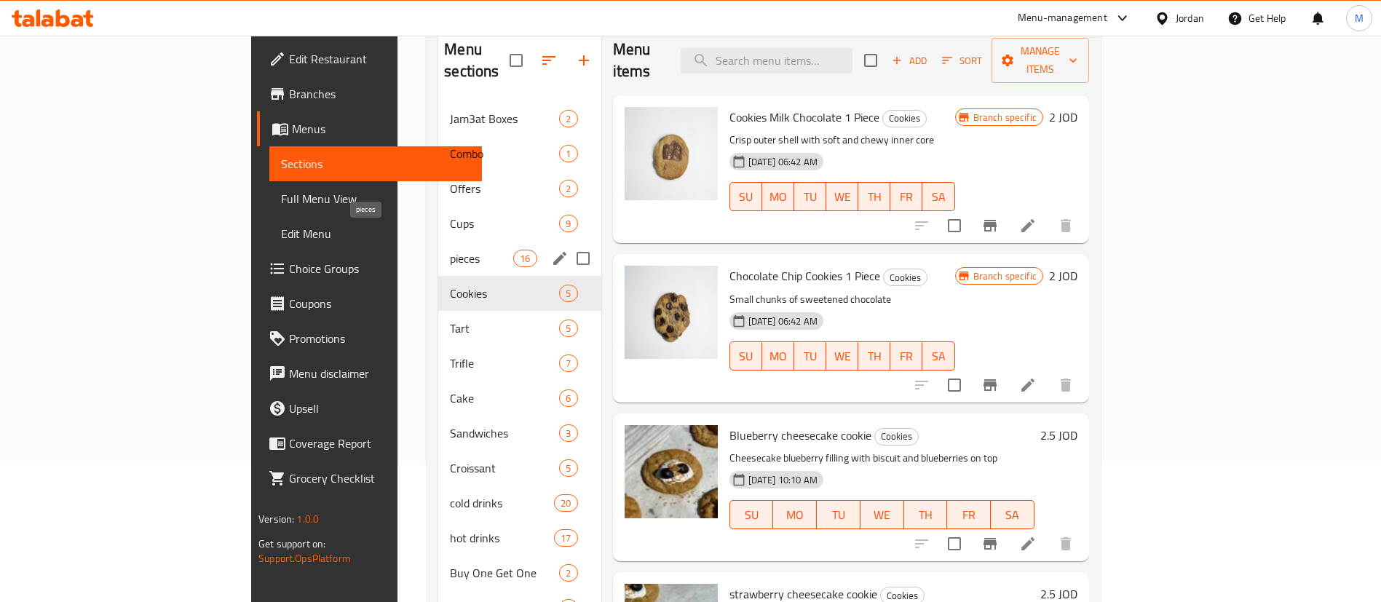
click at [450, 250] on span "pieces" at bounding box center [481, 258] width 63 height 17
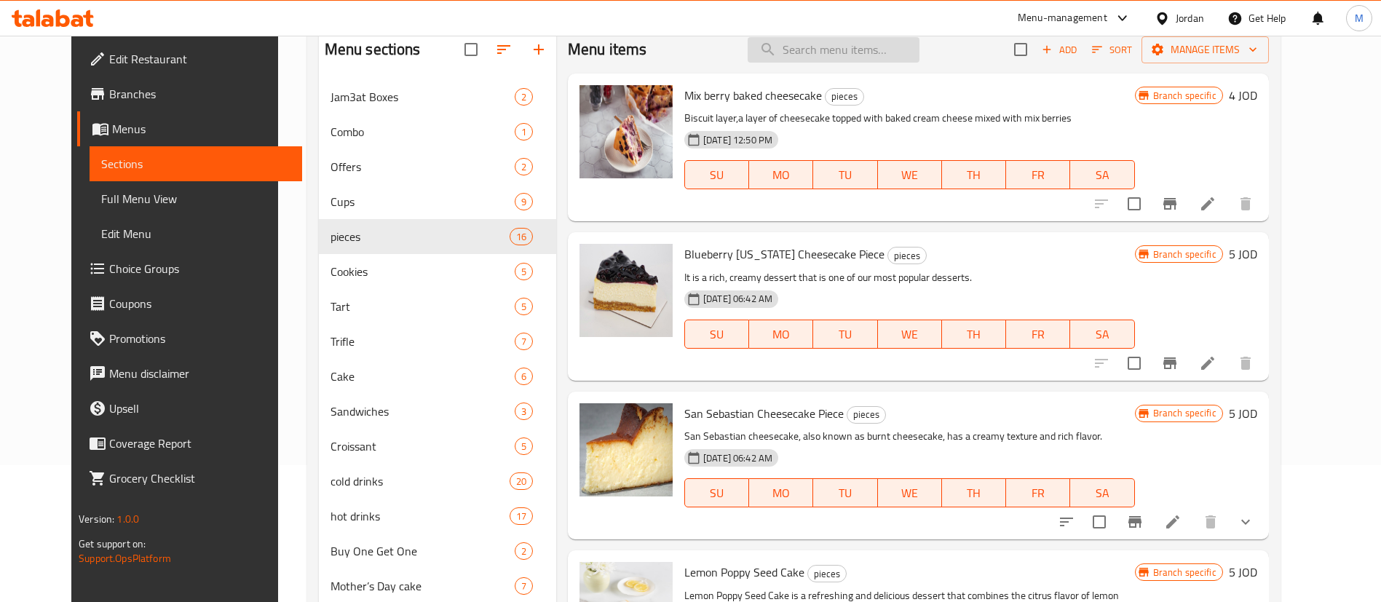
click at [836, 47] on input "search" at bounding box center [834, 49] width 172 height 25
paste input "Blueberry dried cake"
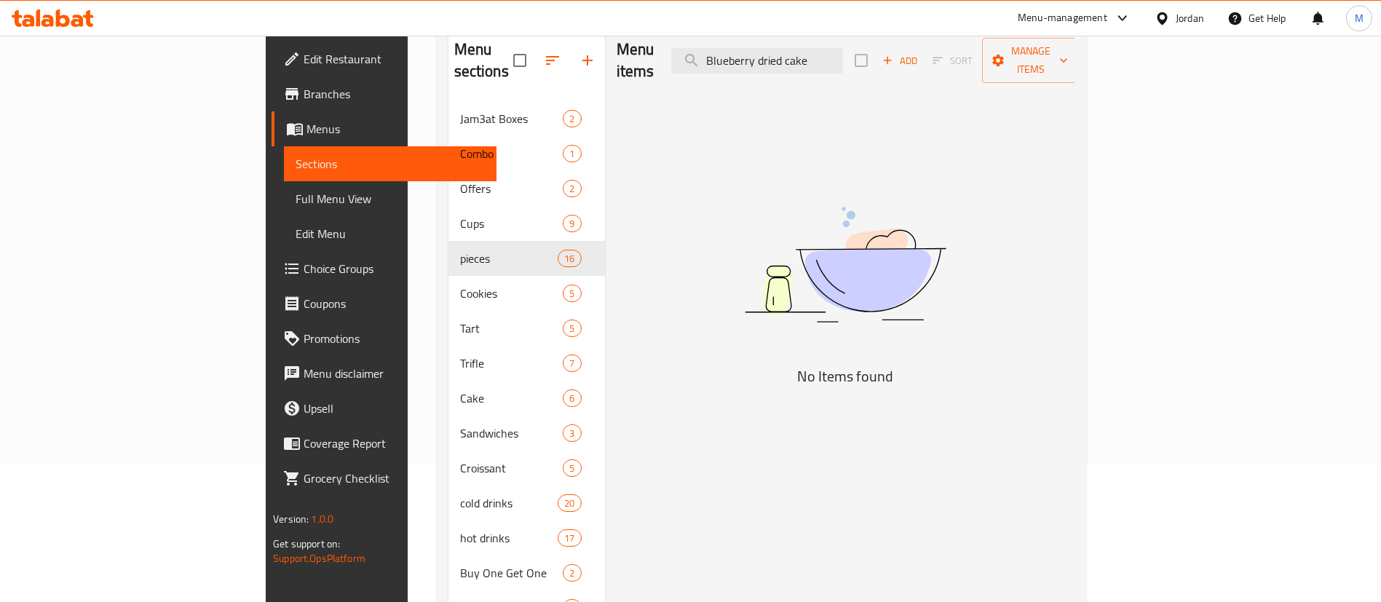
type input "Blueberry dried cake"
click at [894, 54] on icon "button" at bounding box center [887, 60] width 13 height 13
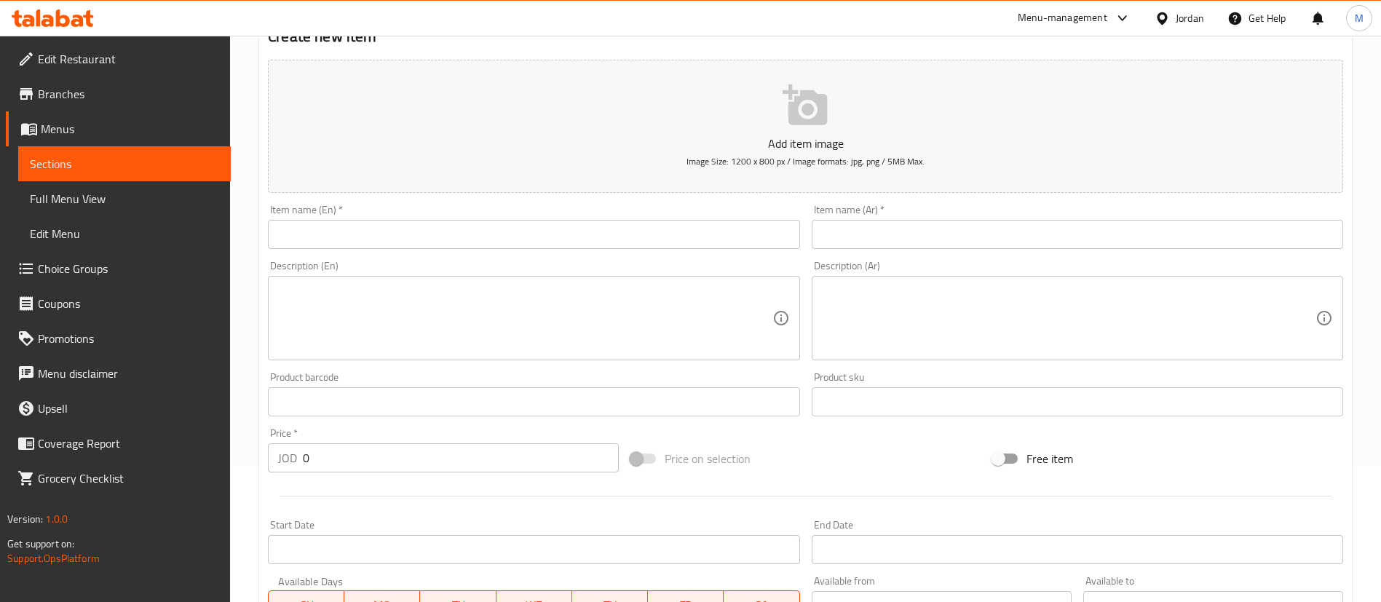
click at [715, 237] on input "text" at bounding box center [533, 234] width 531 height 29
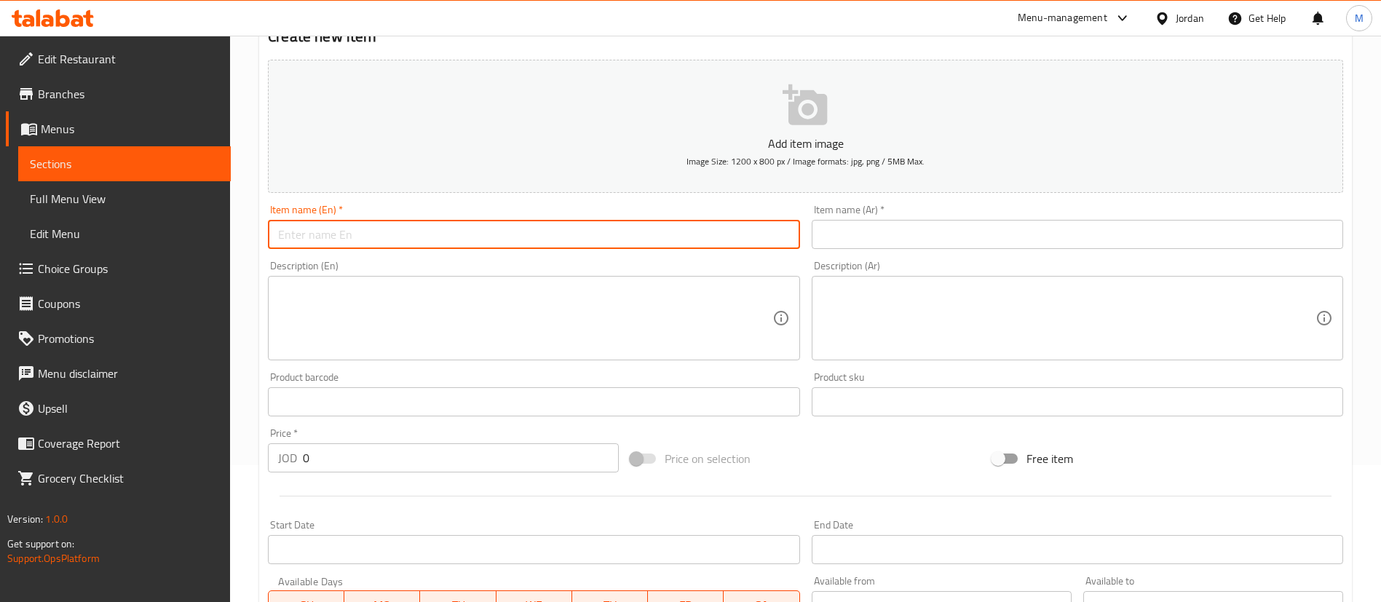
paste input "Blueberry dried cake"
type input "Blueberry dried cake"
click at [657, 306] on textarea at bounding box center [525, 318] width 494 height 69
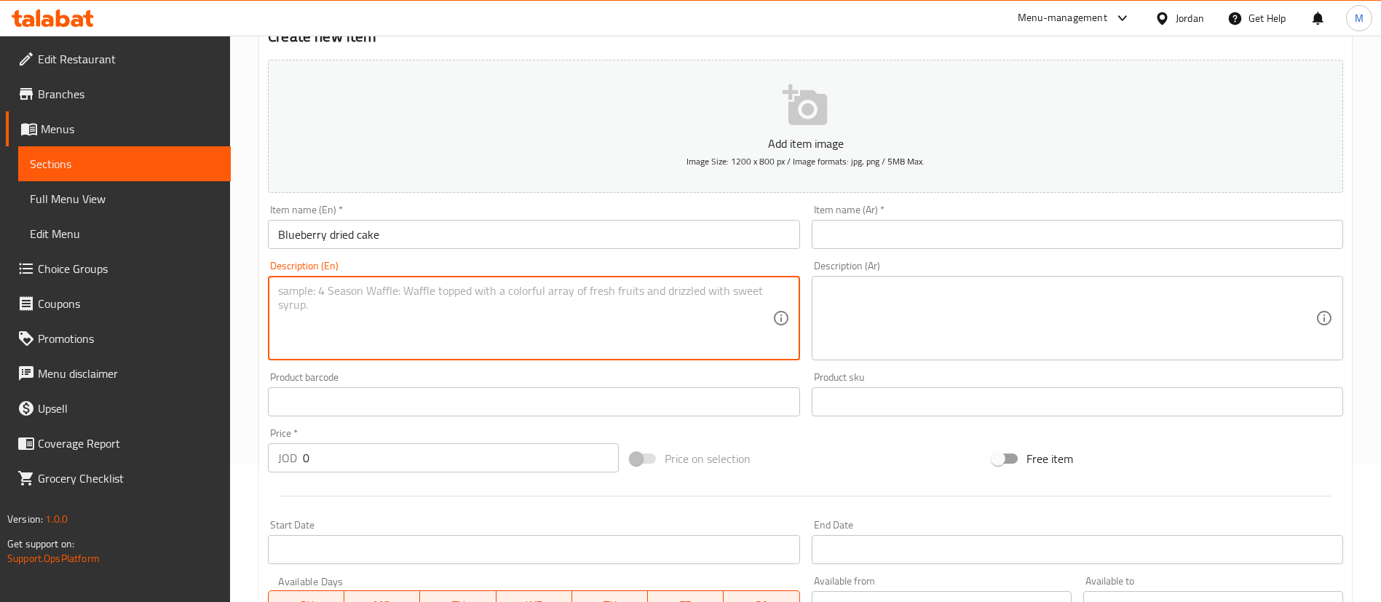
paste textarea "Dry cake with blueberry and lemon cream on top and crumble"
type textarea "Dry cake with blueberry and lemon cream on top and crumble"
click at [408, 468] on input "0" at bounding box center [461, 457] width 316 height 29
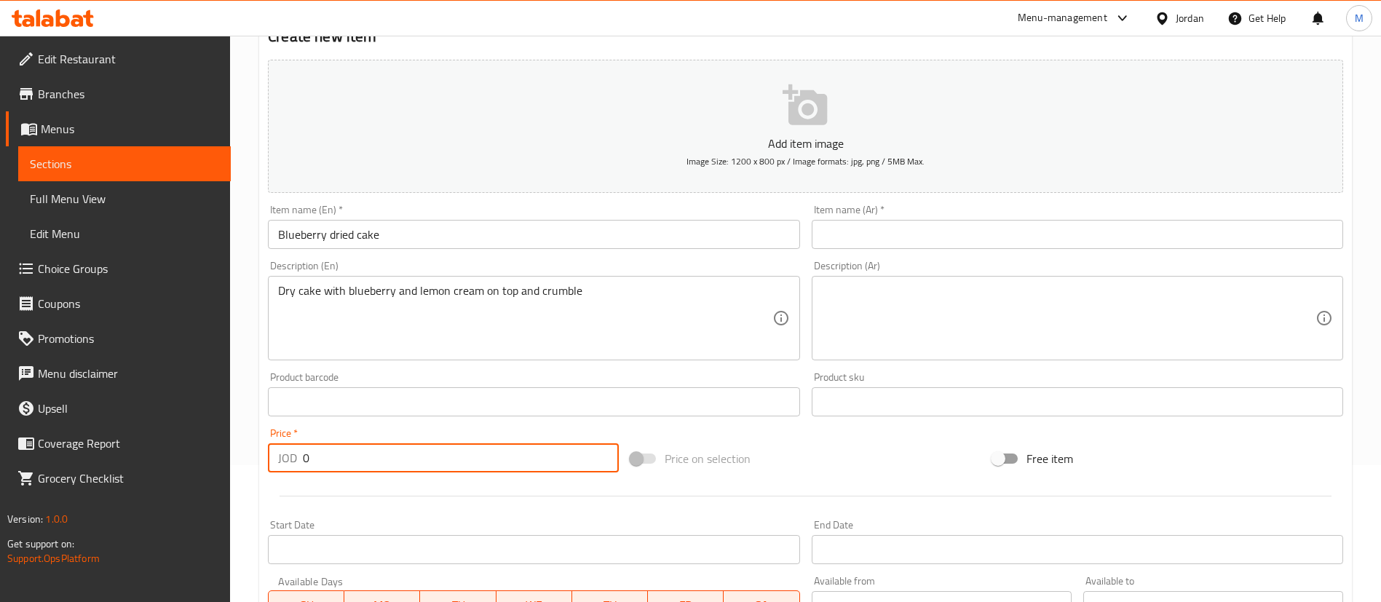
click at [408, 468] on input "0" at bounding box center [461, 457] width 316 height 29
type input "3"
click at [877, 228] on input "text" at bounding box center [1077, 234] width 531 height 29
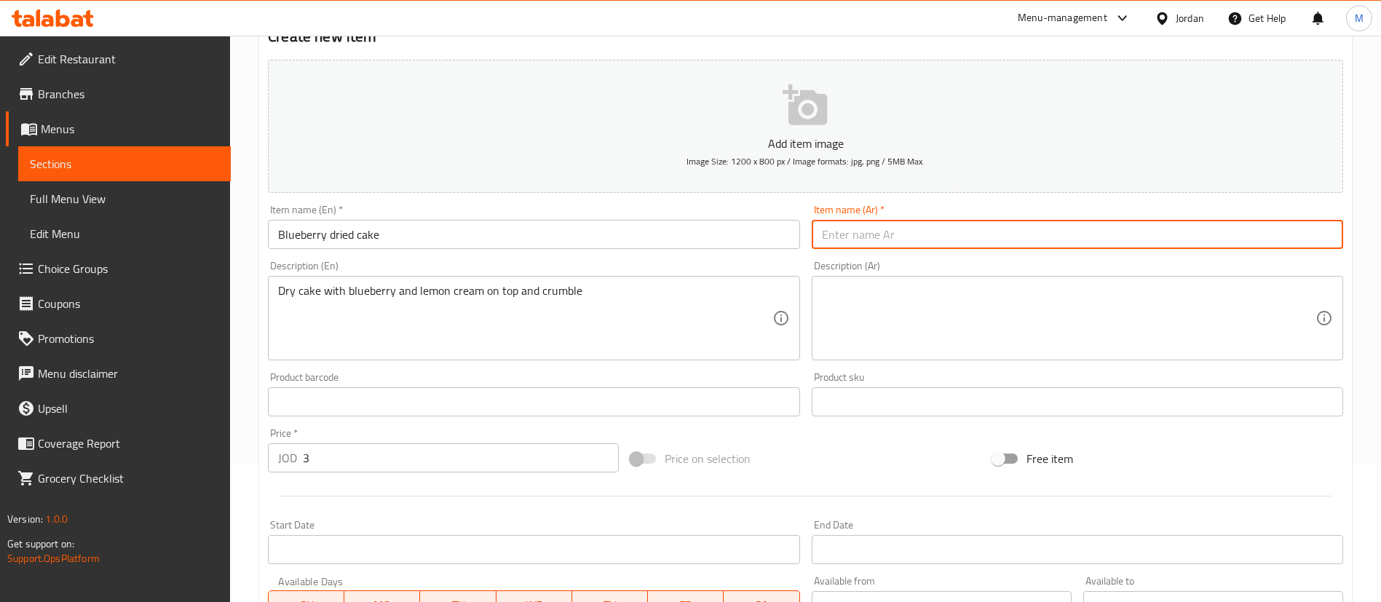
paste input "كيكة التوت الأزرق المجففة"
type input "كيكة التوت الأزرق المجففة"
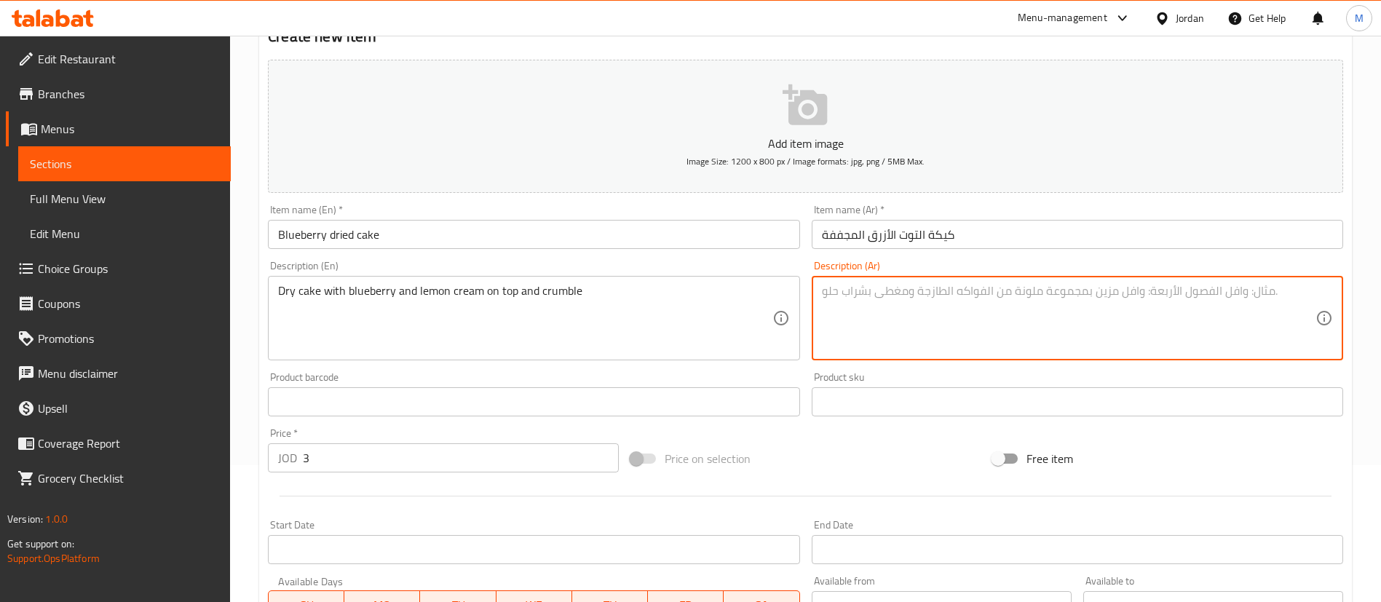
click at [875, 327] on textarea at bounding box center [1069, 318] width 494 height 69
paste textarea "كيكة جافة مغطاة بكريمة التوت الأزرق والليمون، ومفتتة"
type textarea "كيكة جافة مغطاة بكريمة التوت الأزرق والليمون، ومفتتة"
click at [673, 503] on div at bounding box center [805, 496] width 1087 height 36
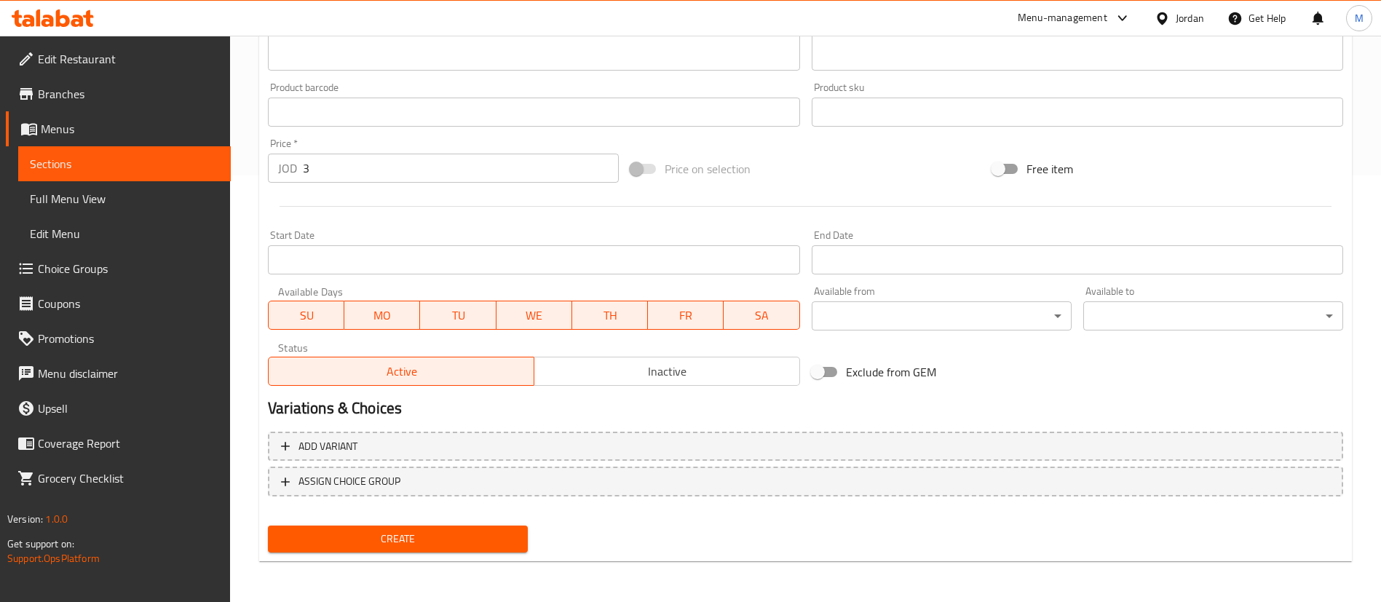
click at [492, 532] on span "Create" at bounding box center [398, 539] width 237 height 18
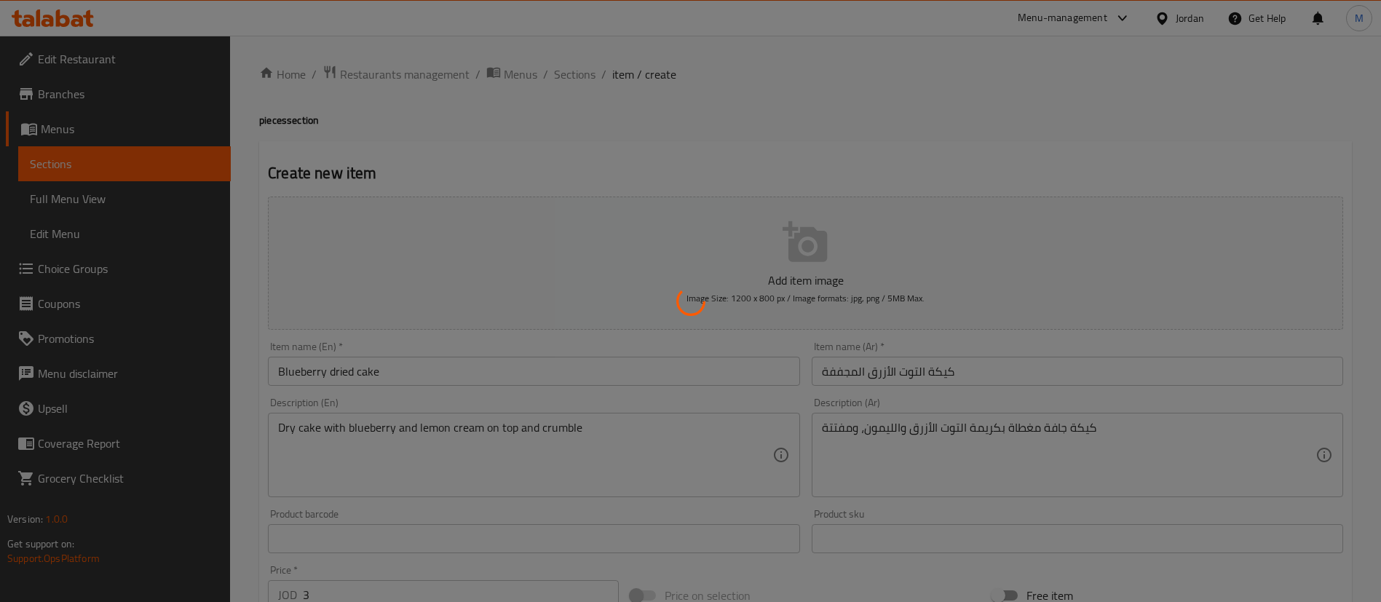
type input "0"
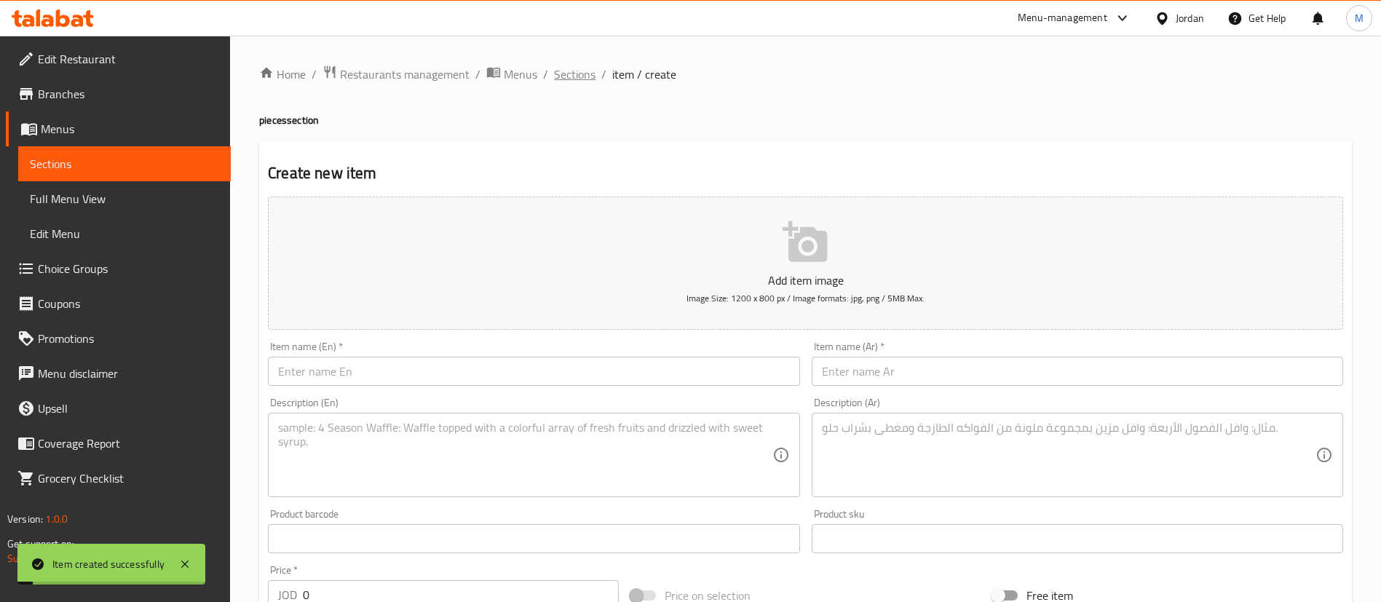
click at [585, 76] on span "Sections" at bounding box center [574, 74] width 41 height 17
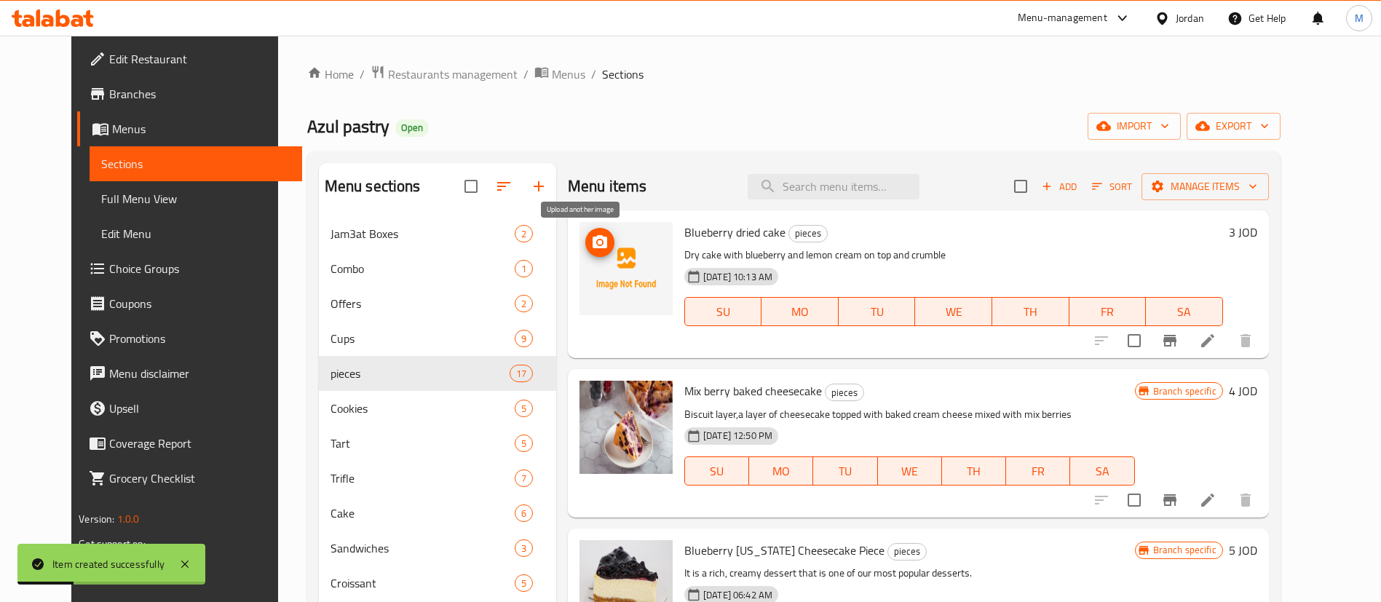
click at [593, 242] on icon "upload picture" at bounding box center [600, 241] width 15 height 13
click at [585, 233] on button "upload picture" at bounding box center [599, 242] width 29 height 29
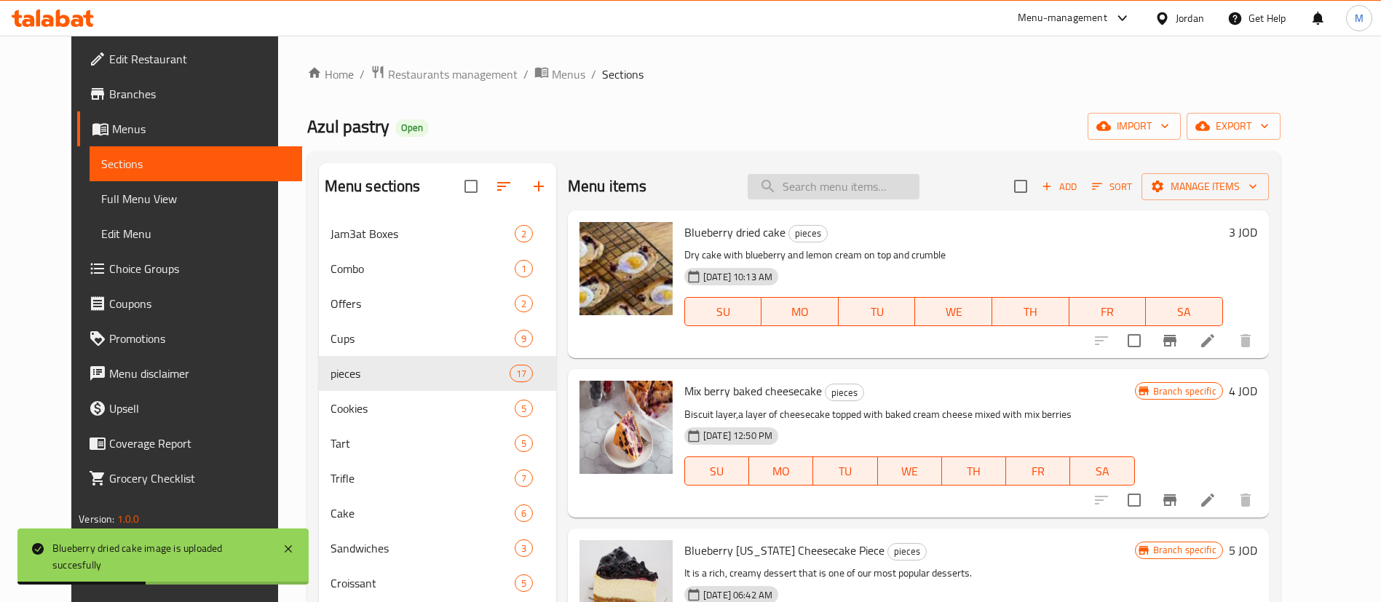
click at [833, 178] on input "search" at bounding box center [834, 186] width 172 height 25
paste input "Banana pudding"
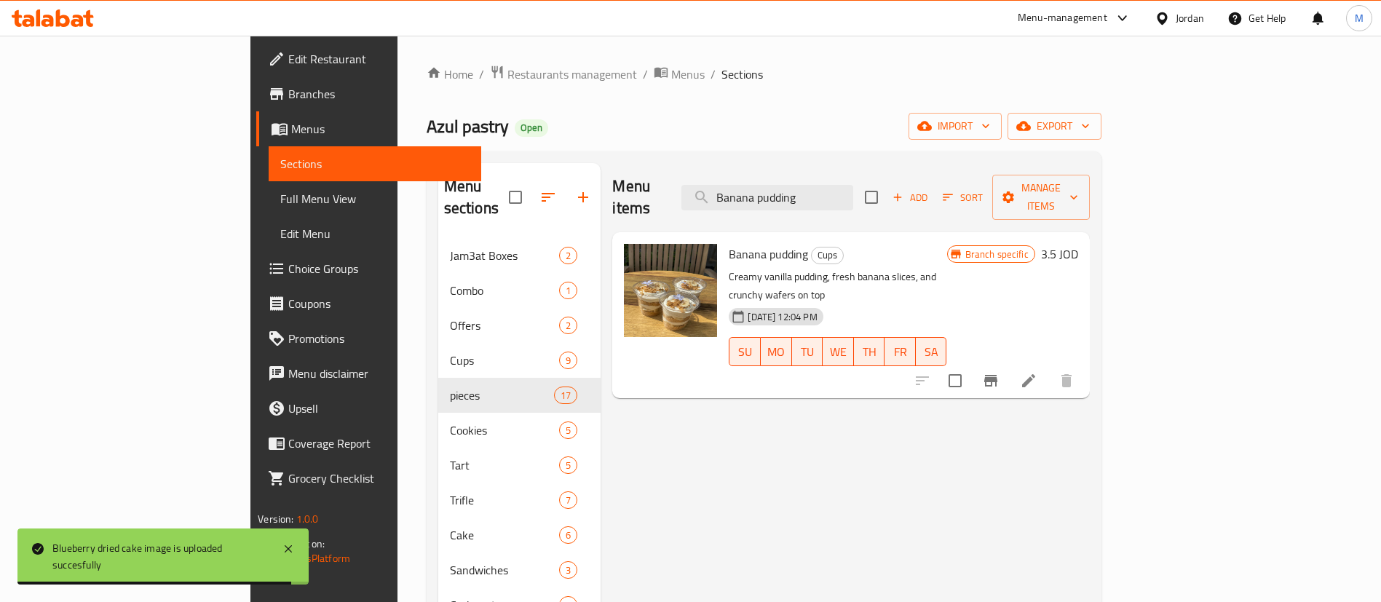
type input "Banana pudding"
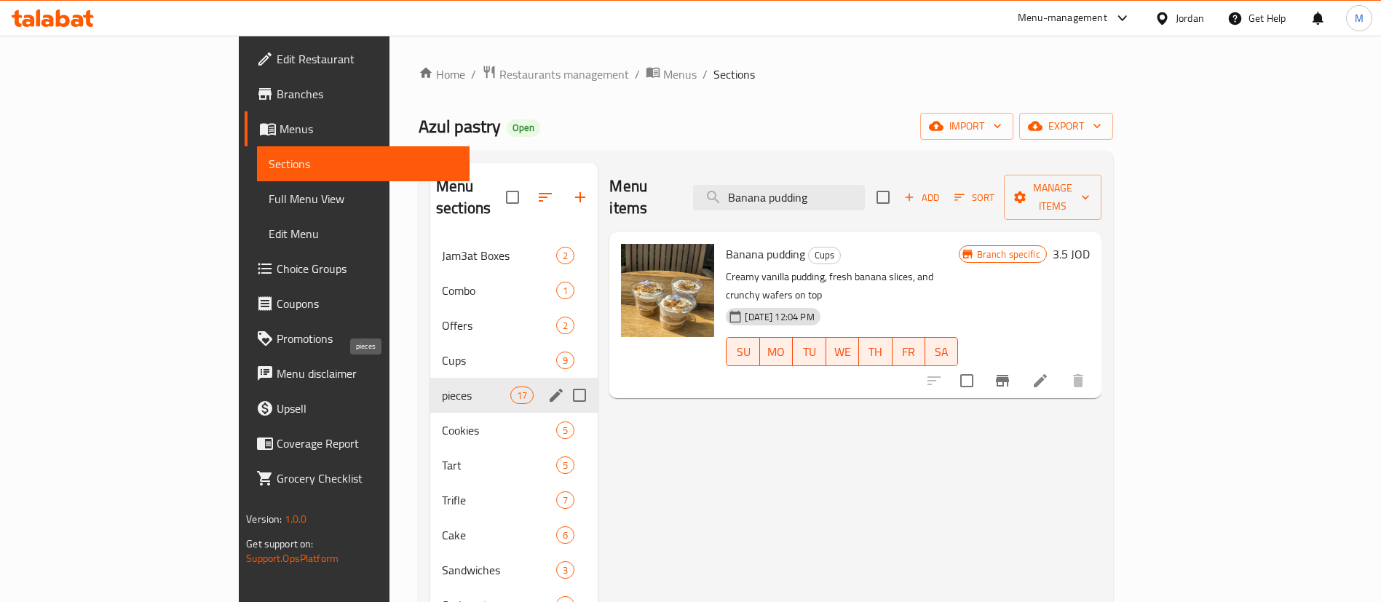
click at [442, 387] on span "pieces" at bounding box center [476, 395] width 68 height 17
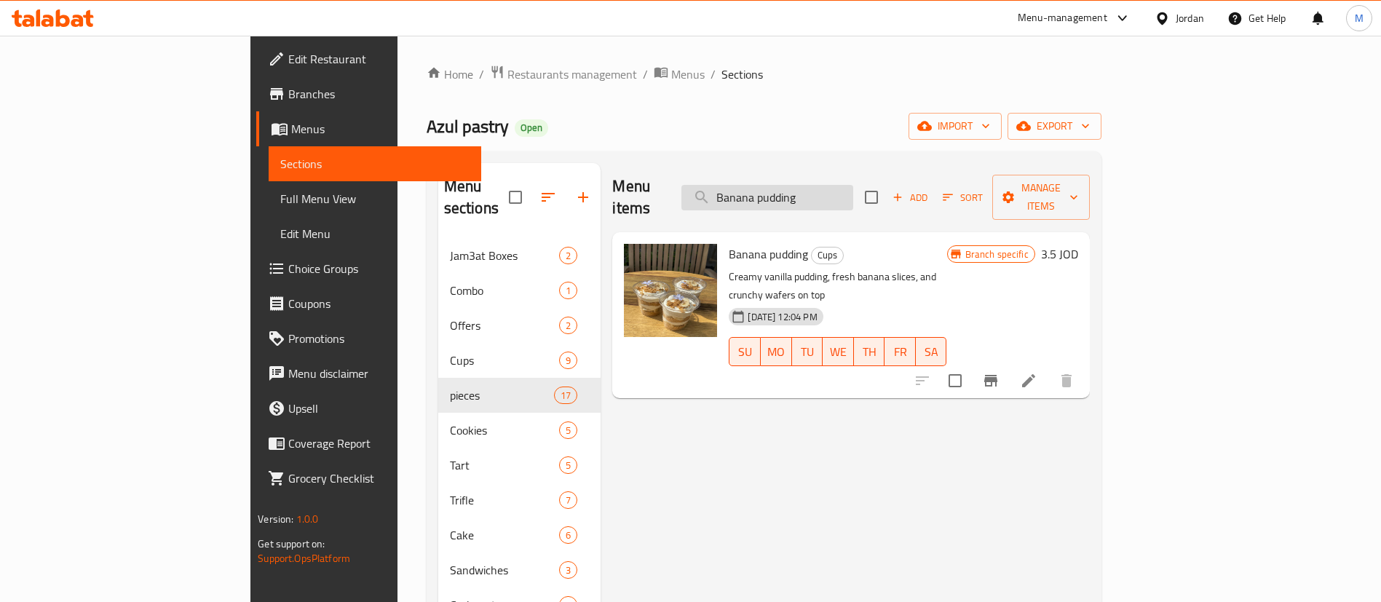
click at [853, 189] on input "Banana pudding" at bounding box center [767, 197] width 172 height 25
click at [853, 188] on input "Banana pudding" at bounding box center [767, 197] width 172 height 25
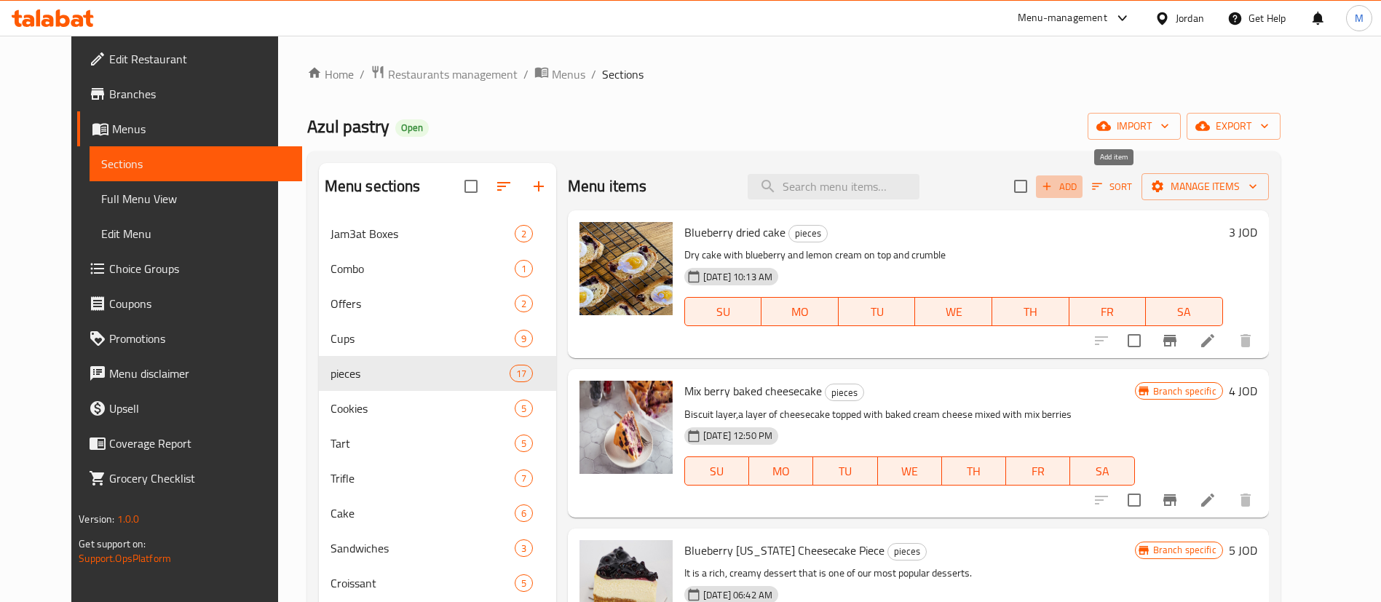
click at [1079, 183] on span "Add" at bounding box center [1059, 186] width 39 height 17
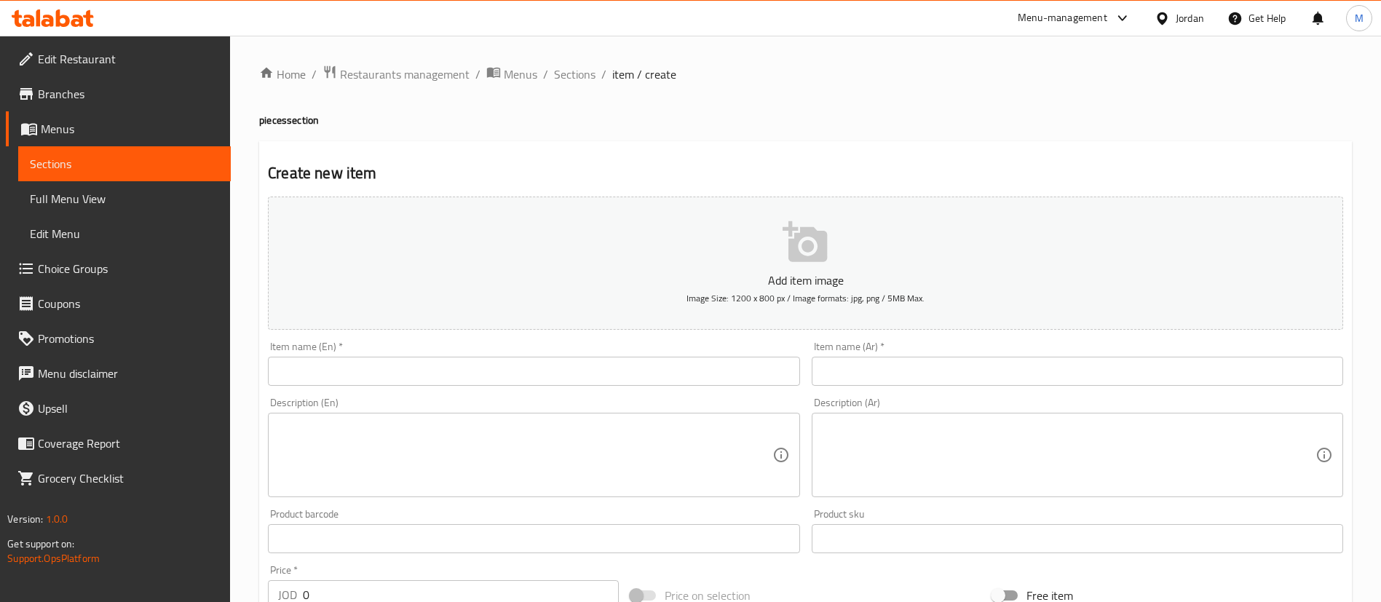
click at [616, 360] on input "text" at bounding box center [533, 371] width 531 height 29
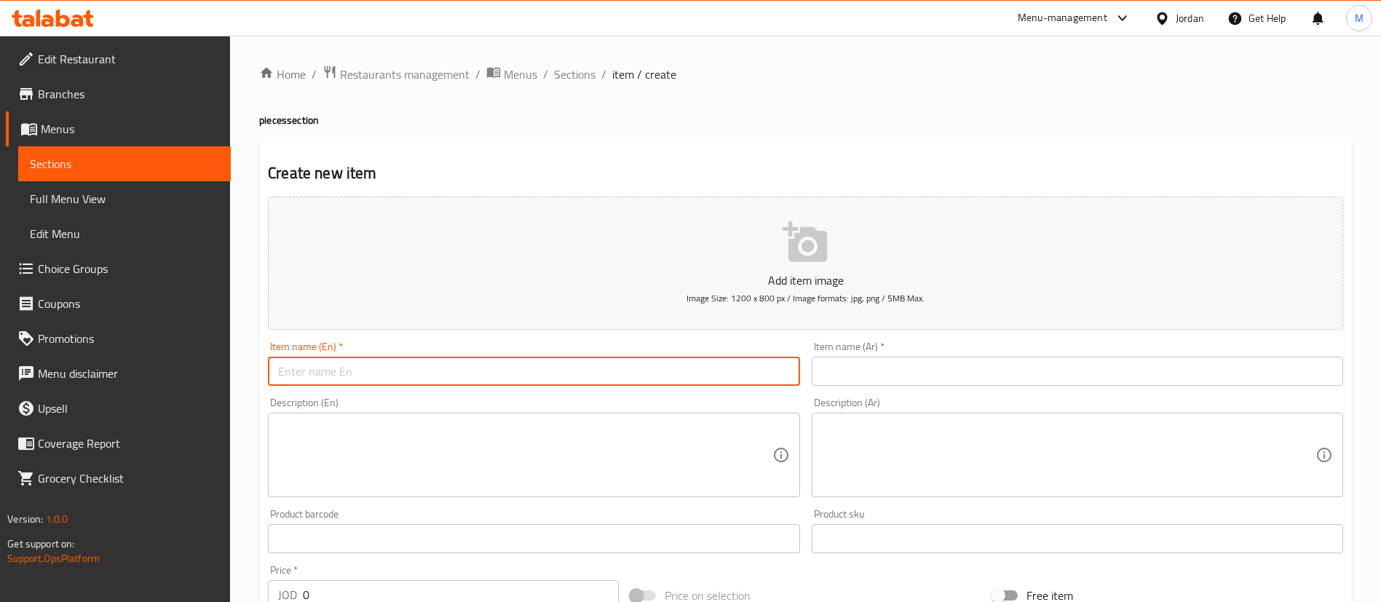
paste input "Cherry [US_STATE]"
type input "Cherry [US_STATE]"
click at [961, 357] on input "text" at bounding box center [1077, 371] width 531 height 29
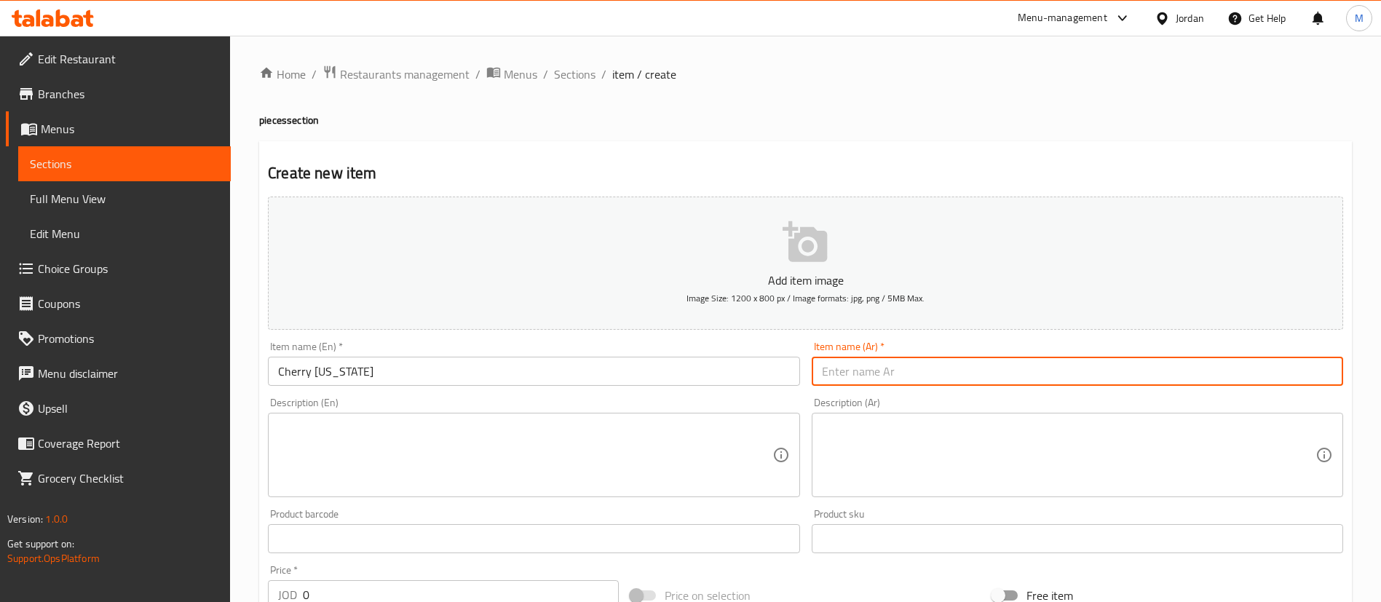
paste input "الكرز نيويورك"
drag, startPoint x: 906, startPoint y: 368, endPoint x: 879, endPoint y: 375, distance: 27.7
click at [879, 375] on input "الكرز نيويورك" at bounding box center [1077, 371] width 531 height 29
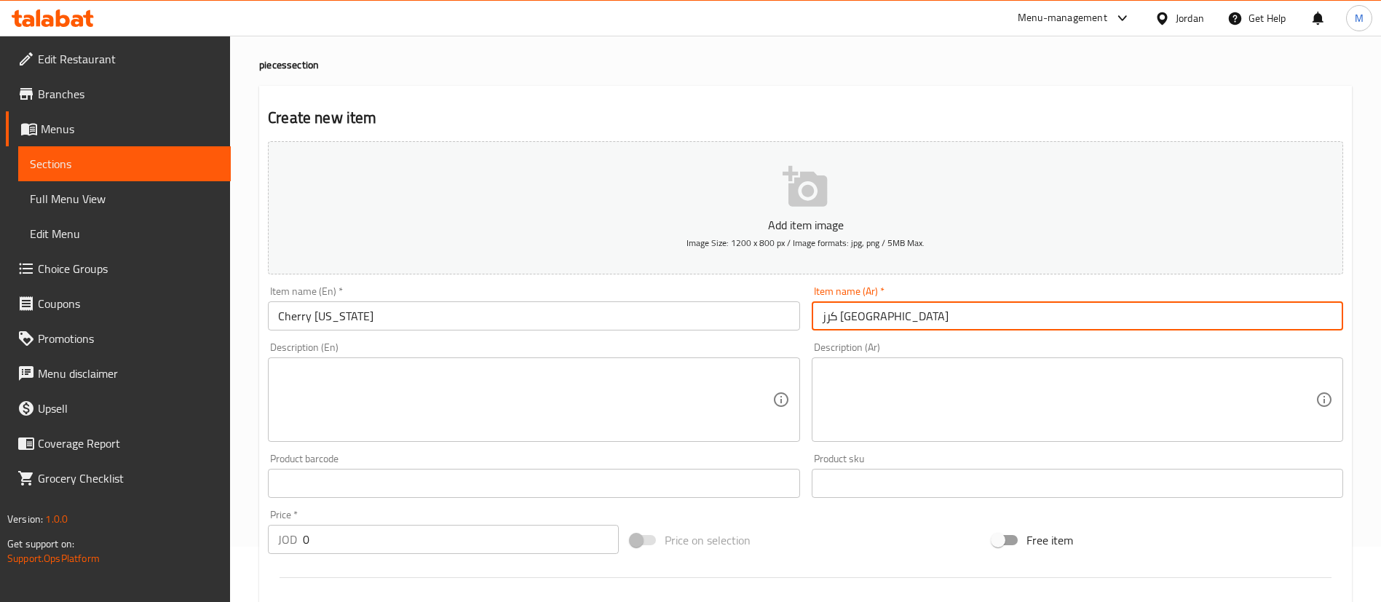
scroll to position [109, 0]
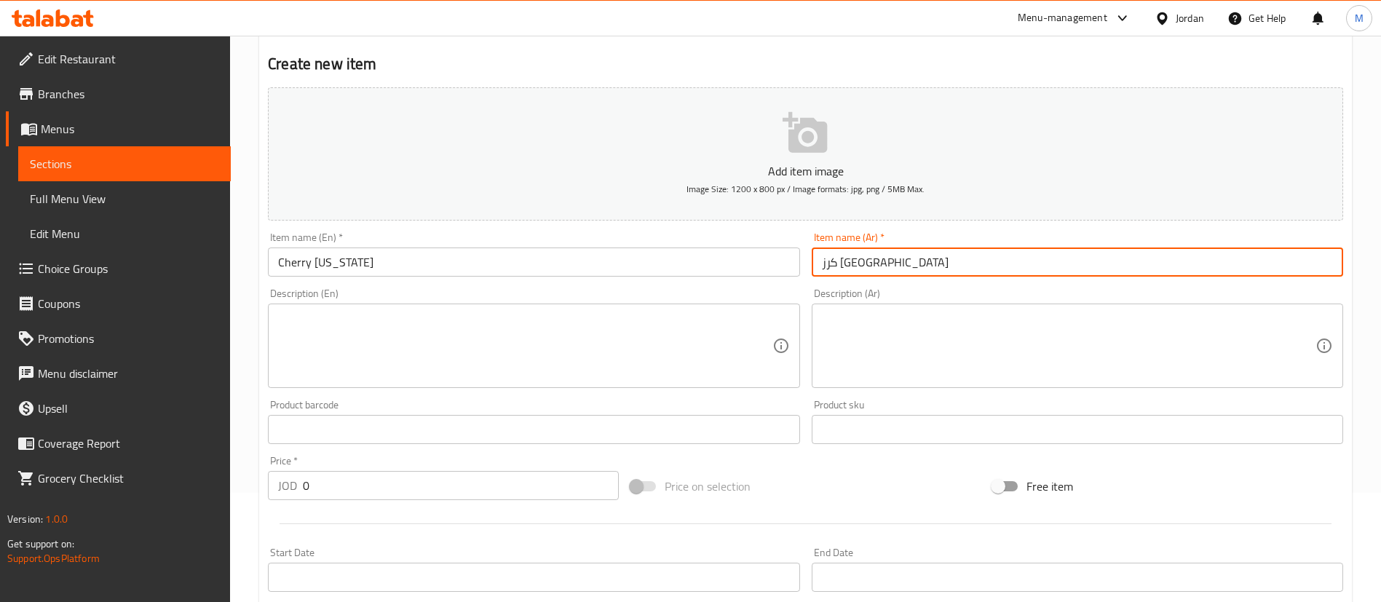
type input "كرز [GEOGRAPHIC_DATA]"
click at [444, 474] on input "0" at bounding box center [461, 485] width 316 height 29
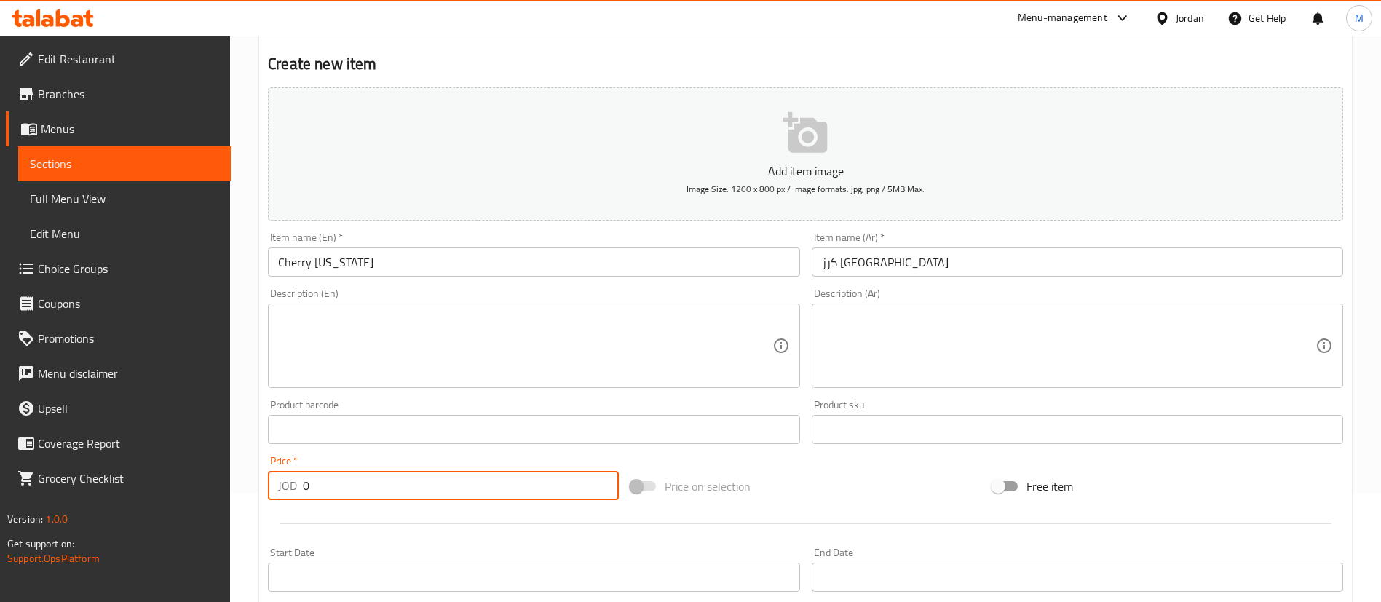
click at [444, 474] on input "0" at bounding box center [461, 485] width 316 height 29
type input "4"
click at [451, 506] on div at bounding box center [805, 524] width 1087 height 36
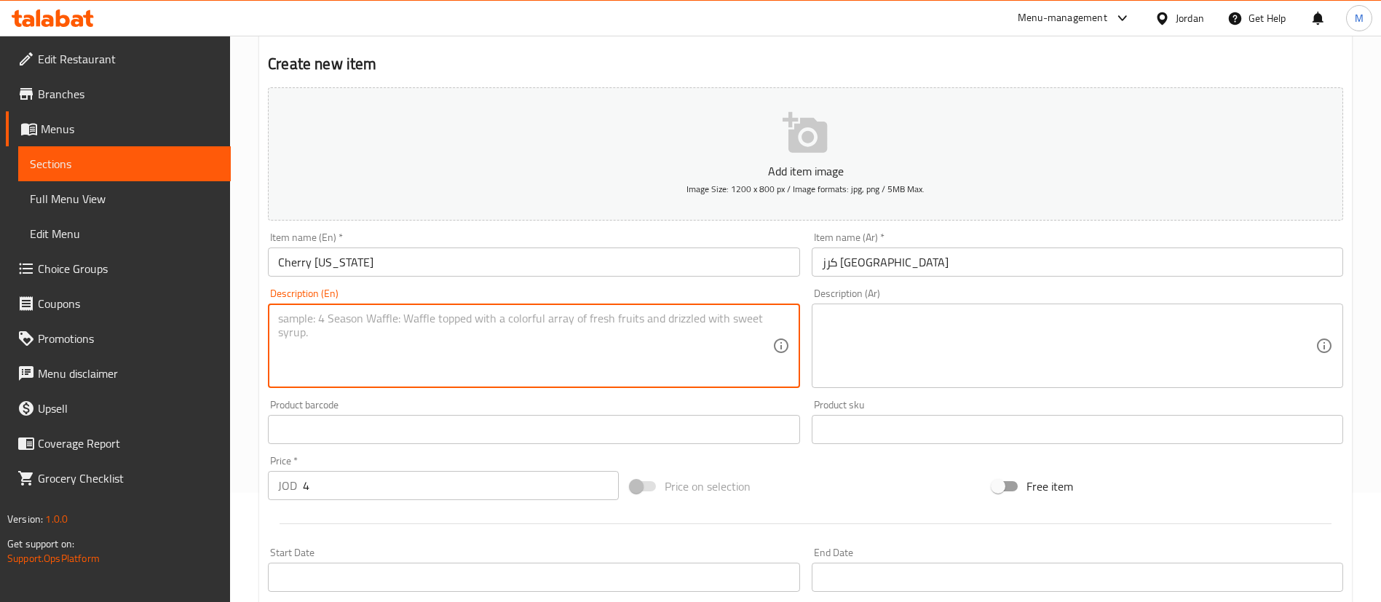
click at [474, 347] on textarea at bounding box center [525, 346] width 494 height 69
paste textarea "Dry cake with blueberry and lemon cream on top and crumble"
click at [298, 264] on input "Cherry [US_STATE]" at bounding box center [533, 262] width 531 height 29
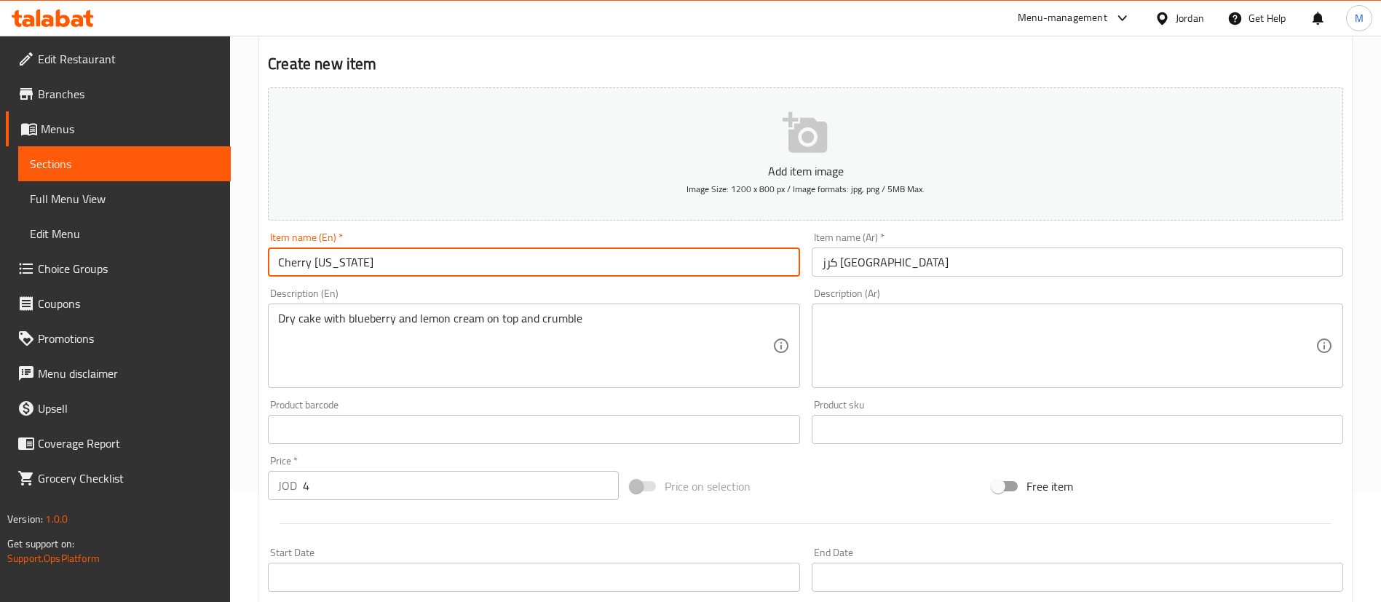
click at [298, 264] on input "Cherry [US_STATE]" at bounding box center [533, 262] width 531 height 29
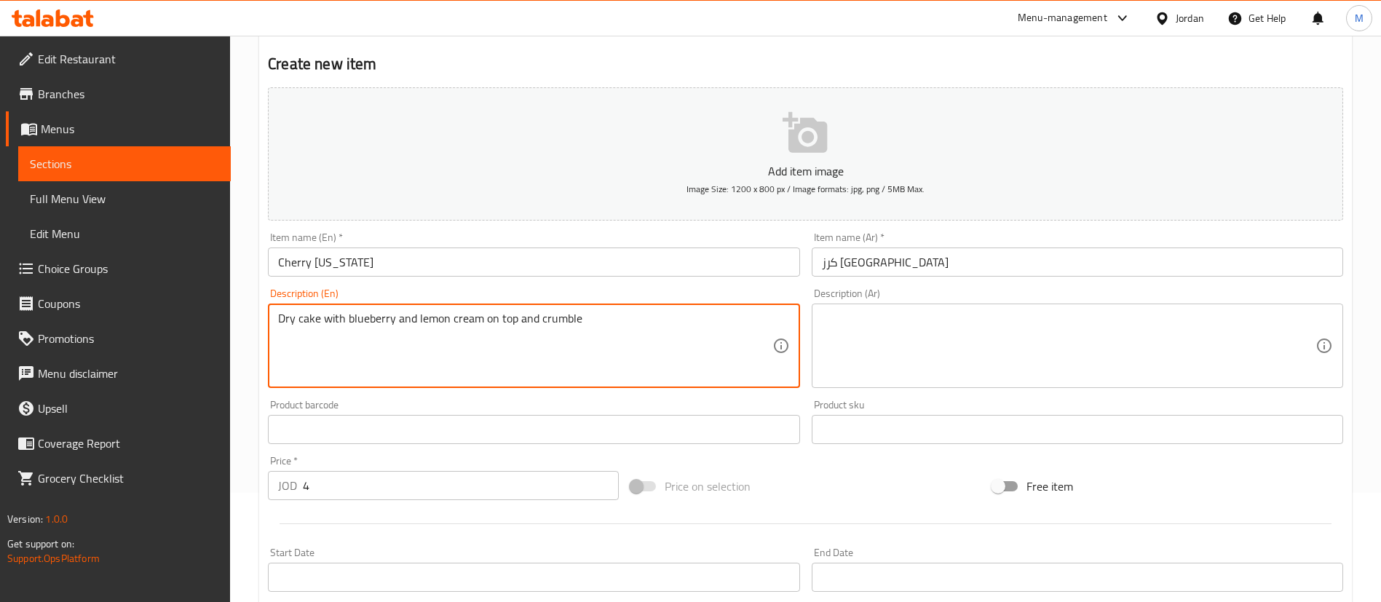
drag, startPoint x: 348, startPoint y: 317, endPoint x: 495, endPoint y: 322, distance: 147.1
paste textarea "Cherry"
drag, startPoint x: 563, startPoint y: 320, endPoint x: 506, endPoint y: 319, distance: 56.8
click at [506, 319] on textarea "Dry cake with Cherry and strwbary on the top and crumble" at bounding box center [525, 346] width 494 height 69
click at [569, 318] on textarea "Dry cake with Cherry and strawberry on the top" at bounding box center [525, 346] width 494 height 69
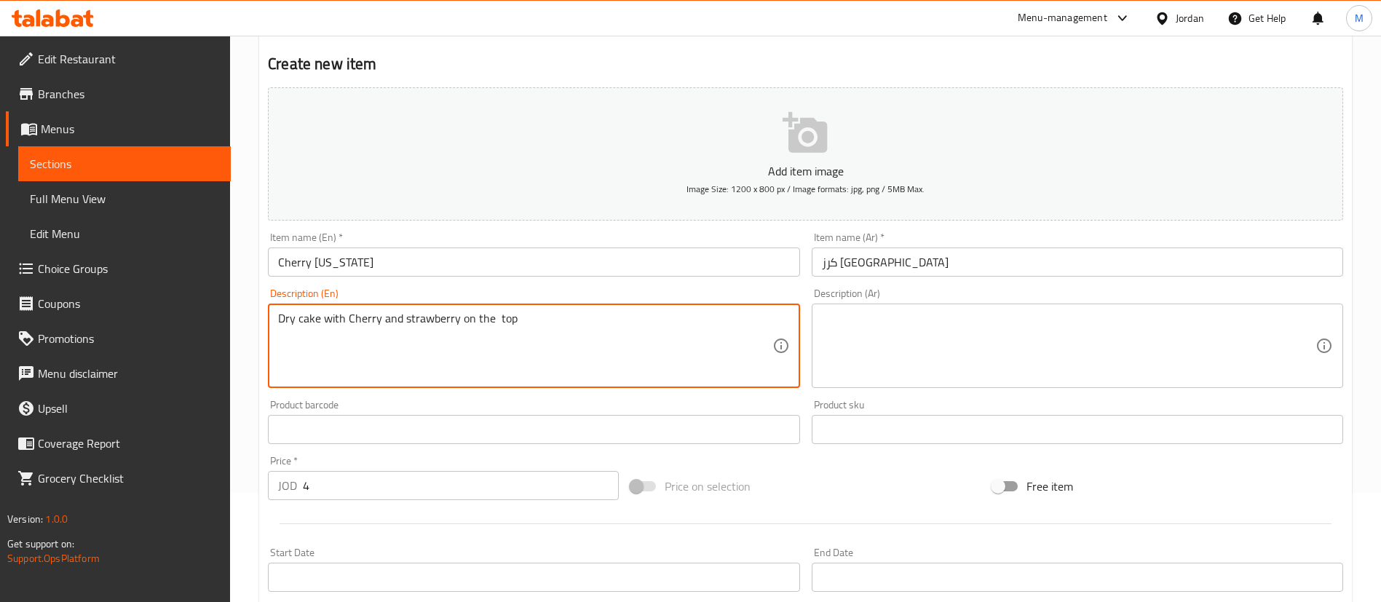
click at [569, 318] on textarea "Dry cake with Cherry and strawberry on the top" at bounding box center [525, 346] width 494 height 69
paste textarea "cream"
type textarea "Dry cake with Cherry and cream strawberry on the top"
click at [929, 349] on textarea at bounding box center [1069, 346] width 494 height 69
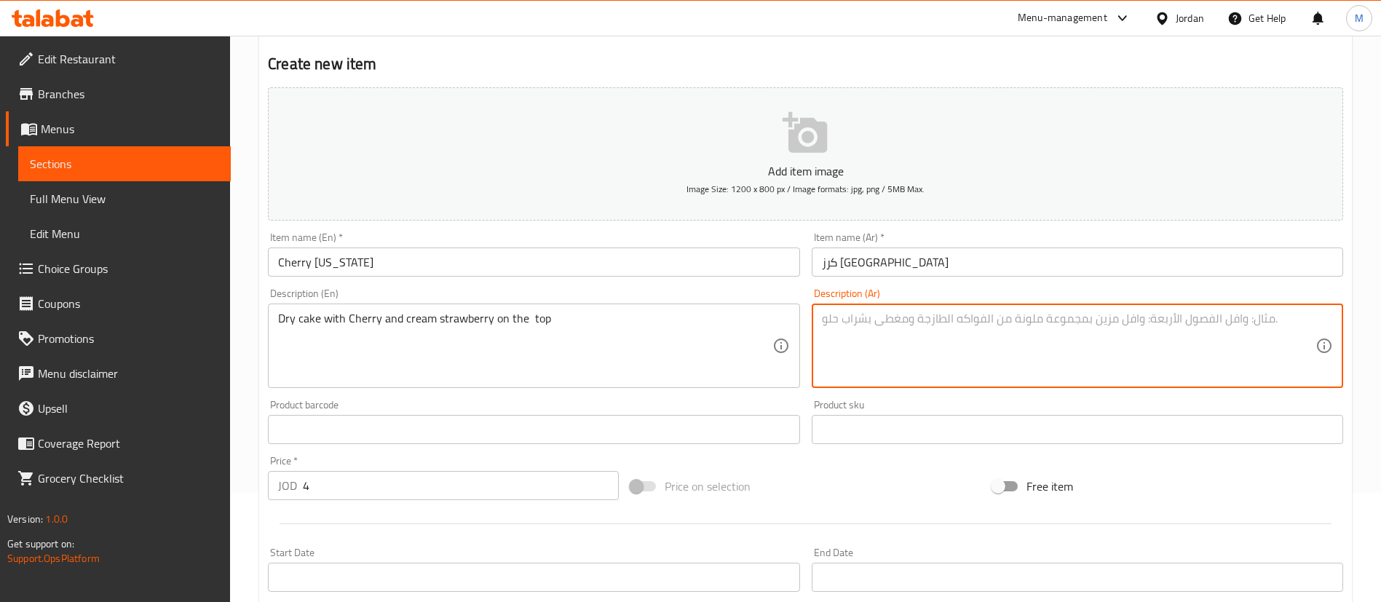
paste textarea "كعكة جافة مع الكرز والفراولة الكريمية في [GEOGRAPHIC_DATA]"
type textarea "كعكة جافة مع الكرز والفراولة الكريمية في [GEOGRAPHIC_DATA]"
click at [667, 66] on h2 "Create new item" at bounding box center [805, 64] width 1075 height 22
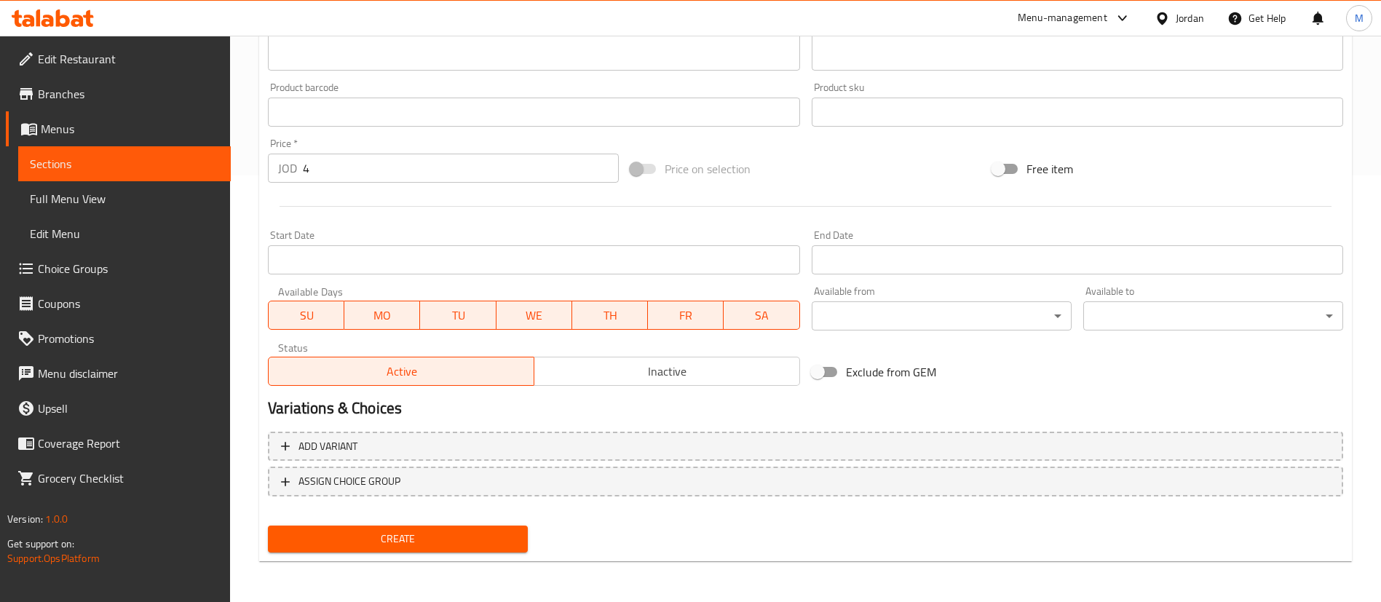
click at [466, 542] on span "Create" at bounding box center [398, 539] width 237 height 18
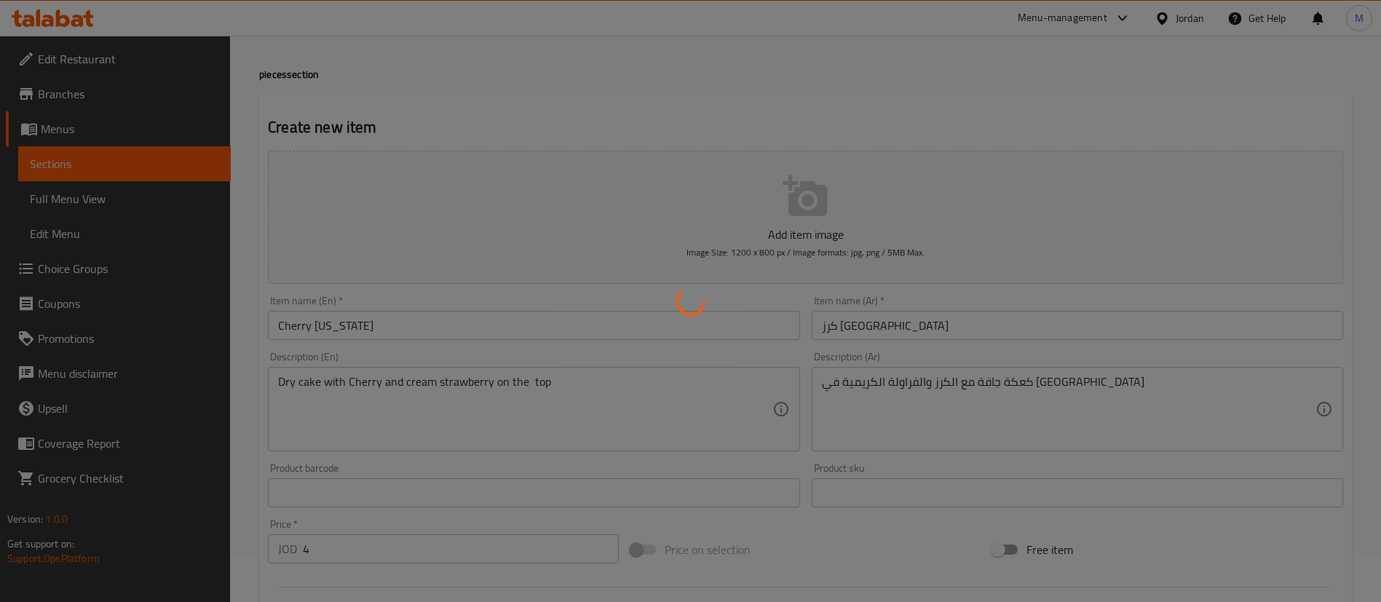
scroll to position [0, 0]
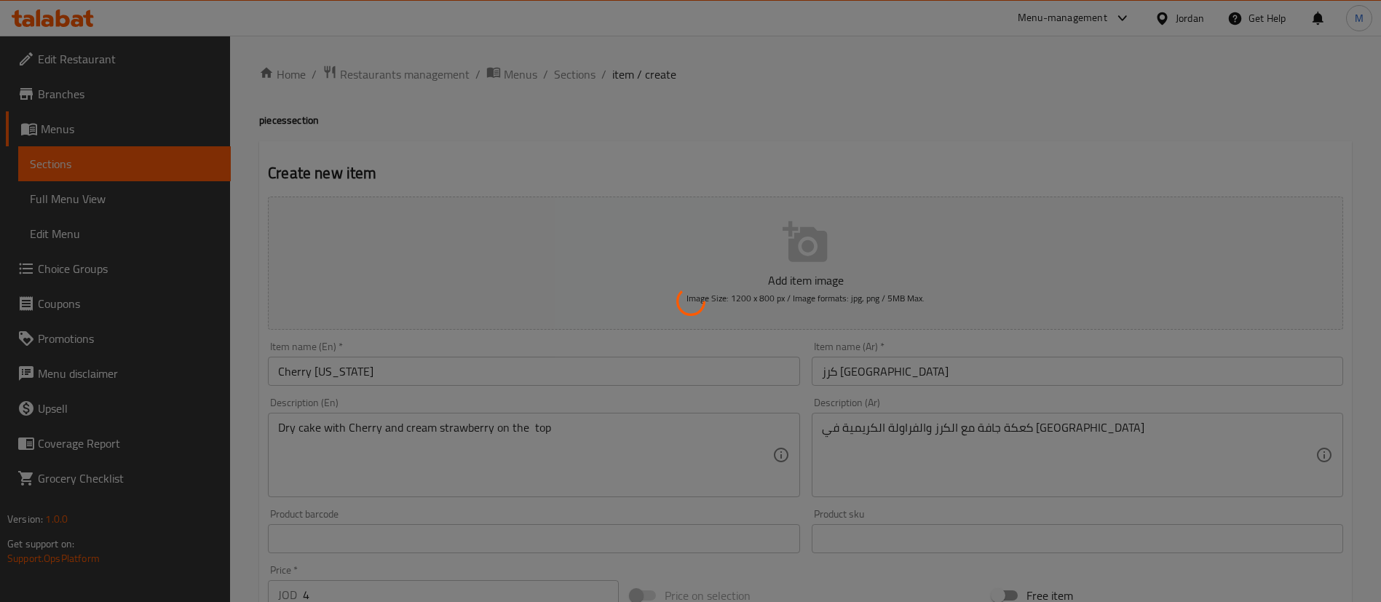
type input "0"
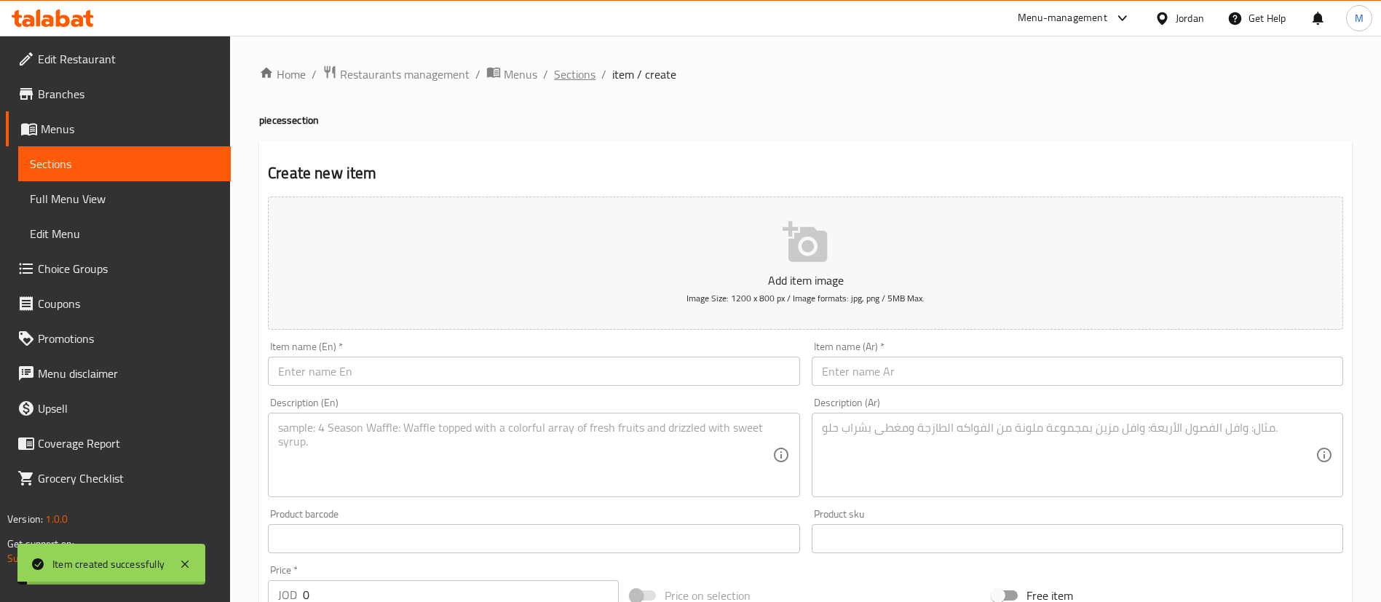
click at [579, 77] on span "Sections" at bounding box center [574, 74] width 41 height 17
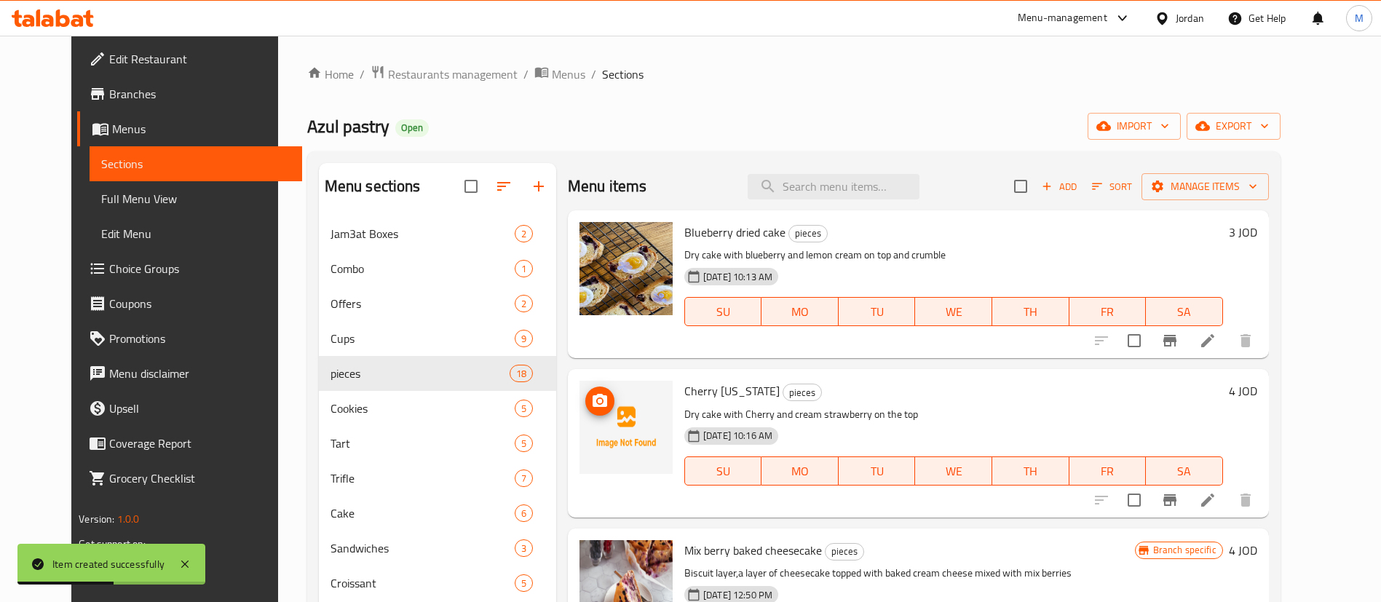
click at [593, 392] on span "upload picture" at bounding box center [599, 400] width 29 height 17
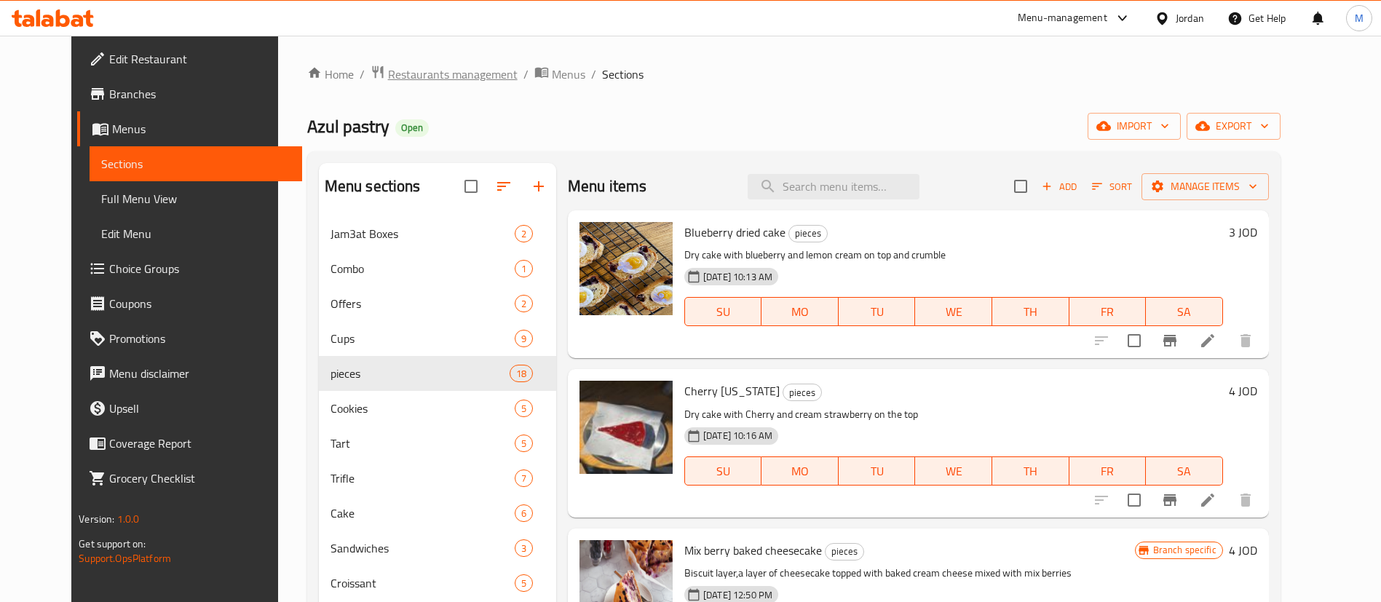
click at [398, 74] on span "Restaurants management" at bounding box center [453, 74] width 130 height 17
